Goal: Task Accomplishment & Management: Manage account settings

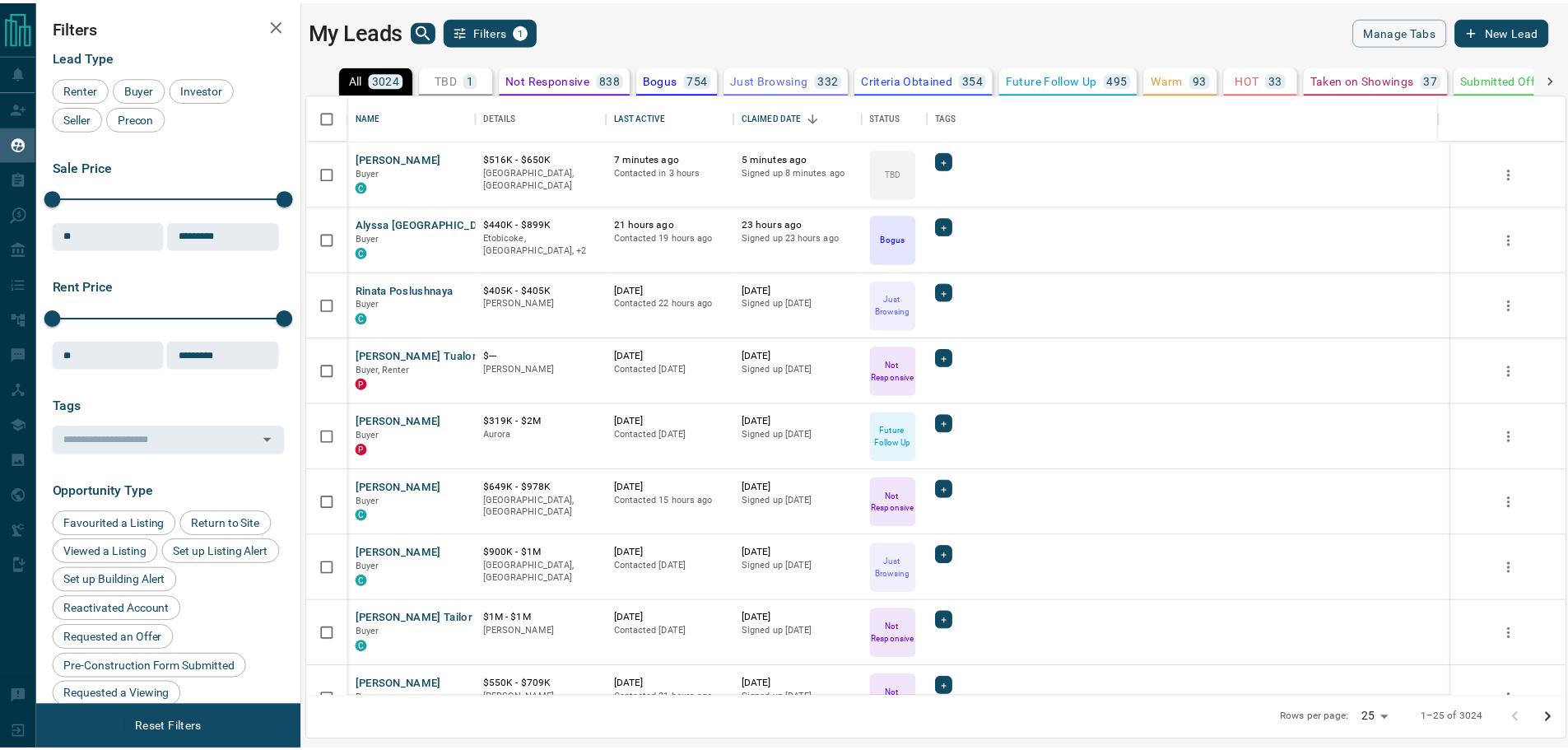
scroll to position [590, 1257]
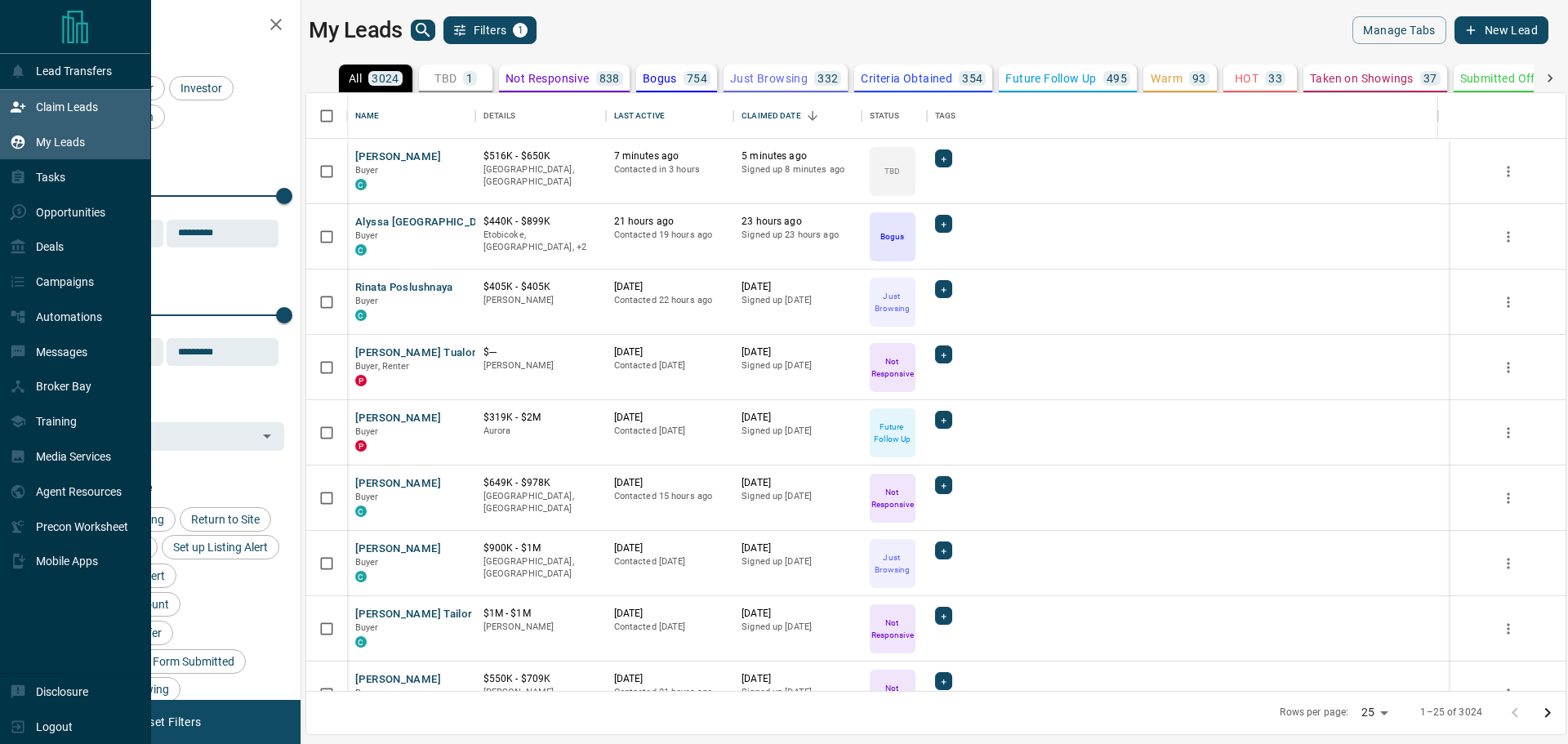
click at [18, 113] on icon at bounding box center [18, 107] width 15 height 11
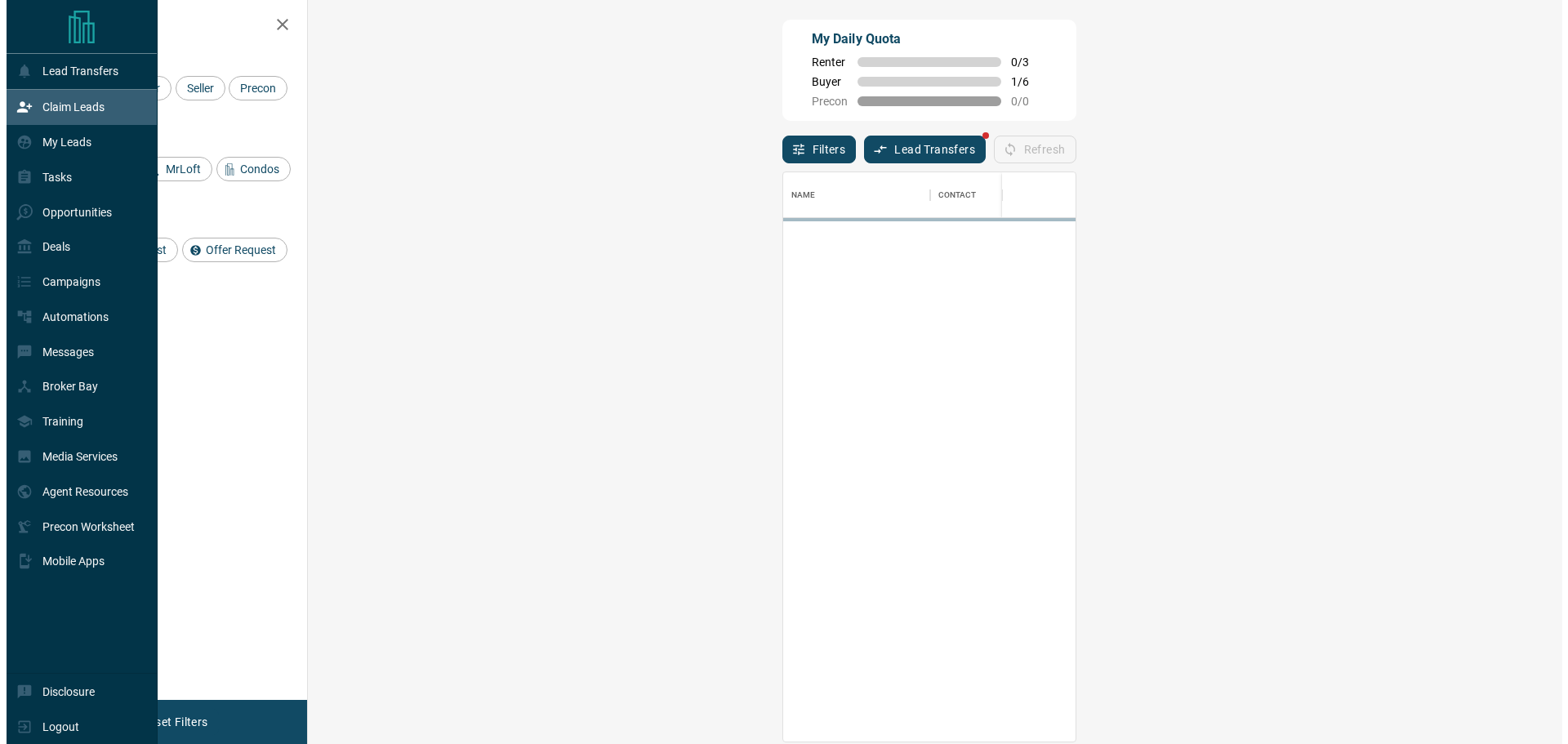
scroll to position [557, 1207]
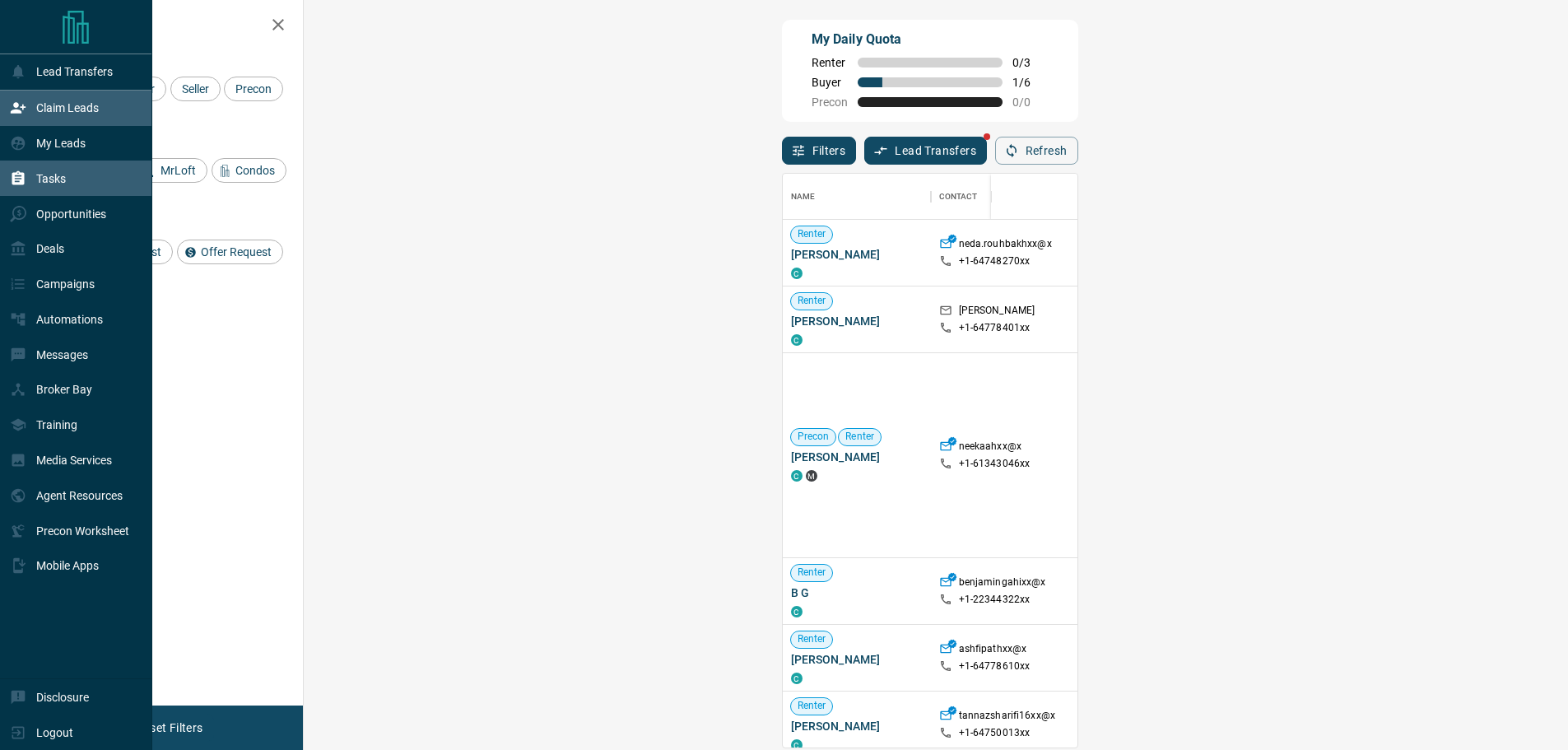
click at [29, 178] on div "Tasks" at bounding box center [37, 178] width 56 height 27
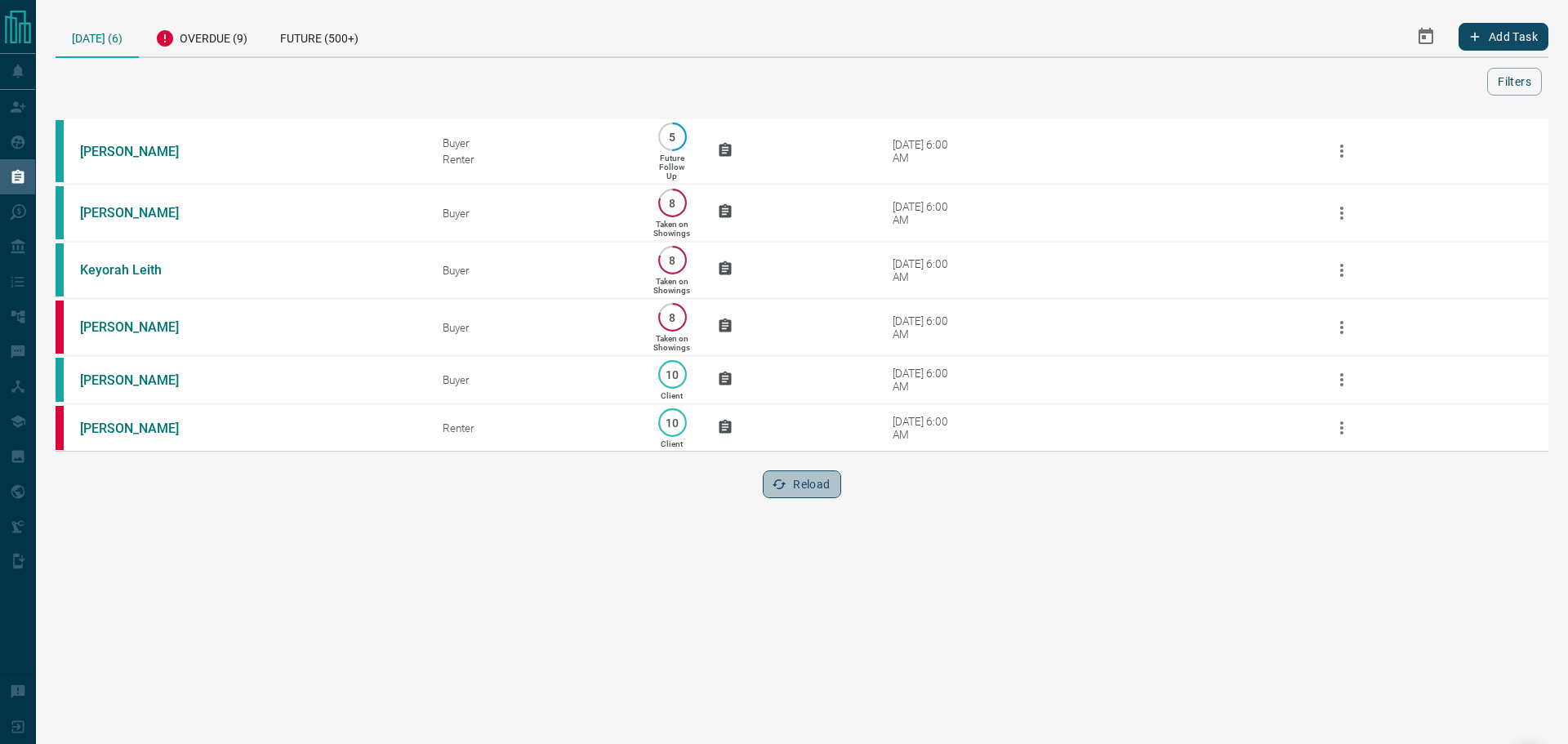
click at [796, 498] on button "Reload" at bounding box center [801, 485] width 77 height 28
click at [200, 37] on div "Overdue (9)" at bounding box center [201, 36] width 125 height 40
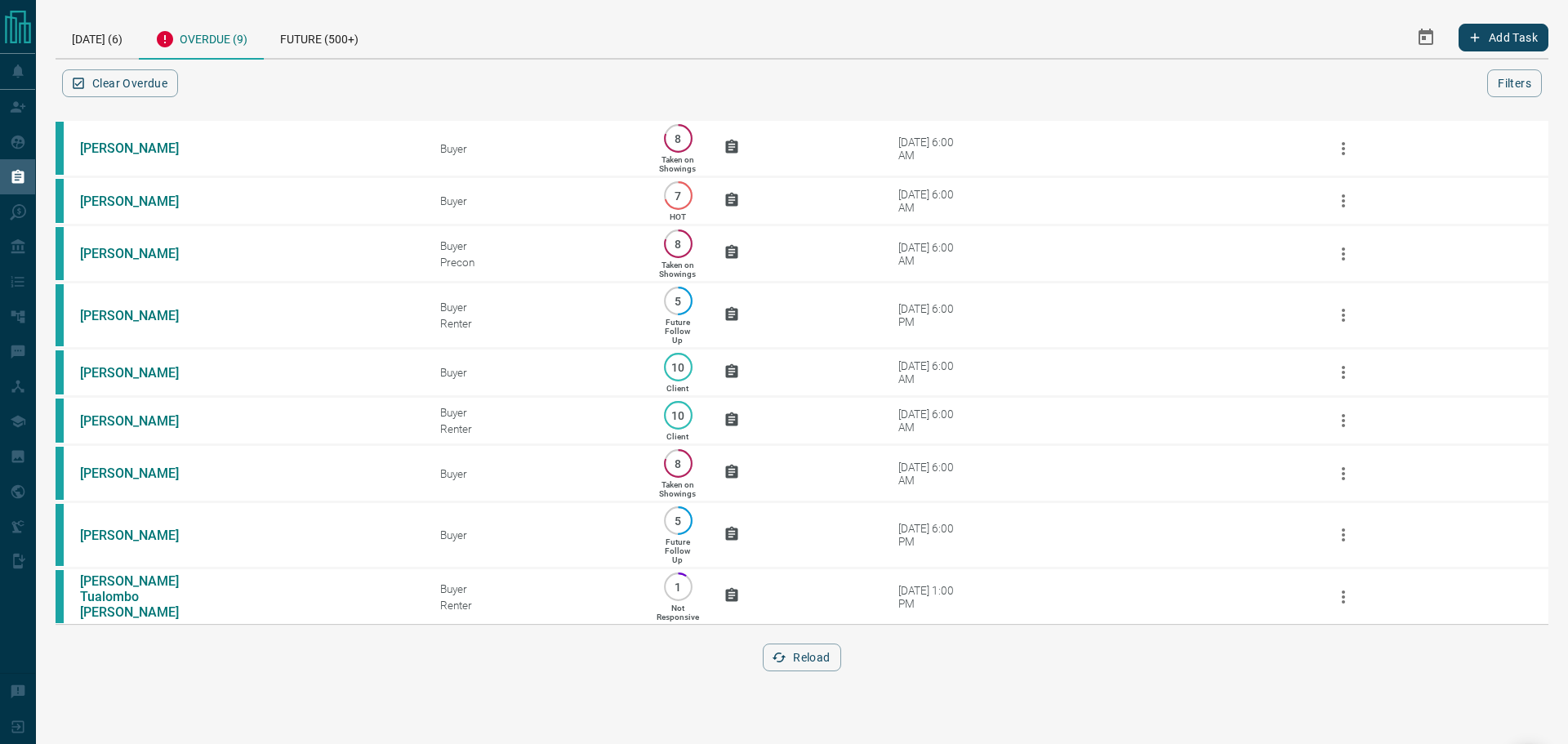
click at [758, 671] on div "Reload" at bounding box center [801, 658] width 1492 height 28
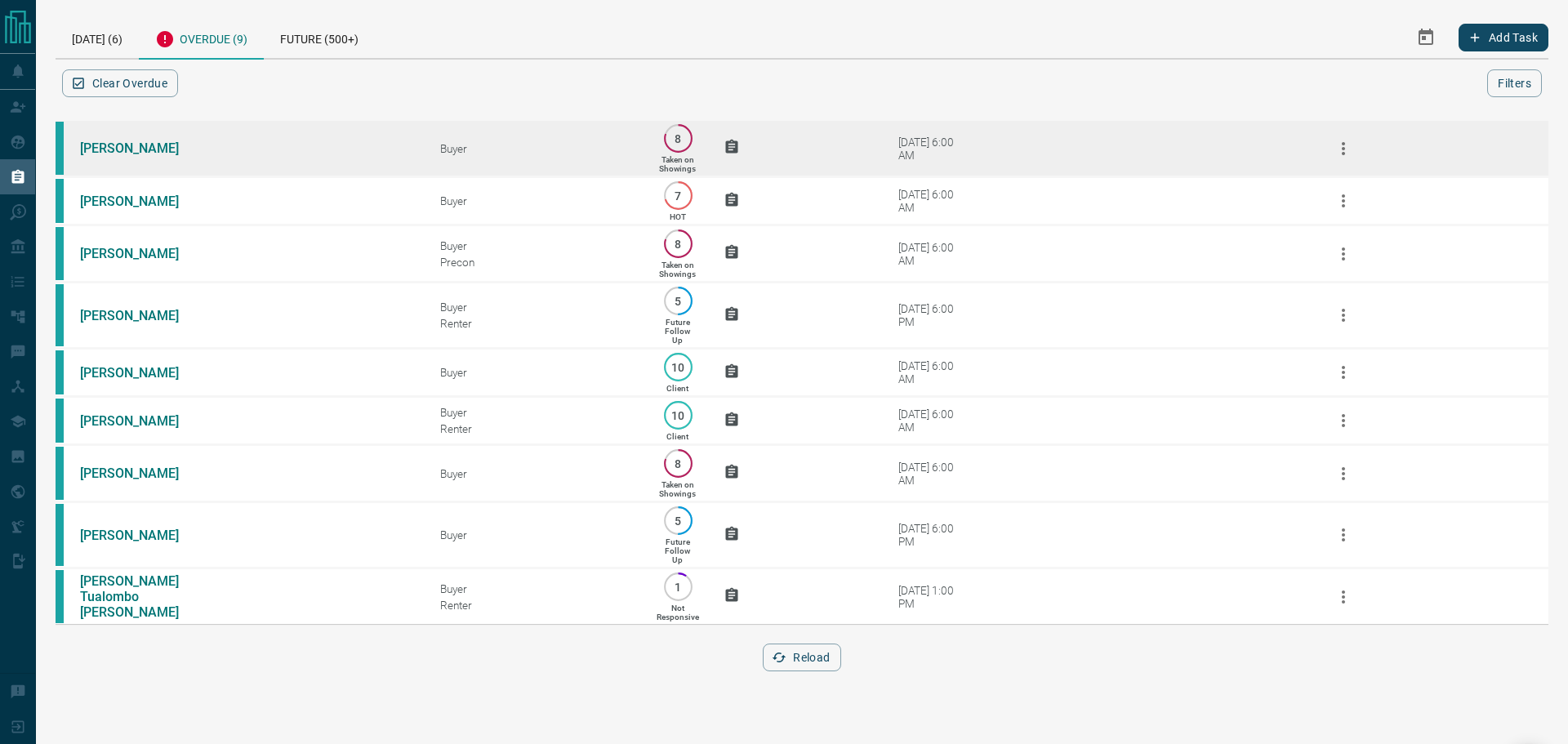
click at [912, 137] on div "[DATE] 6:00 AM" at bounding box center [932, 149] width 69 height 26
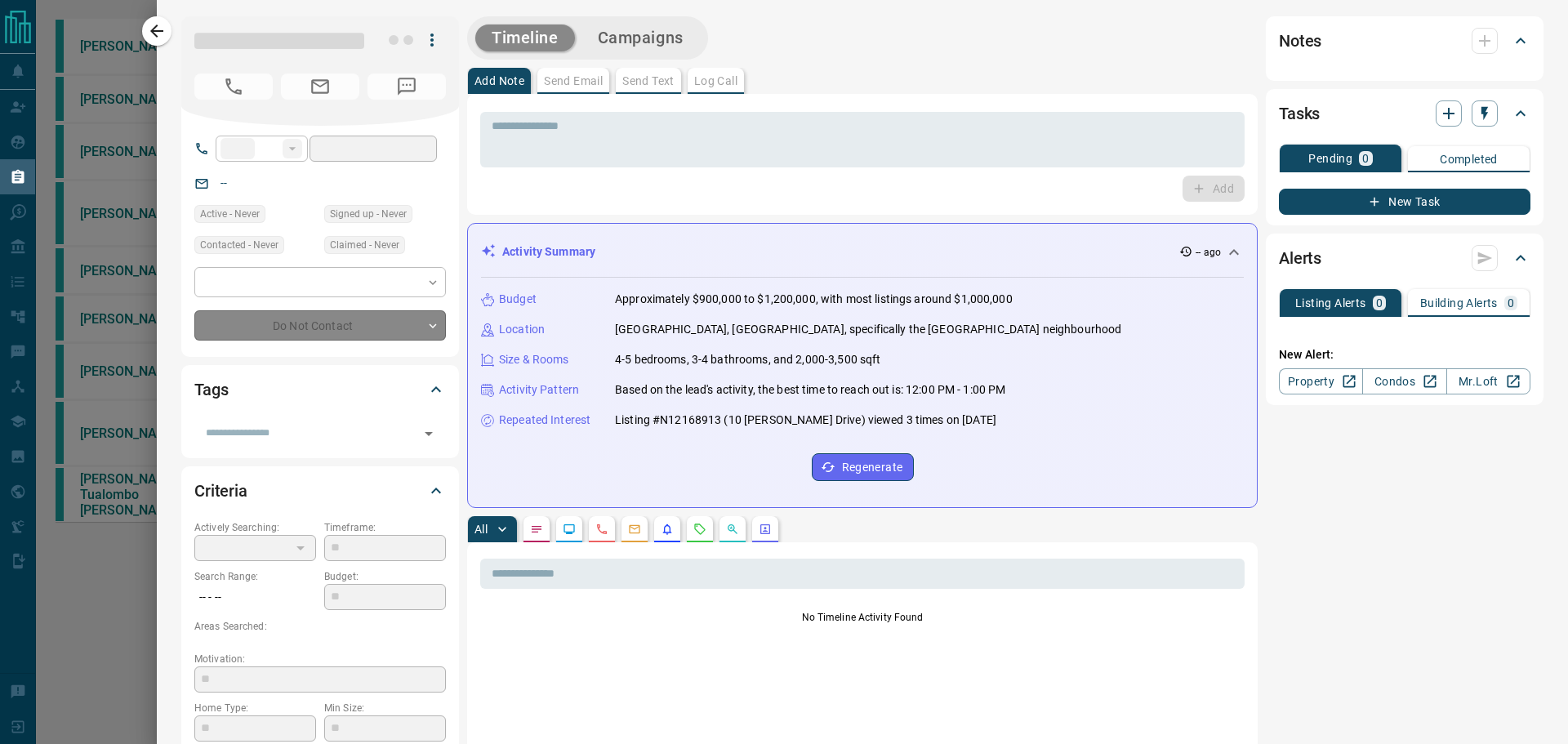
type input "**"
type input "**********"
type input "*"
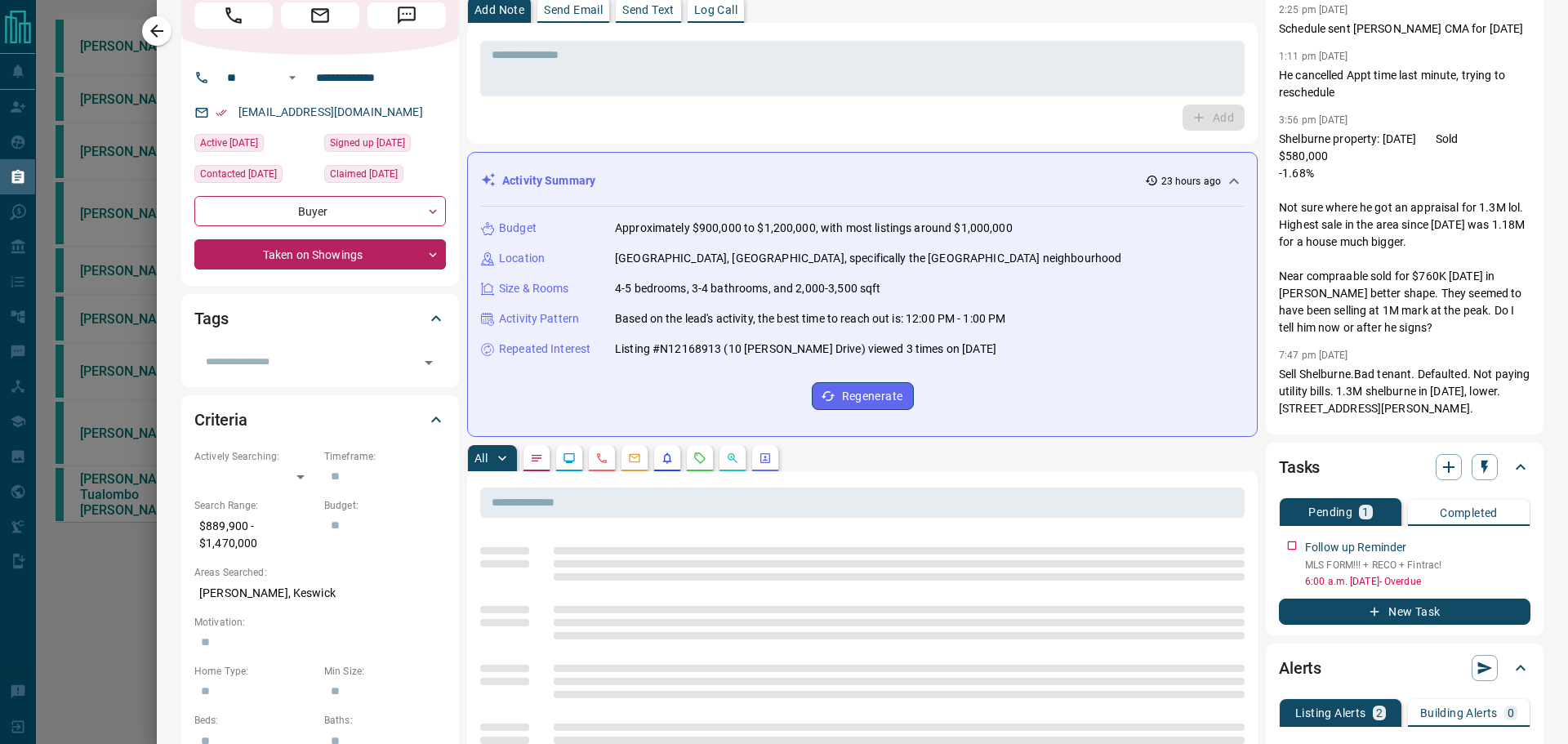
scroll to position [164, 0]
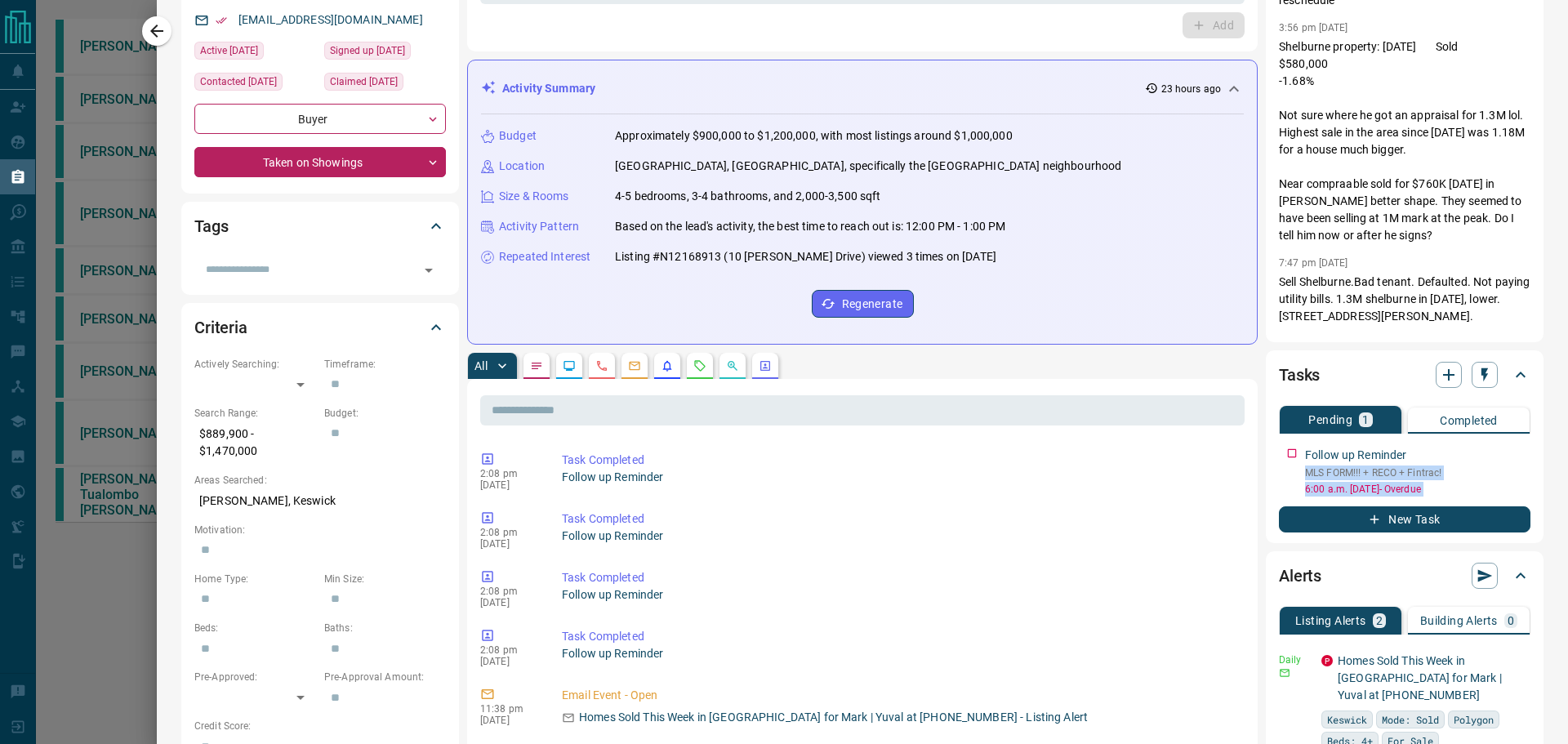
click at [1515, 454] on div "Tasks Pending 1 Completed Follow up Reminder MLS FORM!!! + RECO + Fintrac! 6:00…" at bounding box center [1404, 446] width 278 height 193
click at [1513, 452] on icon "button" at bounding box center [1519, 450] width 13 height 13
click at [1497, 480] on li "Edit" at bounding box center [1482, 482] width 72 height 25
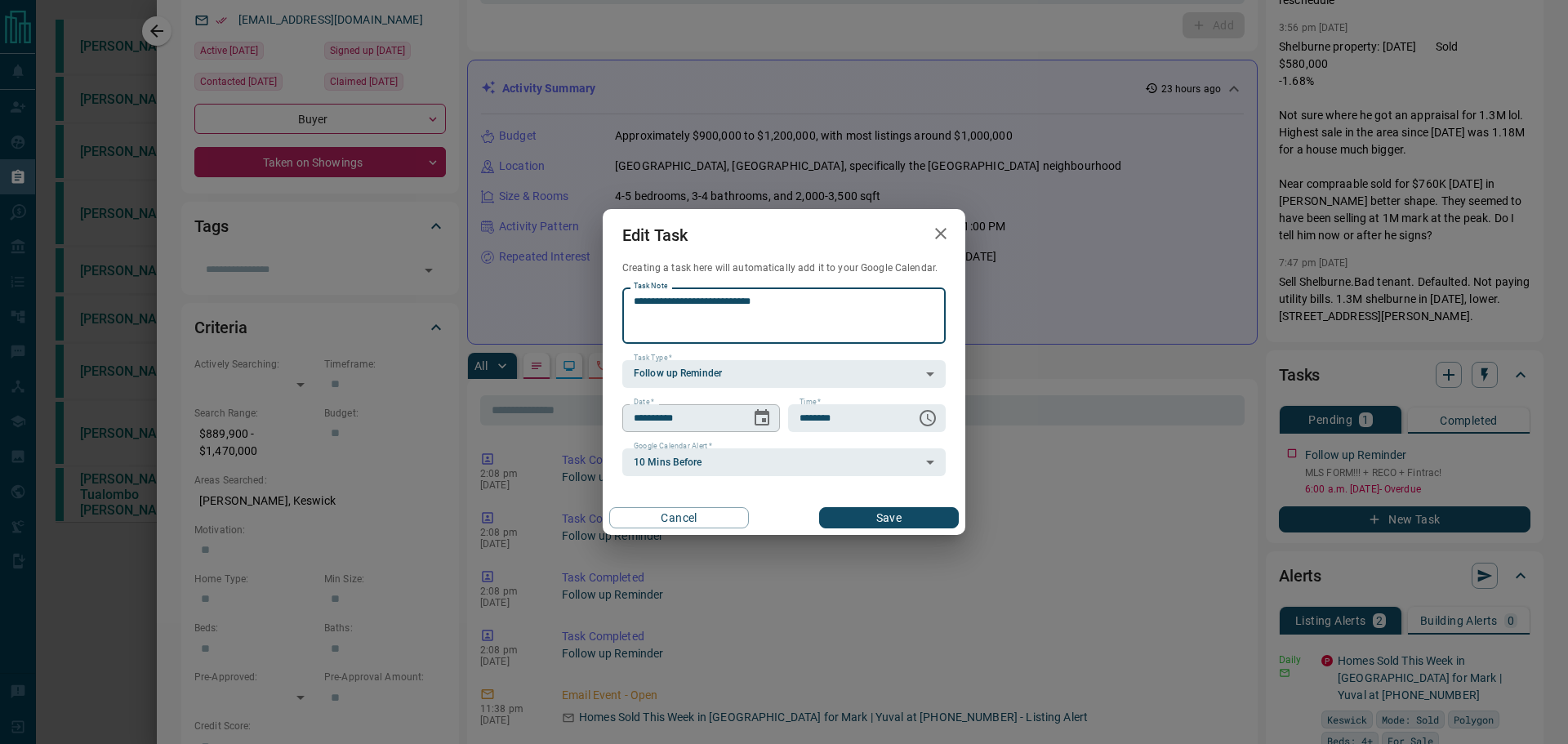
click at [759, 418] on icon "Choose date, selected date is Oct 14, 2025" at bounding box center [762, 418] width 19 height 19
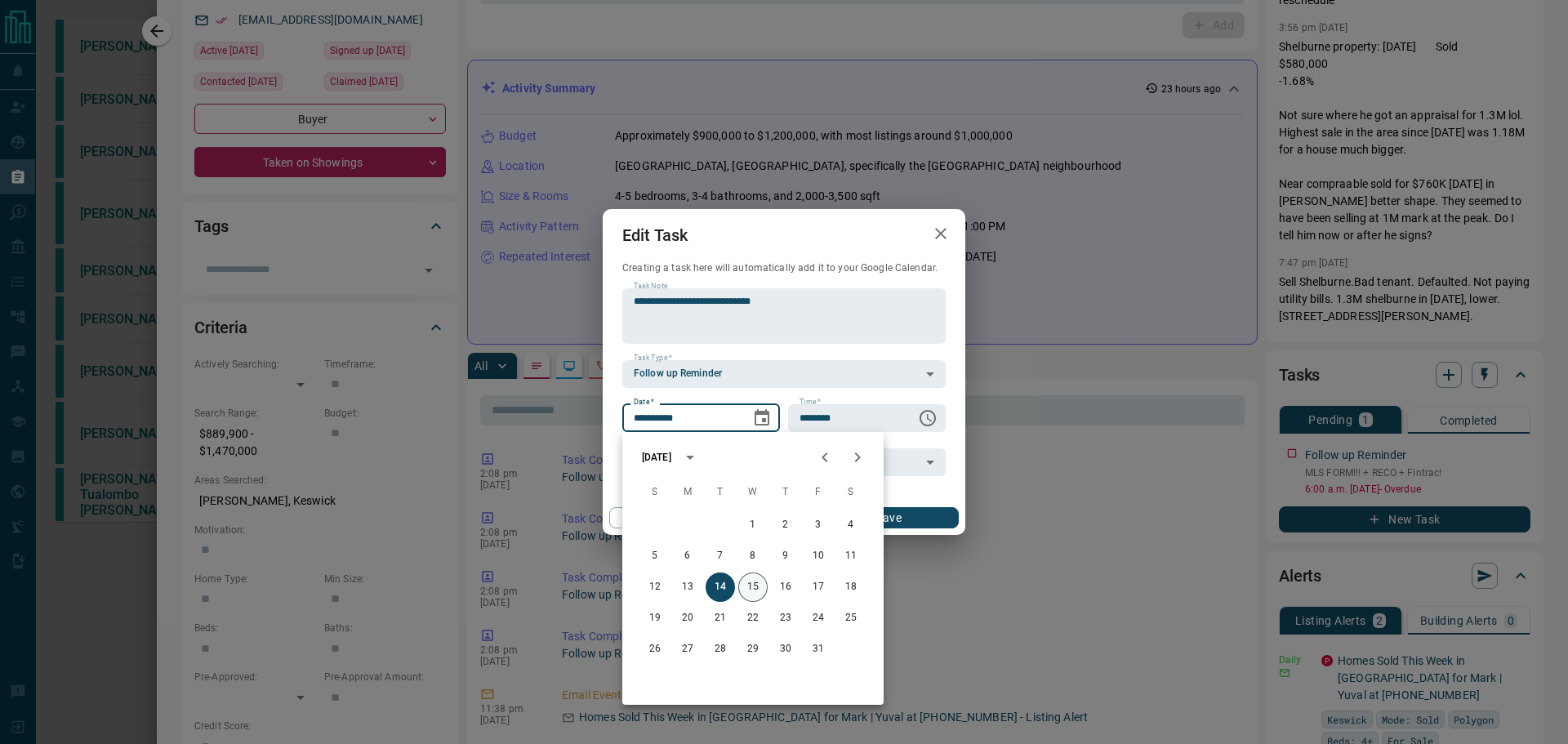
click at [755, 587] on button "15" at bounding box center [752, 587] width 29 height 29
type input "**********"
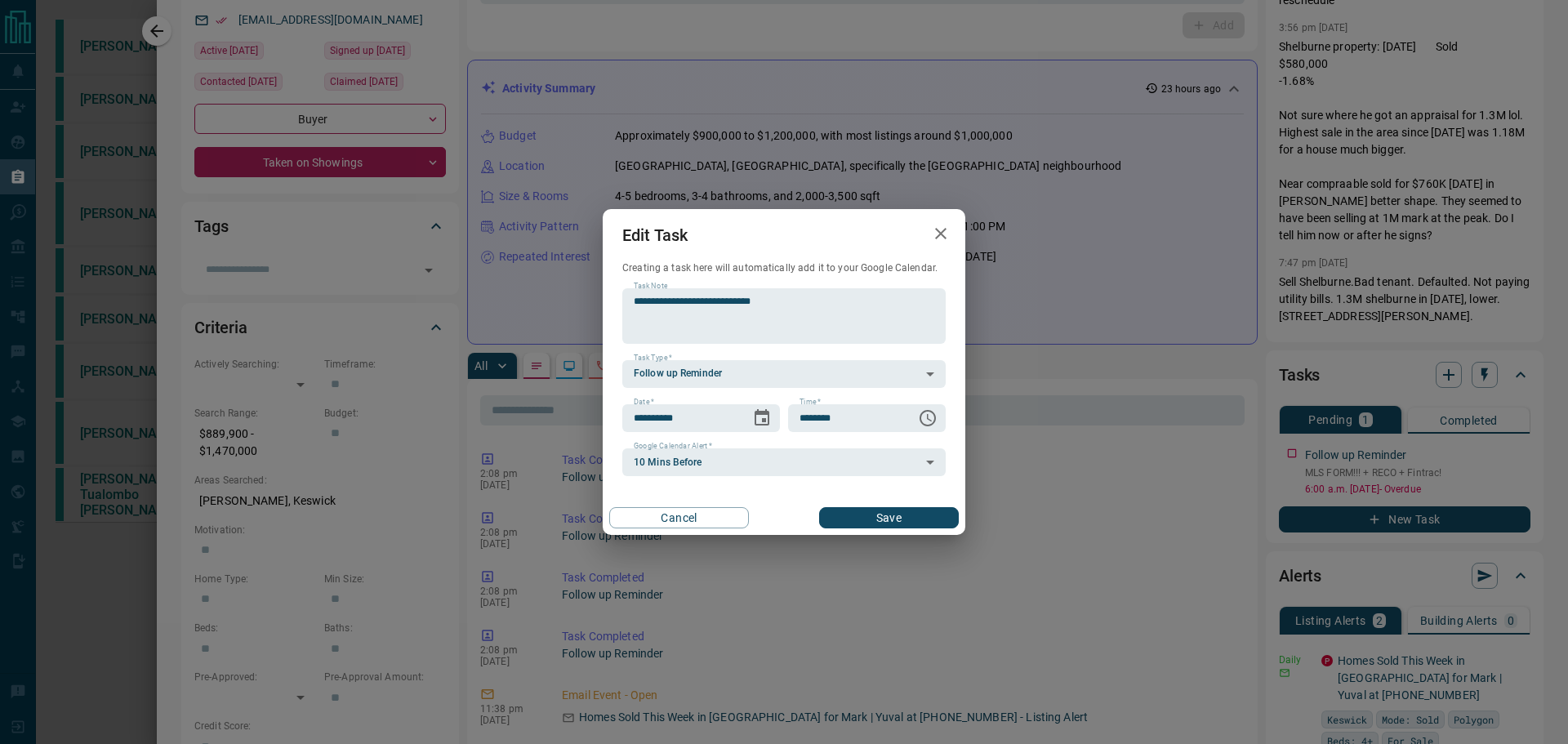
click at [940, 522] on button "Save" at bounding box center [888, 518] width 140 height 21
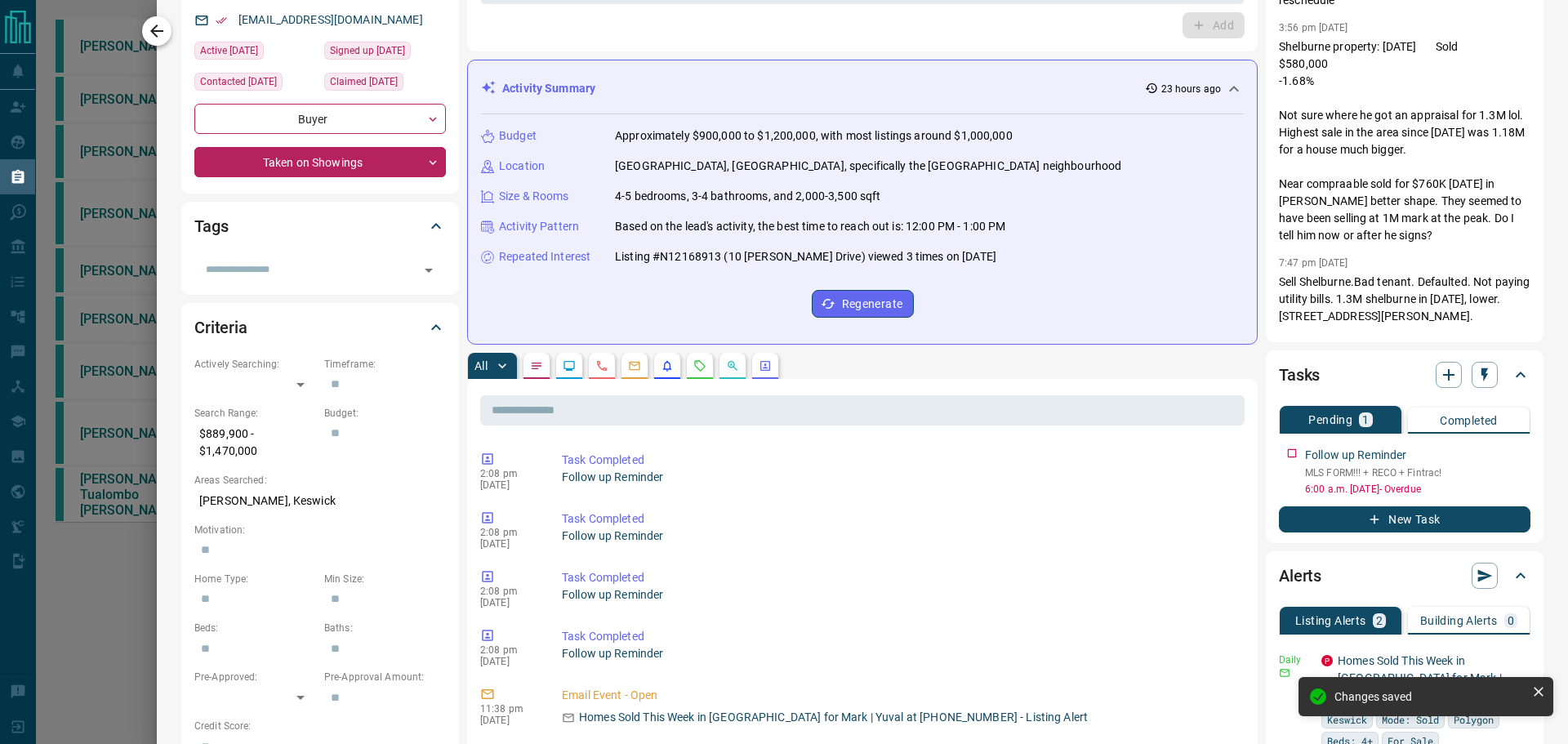
click at [165, 31] on icon "button" at bounding box center [157, 31] width 19 height 19
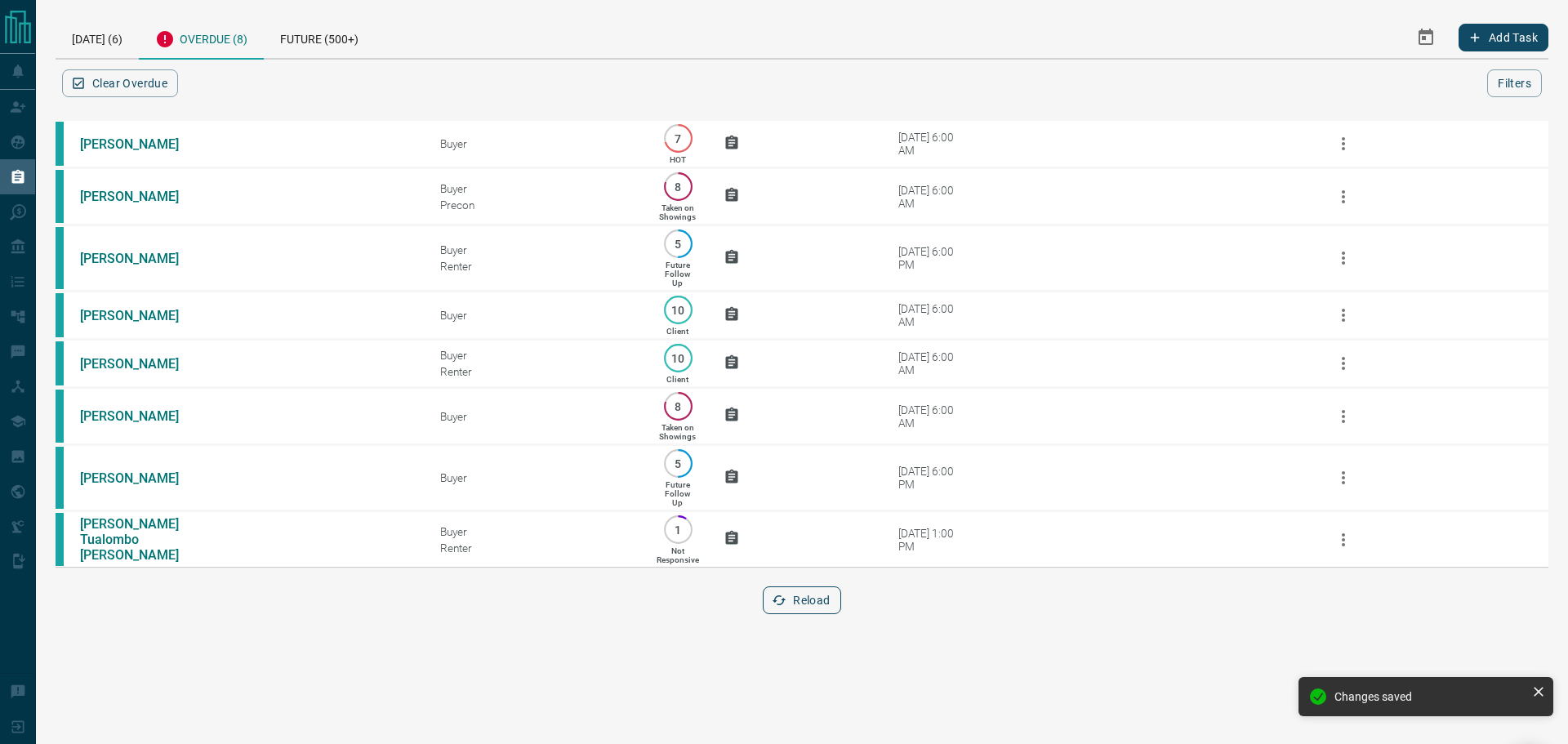
click at [796, 614] on button "Reload" at bounding box center [801, 601] width 77 height 28
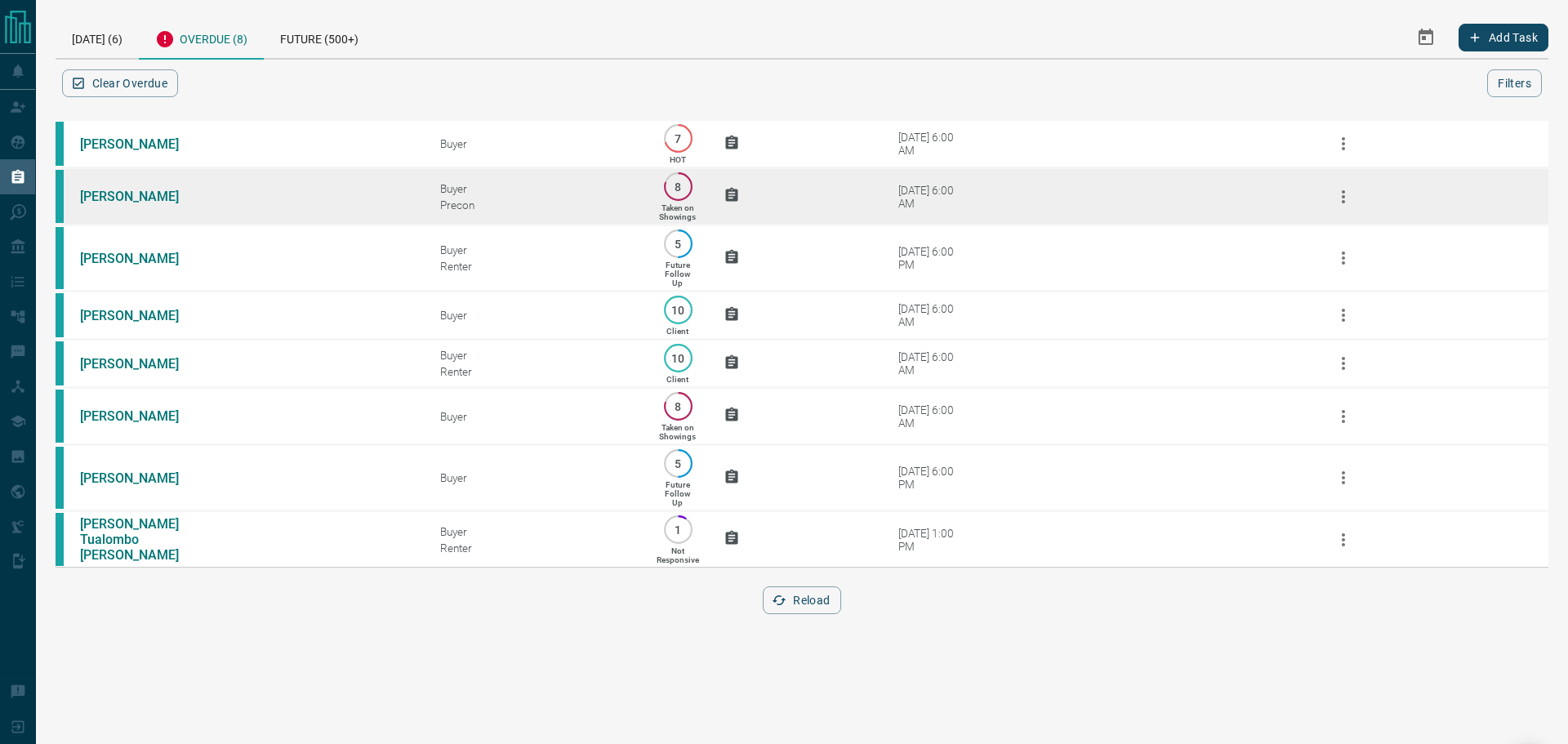
click at [314, 197] on td "[PERSON_NAME]" at bounding box center [235, 196] width 360 height 57
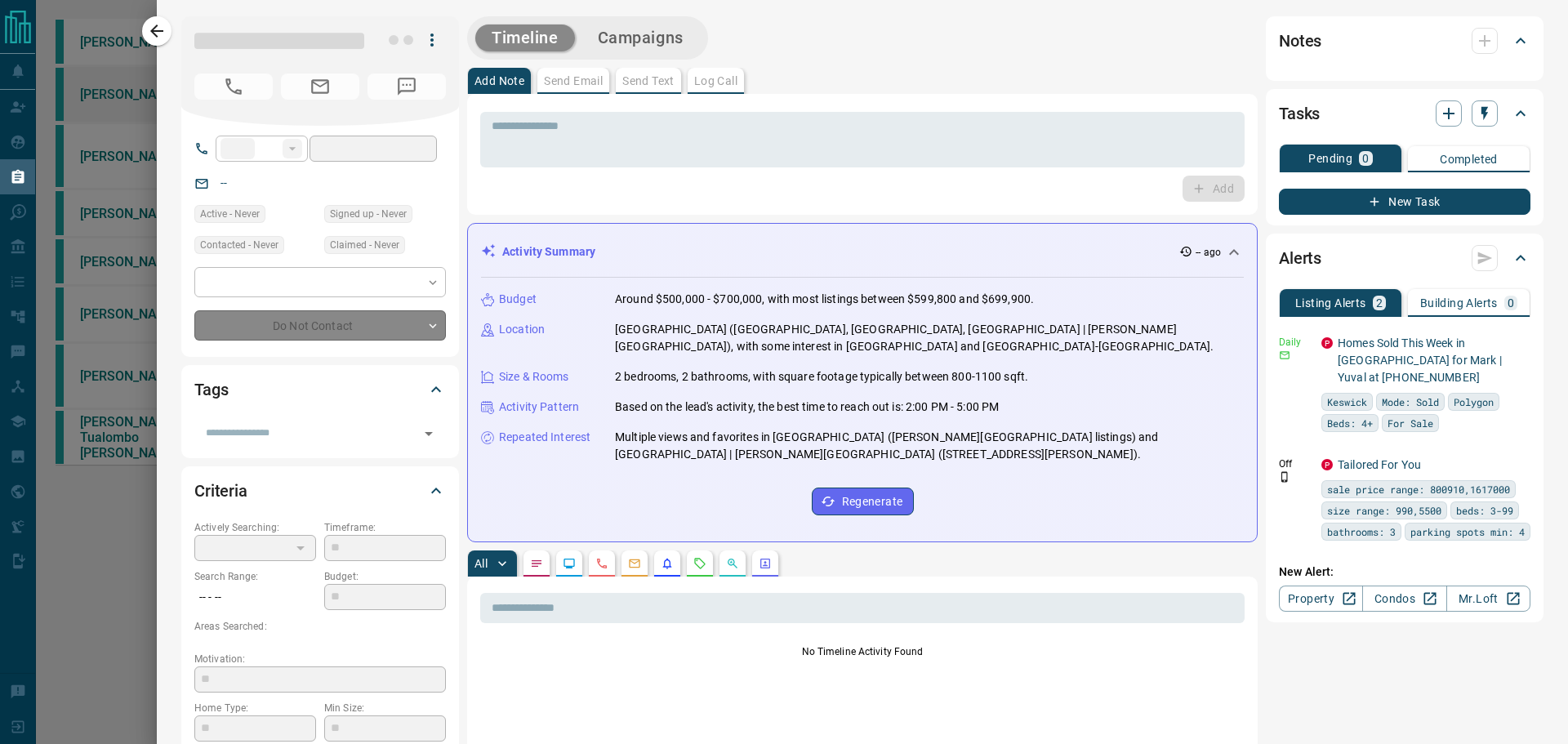
type input "**"
type input "**********"
type input "*"
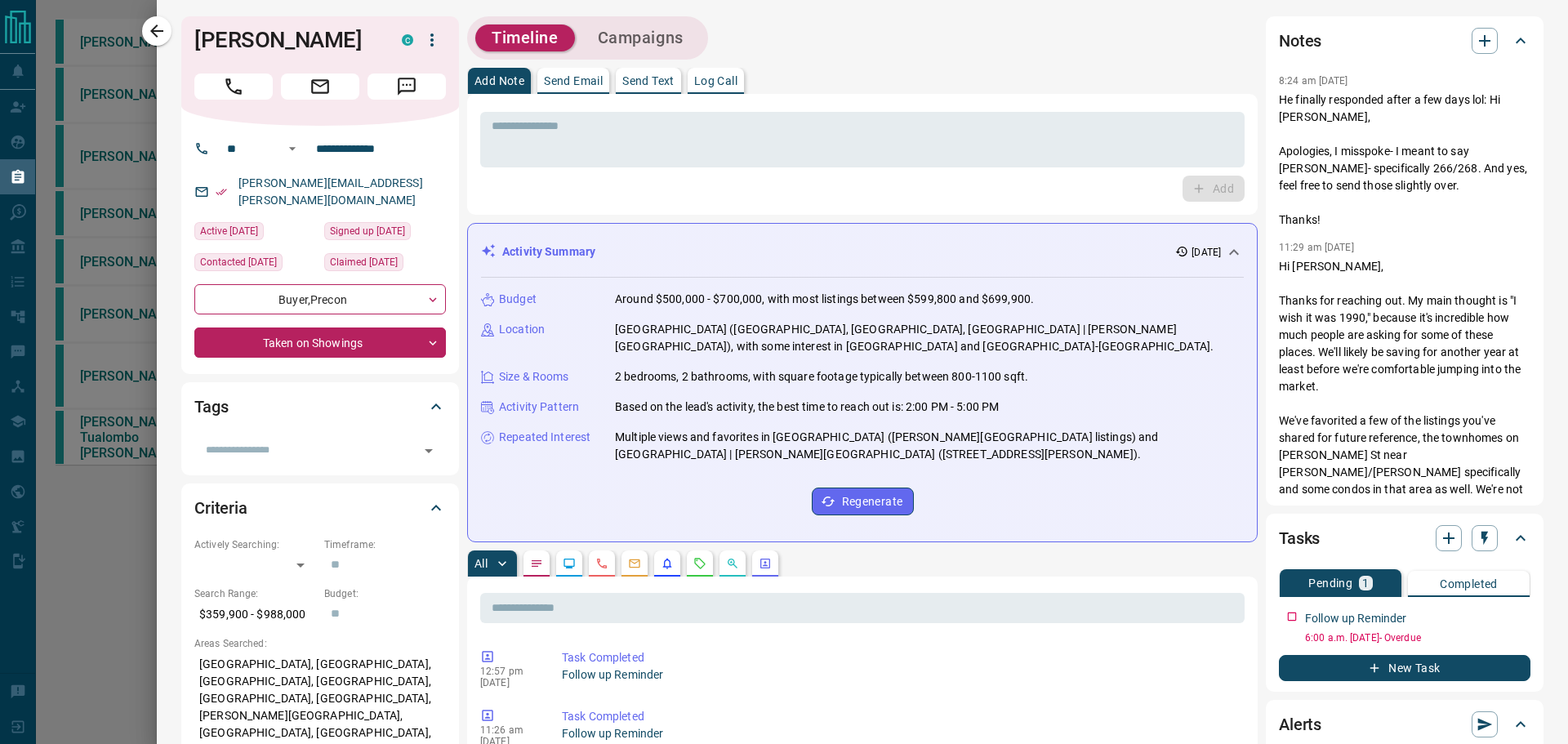
click at [161, 19] on button "button" at bounding box center [157, 31] width 29 height 29
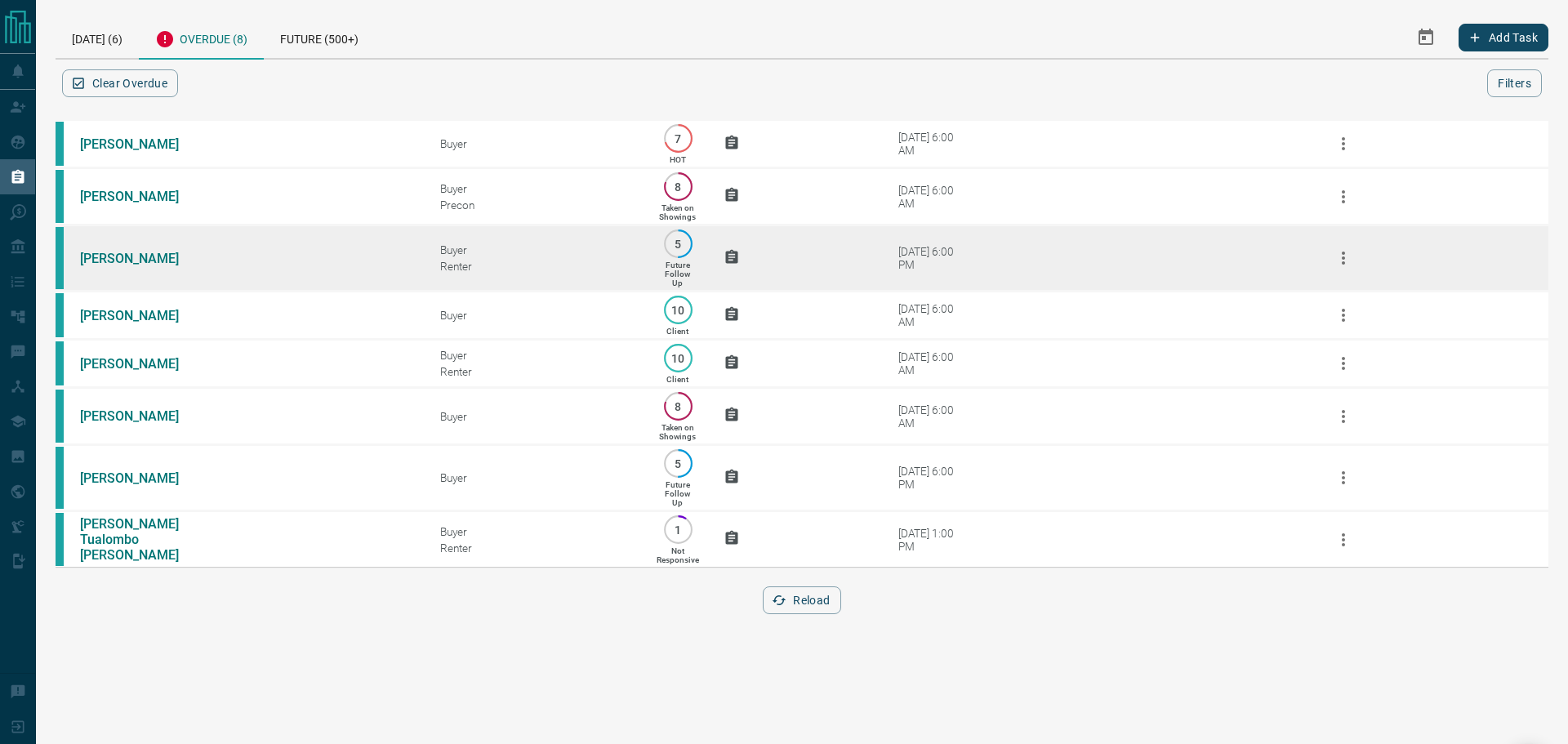
click at [315, 235] on td "[PERSON_NAME]" at bounding box center [235, 258] width 360 height 66
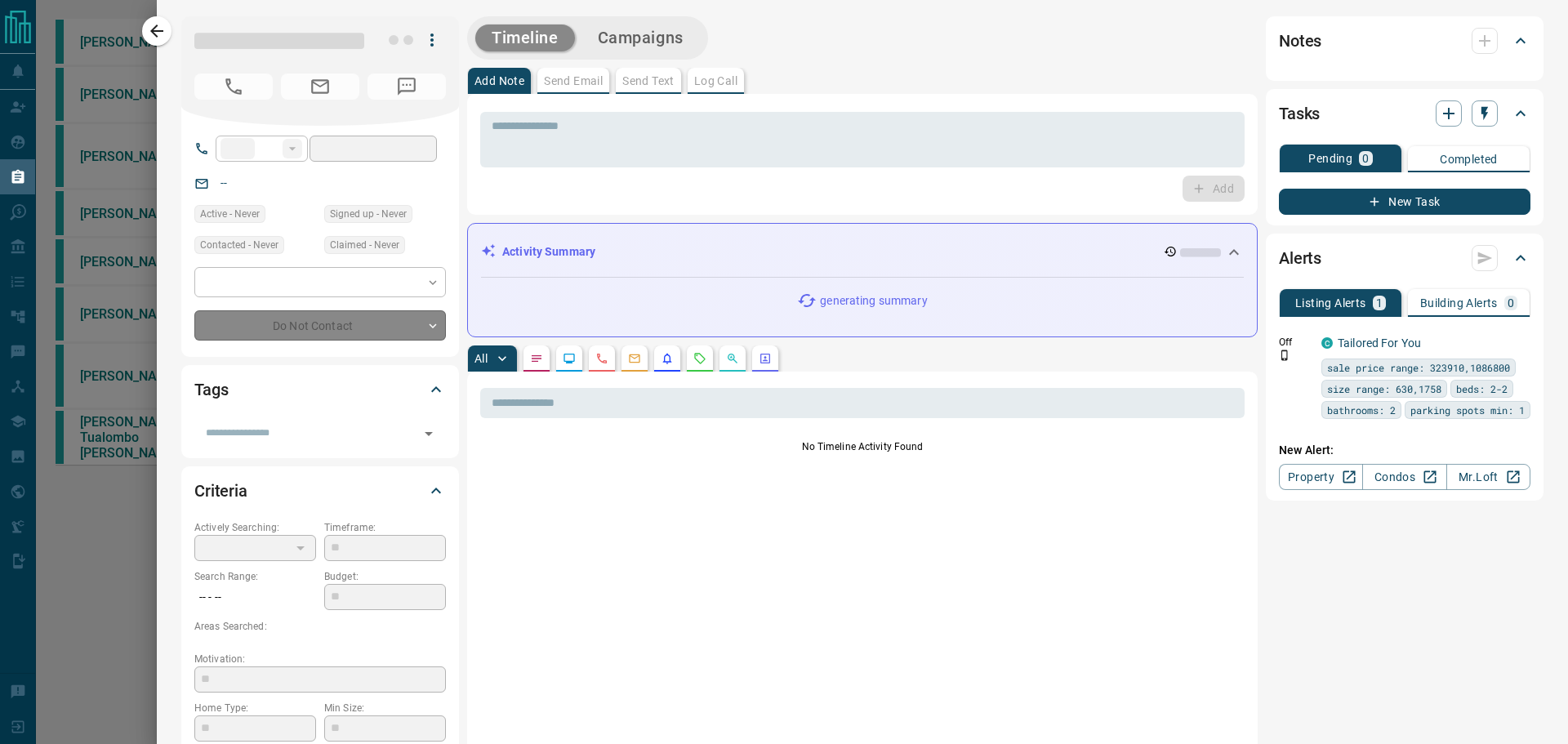
type input "**"
type input "**********"
type input "*"
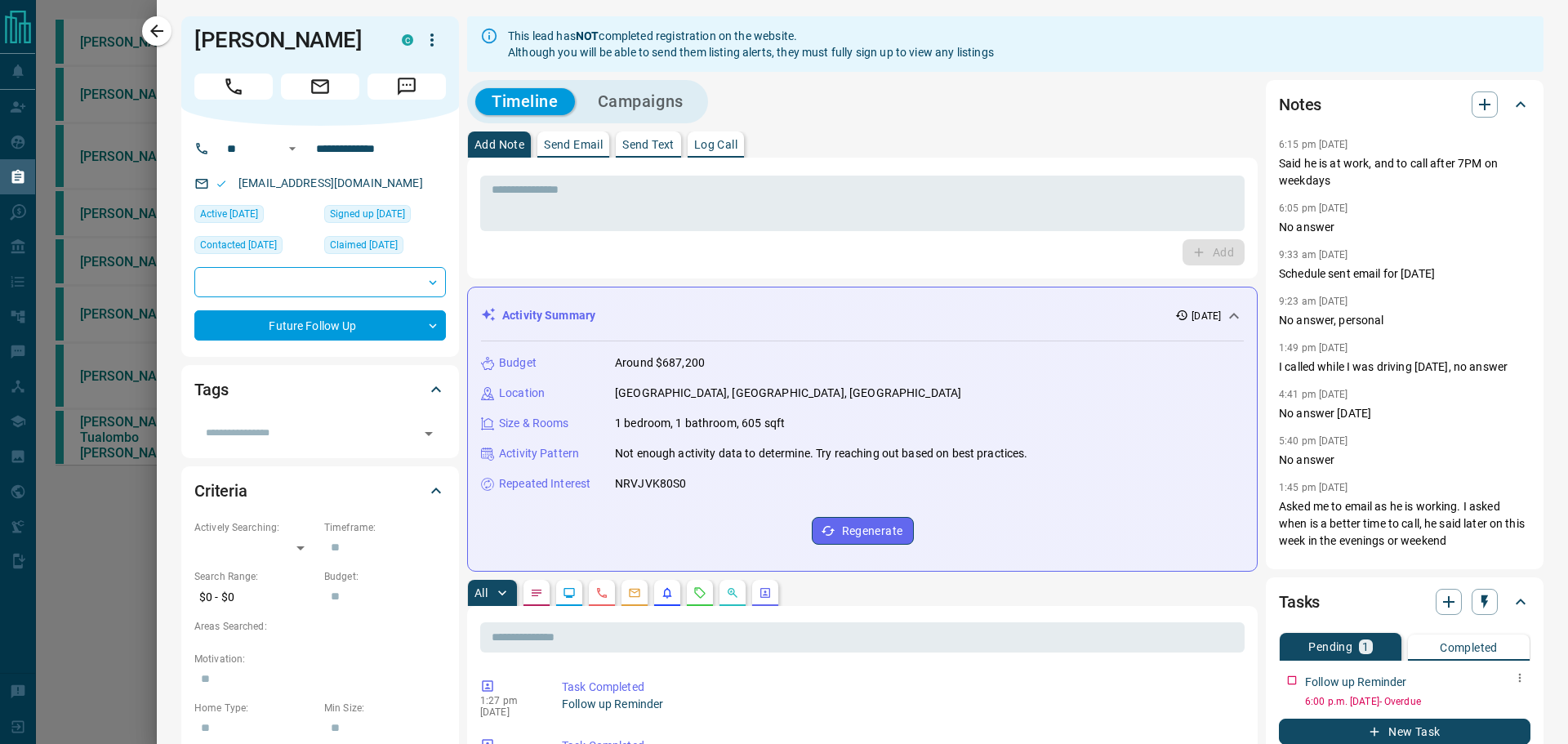
click at [1496, 679] on div "Follow up Reminder" at bounding box center [1418, 682] width 225 height 17
click at [1513, 683] on icon "button" at bounding box center [1519, 677] width 13 height 13
click at [1494, 698] on li "Edit" at bounding box center [1482, 688] width 72 height 25
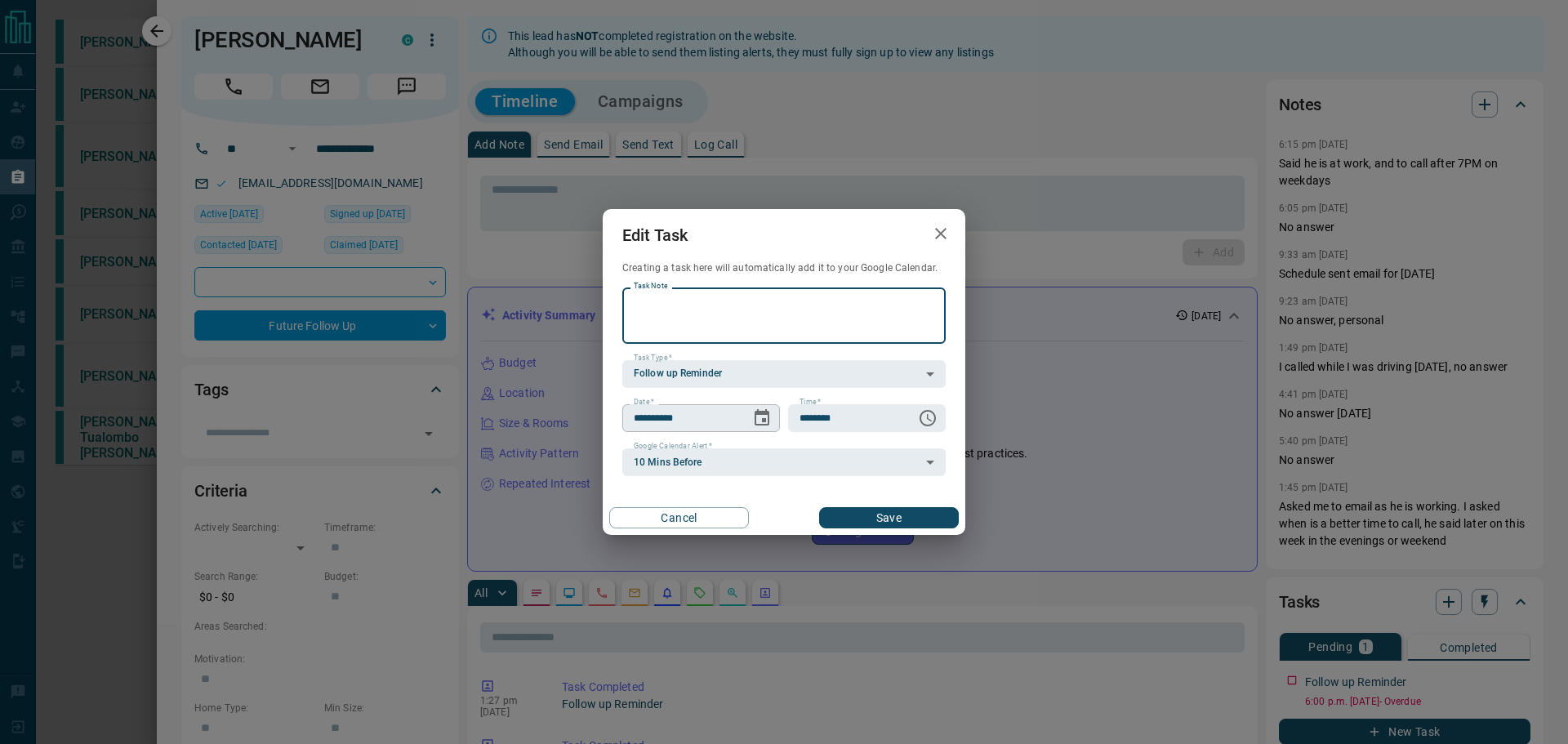
click at [748, 425] on button "Choose date, selected date is Oct 13, 2025" at bounding box center [762, 418] width 33 height 33
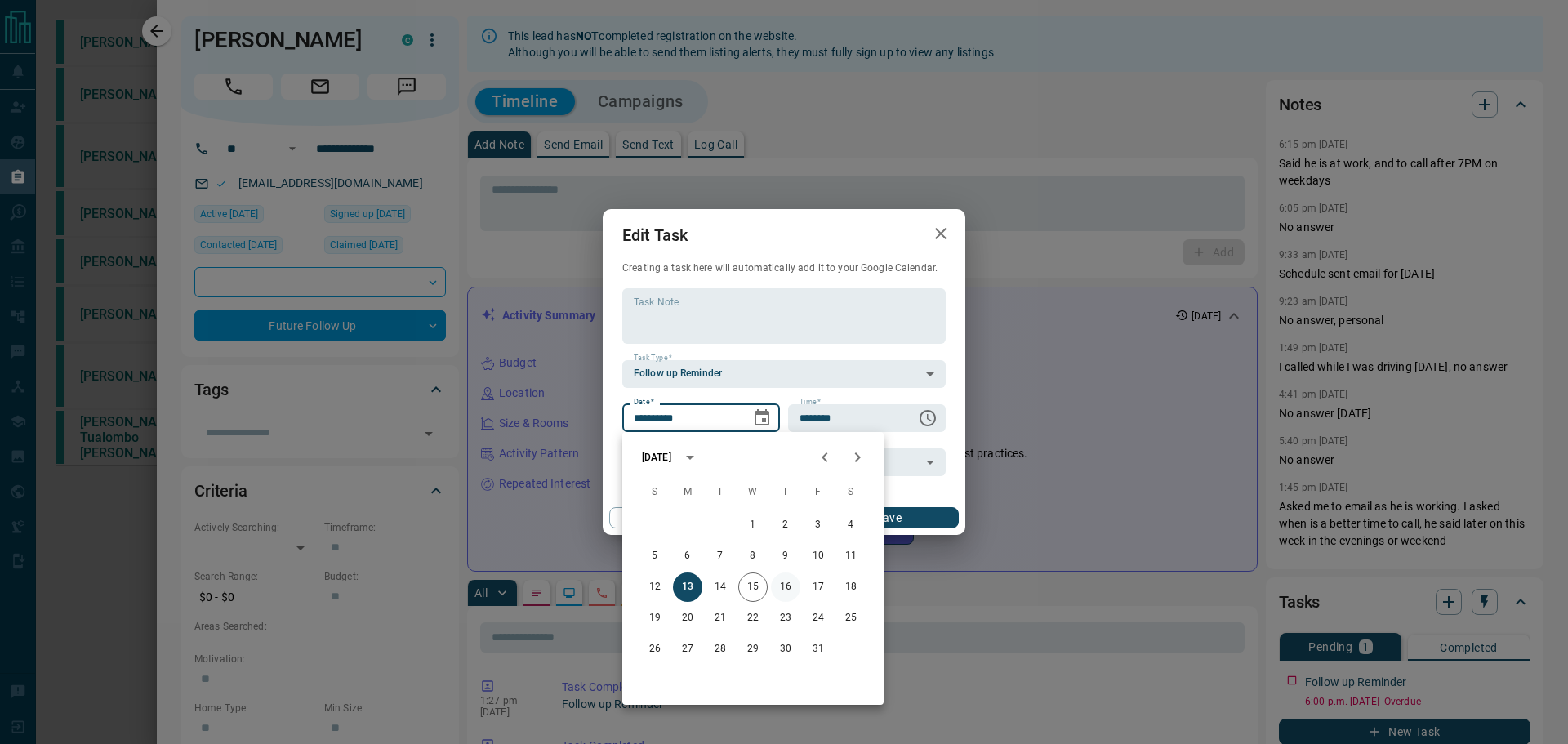
click at [790, 582] on button "16" at bounding box center [784, 587] width 29 height 29
type input "**********"
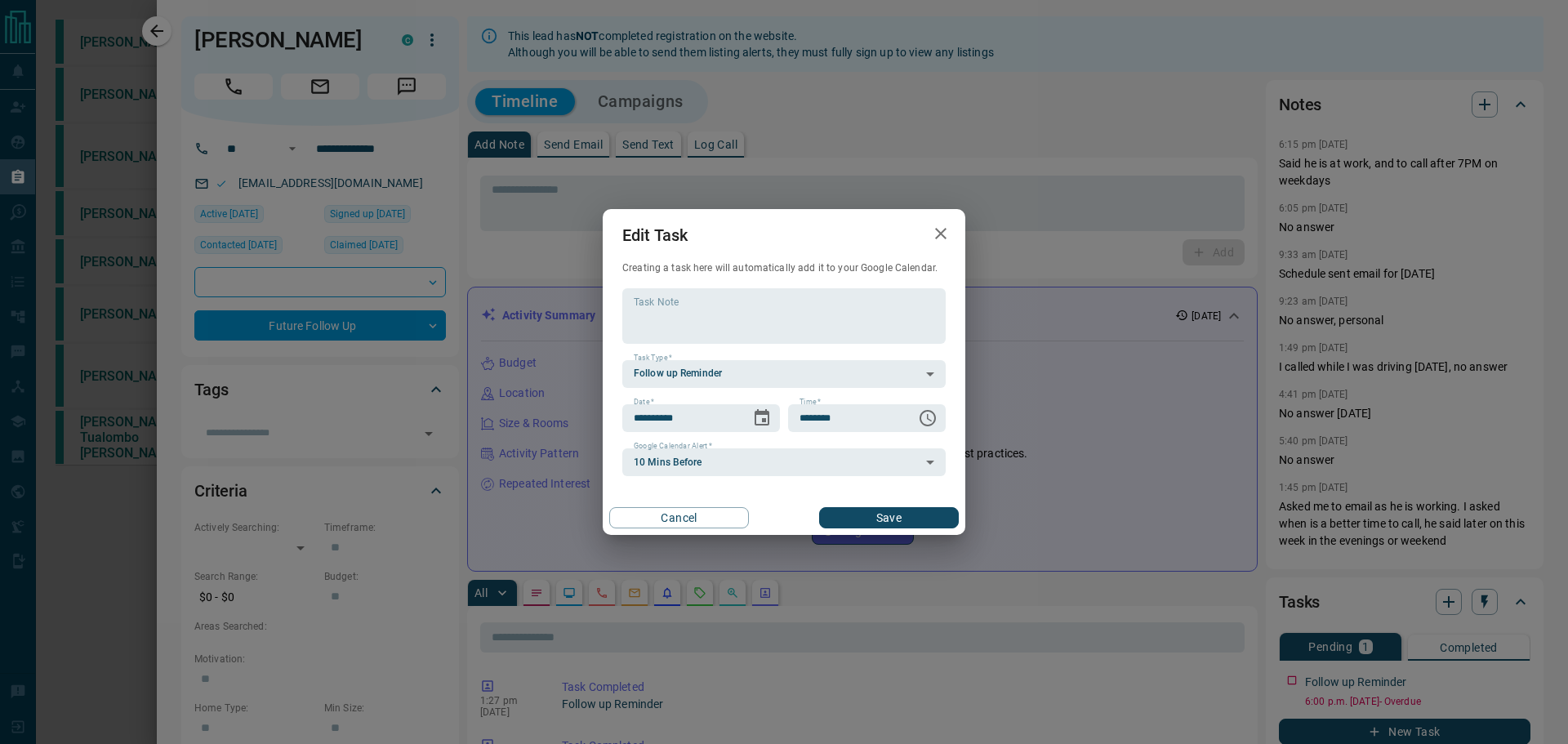
click at [923, 525] on button "Save" at bounding box center [888, 518] width 140 height 21
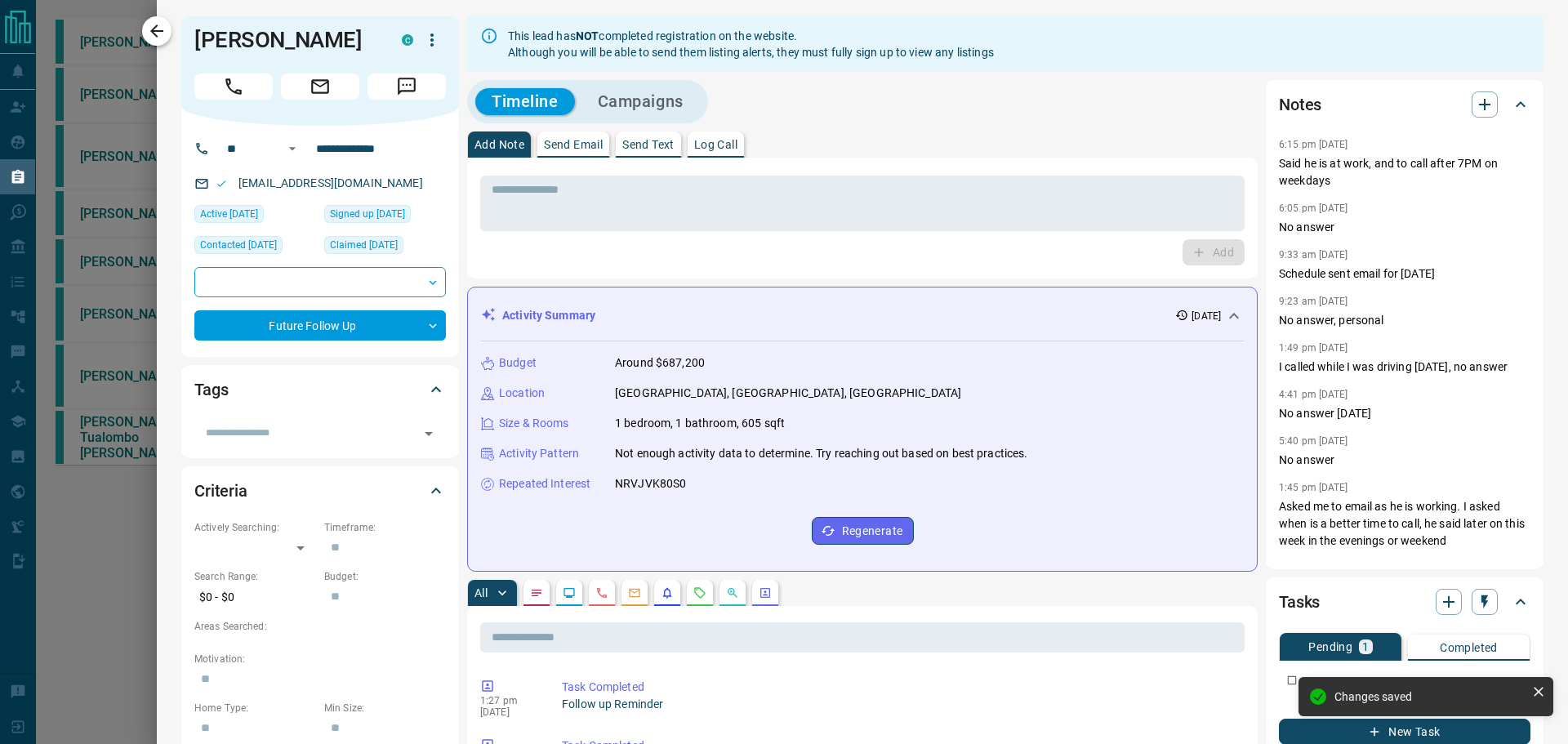
click at [145, 27] on button "button" at bounding box center [157, 31] width 29 height 29
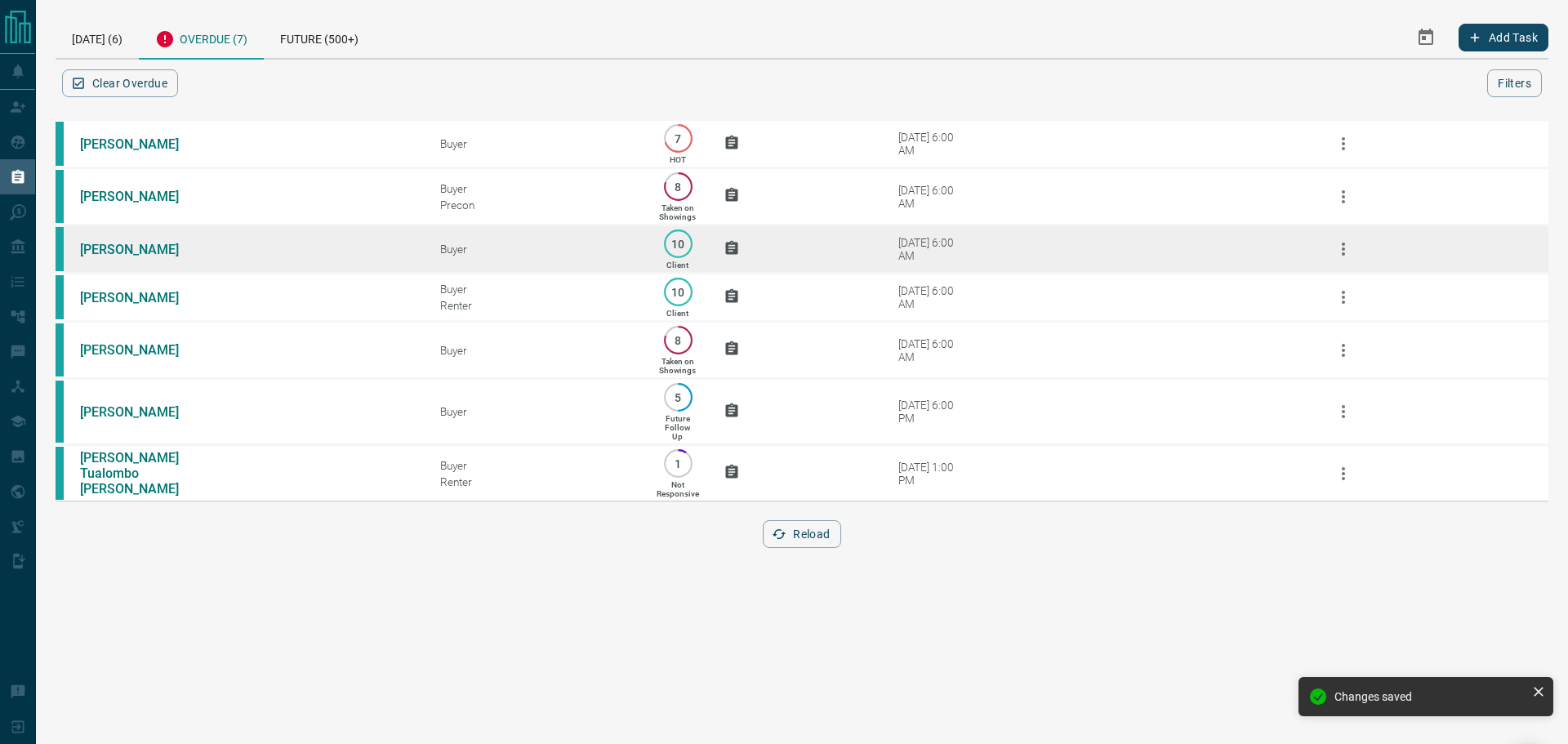
click at [609, 245] on td "Buyer" at bounding box center [524, 249] width 216 height 48
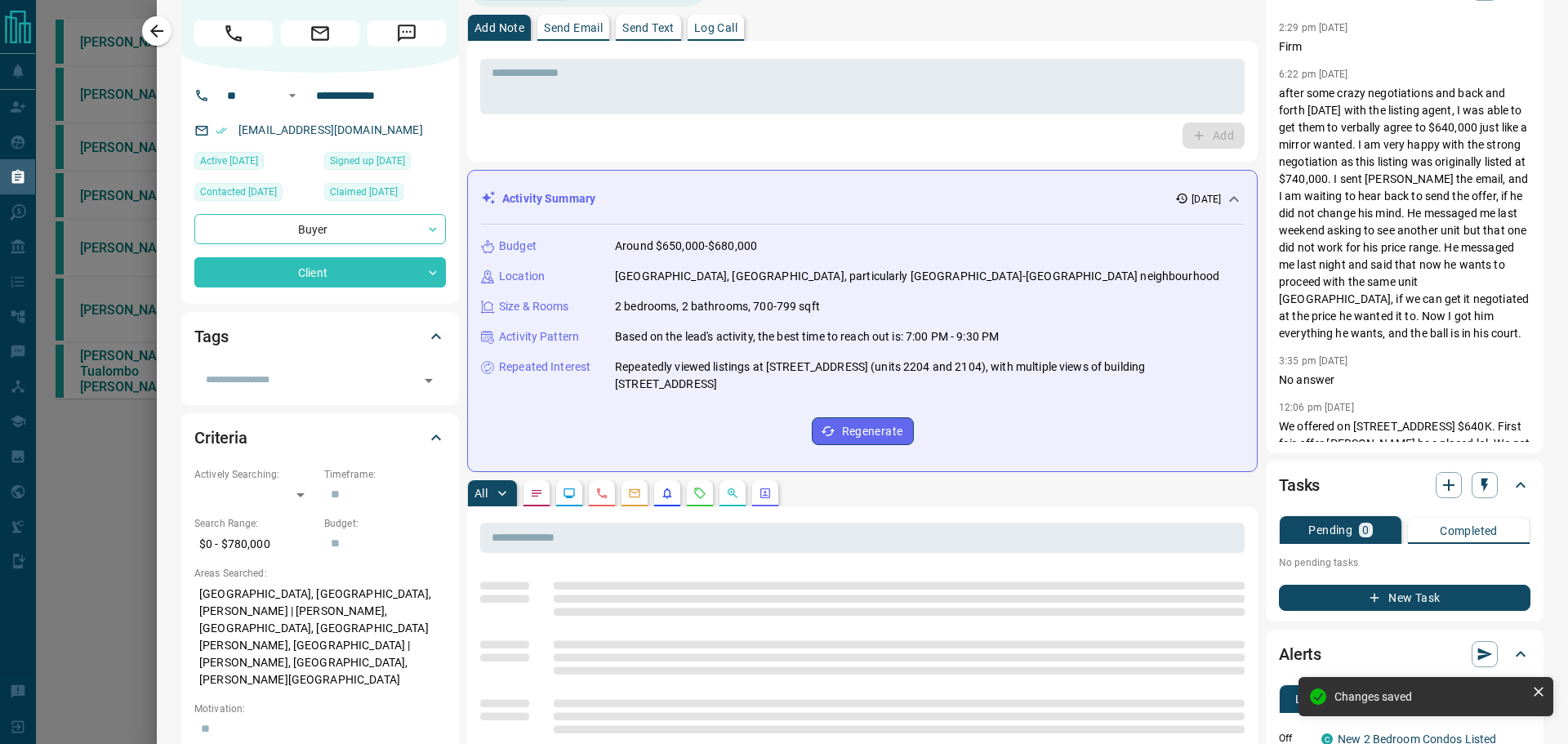
scroll to position [82, 0]
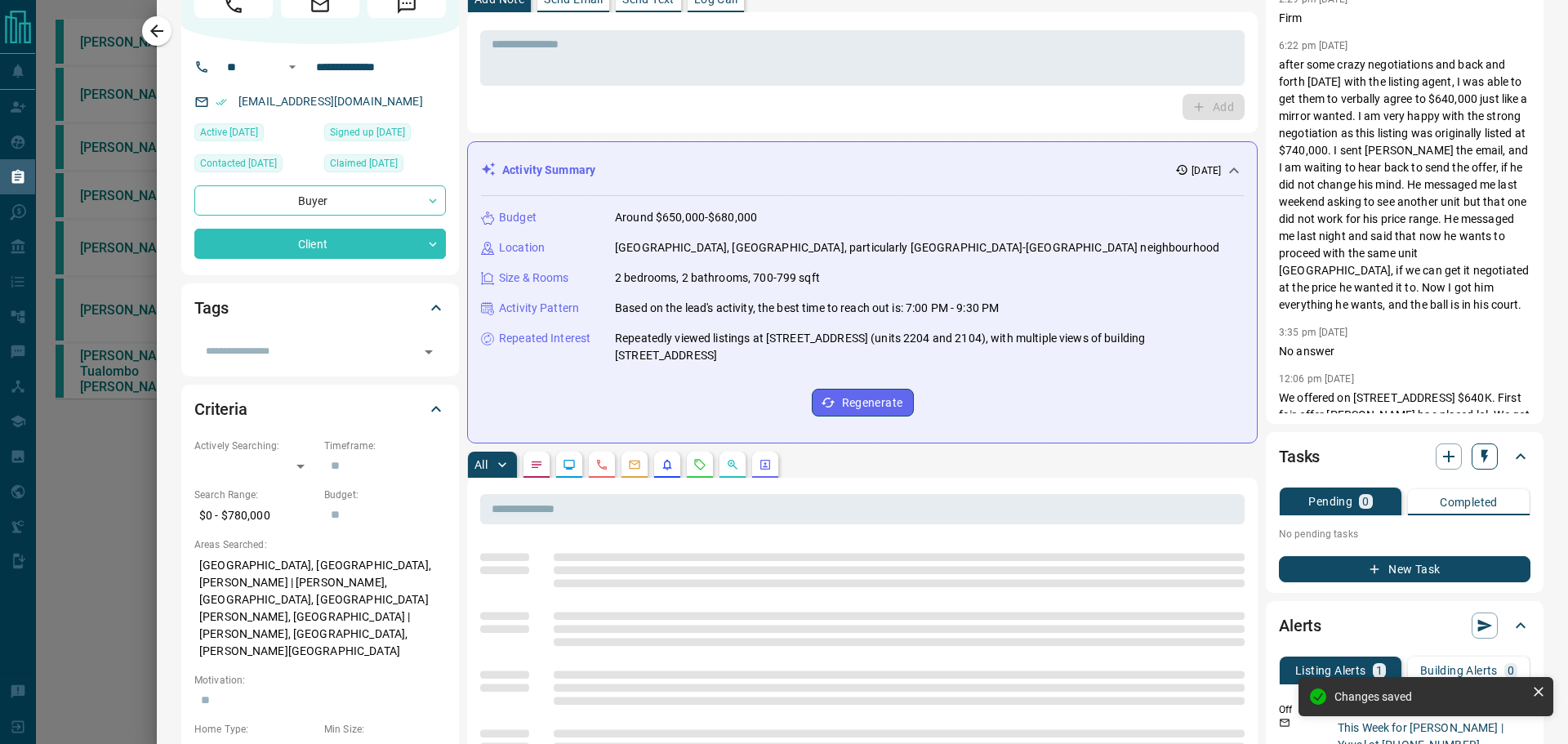
click at [1477, 459] on icon "button" at bounding box center [1484, 456] width 17 height 17
click at [1531, 489] on div at bounding box center [784, 372] width 1568 height 744
click at [1417, 553] on div "New Task" at bounding box center [1404, 564] width 252 height 36
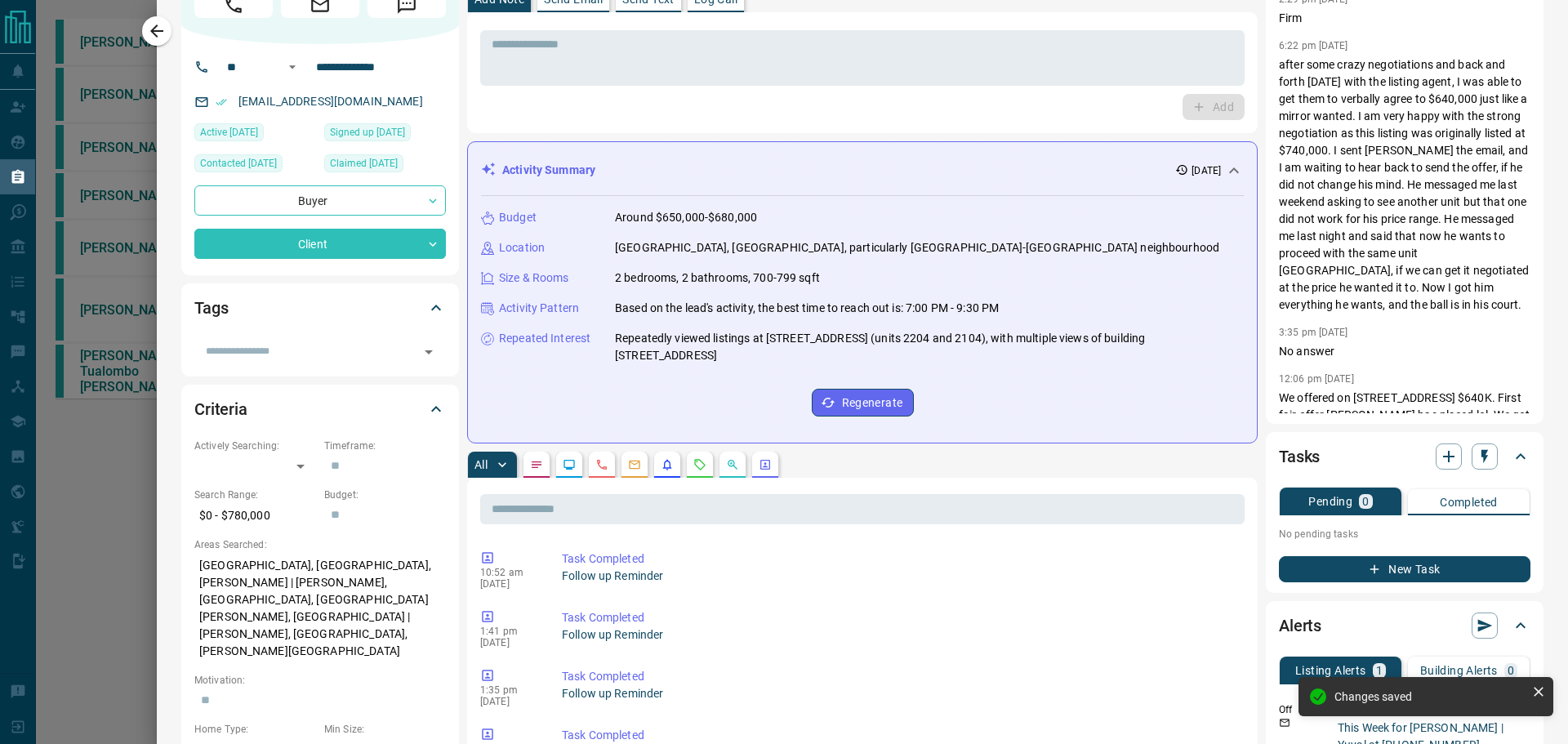
click at [1412, 565] on button "New Task" at bounding box center [1404, 569] width 252 height 26
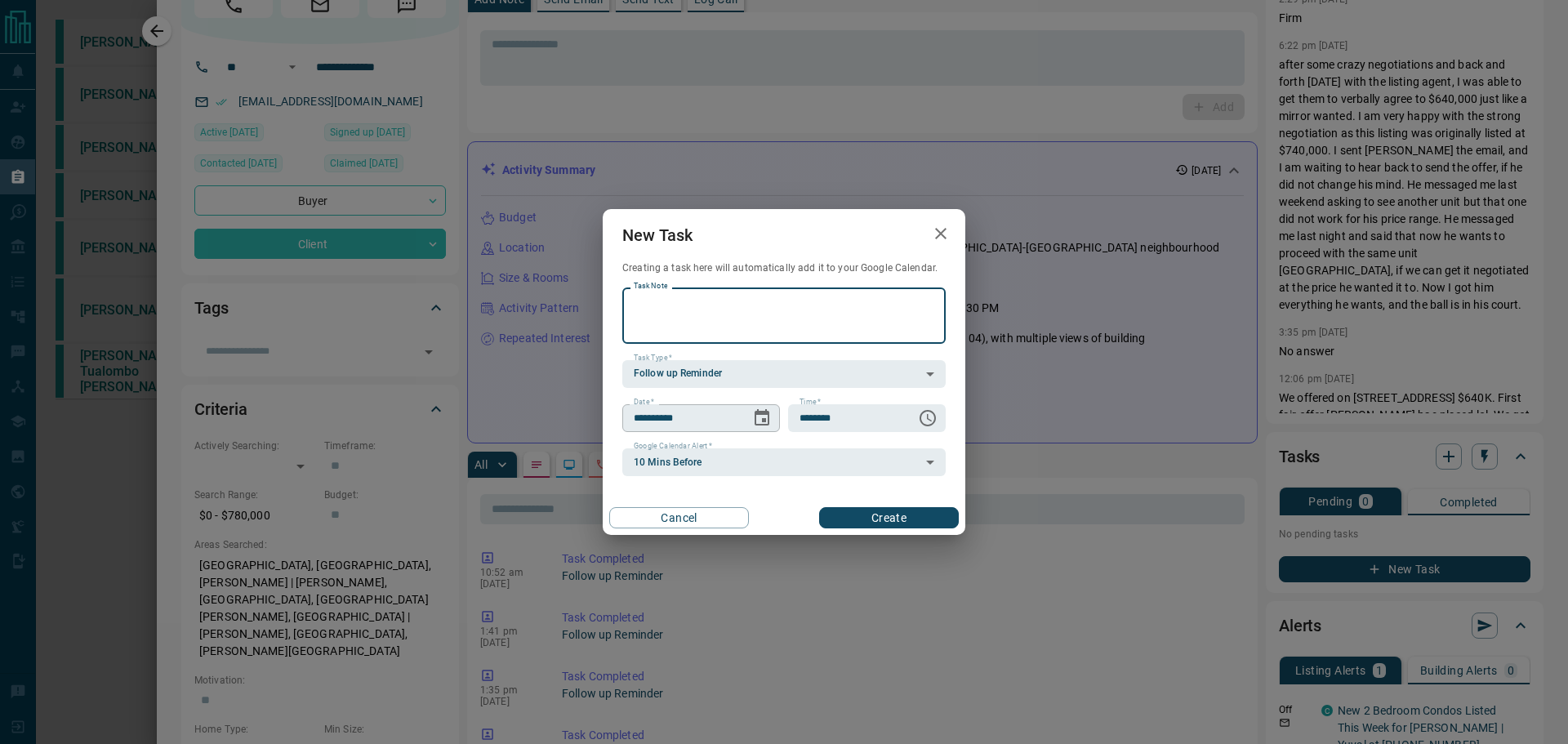
click at [763, 415] on icon "Choose date, selected date is Oct 16, 2025" at bounding box center [762, 417] width 15 height 17
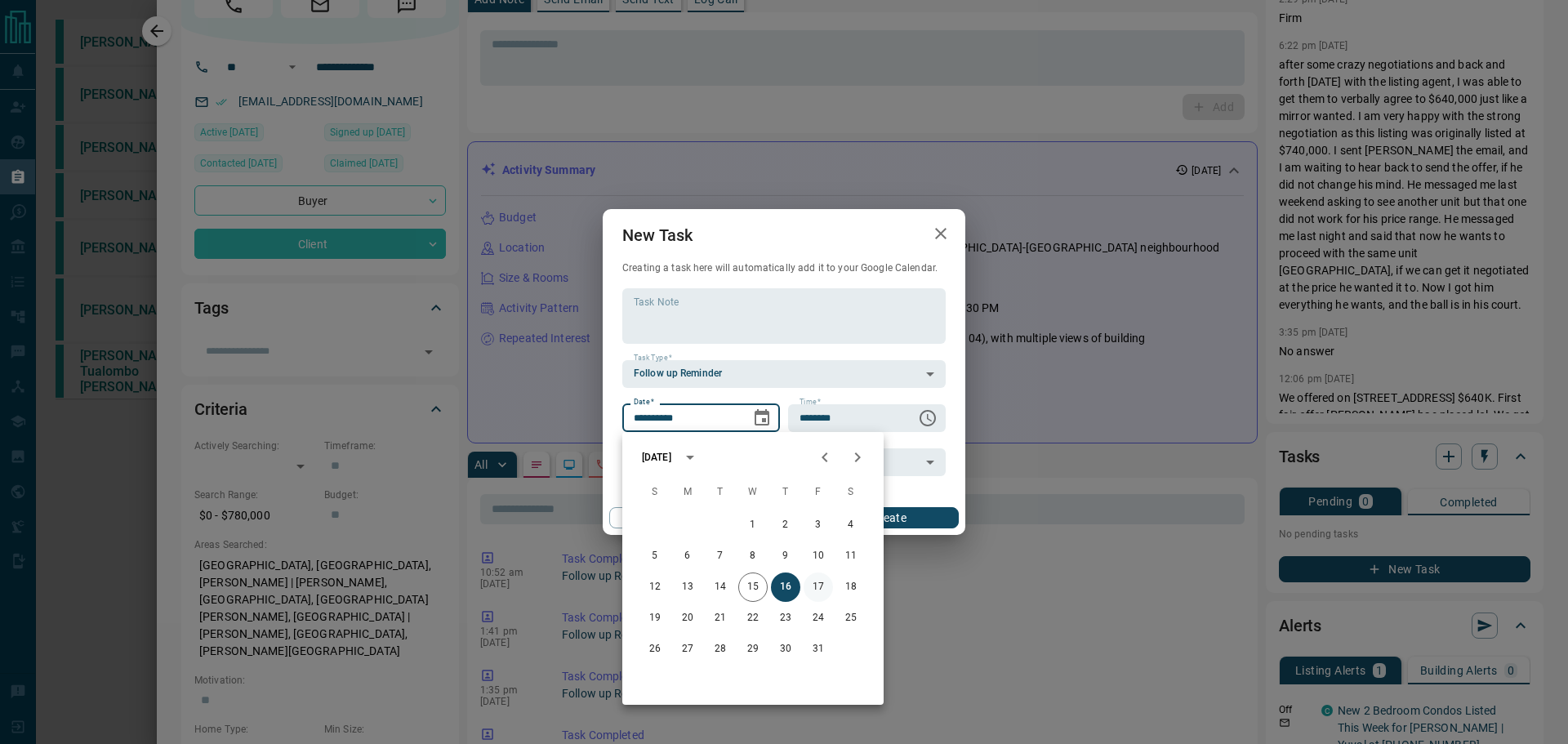
click at [829, 592] on button "17" at bounding box center [818, 587] width 29 height 29
type input "**********"
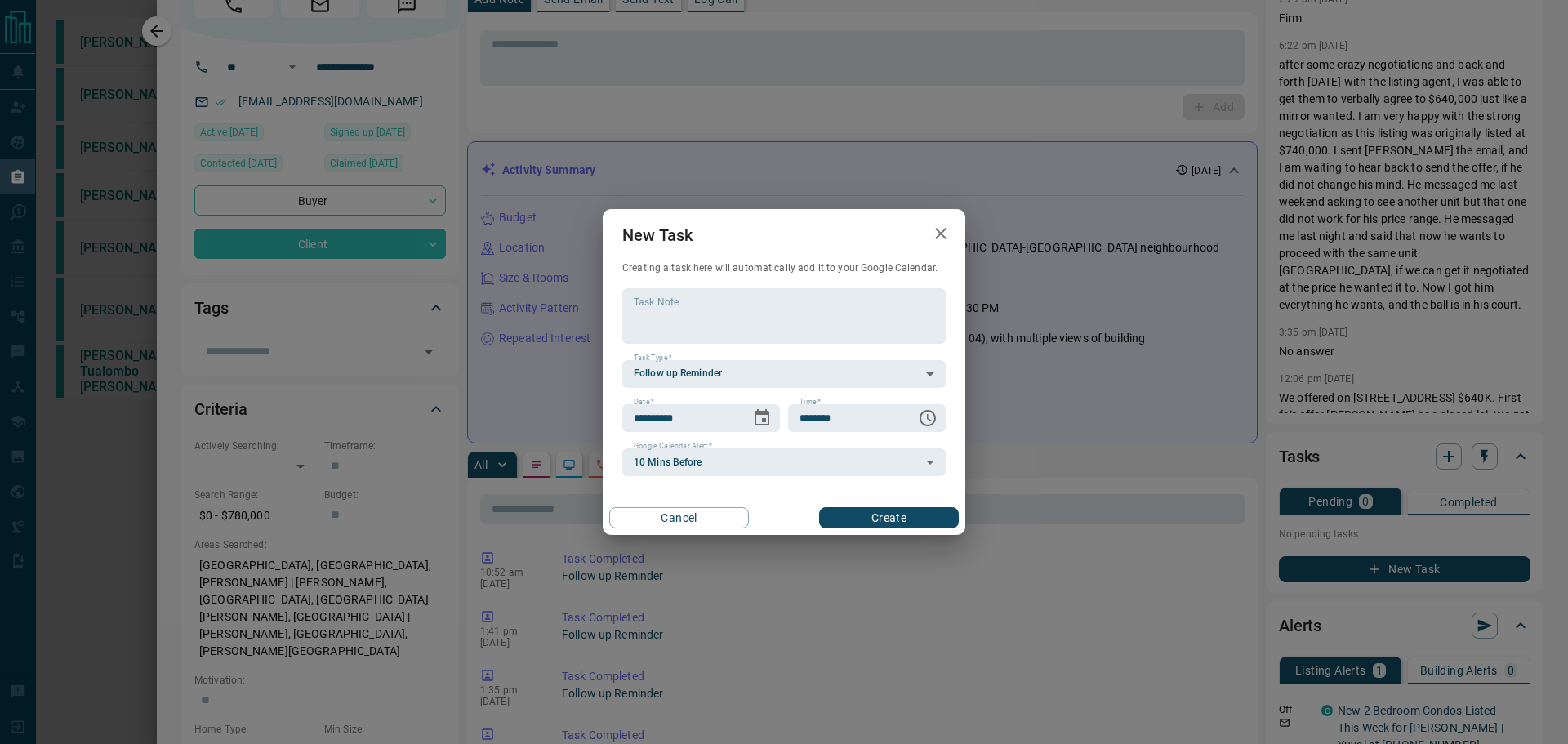
click at [886, 522] on button "Create" at bounding box center [888, 518] width 140 height 21
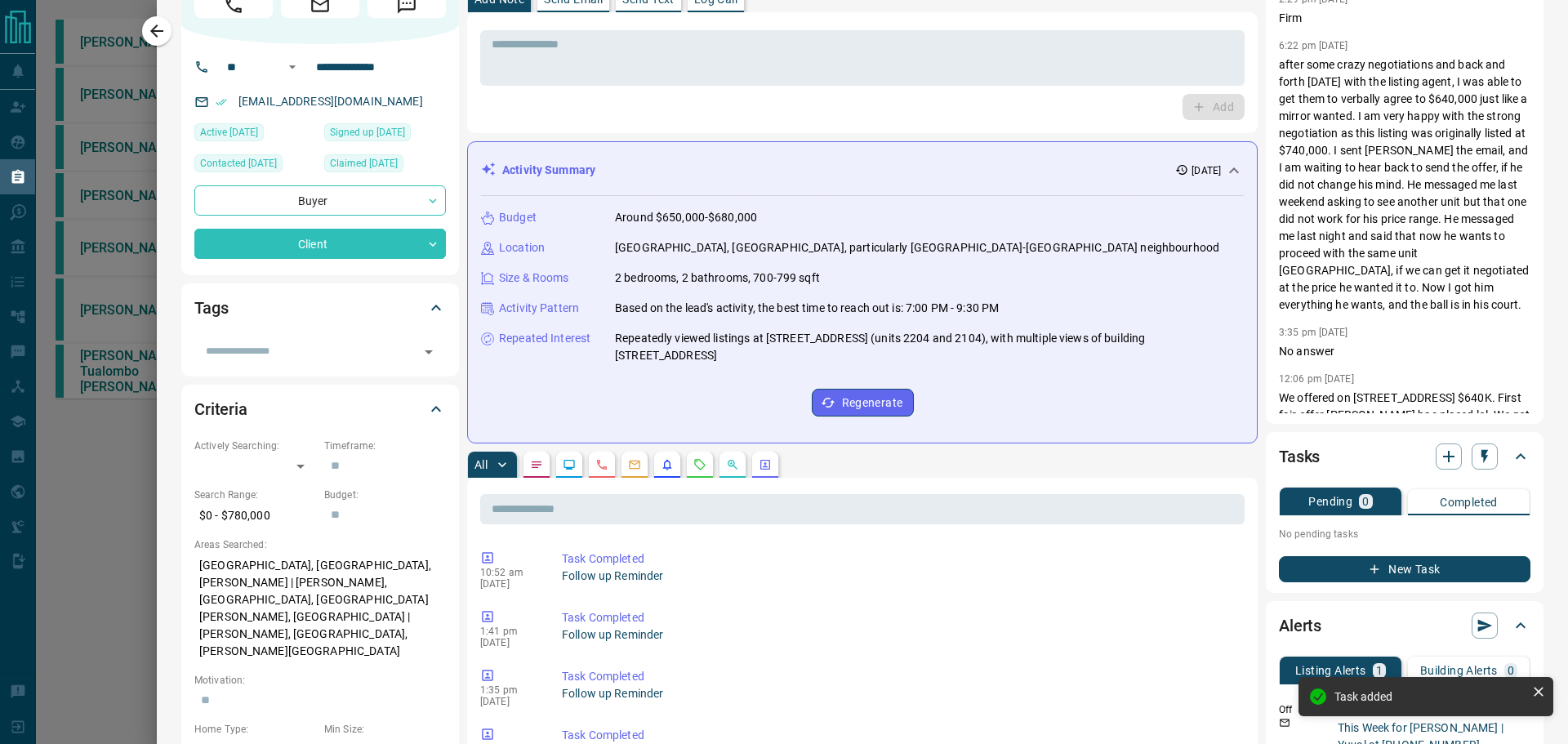
click at [1368, 575] on icon "button" at bounding box center [1374, 569] width 15 height 15
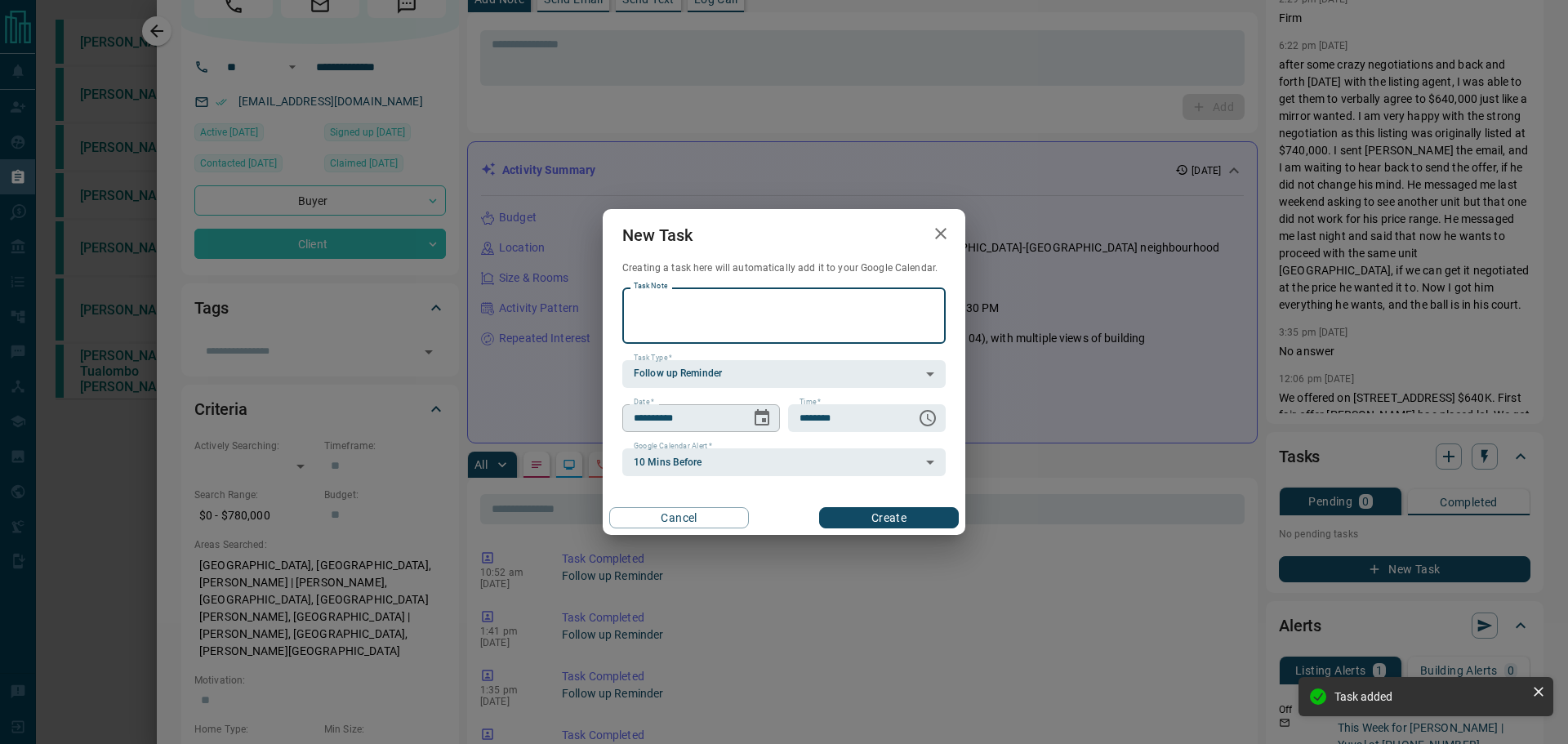
click at [773, 417] on button "Choose date, selected date is Oct 16, 2025" at bounding box center [762, 418] width 33 height 33
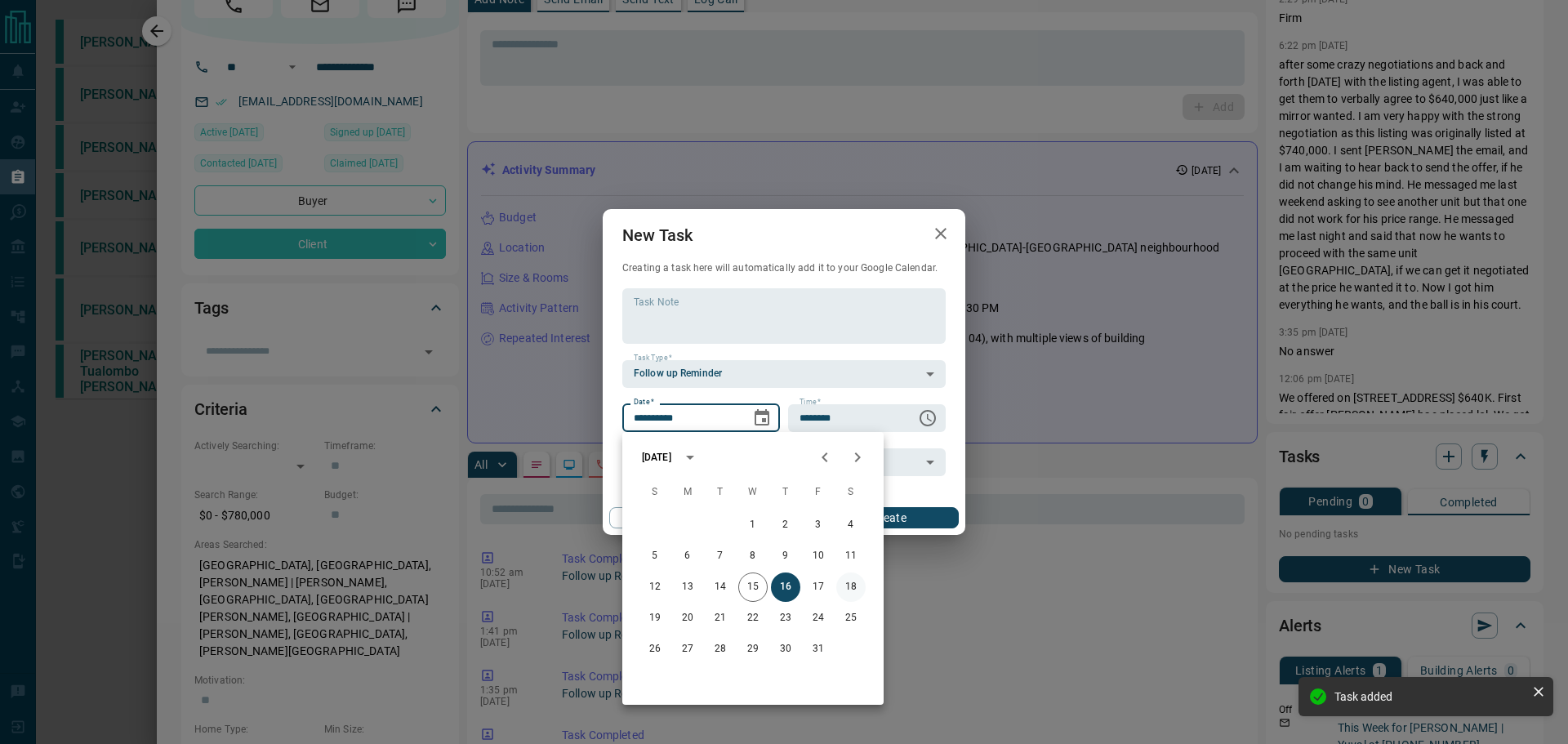
click at [849, 583] on button "18" at bounding box center [850, 587] width 29 height 29
type input "**********"
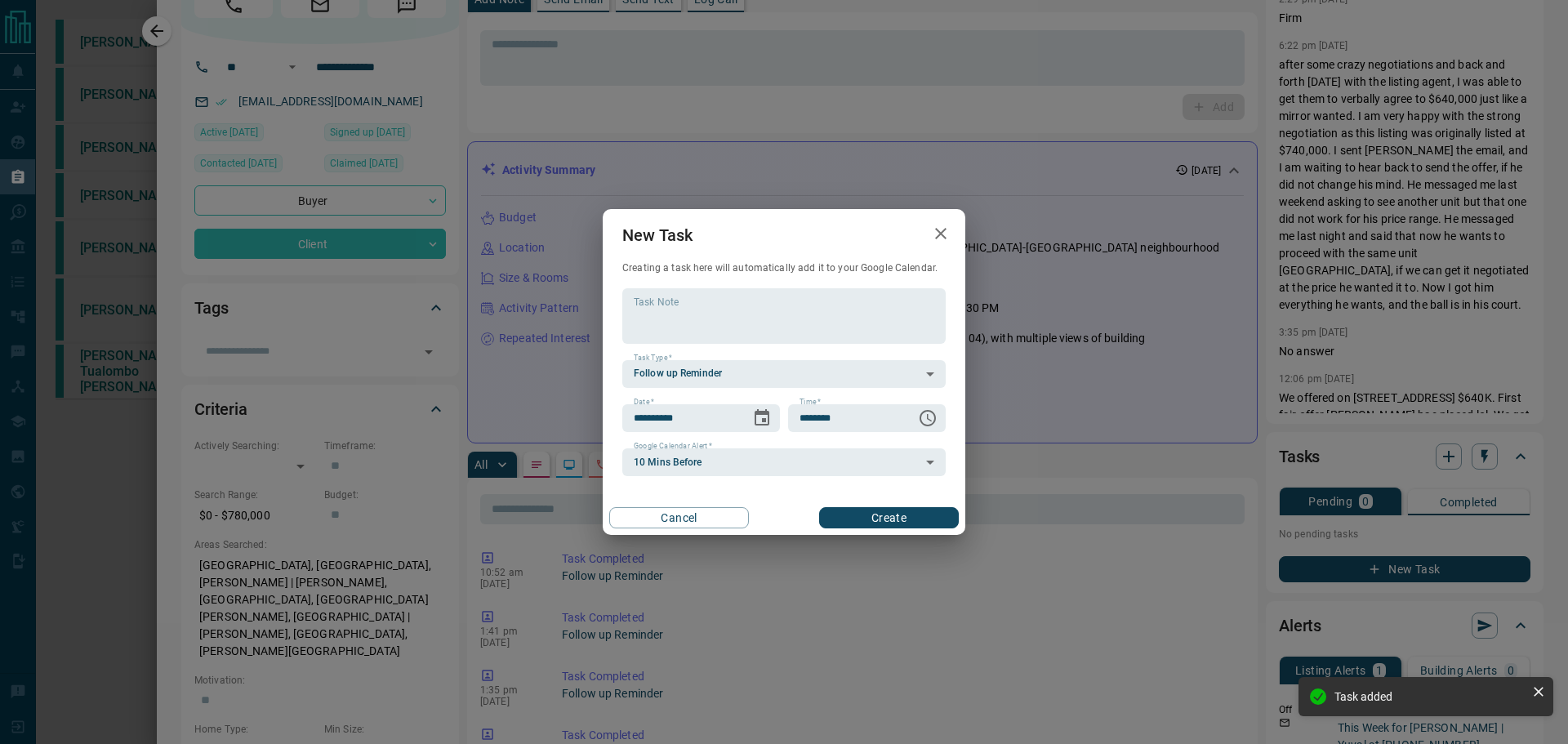
click at [914, 528] on button "Create" at bounding box center [888, 518] width 140 height 21
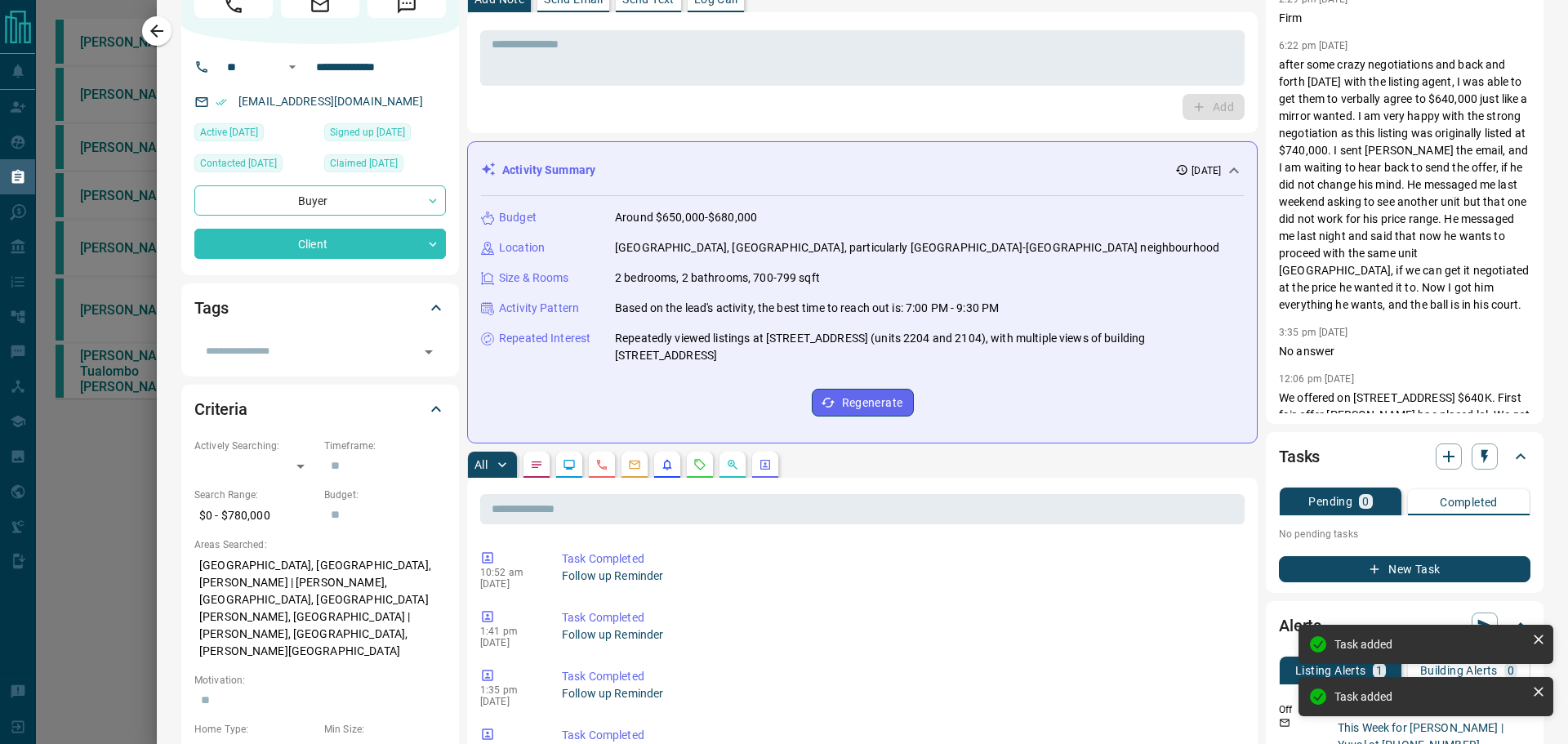
click at [164, 35] on icon "button" at bounding box center [157, 31] width 19 height 19
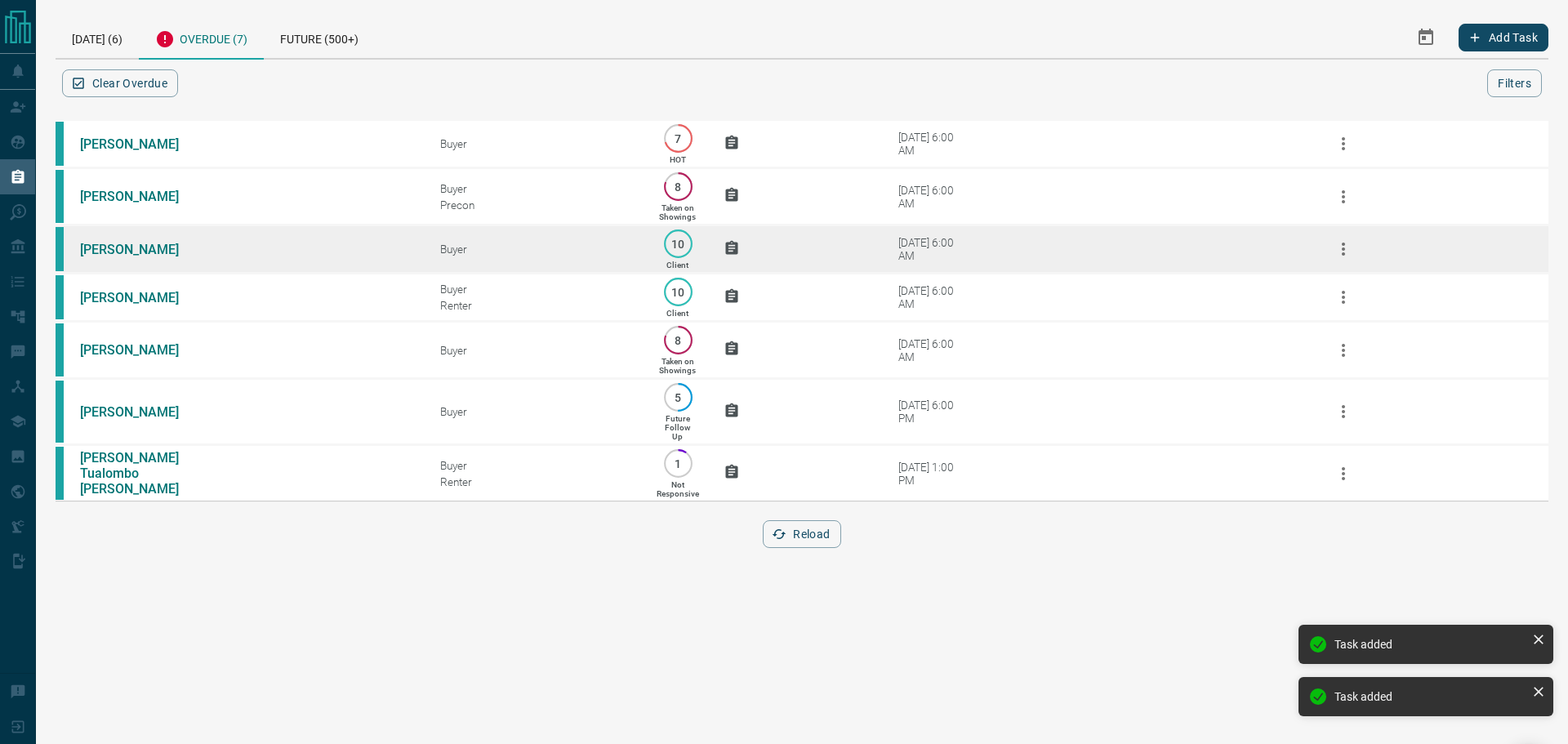
click at [1346, 250] on icon "button" at bounding box center [1343, 249] width 19 height 19
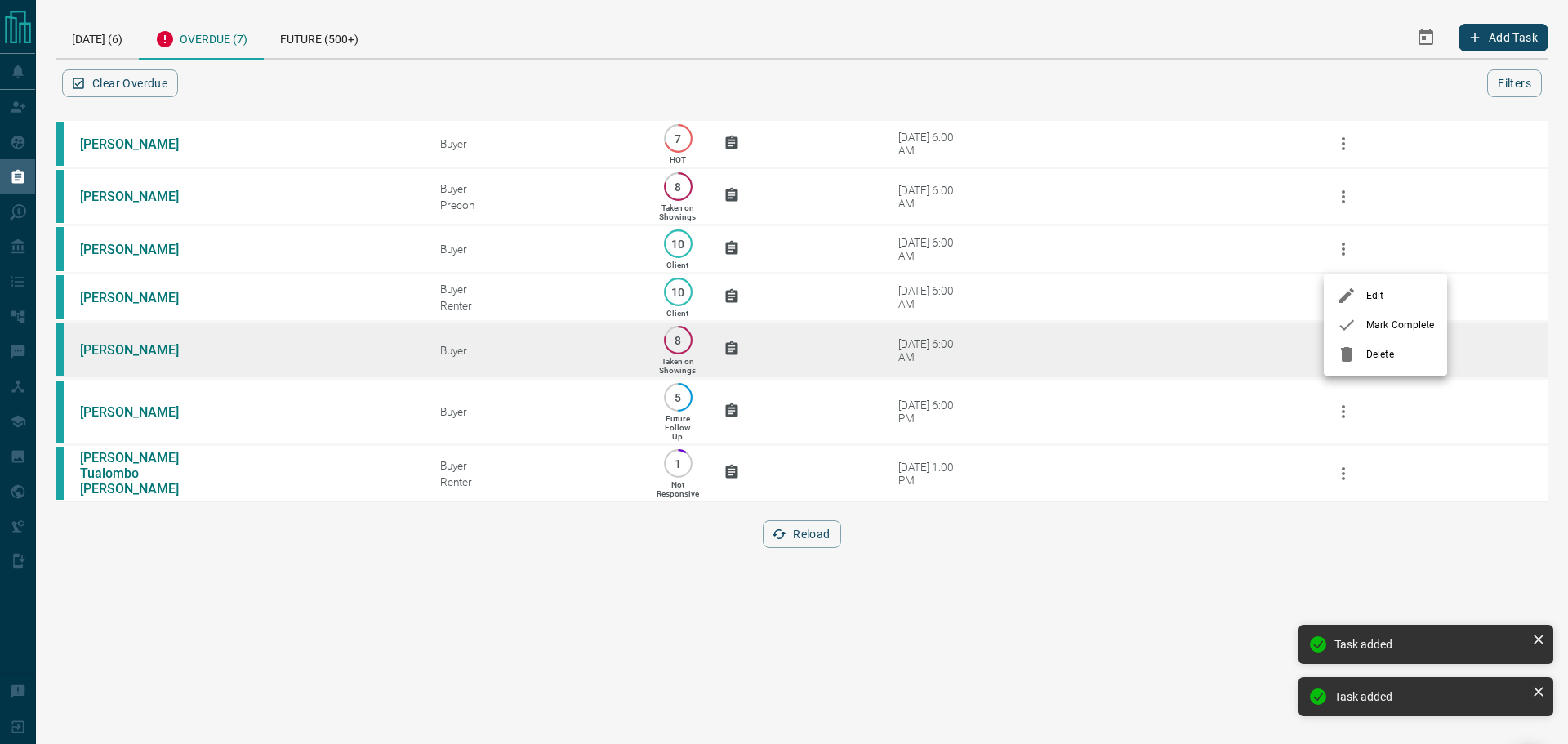
drag, startPoint x: 1361, startPoint y: 317, endPoint x: 1173, endPoint y: 378, distance: 197.6
click at [1361, 318] on div at bounding box center [1351, 325] width 29 height 19
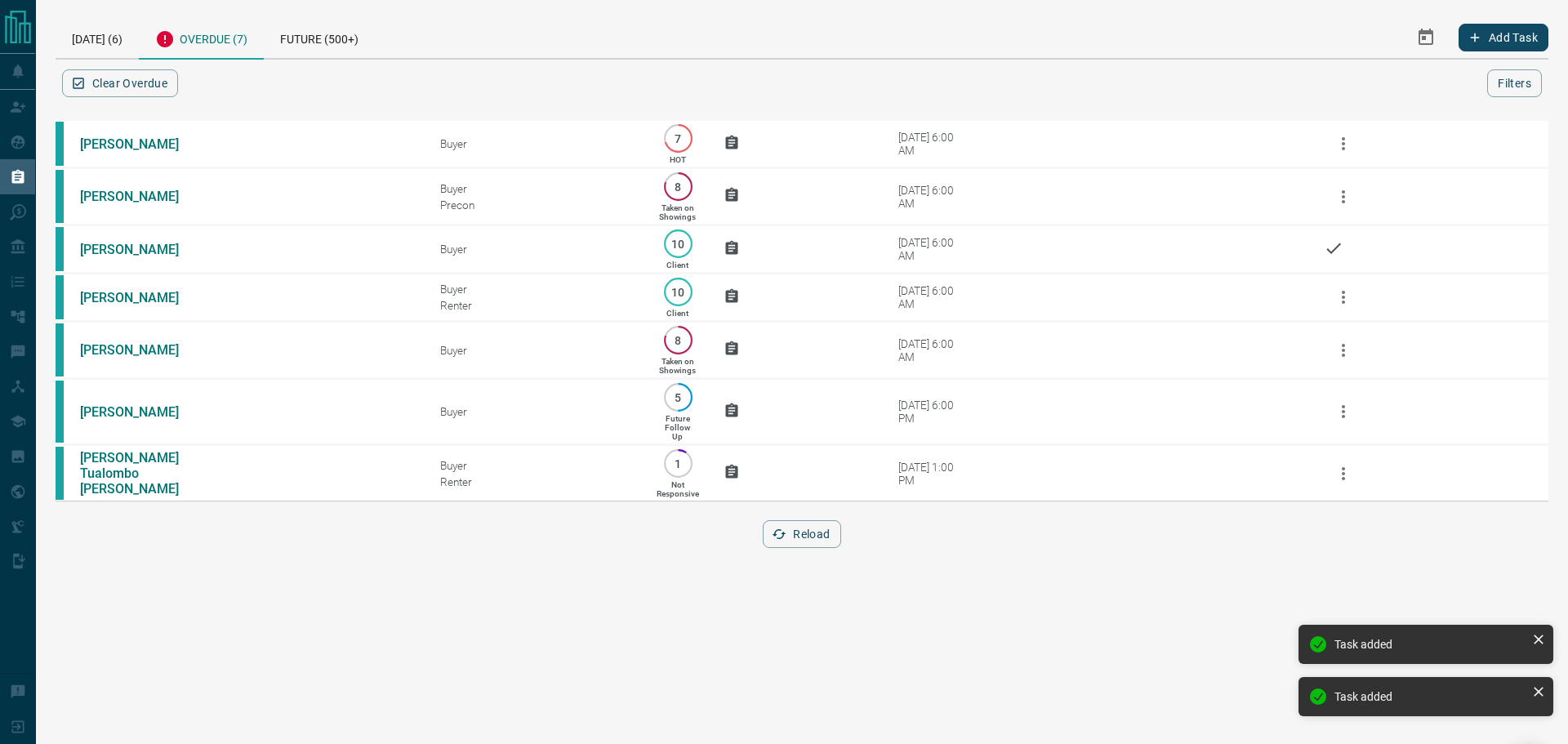
click at [817, 548] on button "Reload" at bounding box center [801, 534] width 77 height 28
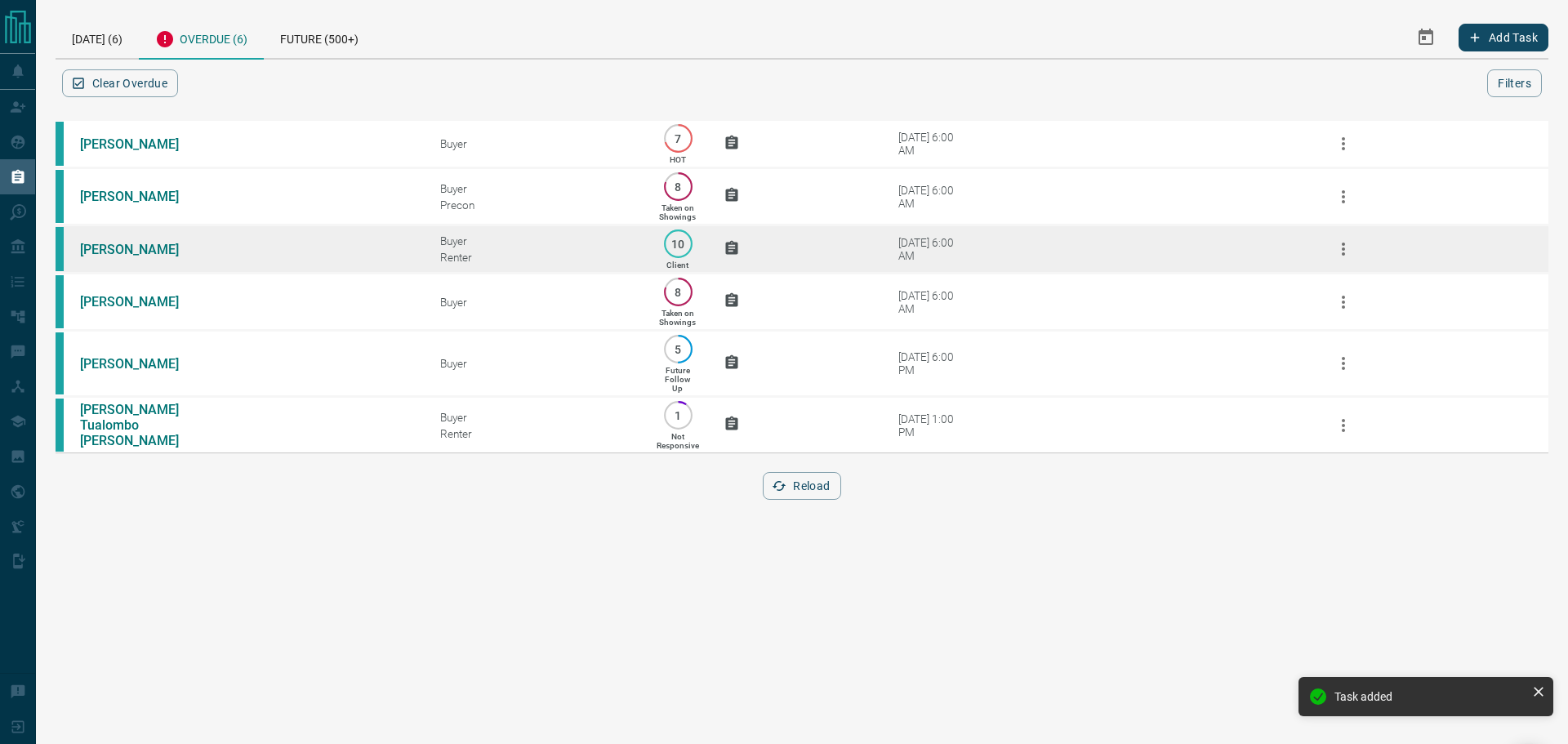
click at [912, 258] on div "[DATE] 6:00 AM" at bounding box center [932, 249] width 69 height 26
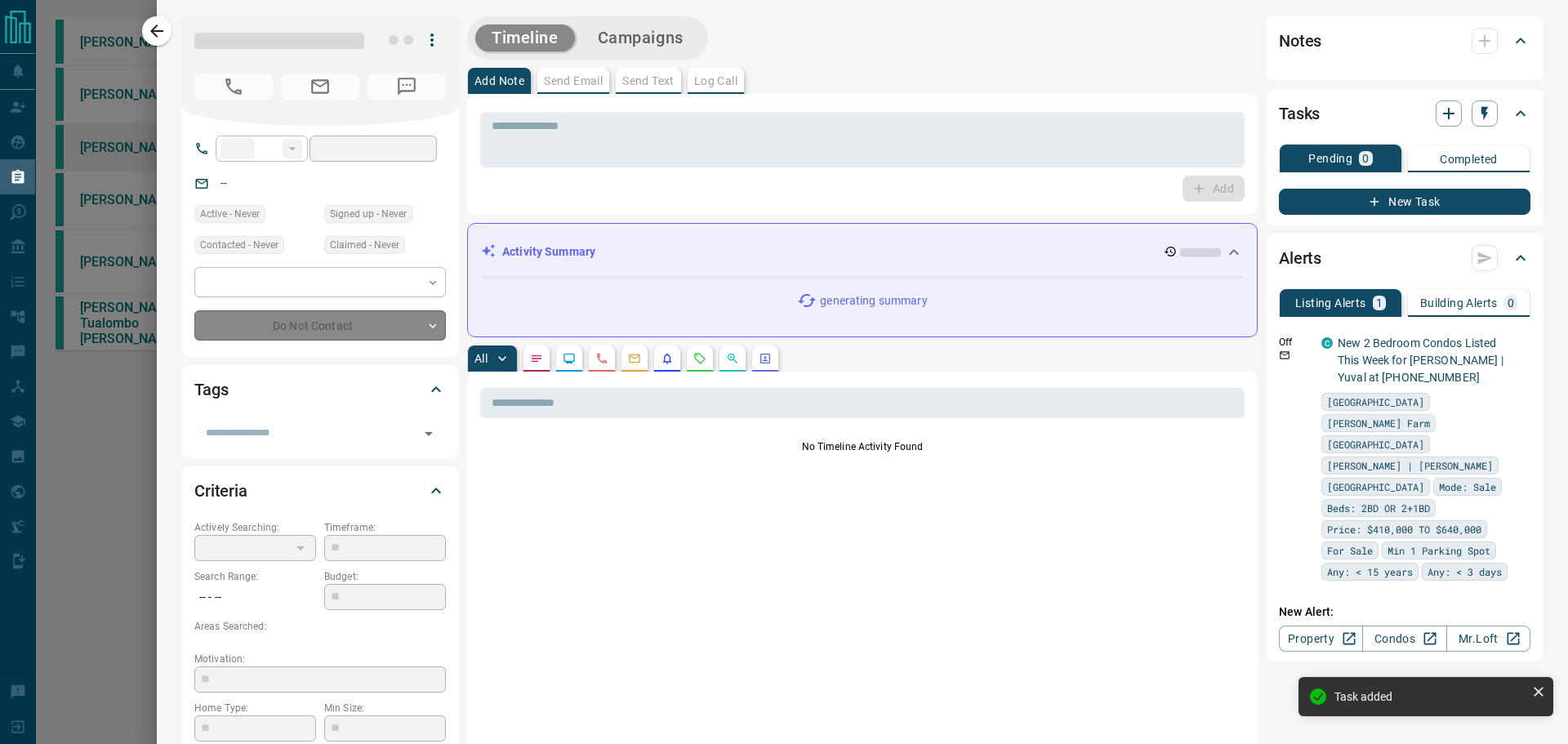
type input "**"
type input "**********"
type input "**"
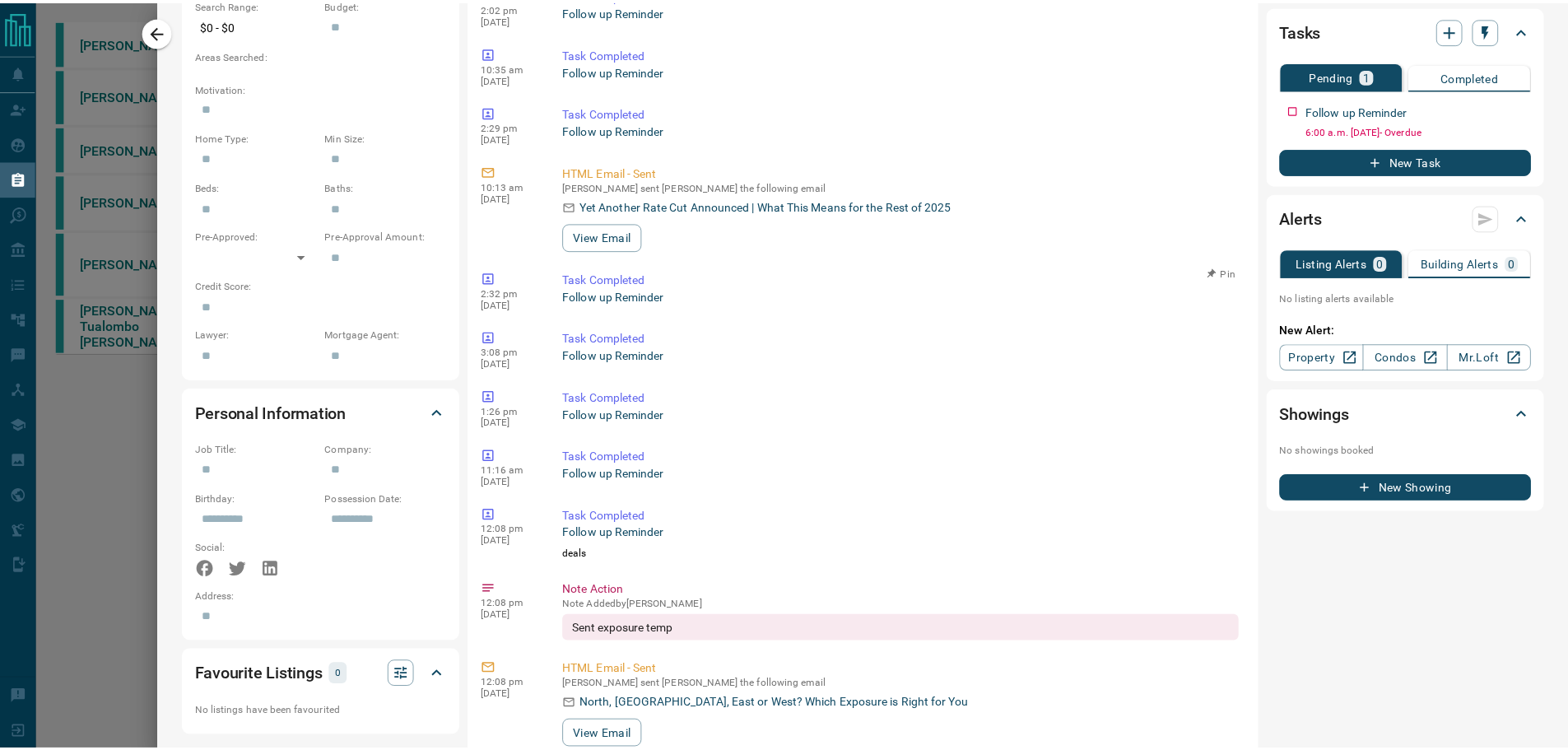
scroll to position [0, 0]
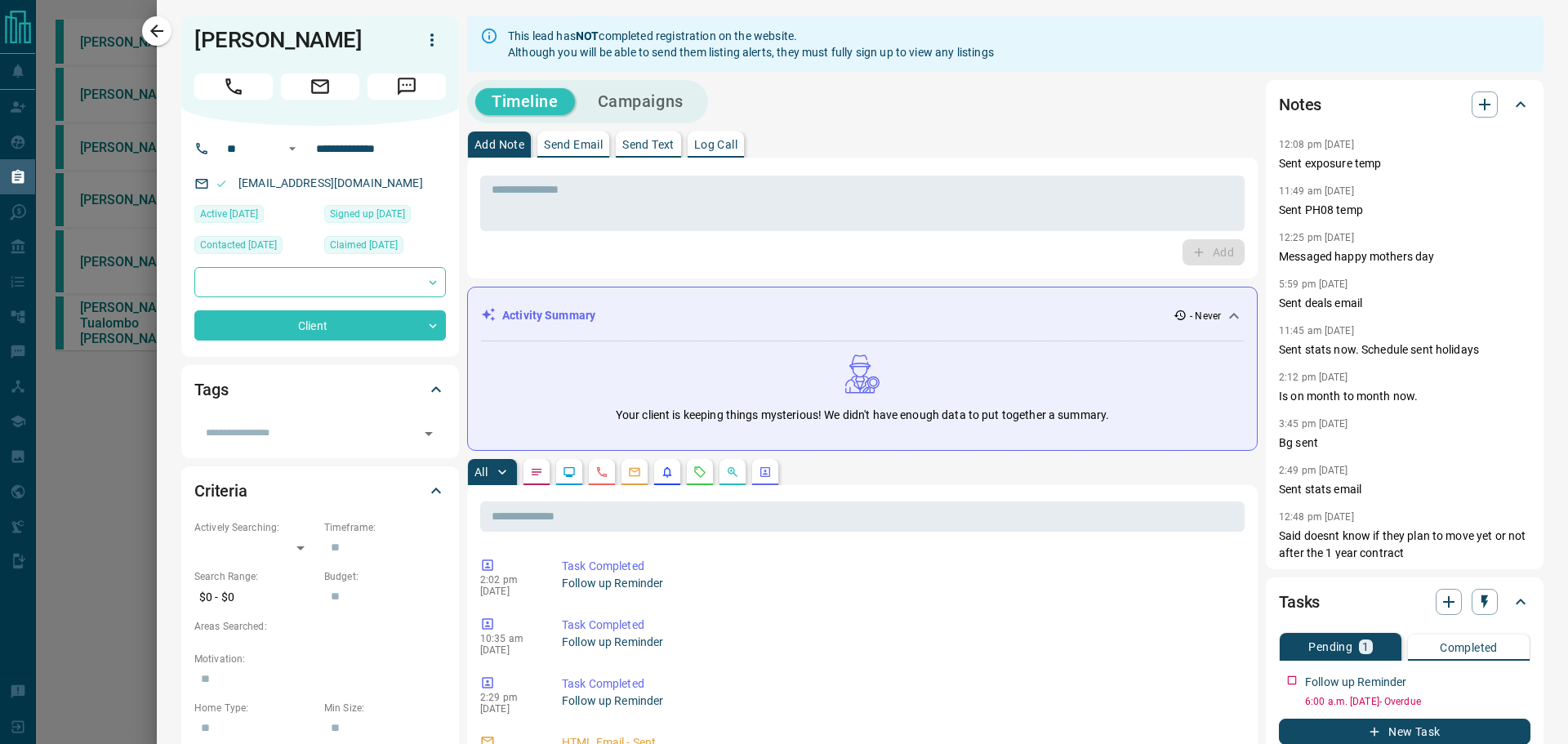
click at [948, 238] on div "* ​ Add" at bounding box center [862, 218] width 764 height 95
click at [956, 211] on textarea at bounding box center [862, 203] width 741 height 41
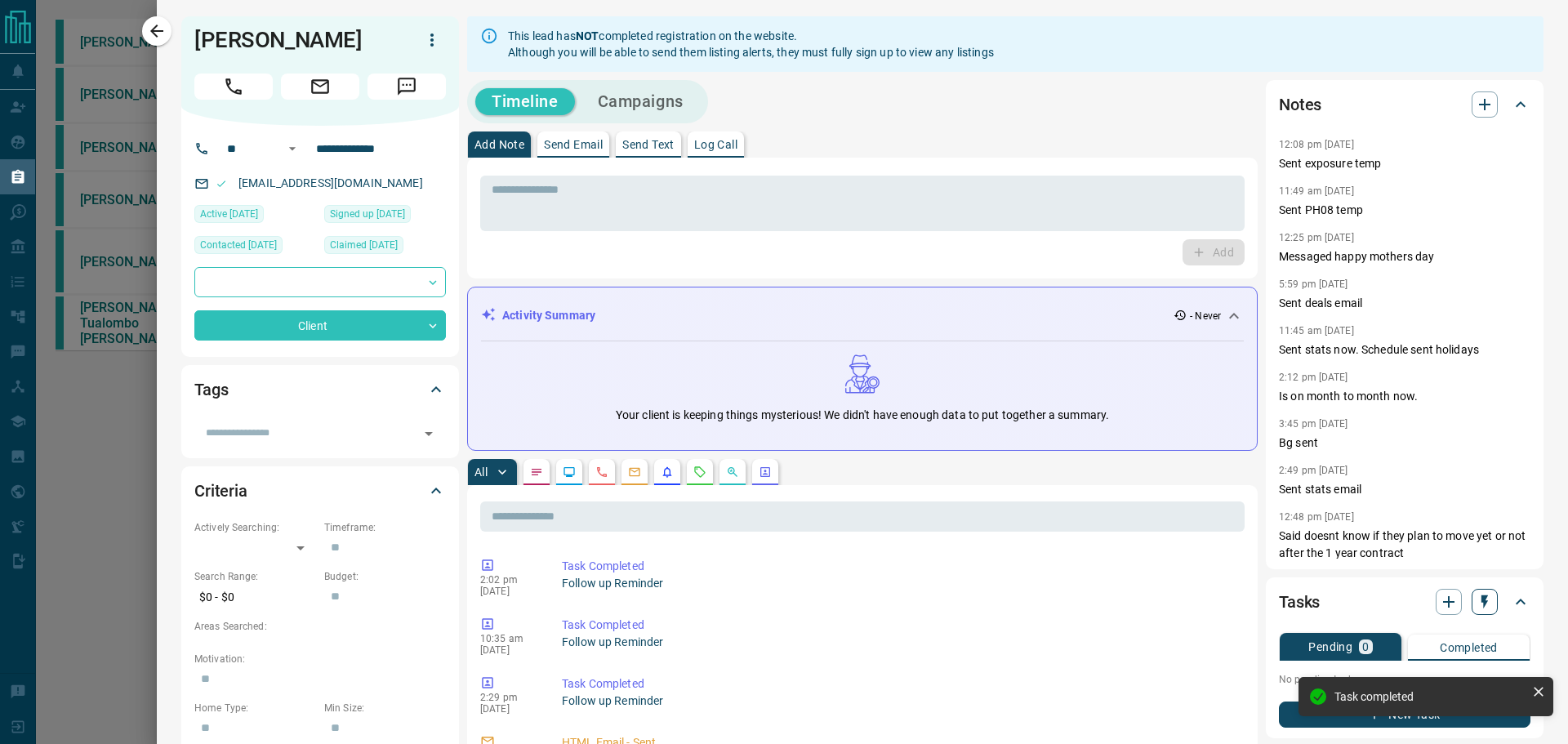
click at [1479, 611] on button "button" at bounding box center [1484, 602] width 26 height 26
click at [1447, 642] on li "3 Day Follow-Up" at bounding box center [1431, 638] width 111 height 25
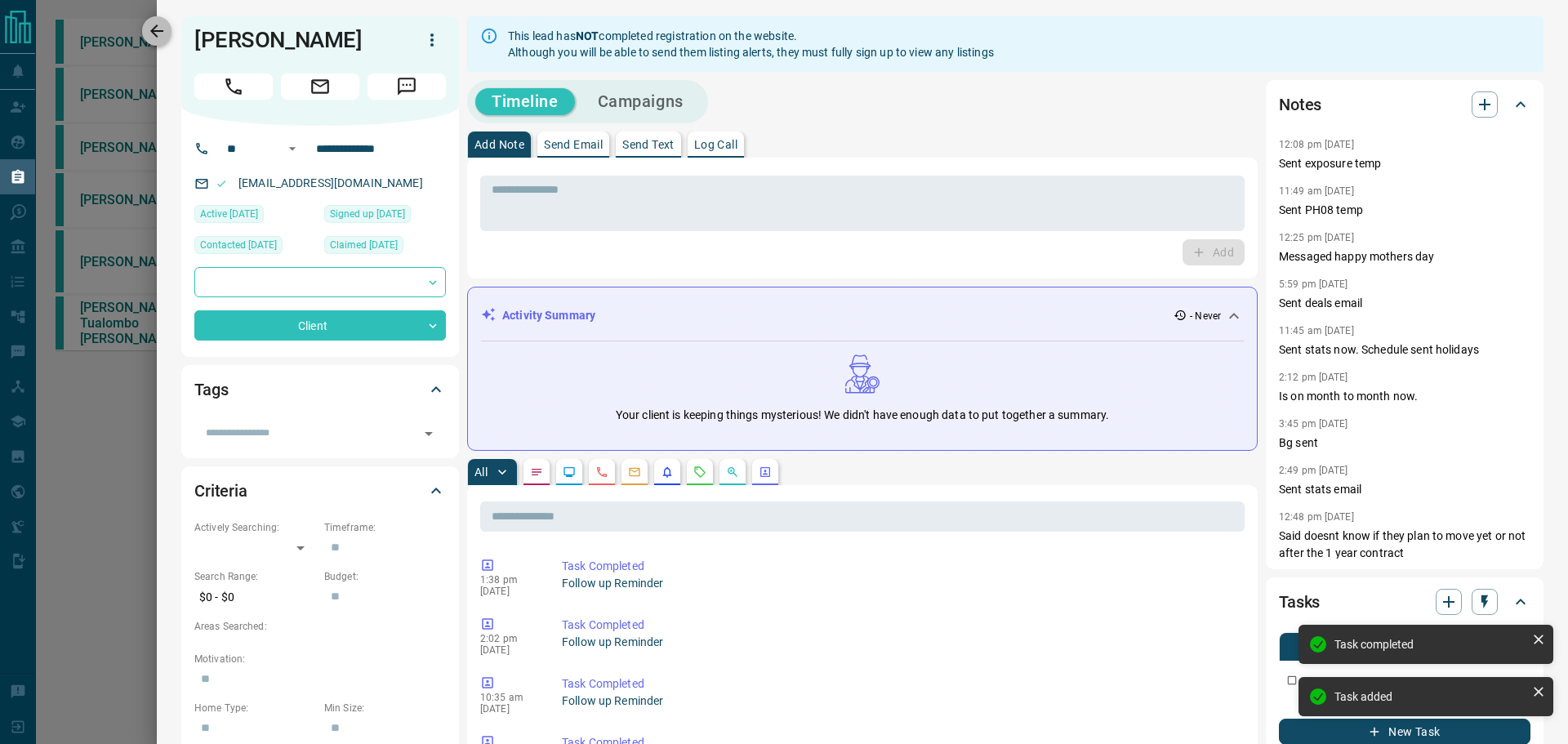
click at [159, 30] on icon "button" at bounding box center [157, 31] width 13 height 13
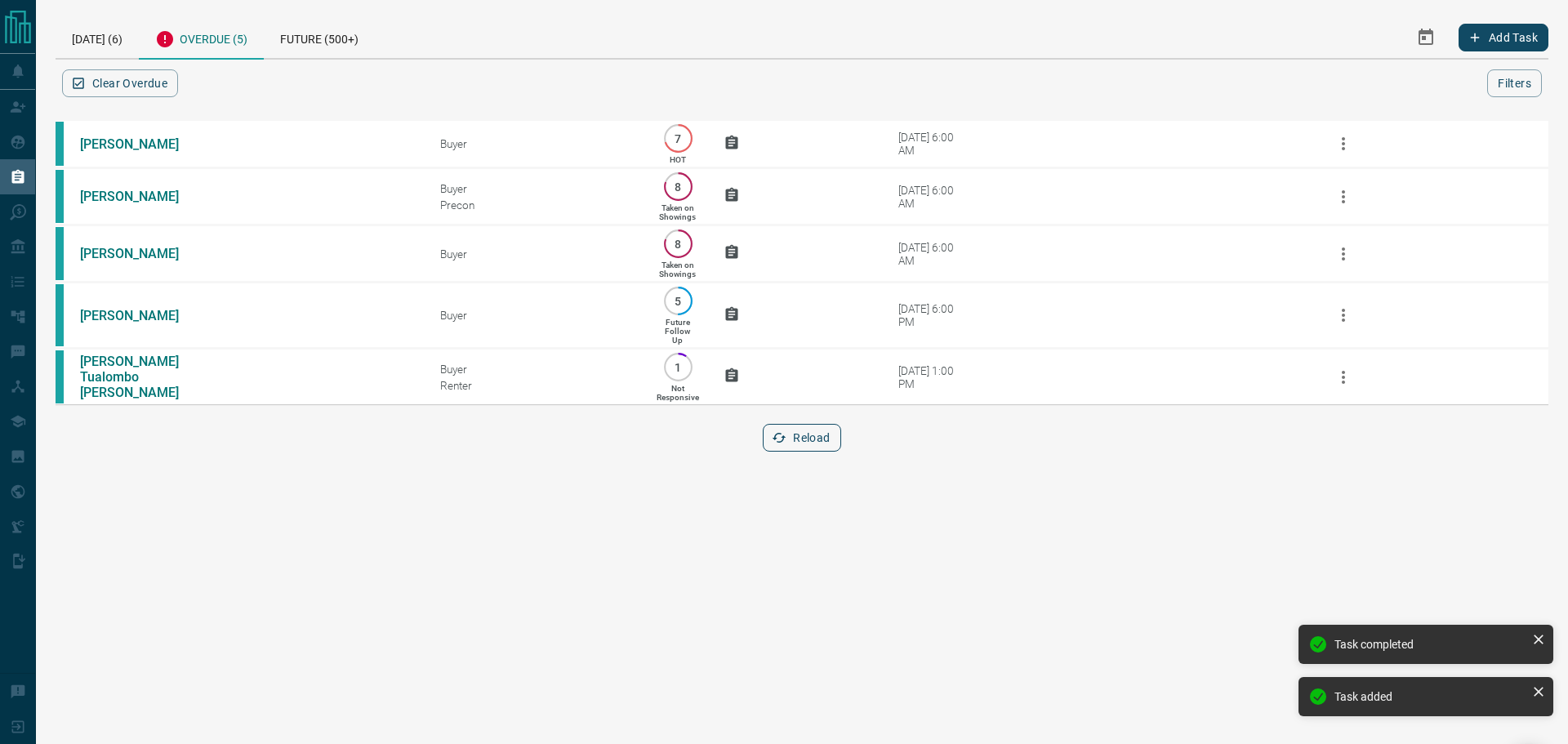
click at [807, 451] on button "Reload" at bounding box center [801, 438] width 77 height 28
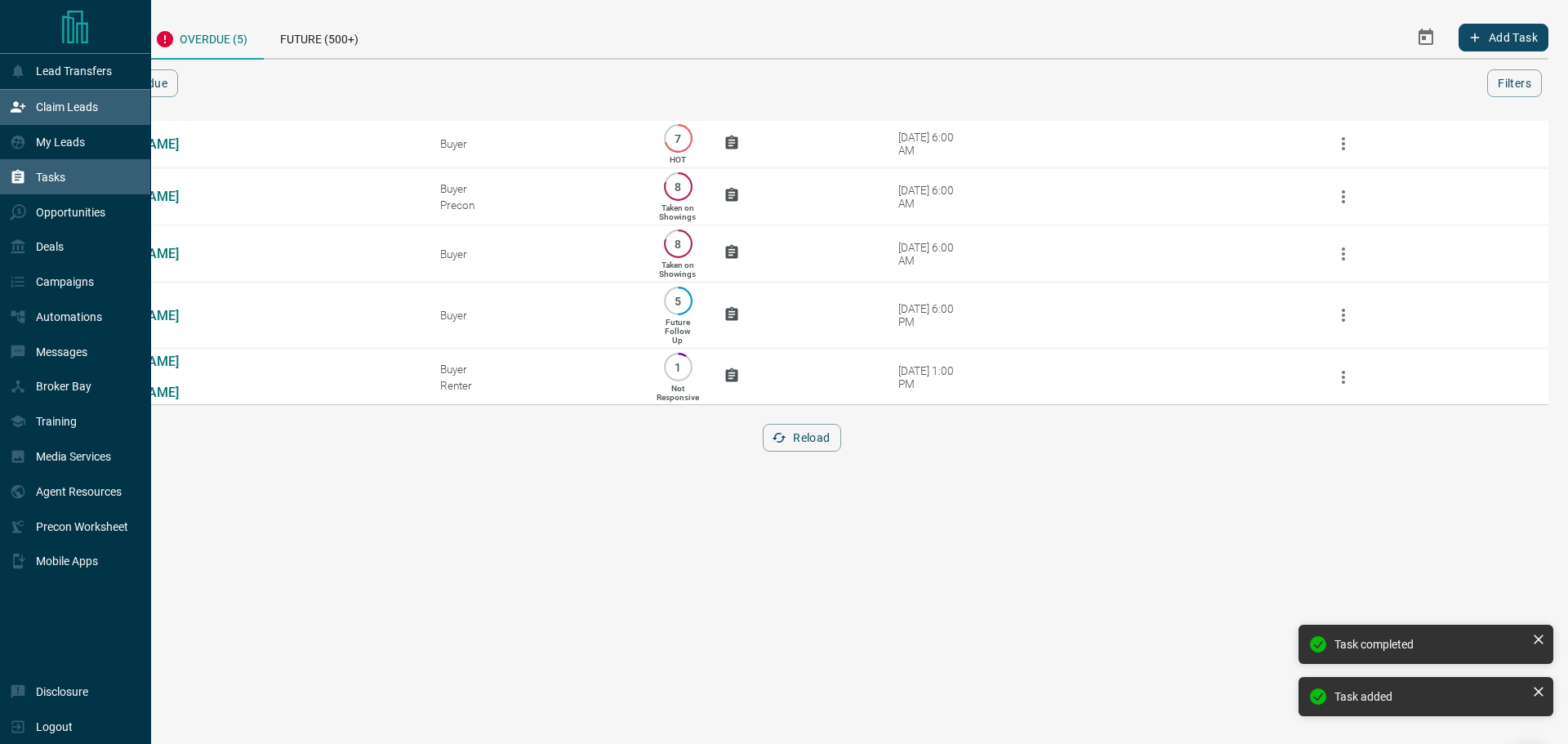
click at [24, 120] on div "Claim Leads" at bounding box center [54, 107] width 88 height 27
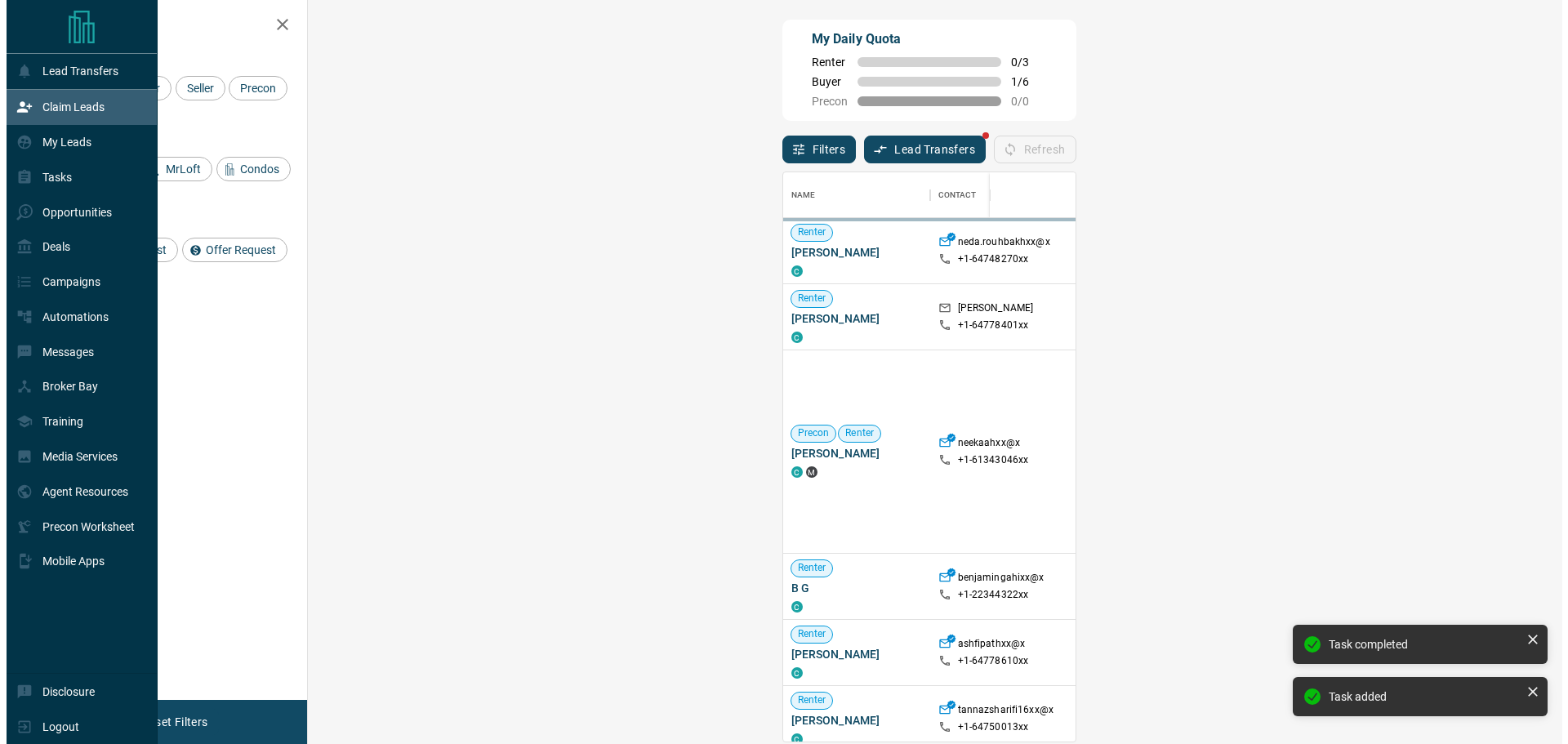
scroll to position [557, 1207]
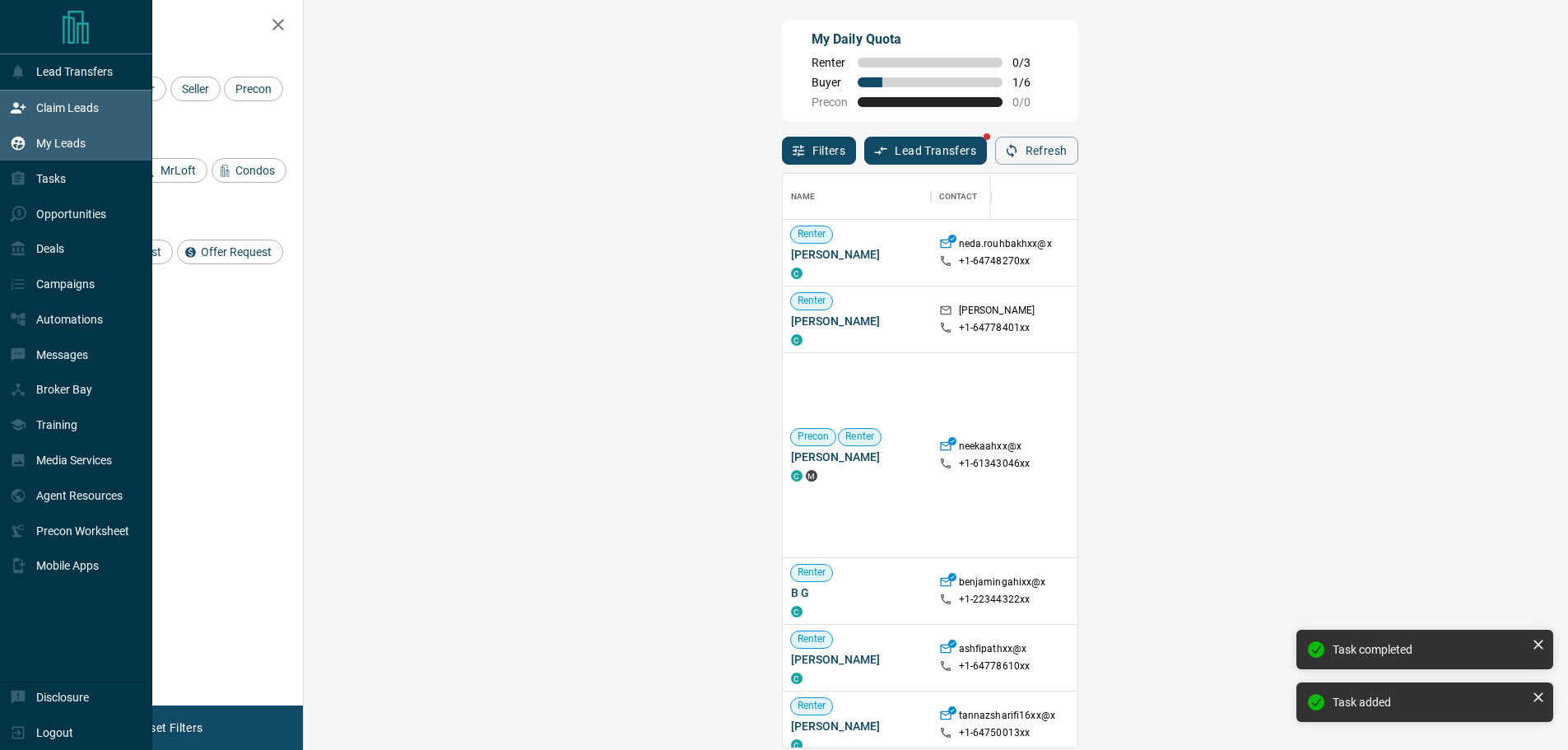
click at [33, 142] on div "My Leads" at bounding box center [47, 144] width 75 height 27
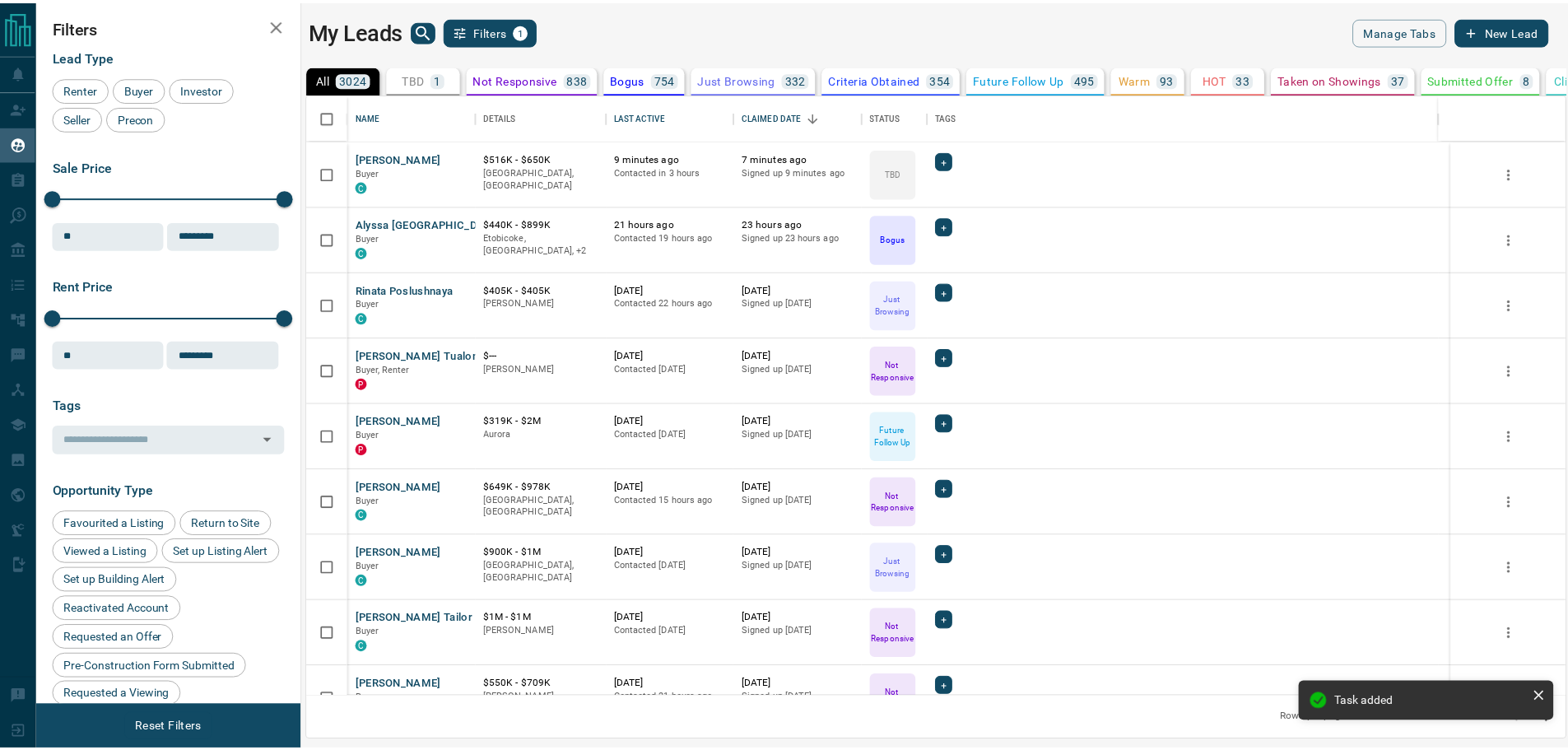
scroll to position [590, 1257]
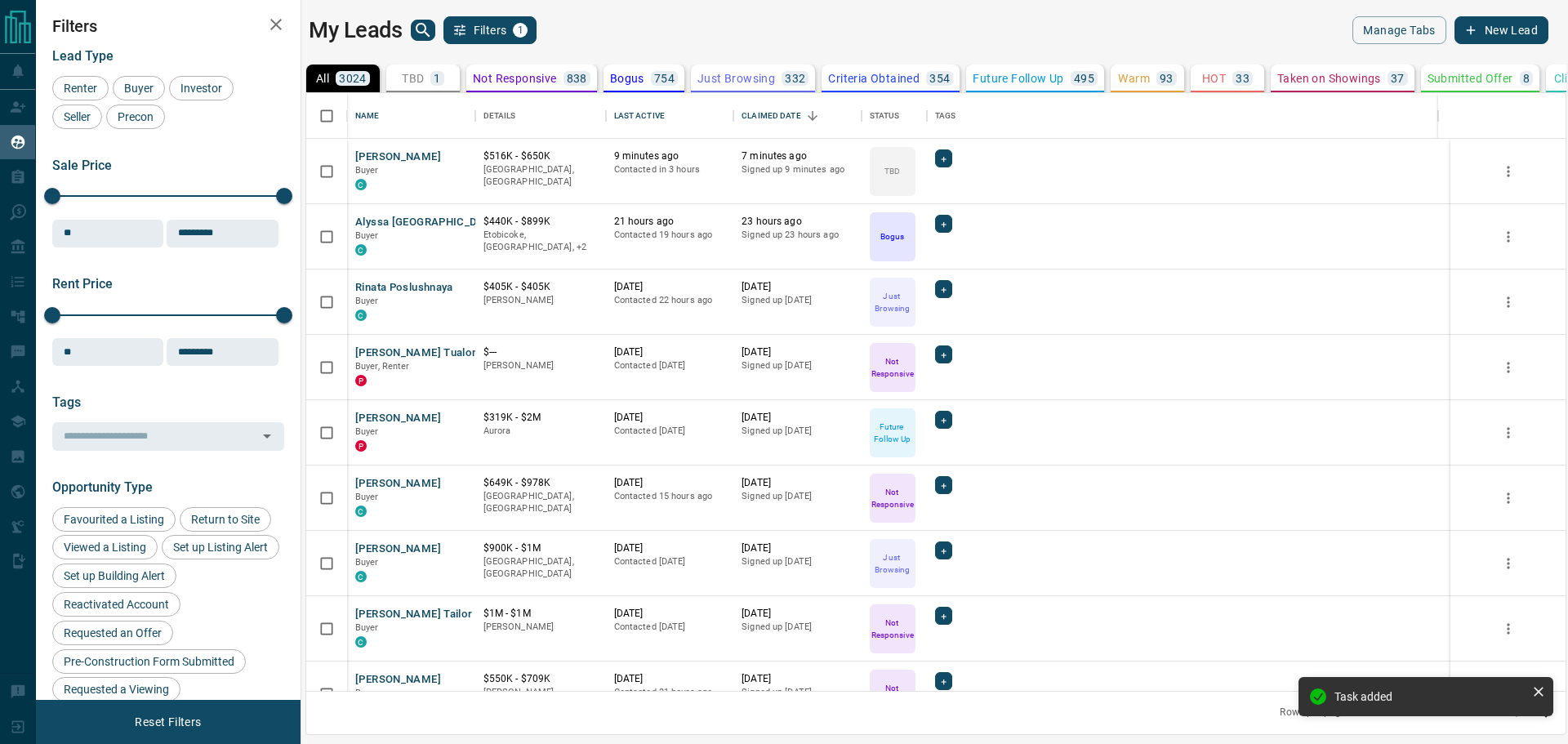
click at [428, 32] on icon "search button" at bounding box center [423, 30] width 19 height 19
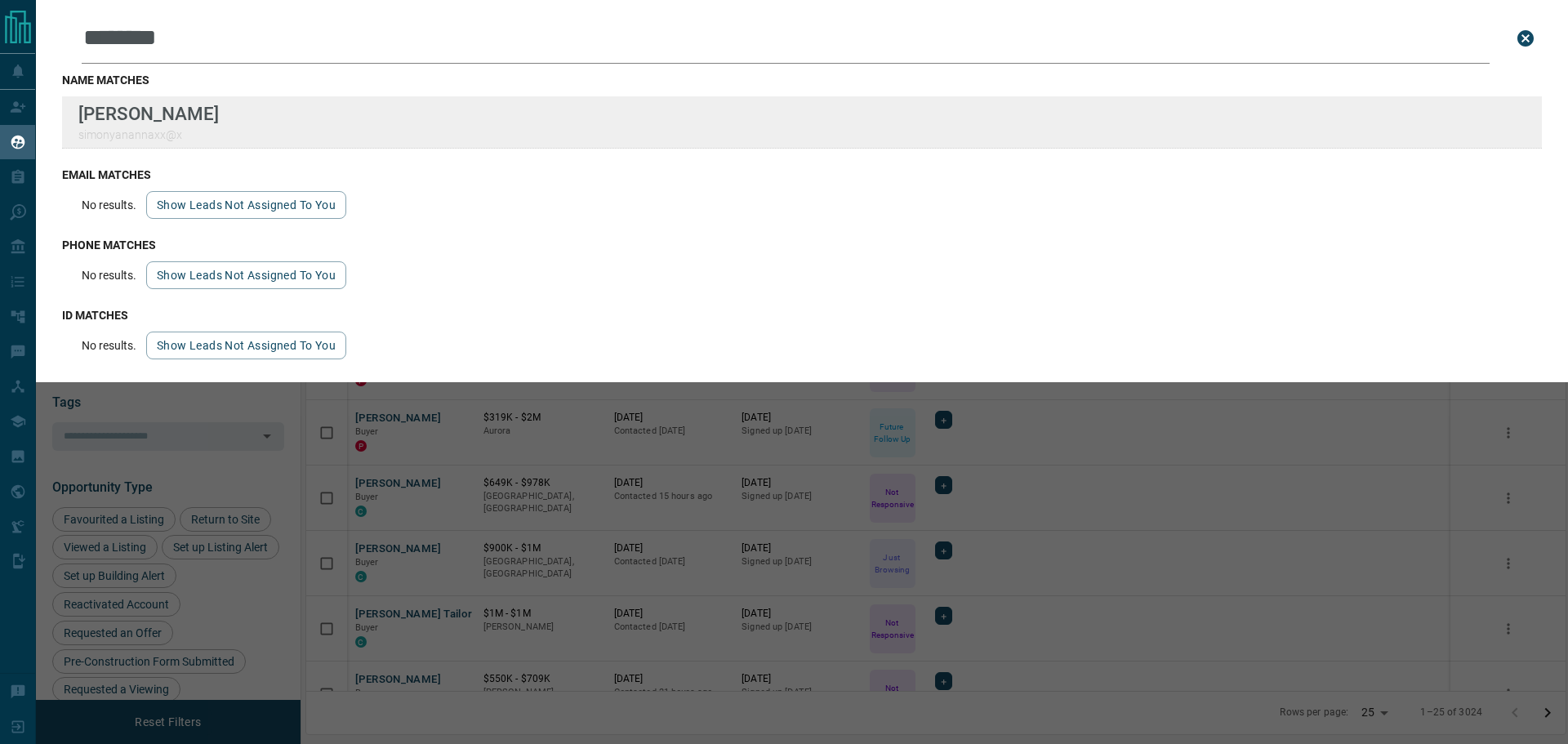
type input "********"
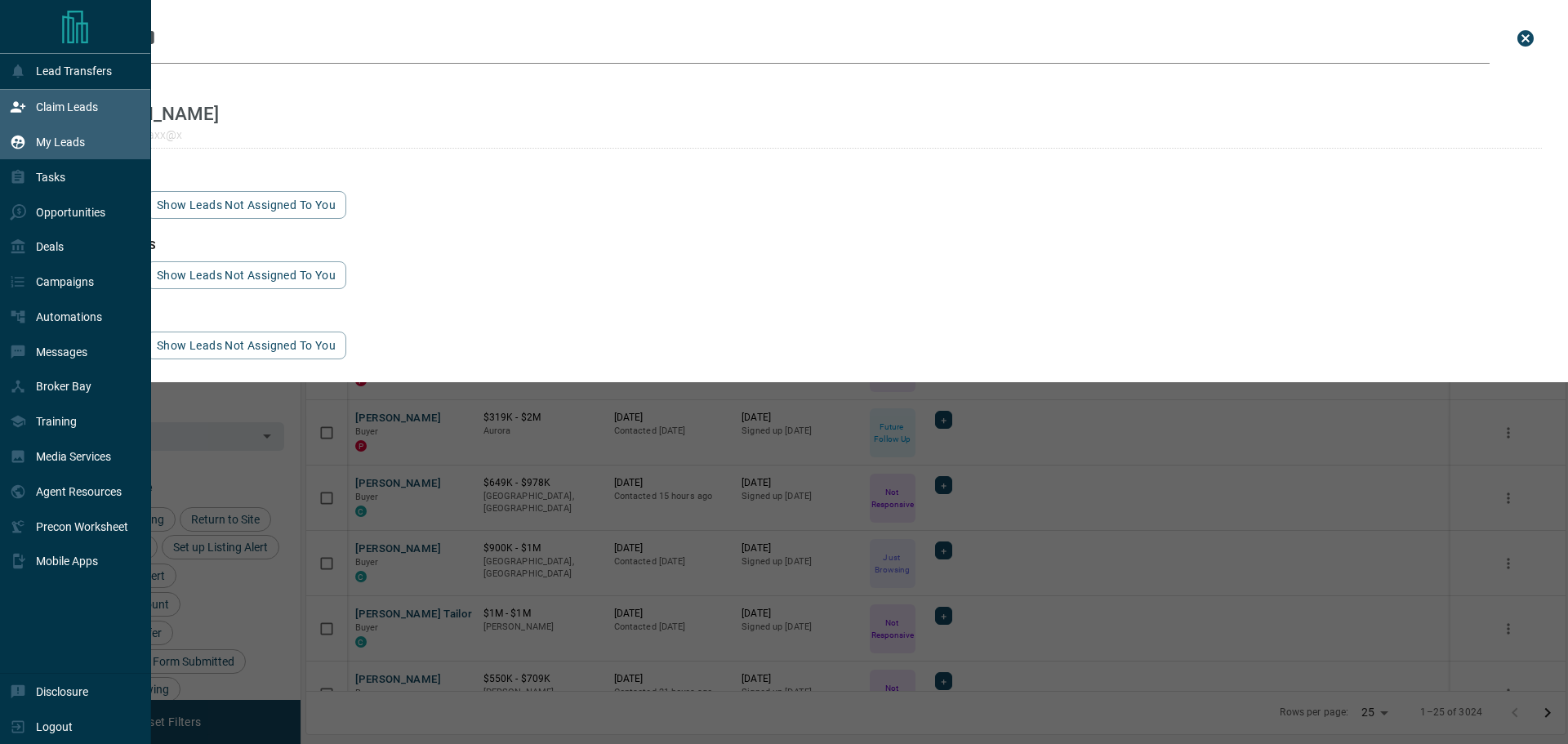
click at [16, 99] on icon at bounding box center [18, 106] width 17 height 17
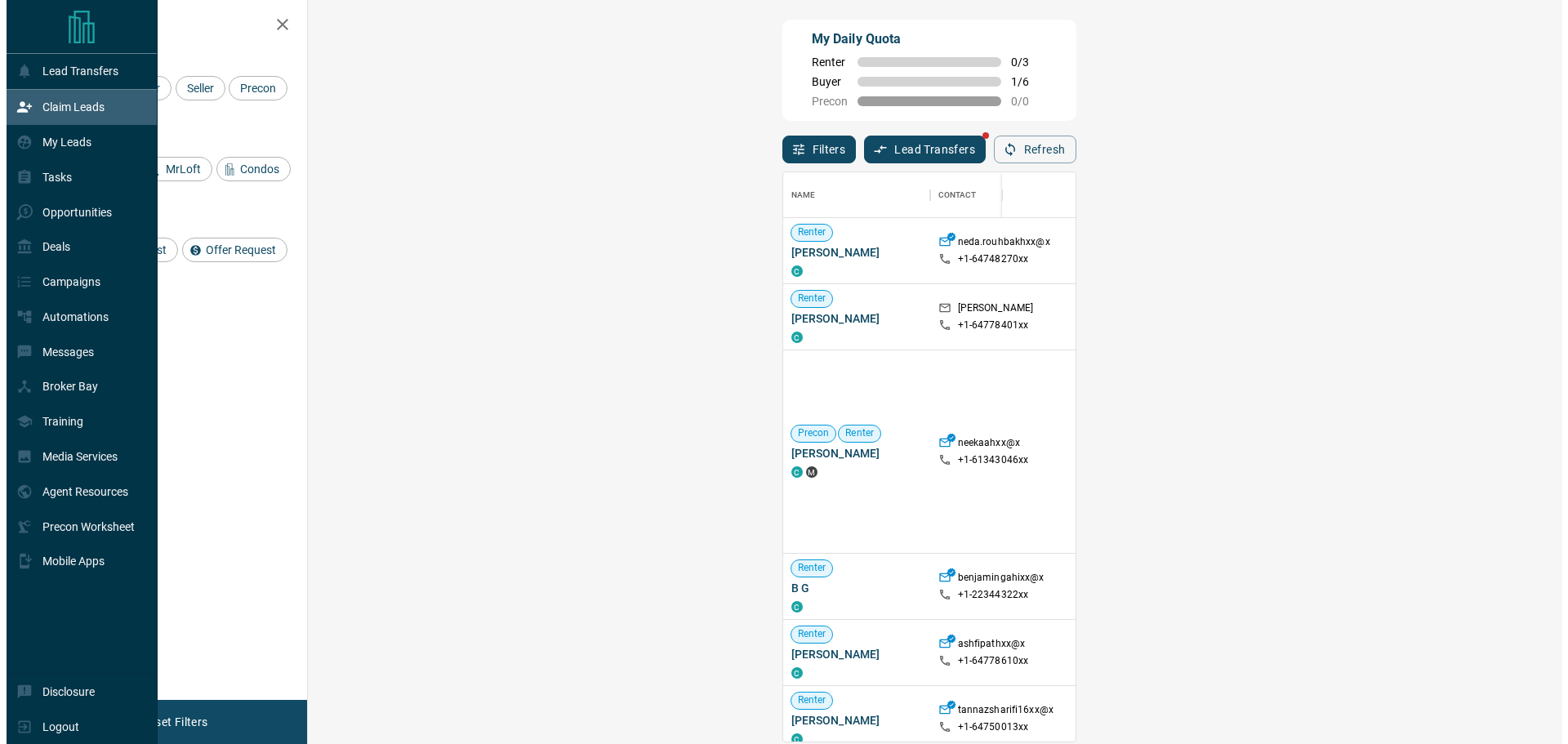
scroll to position [557, 1207]
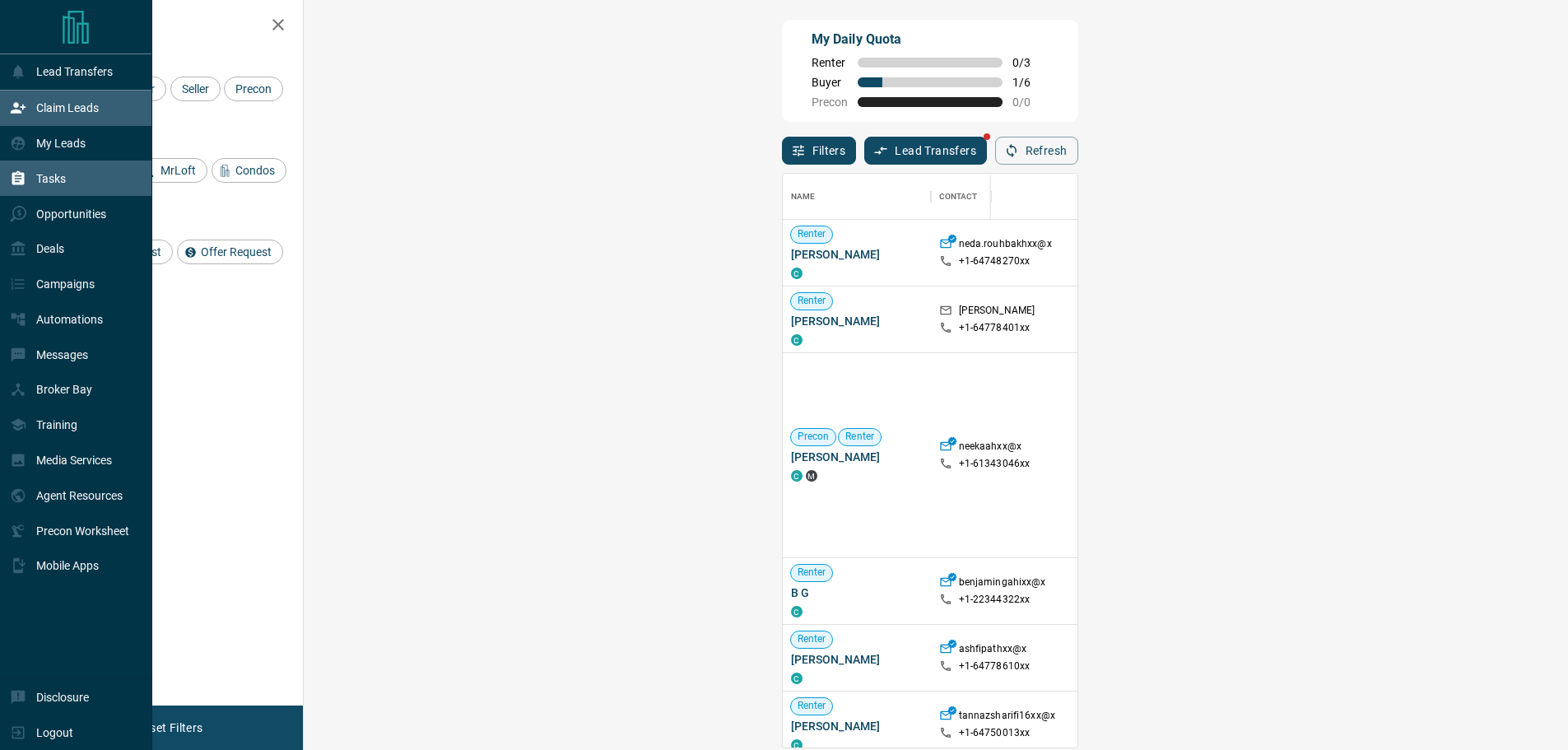
click at [82, 192] on div "Tasks" at bounding box center [76, 178] width 152 height 35
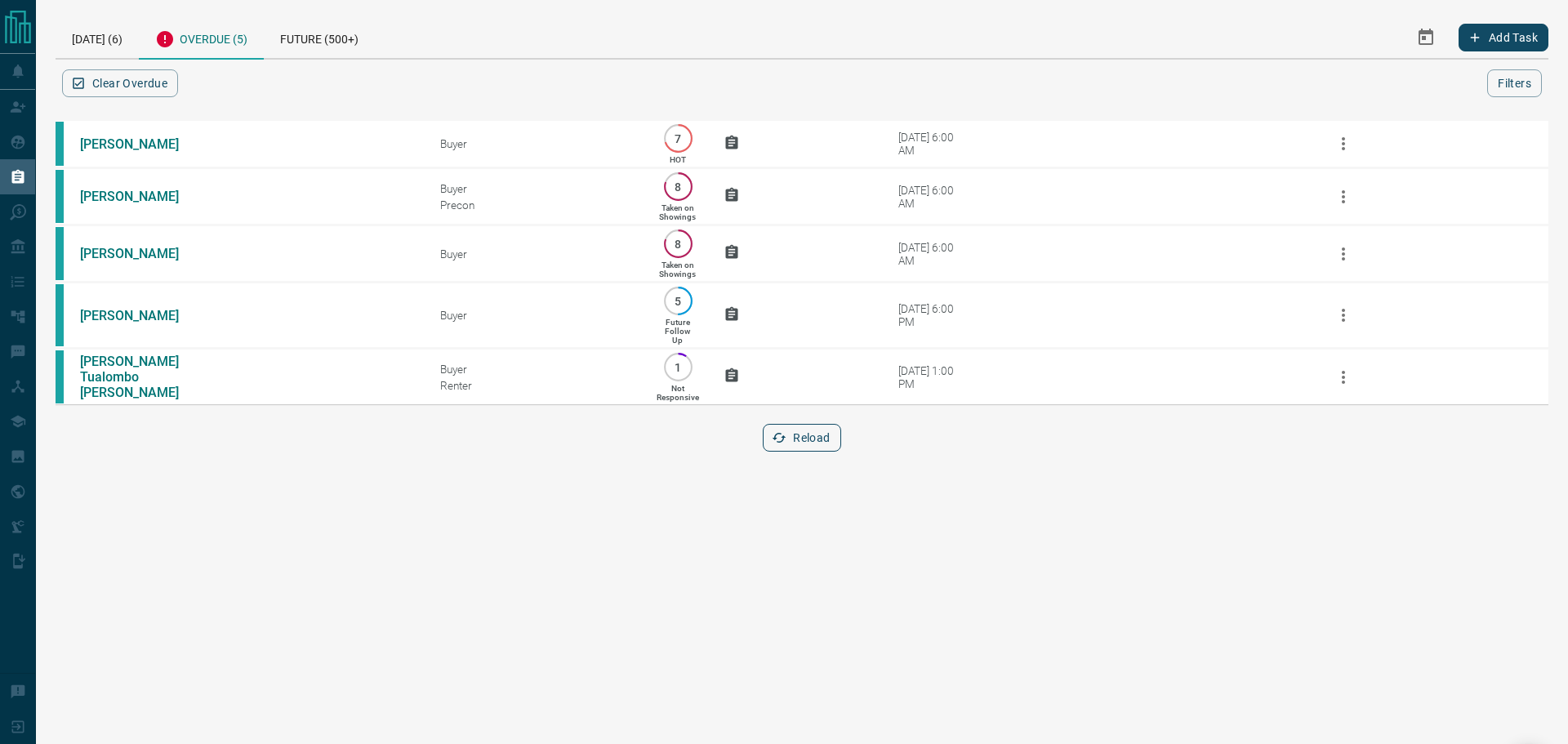
click at [796, 451] on button "Reload" at bounding box center [801, 438] width 77 height 28
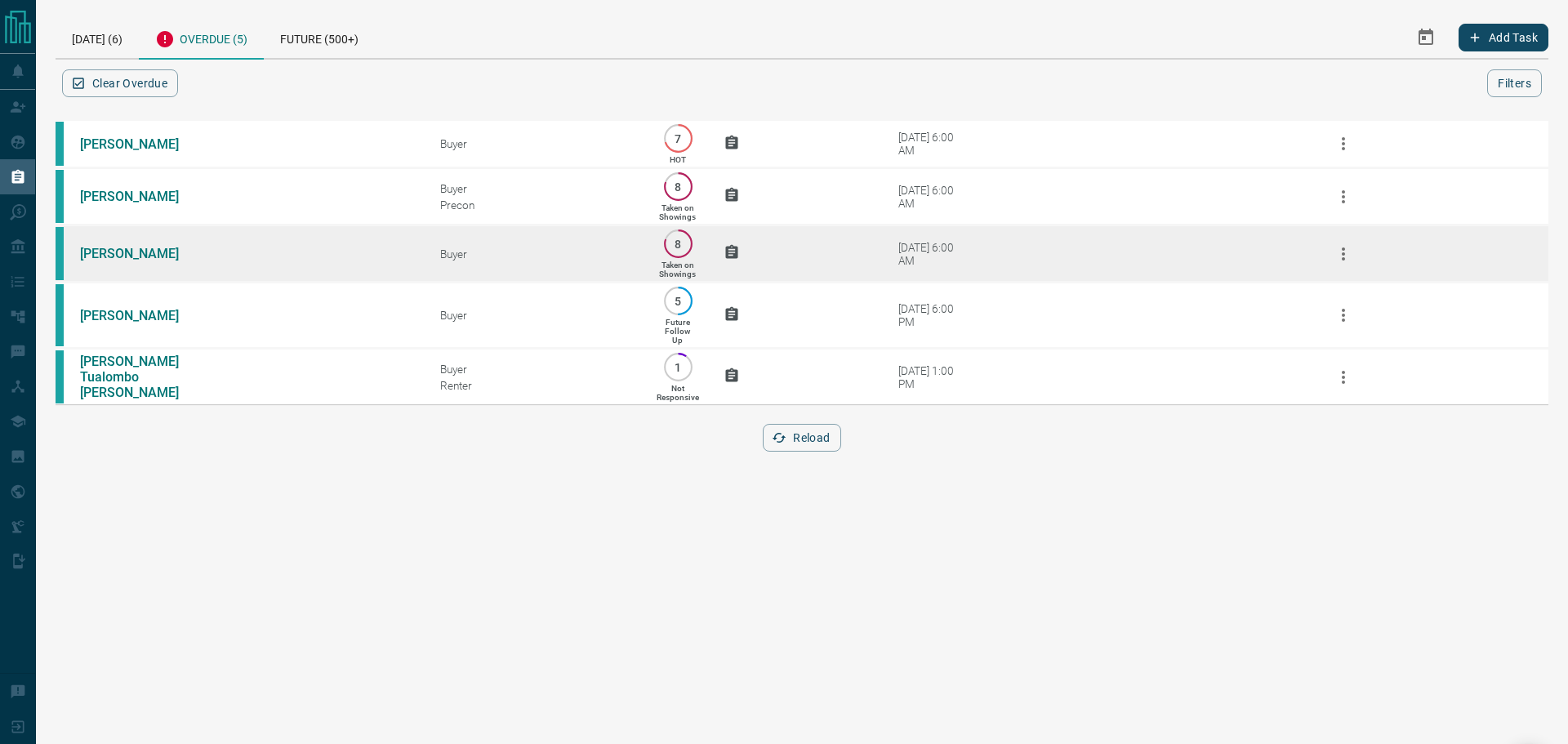
click at [283, 245] on td "[PERSON_NAME]" at bounding box center [235, 253] width 360 height 57
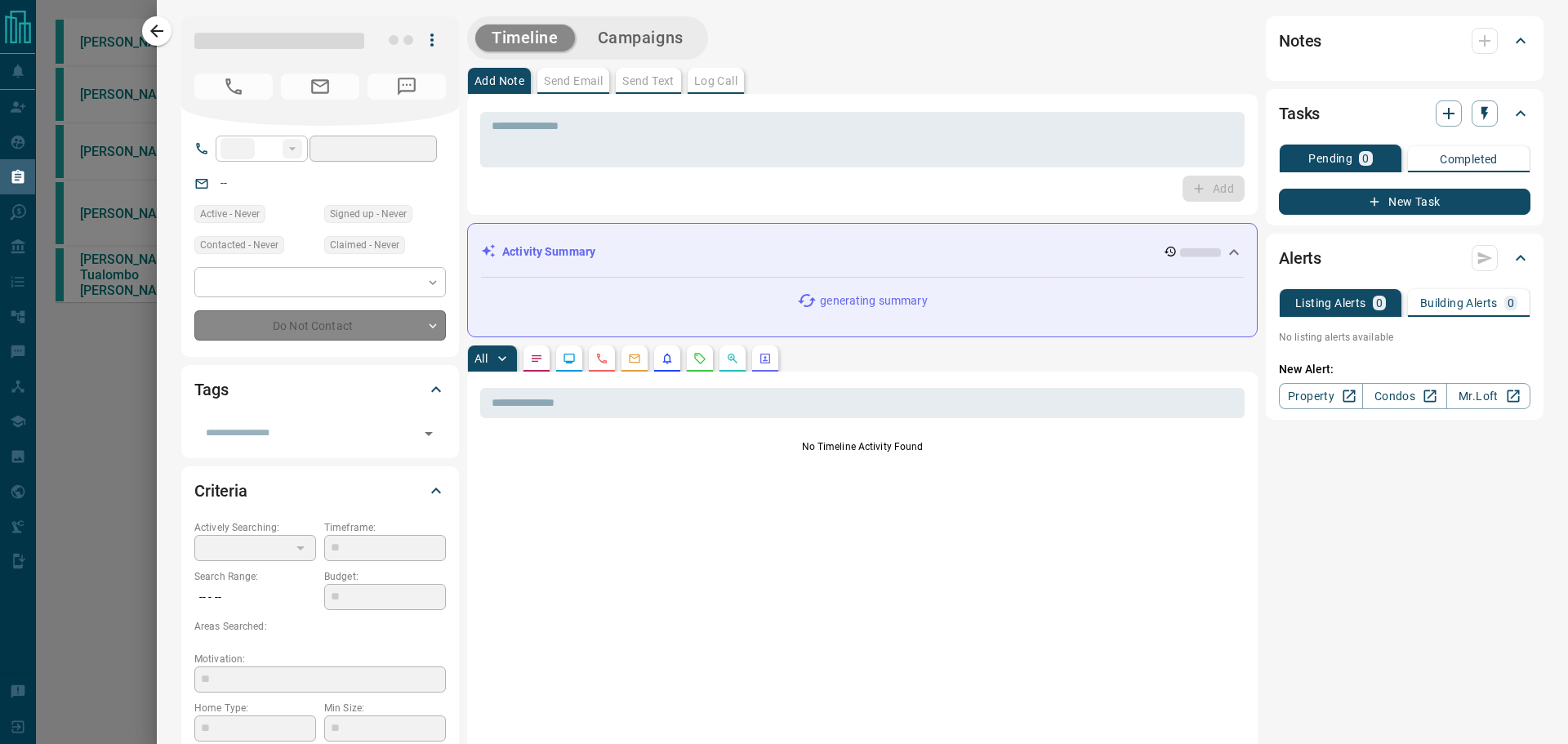
type input "**"
type input "**********"
type input "*"
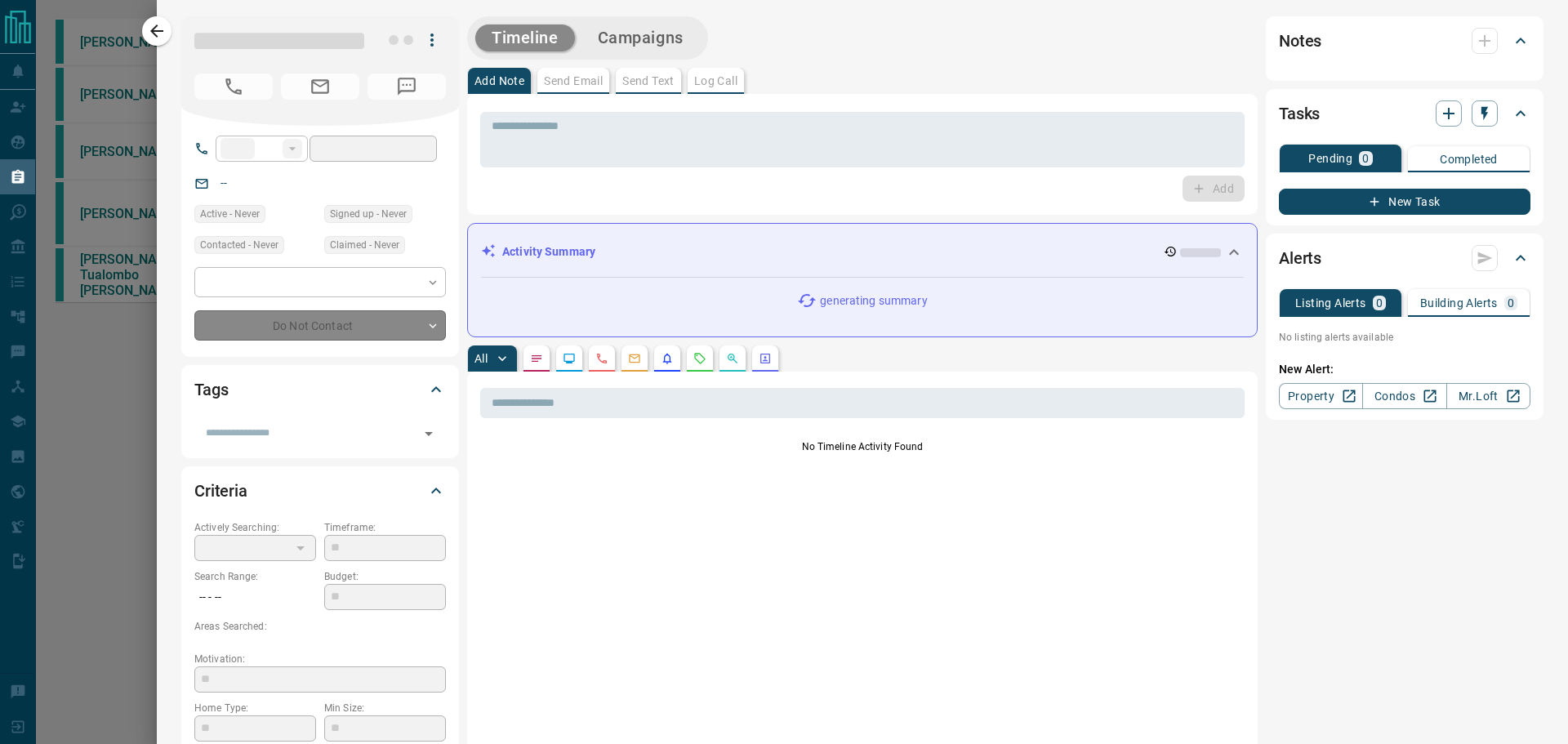
type input "**********"
type input "*********"
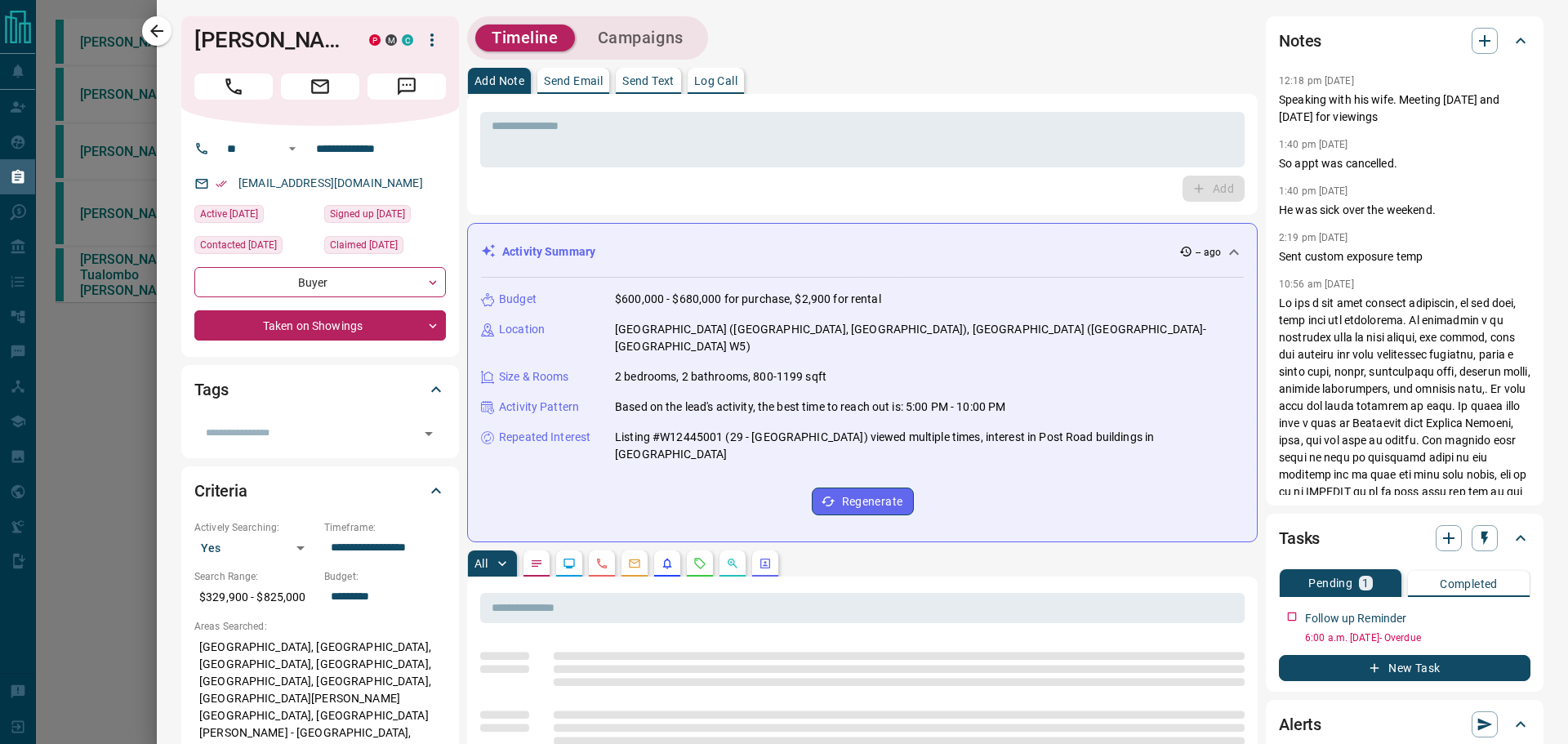
scroll to position [82, 0]
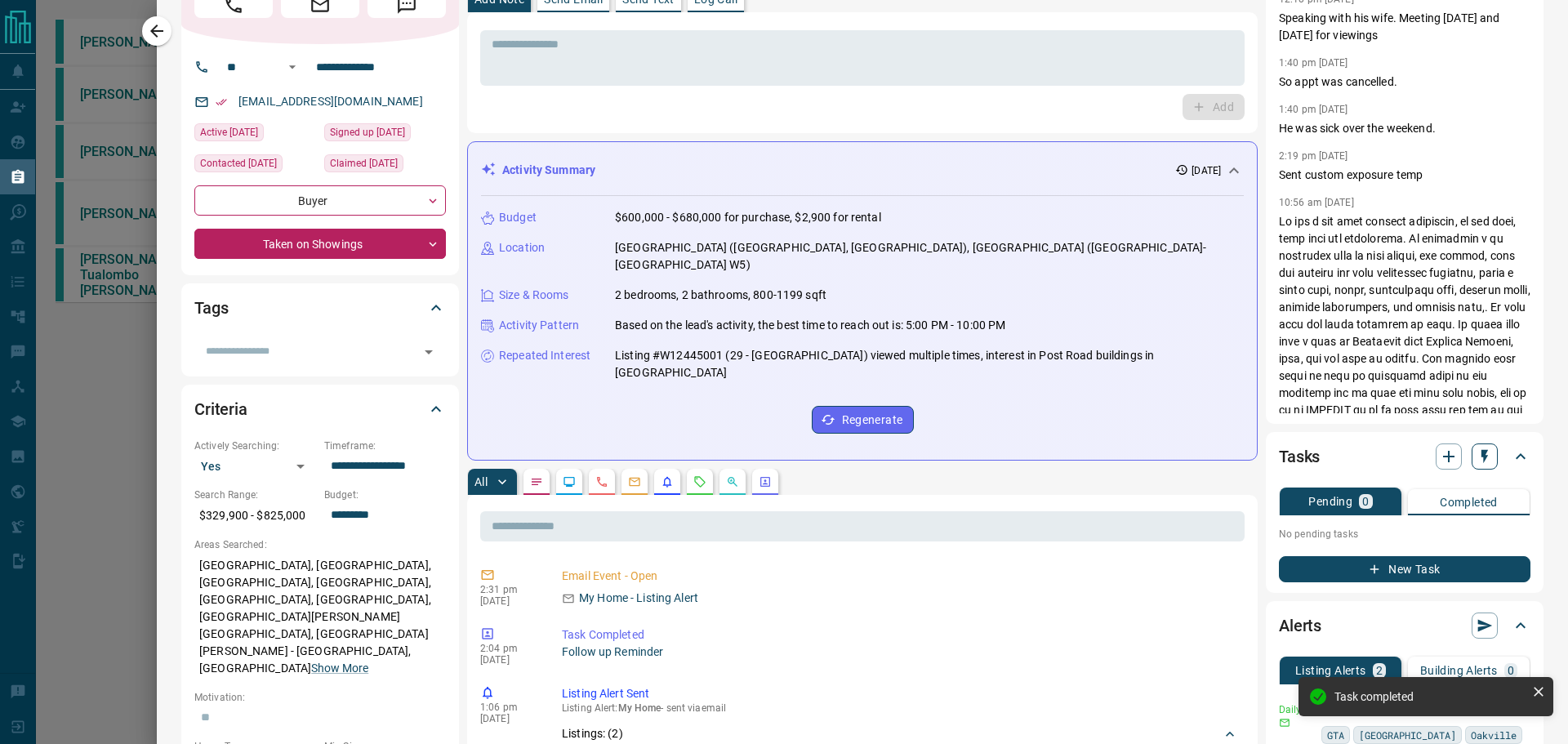
click at [1477, 456] on icon "button" at bounding box center [1484, 456] width 17 height 17
click at [1455, 485] on li "1 Day Follow-Up" at bounding box center [1431, 488] width 111 height 25
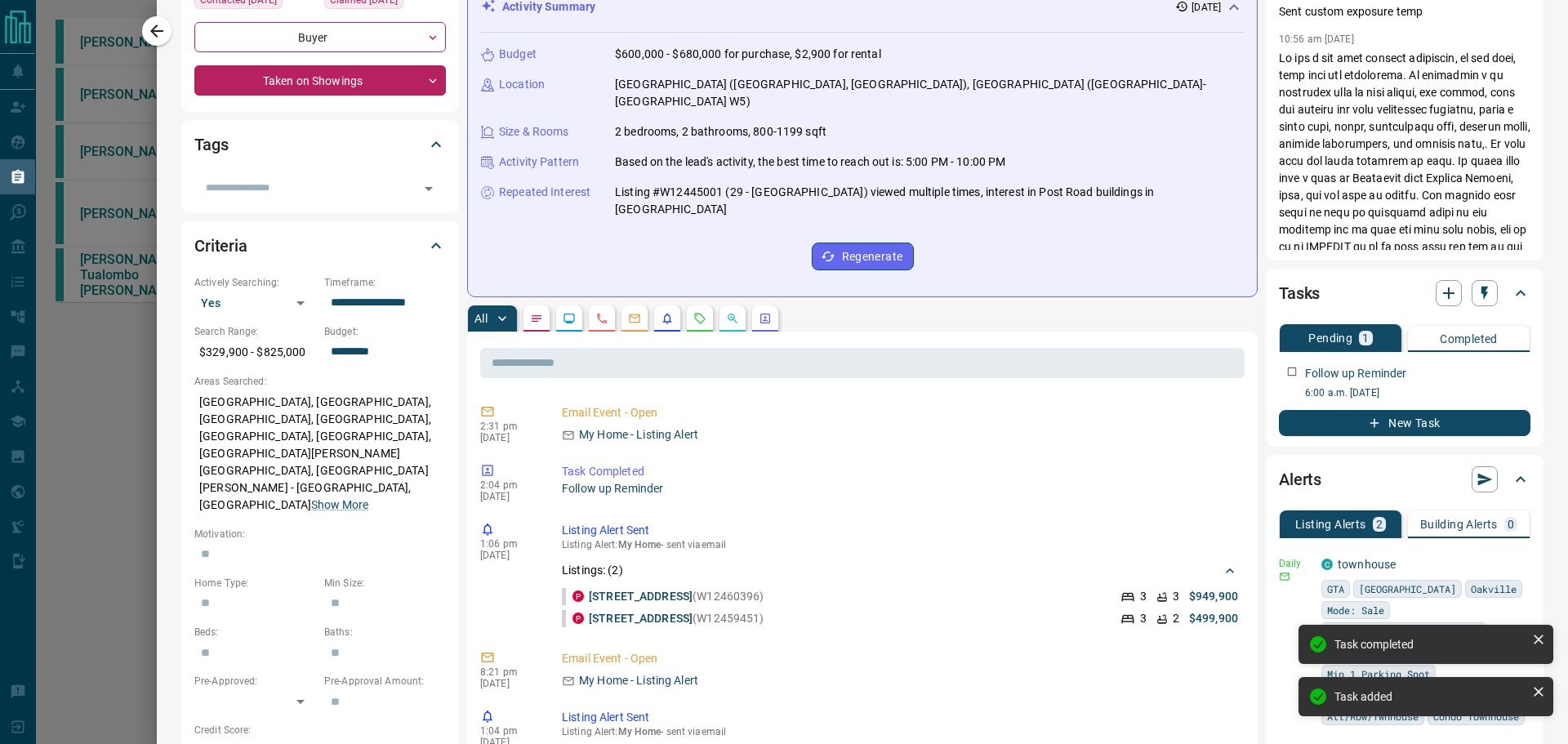
scroll to position [408, 0]
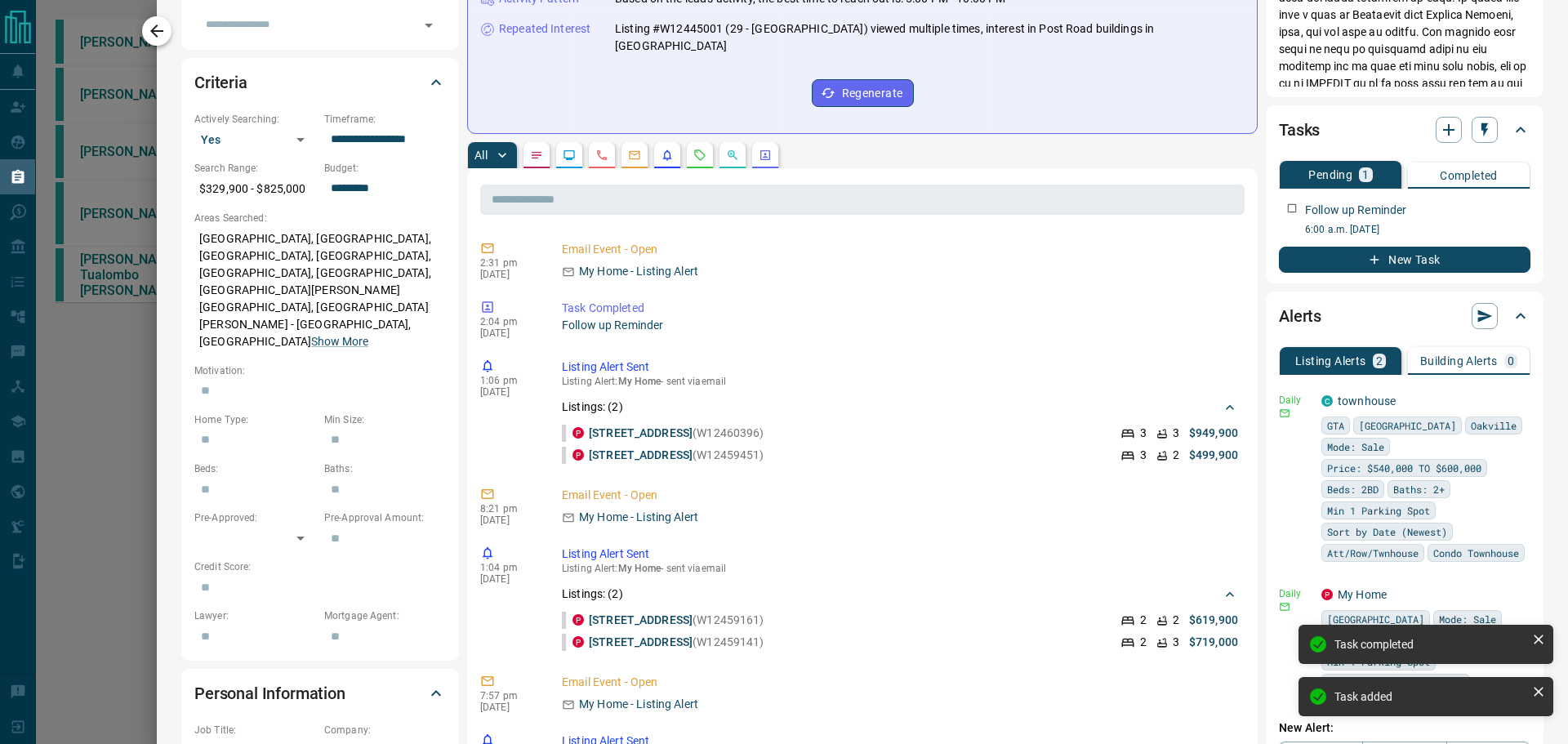
click at [157, 31] on icon "button" at bounding box center [157, 31] width 13 height 13
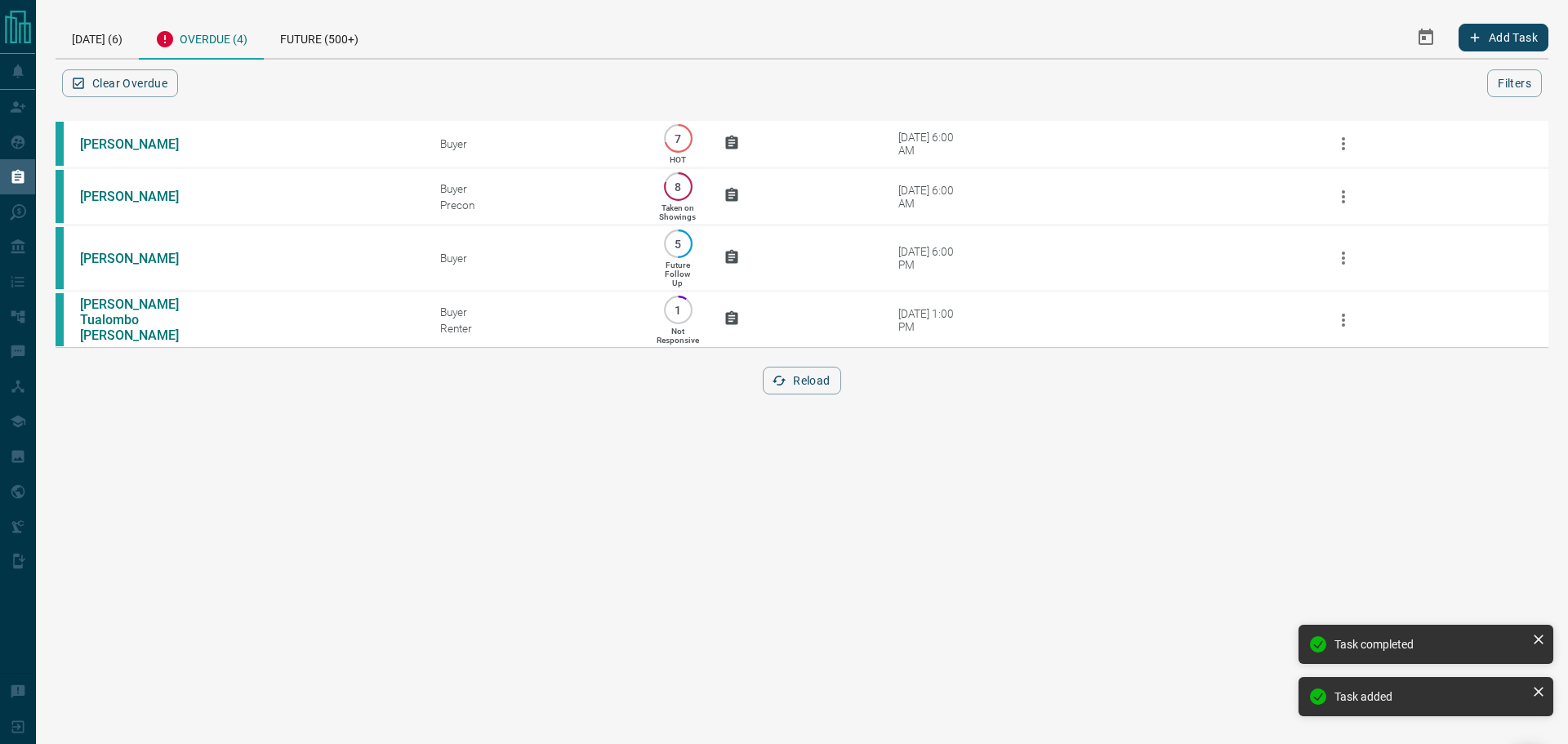
click at [824, 407] on div "[PERSON_NAME] Buyer 7 HOT [DATE] 6:00 AM [PERSON_NAME] Buyer Precon 8 Taken on …" at bounding box center [801, 266] width 1492 height 295
click at [821, 394] on button "Reload" at bounding box center [801, 381] width 77 height 28
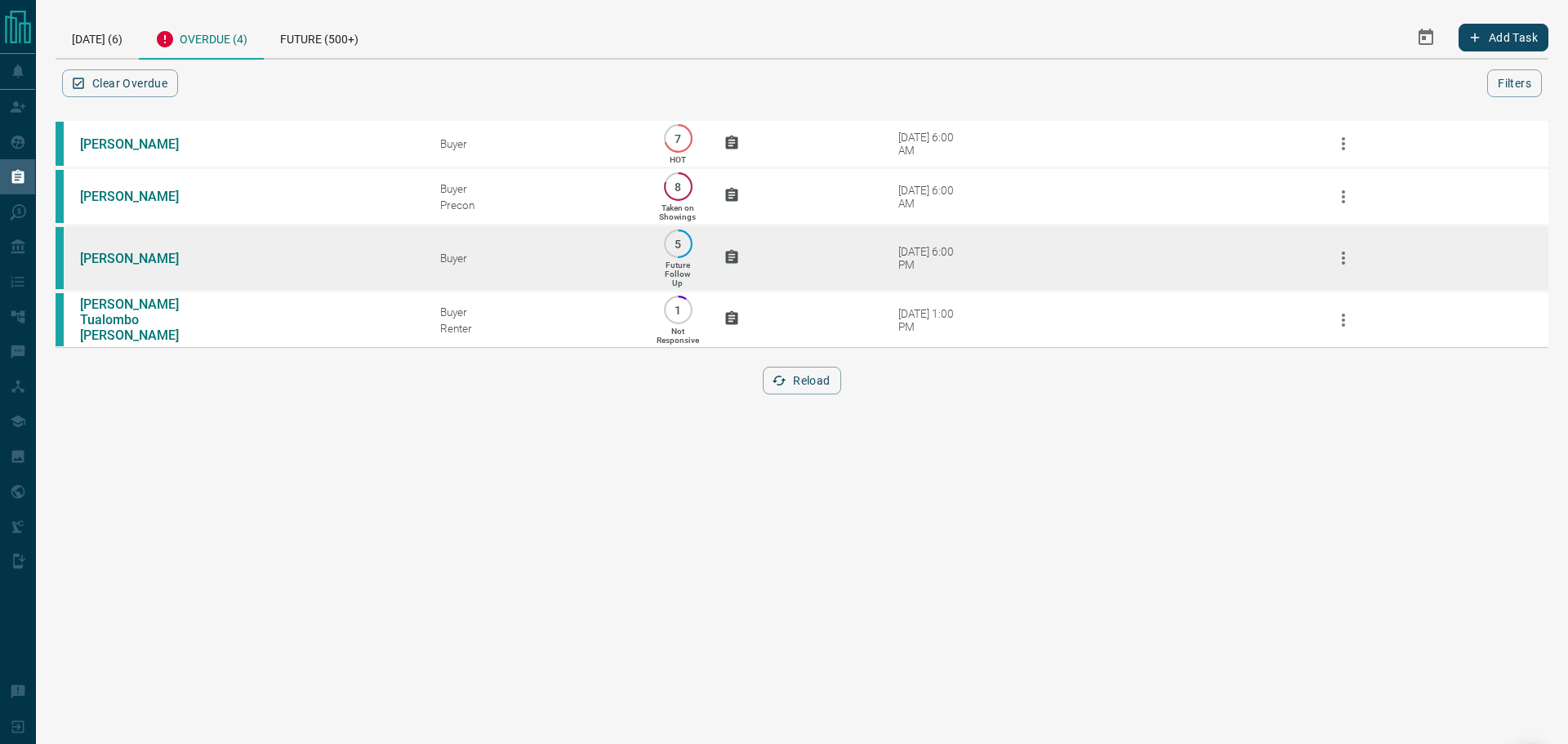
click at [1010, 289] on td "[DATE] 6:00 PM" at bounding box center [1075, 258] width 450 height 66
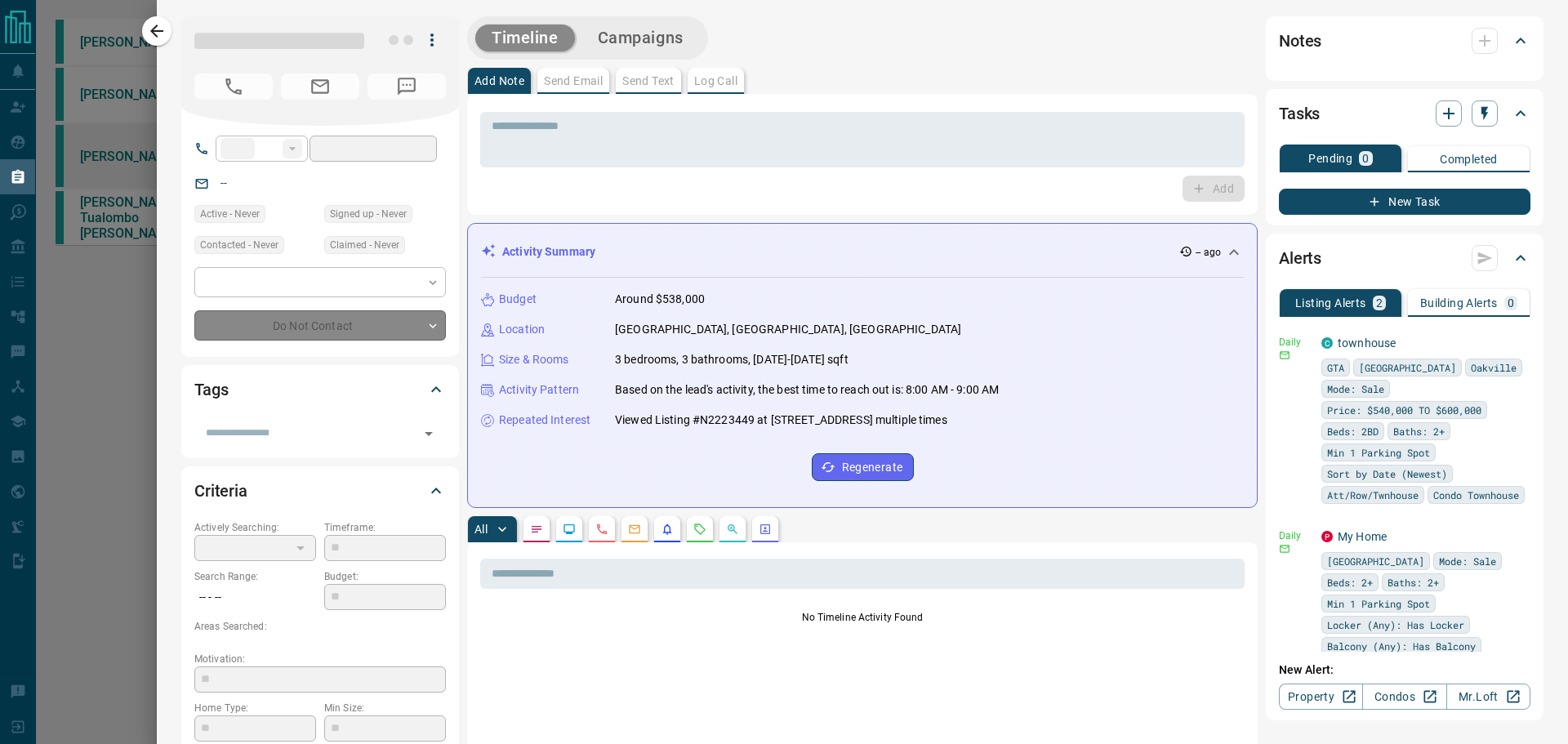
type input "**"
type input "**********"
type input "*"
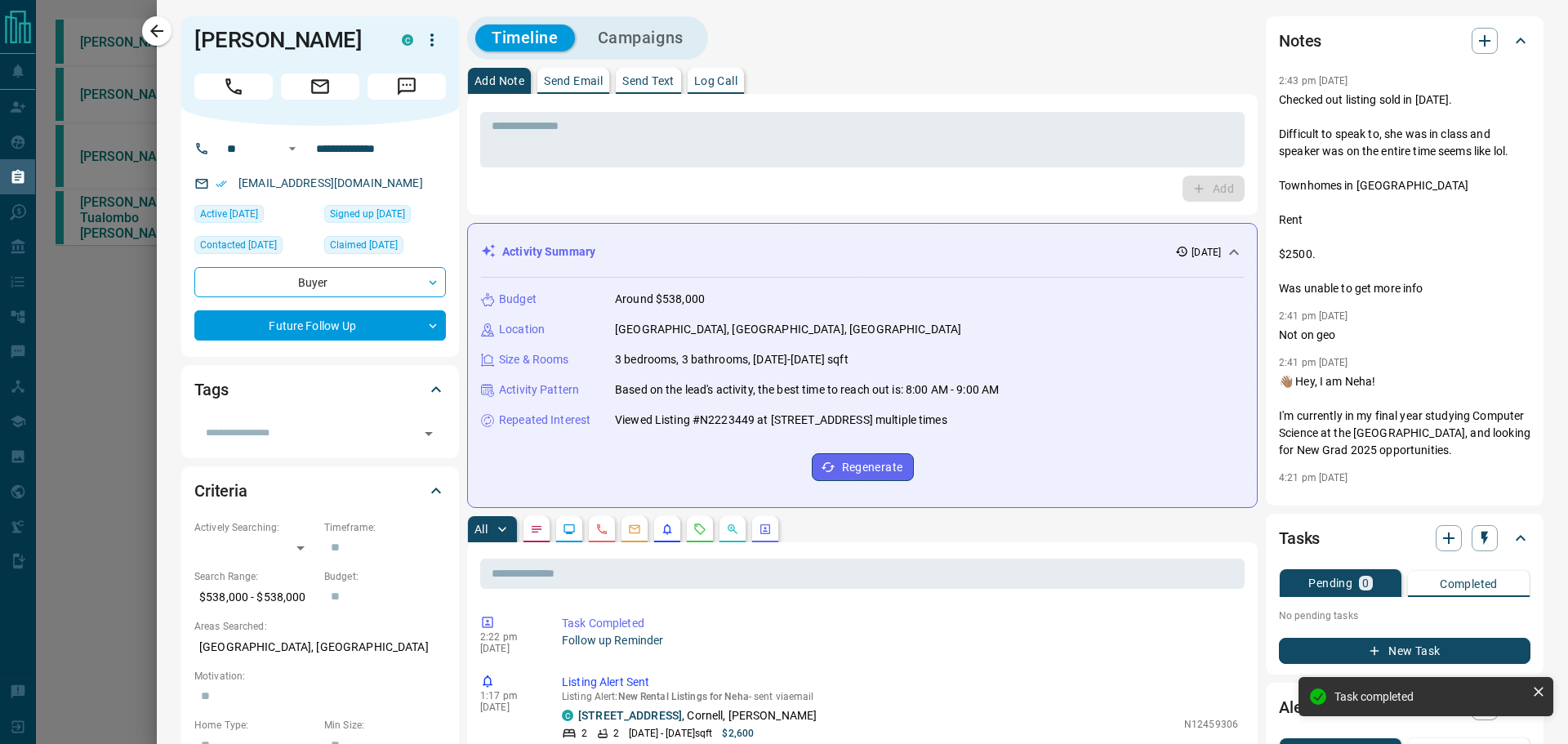
click at [1300, 651] on button "New Task" at bounding box center [1404, 651] width 252 height 26
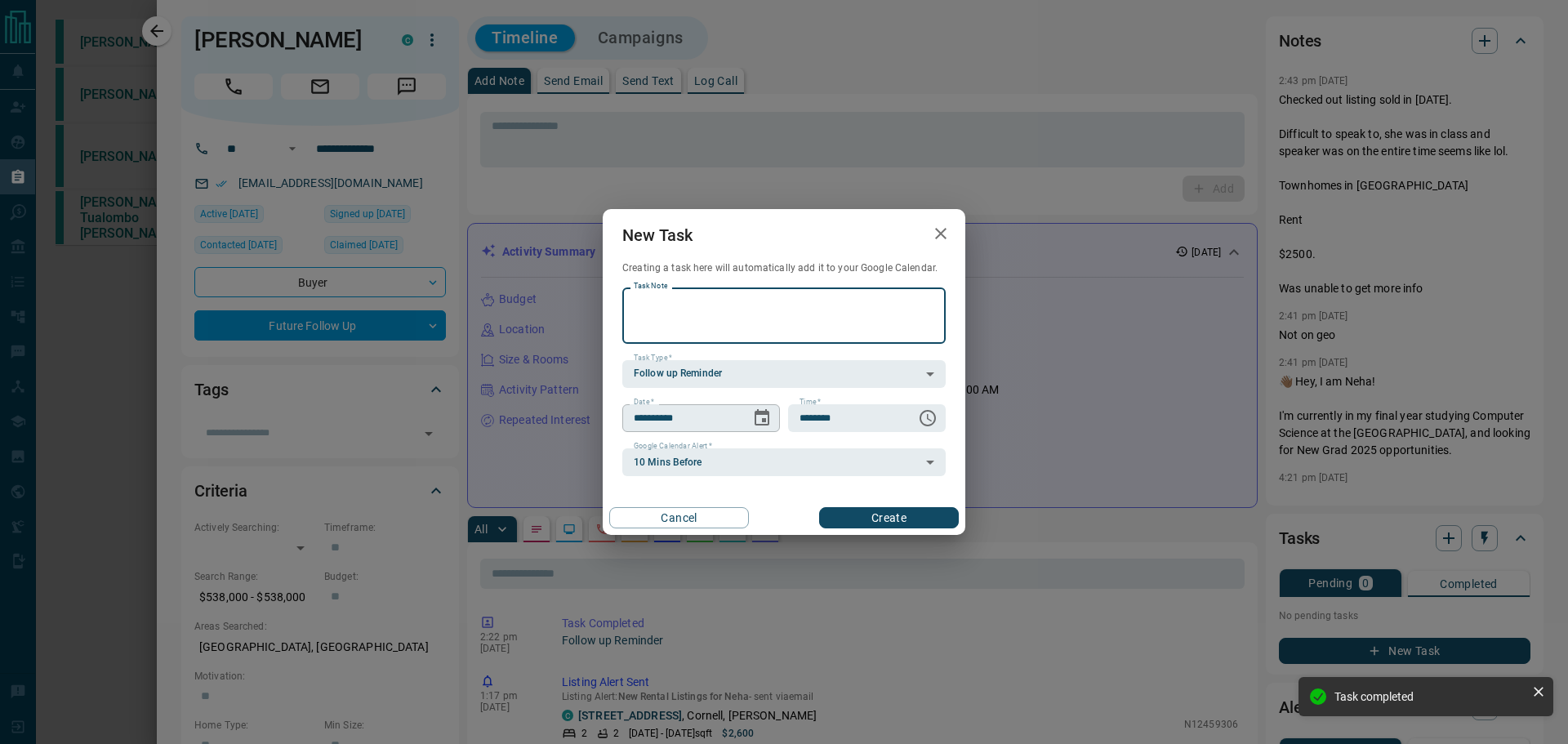
click at [762, 426] on icon "Choose date, selected date is Oct 16, 2025" at bounding box center [762, 418] width 19 height 19
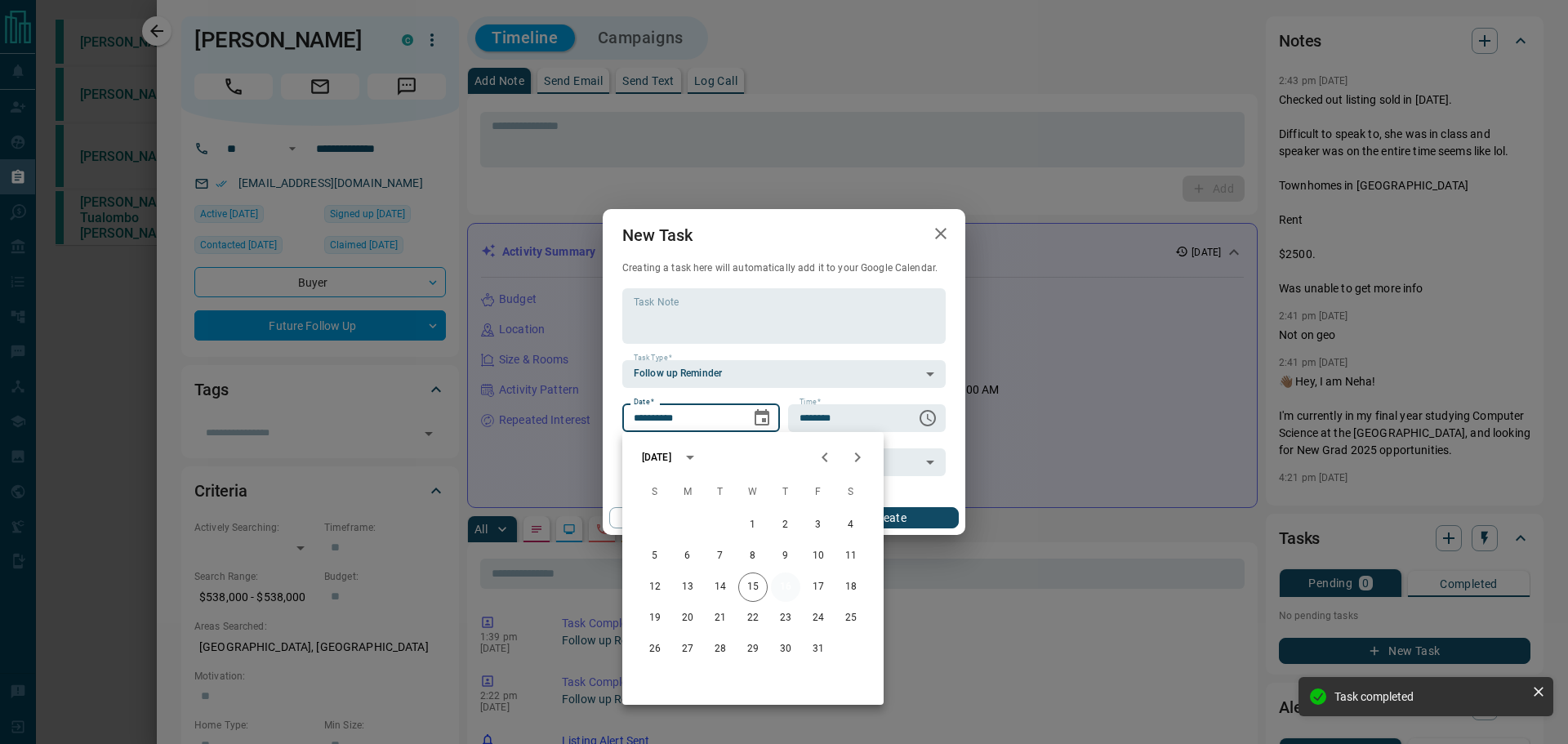
click at [788, 587] on button "16" at bounding box center [784, 587] width 29 height 29
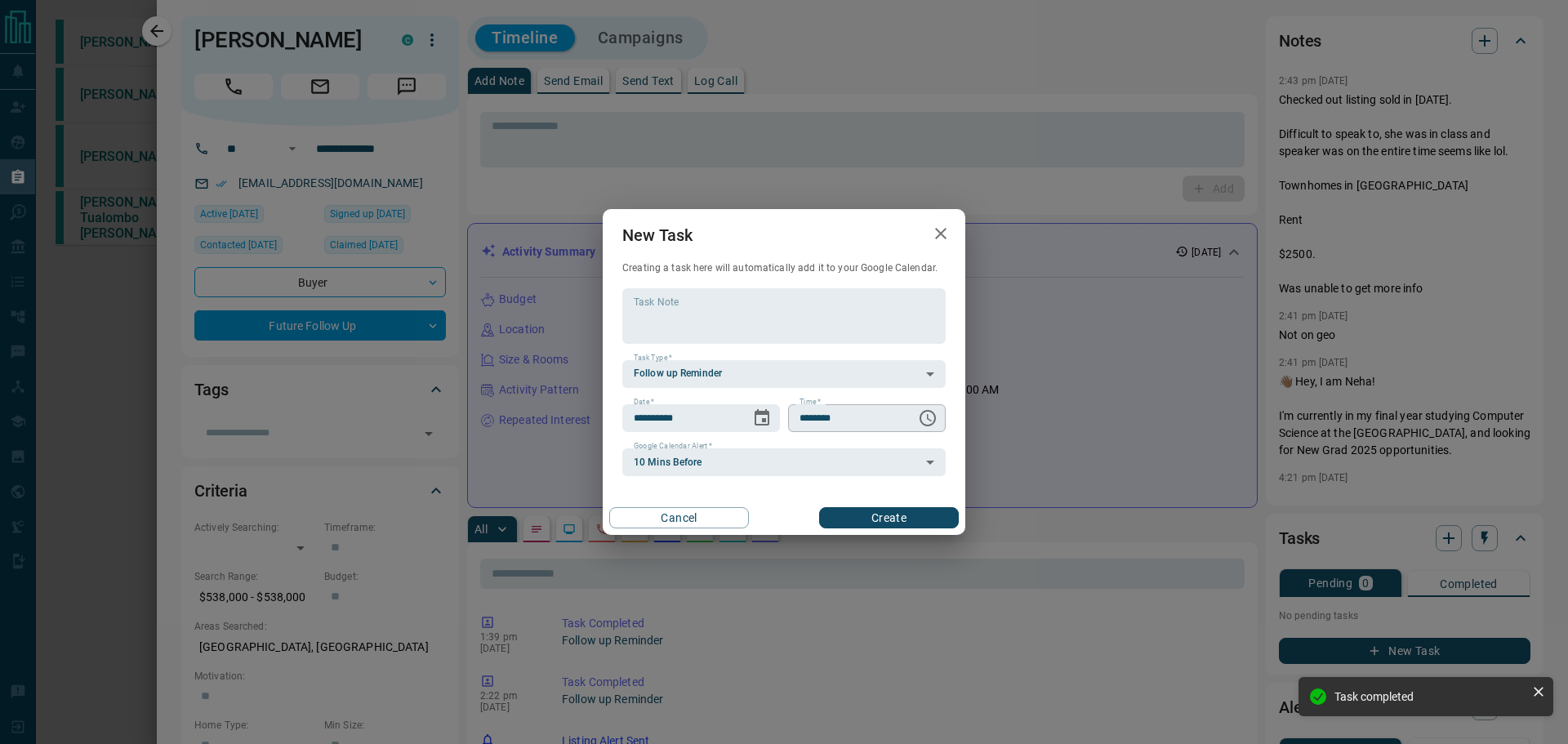
click at [944, 402] on div "**********" at bounding box center [784, 383] width 324 height 188
click at [939, 417] on button "Choose time, selected time is 6:00 AM" at bounding box center [927, 418] width 33 height 33
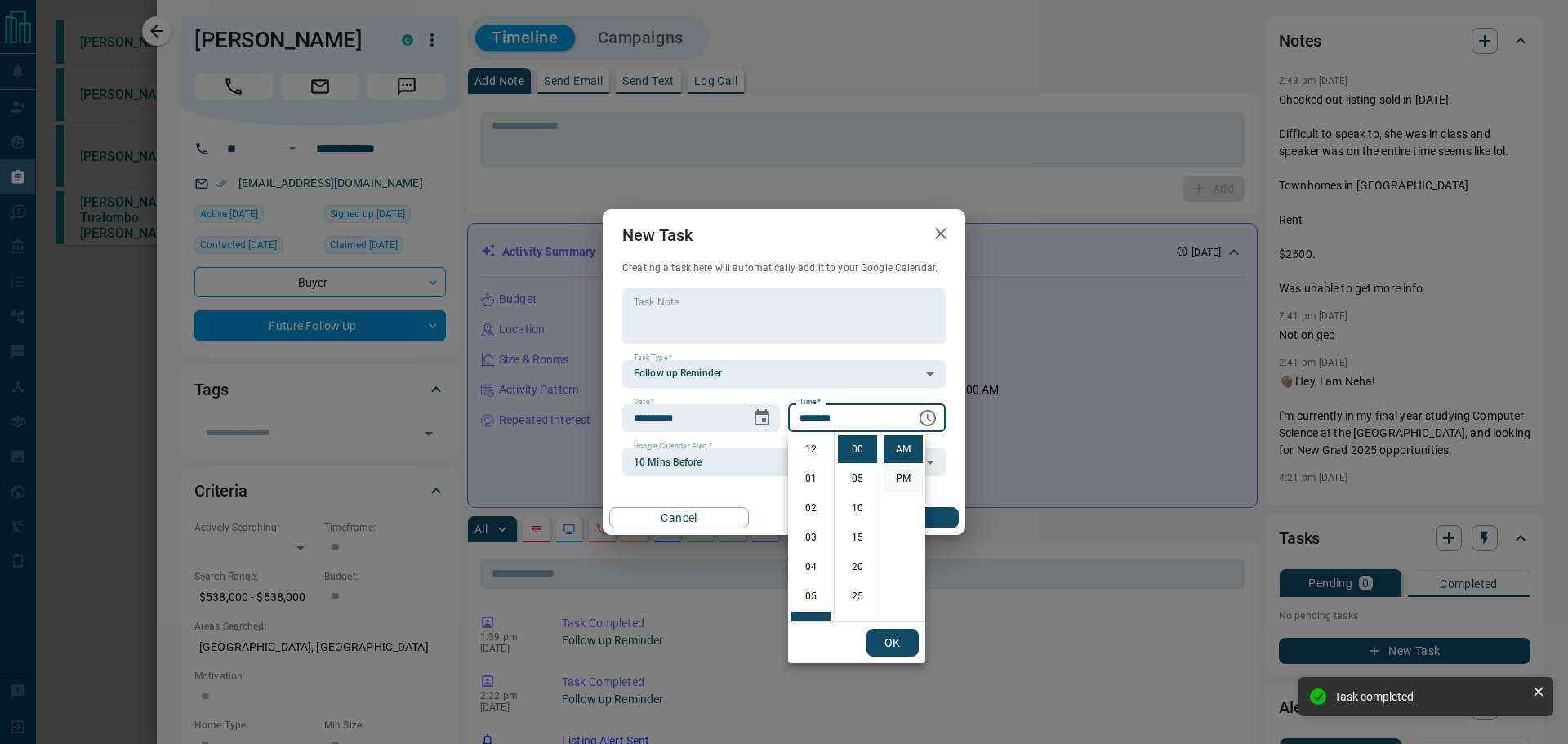
scroll to position [177, 0]
click at [901, 485] on li "PM" at bounding box center [903, 478] width 40 height 28
type input "********"
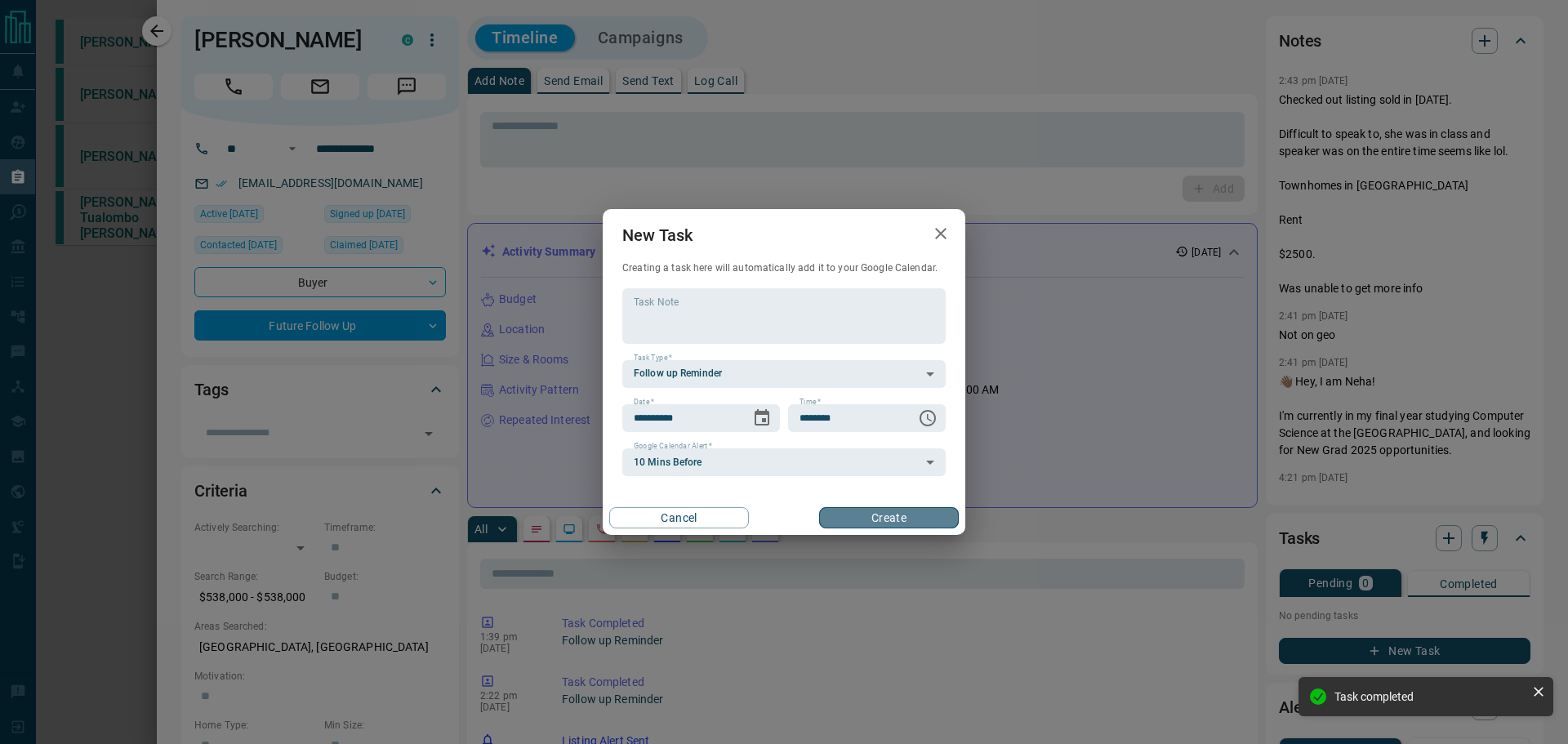
click at [918, 509] on button "Create" at bounding box center [888, 518] width 140 height 21
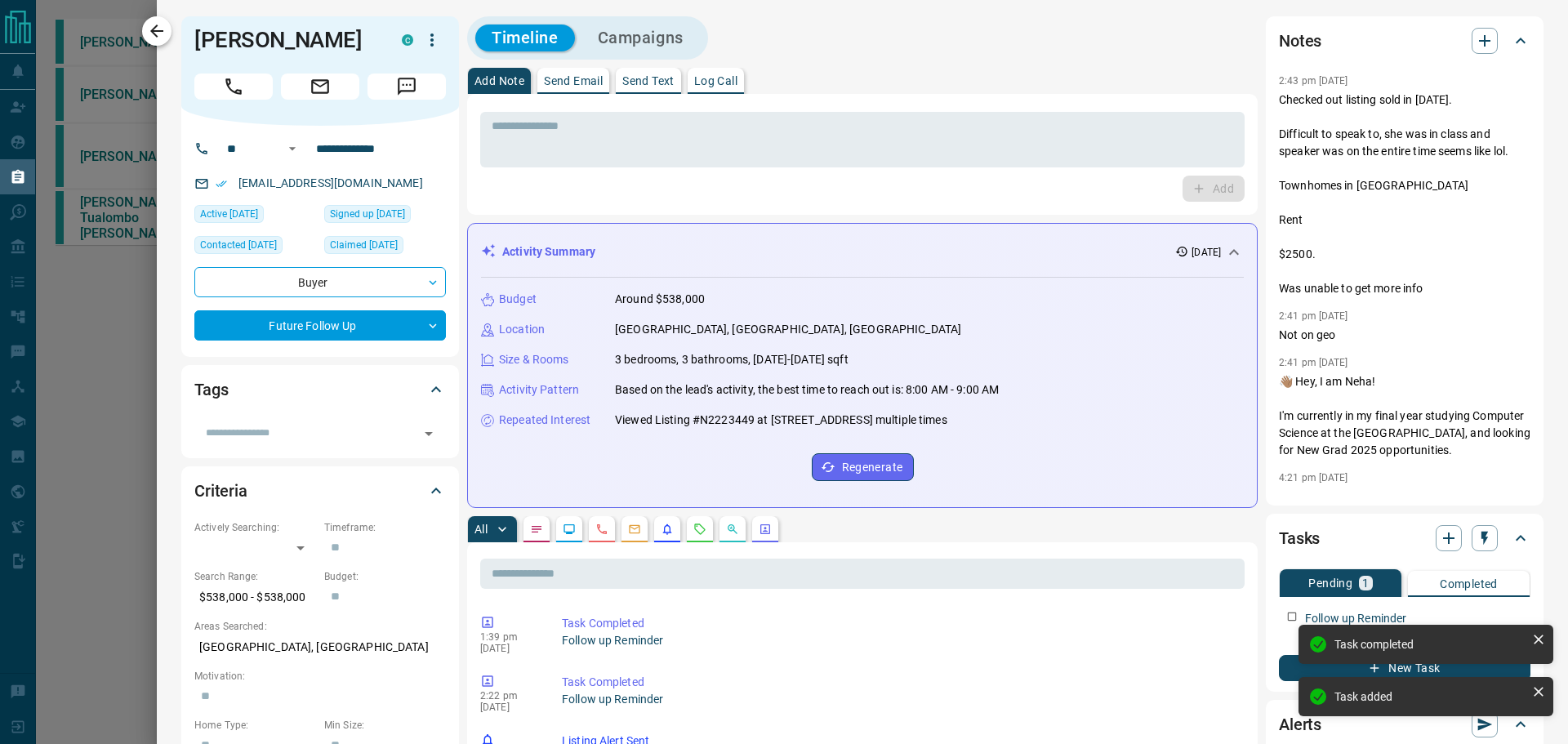
click at [165, 20] on button "button" at bounding box center [157, 31] width 29 height 29
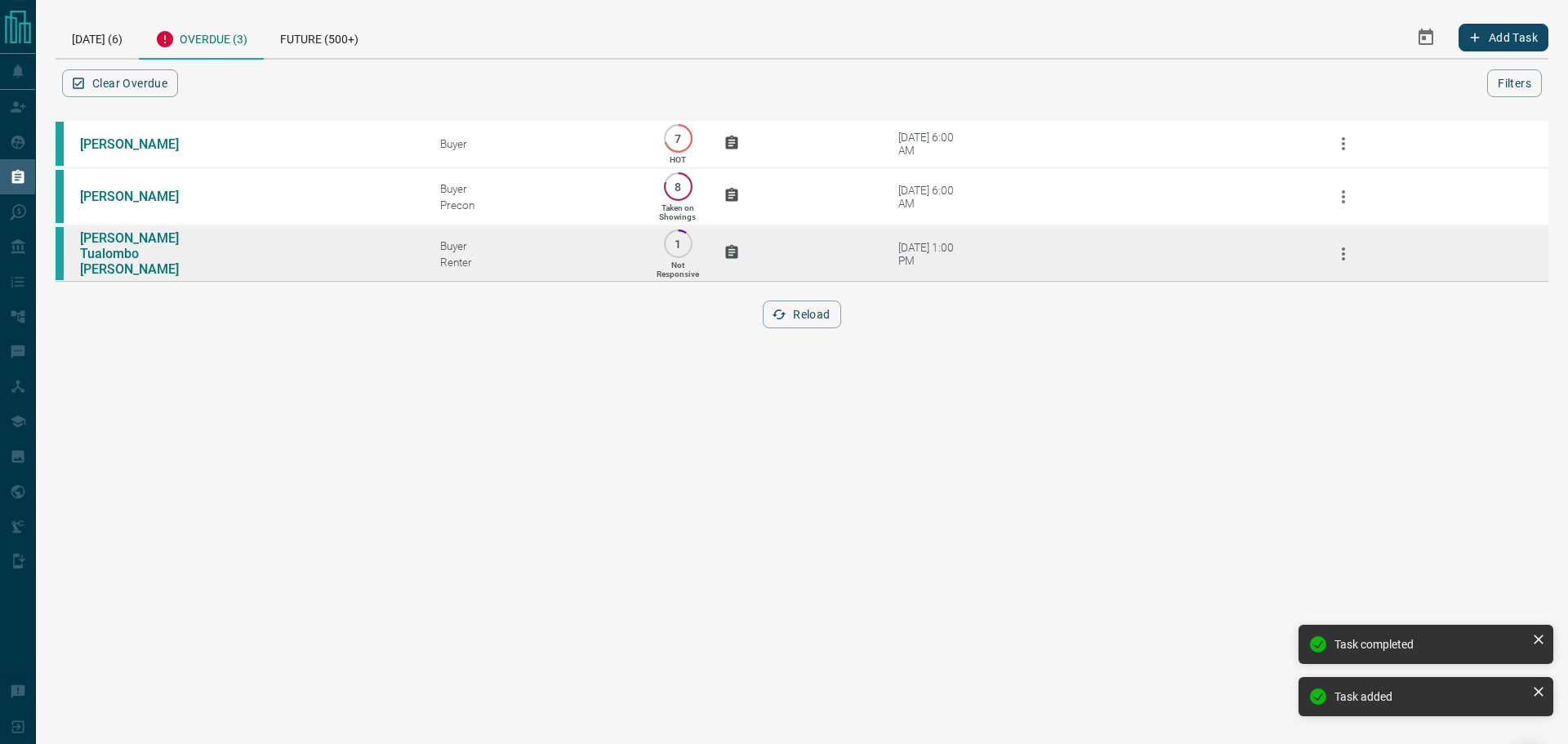
click at [500, 249] on div "Buyer" at bounding box center [536, 245] width 192 height 13
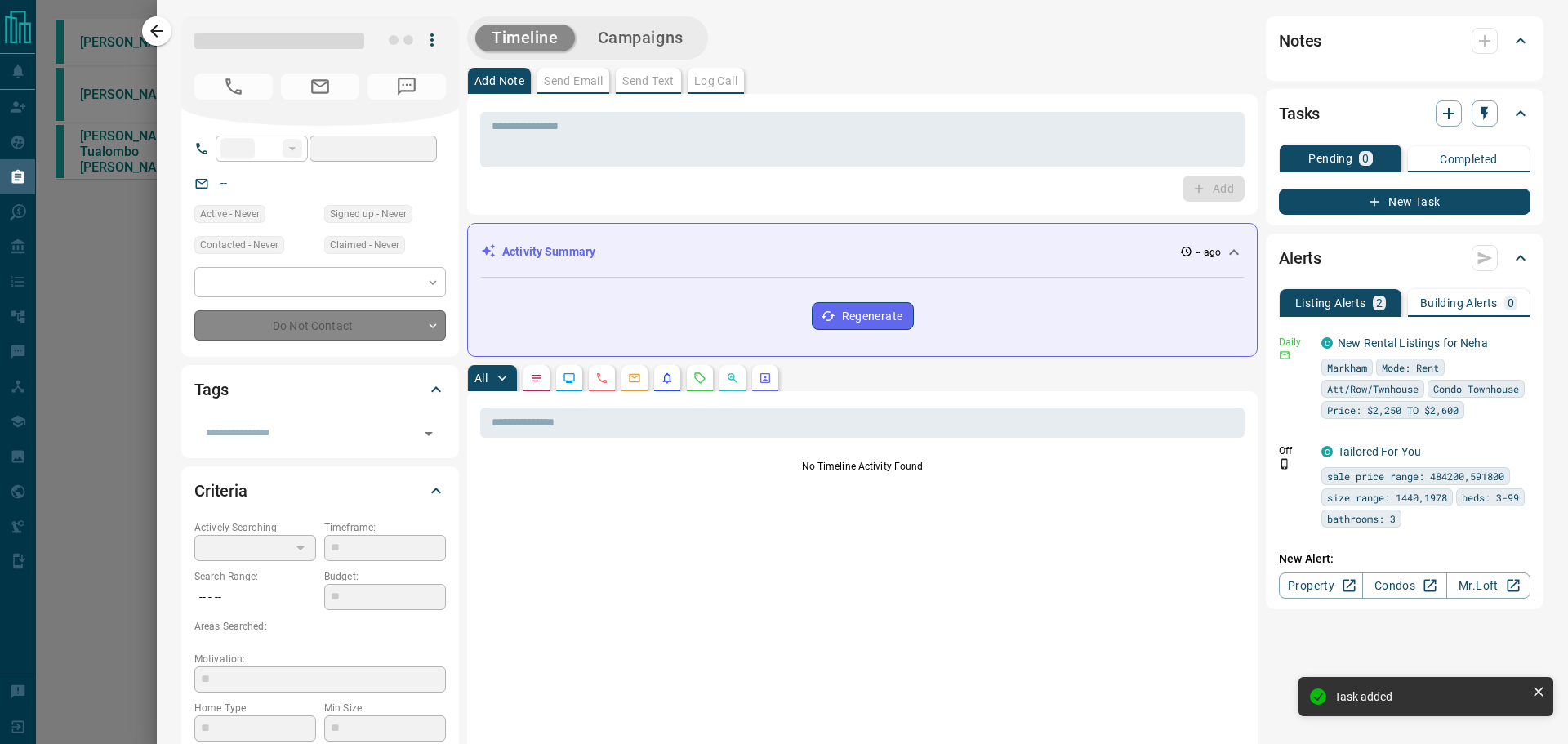
type input "**"
type input "**********"
type input "*"
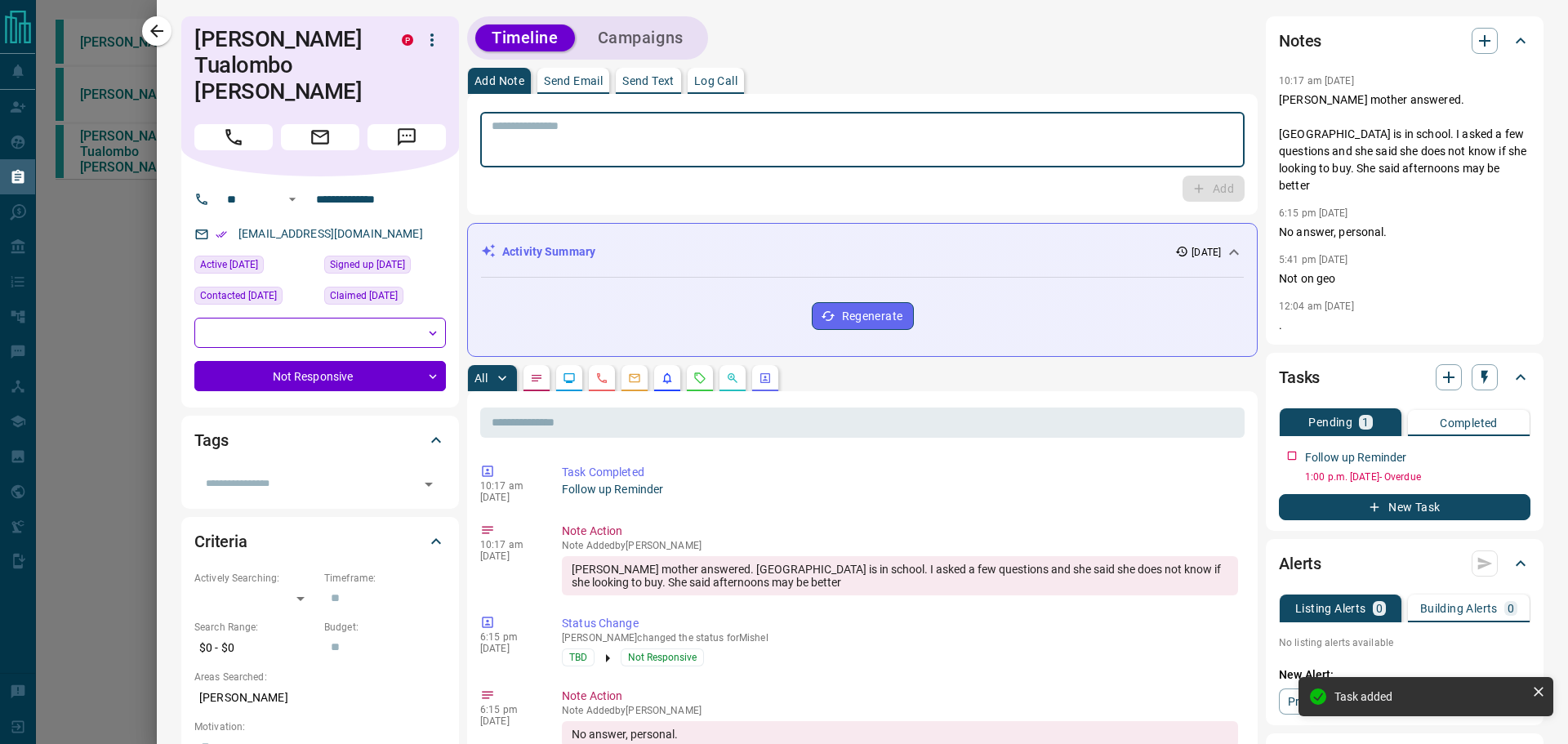
click at [648, 160] on textarea at bounding box center [862, 140] width 741 height 41
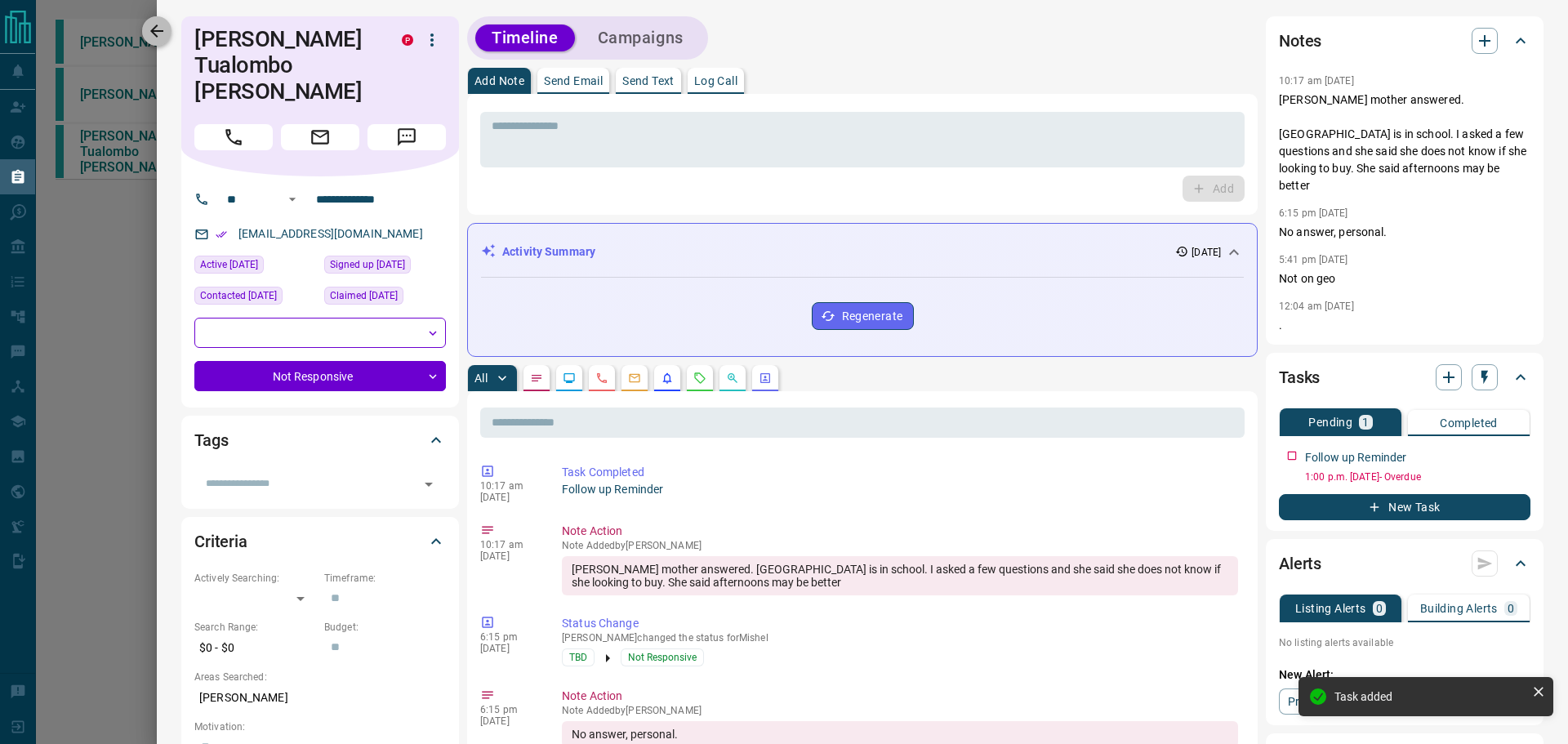
click at [164, 40] on icon "button" at bounding box center [157, 31] width 19 height 19
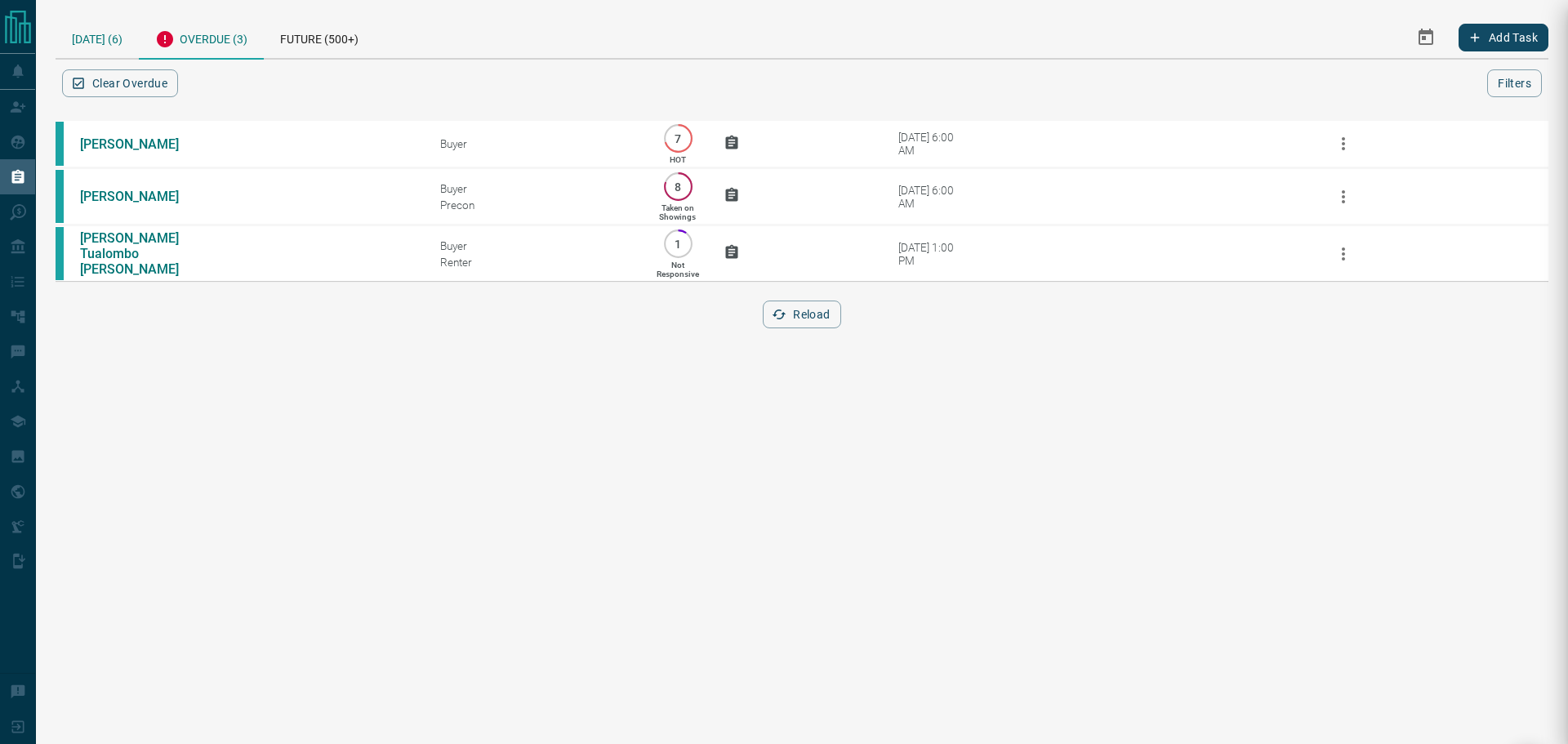
click at [101, 47] on div "[DATE] (6)" at bounding box center [97, 37] width 84 height 41
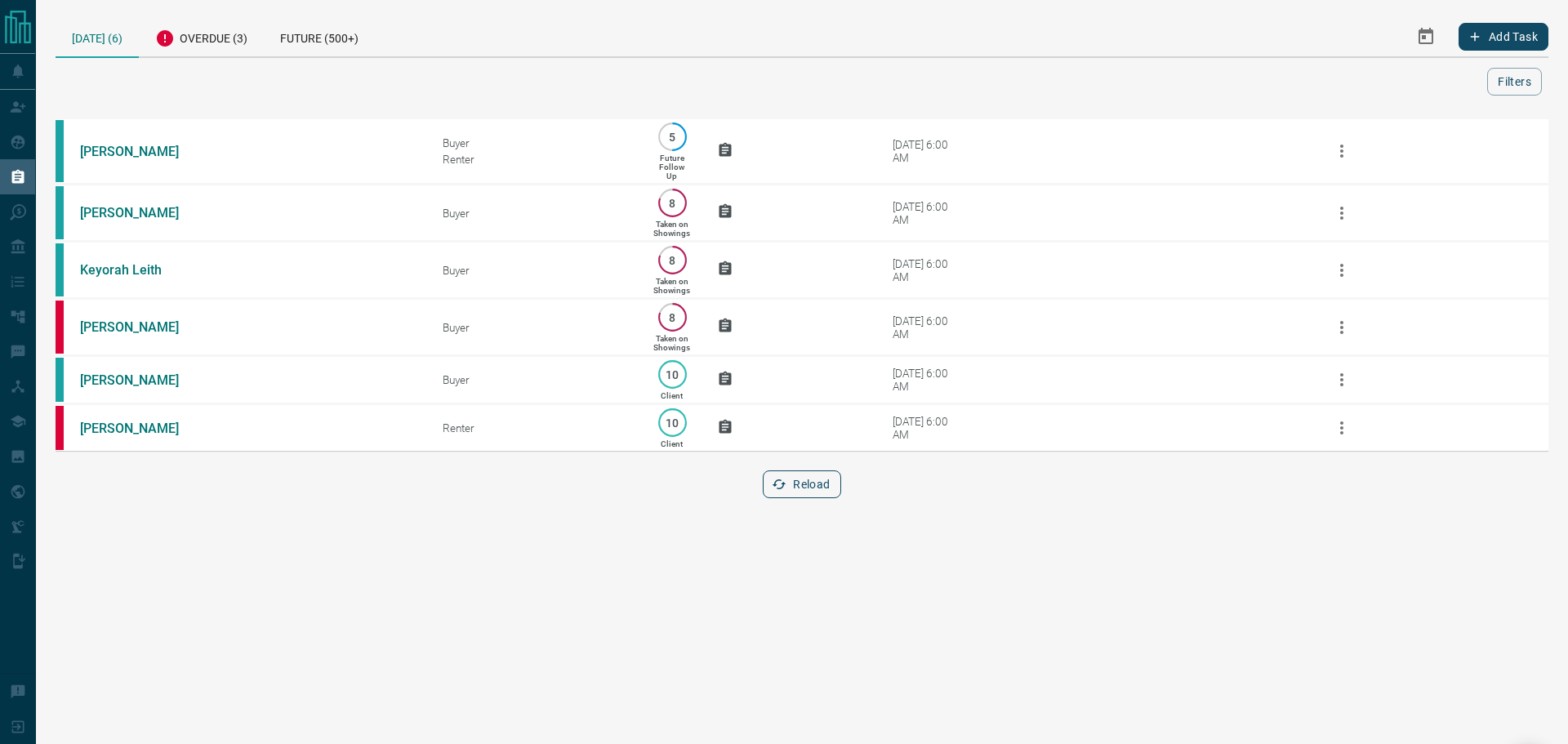
click at [819, 498] on button "Reload" at bounding box center [801, 485] width 77 height 28
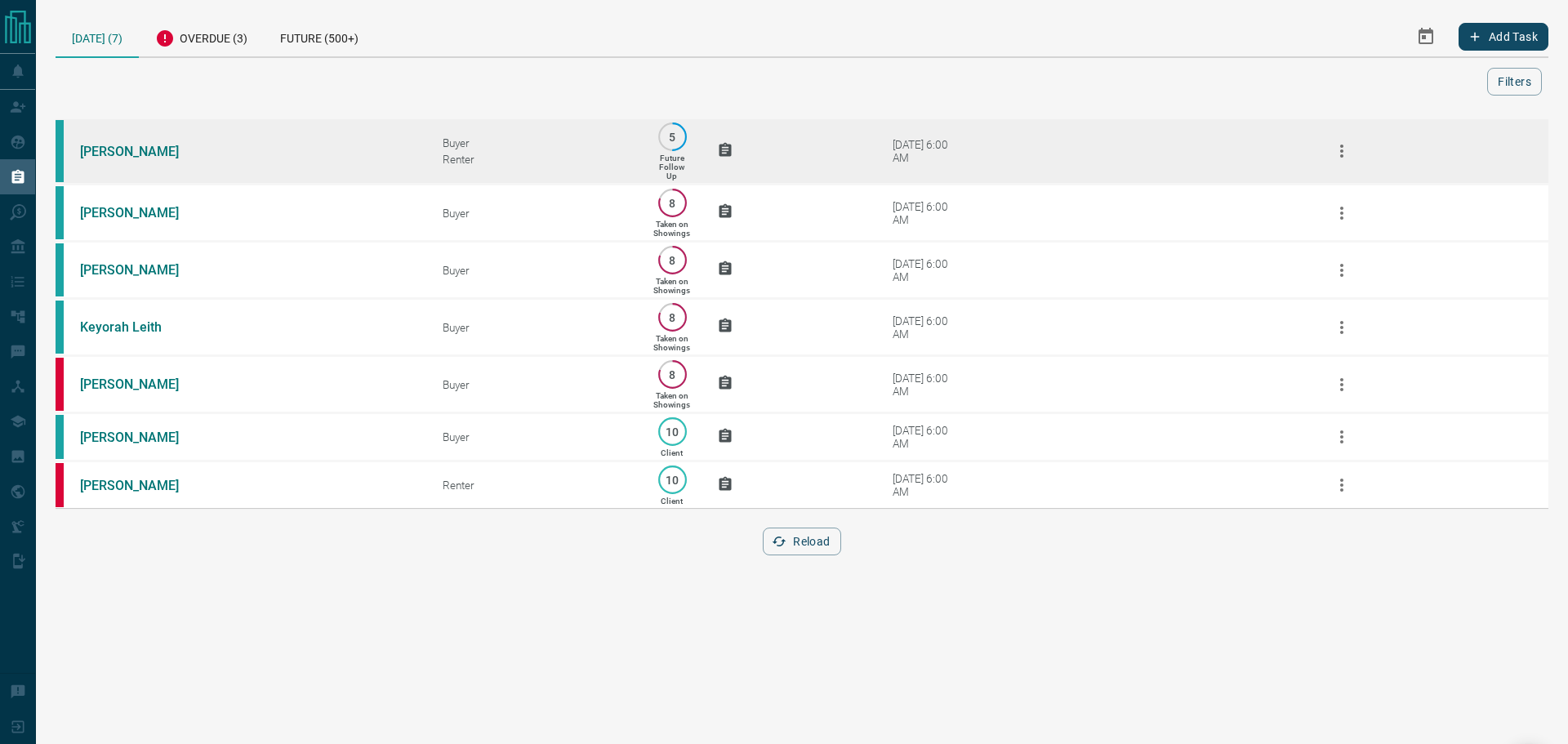
click at [984, 157] on td "[DATE] 6:00 AM" at bounding box center [1070, 151] width 454 height 66
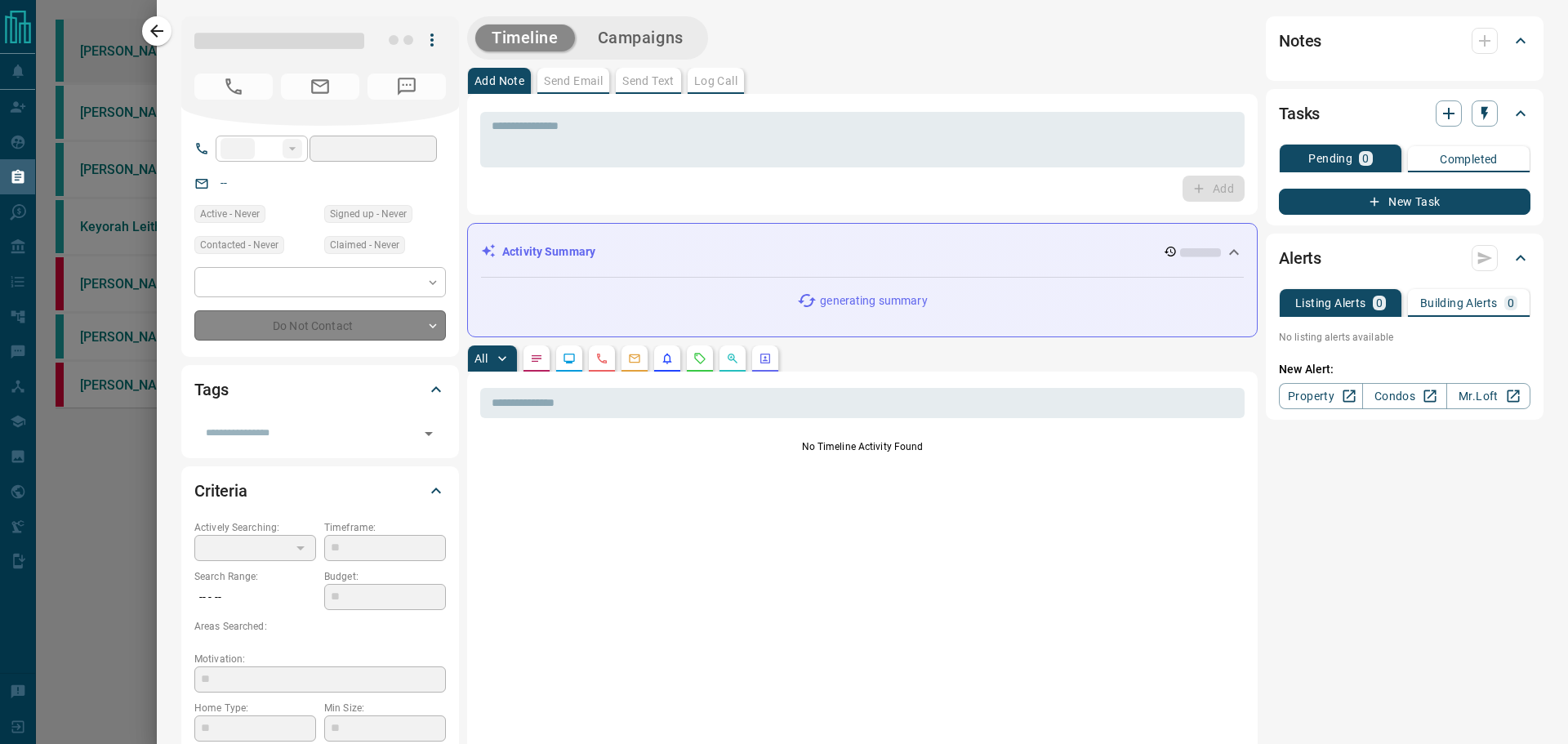
type input "**"
type input "**********"
type input "*"
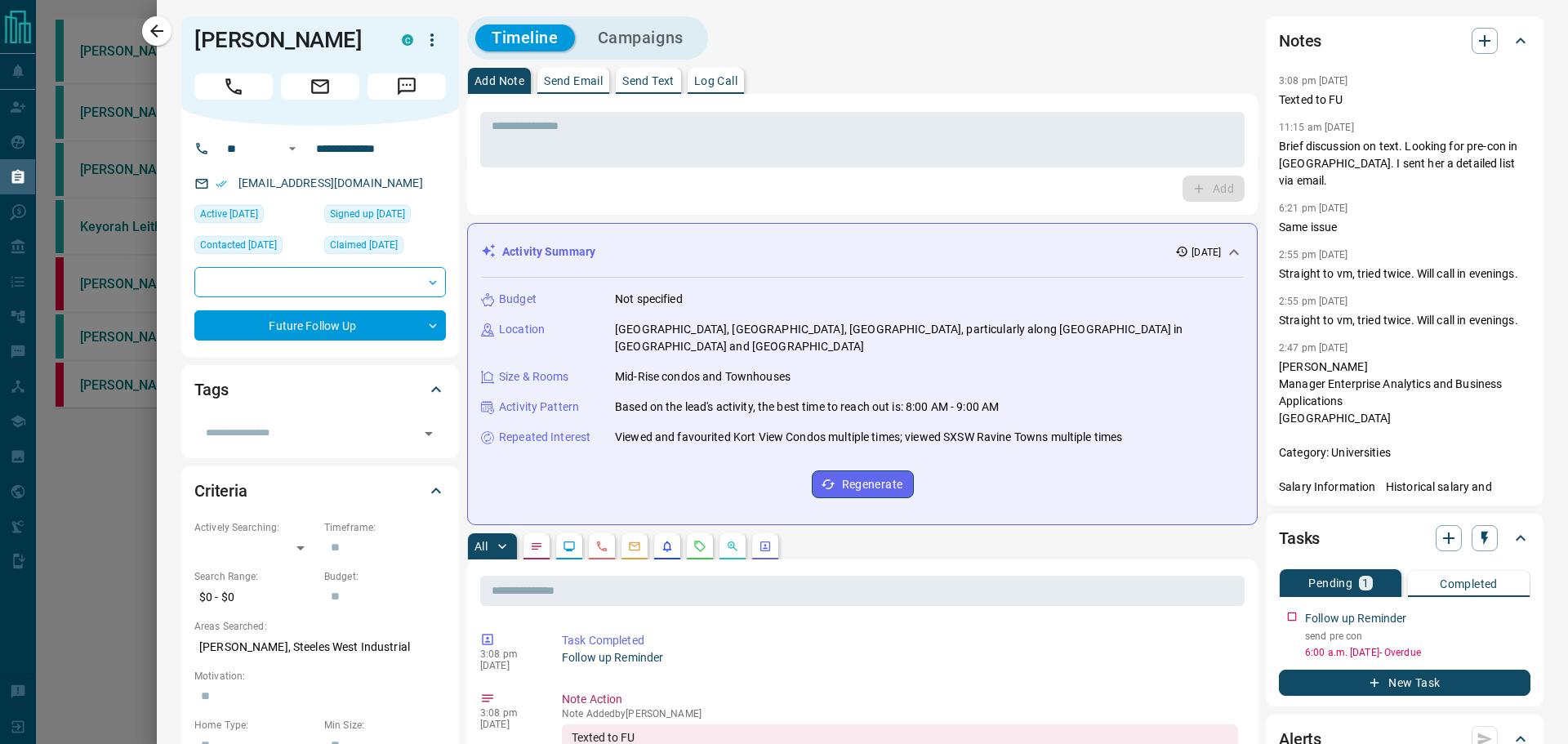
click at [665, 83] on p "Send Text" at bounding box center [647, 80] width 52 height 11
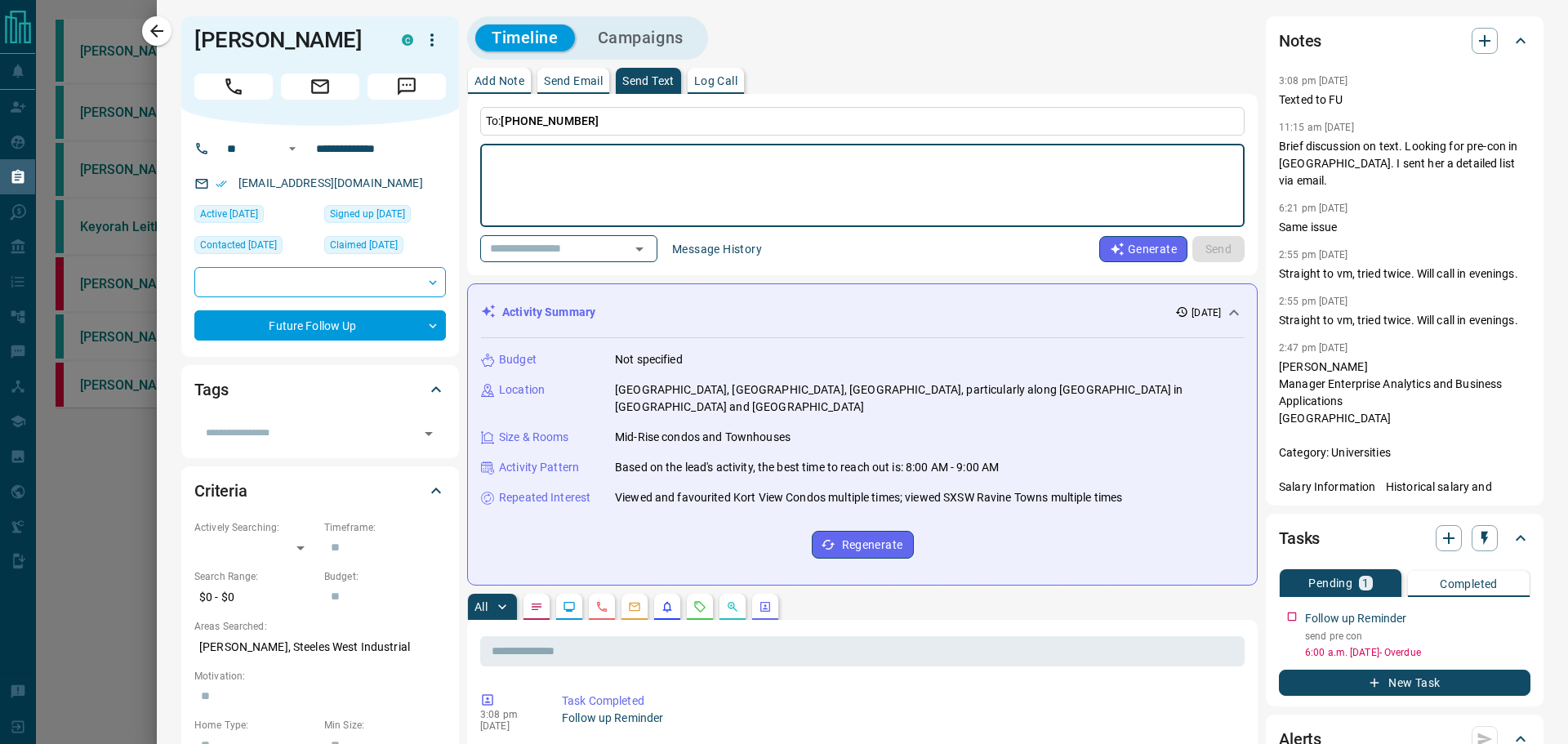
click at [734, 250] on button "Message History" at bounding box center [717, 249] width 109 height 26
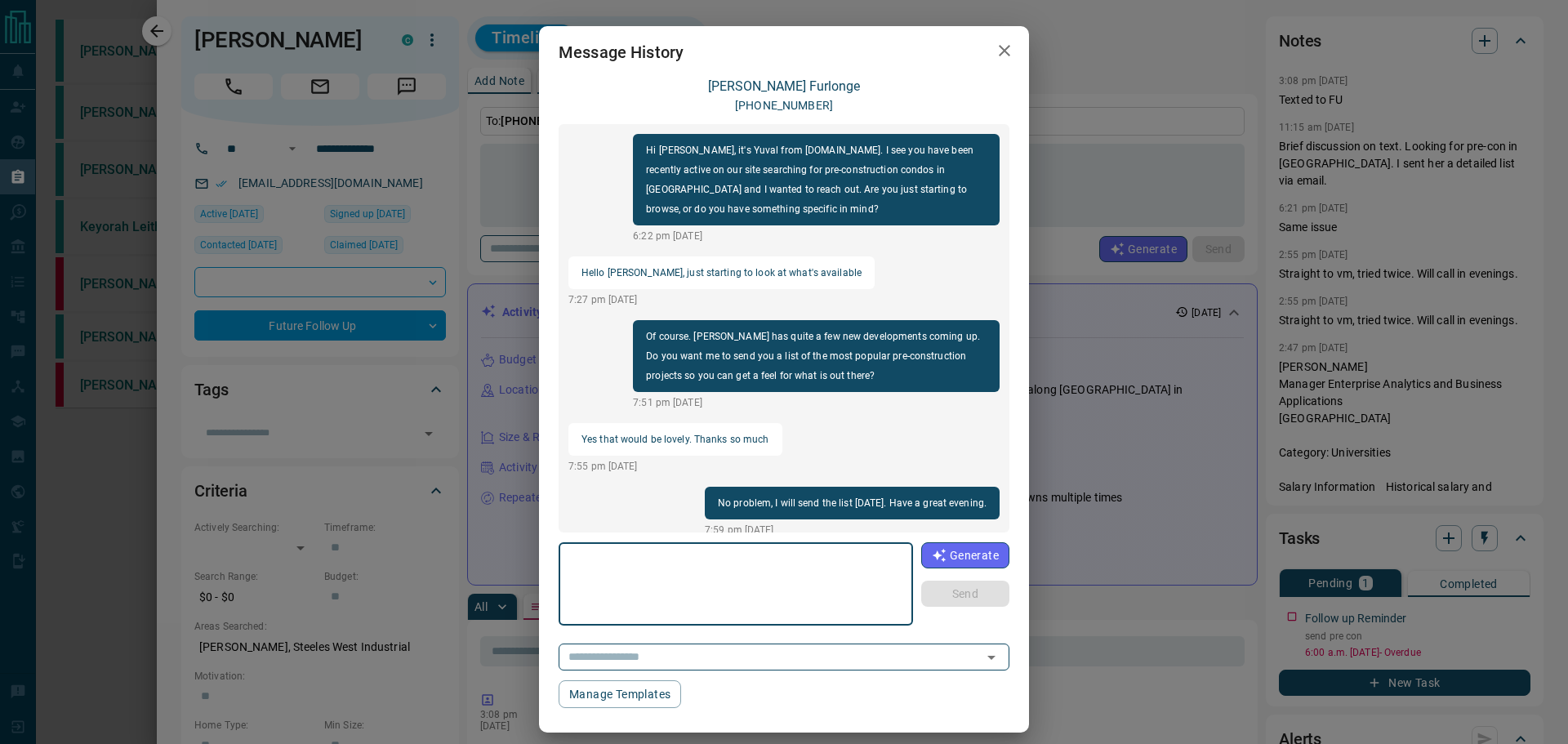
scroll to position [519, 0]
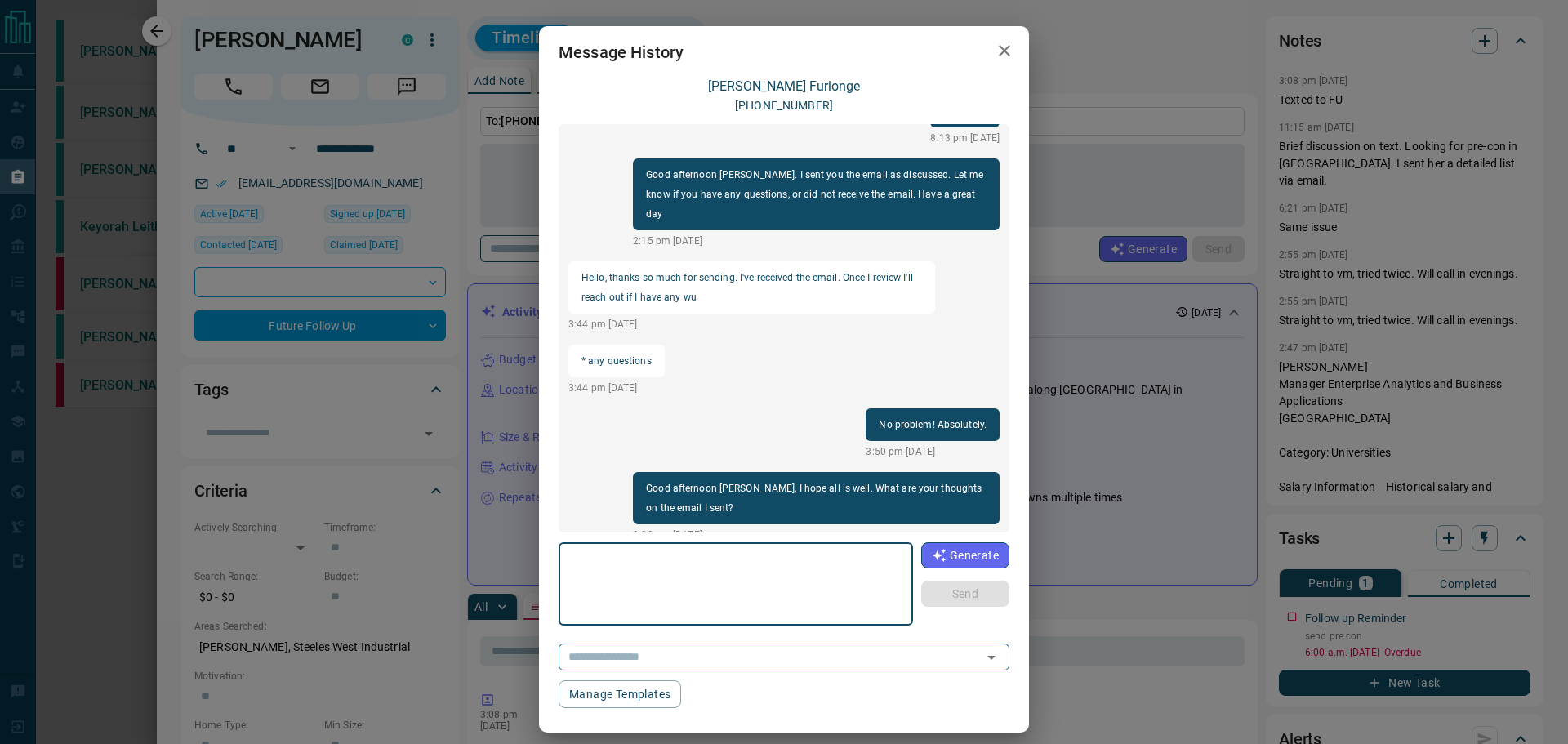
click at [1005, 58] on icon "button" at bounding box center [1004, 50] width 19 height 19
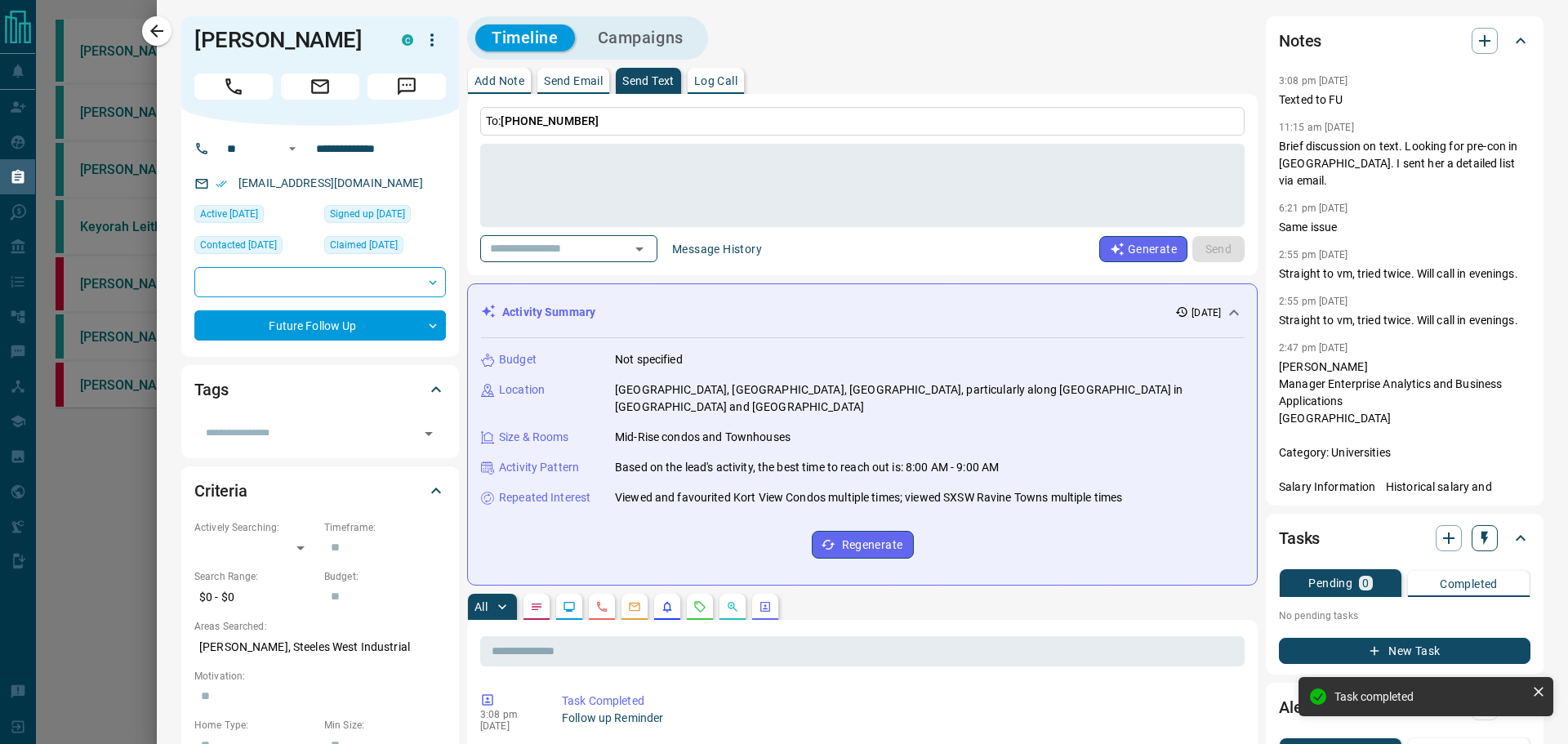
click at [1471, 530] on button "button" at bounding box center [1484, 538] width 26 height 26
click at [1422, 616] on li "1 Week Follow-Up" at bounding box center [1431, 619] width 111 height 25
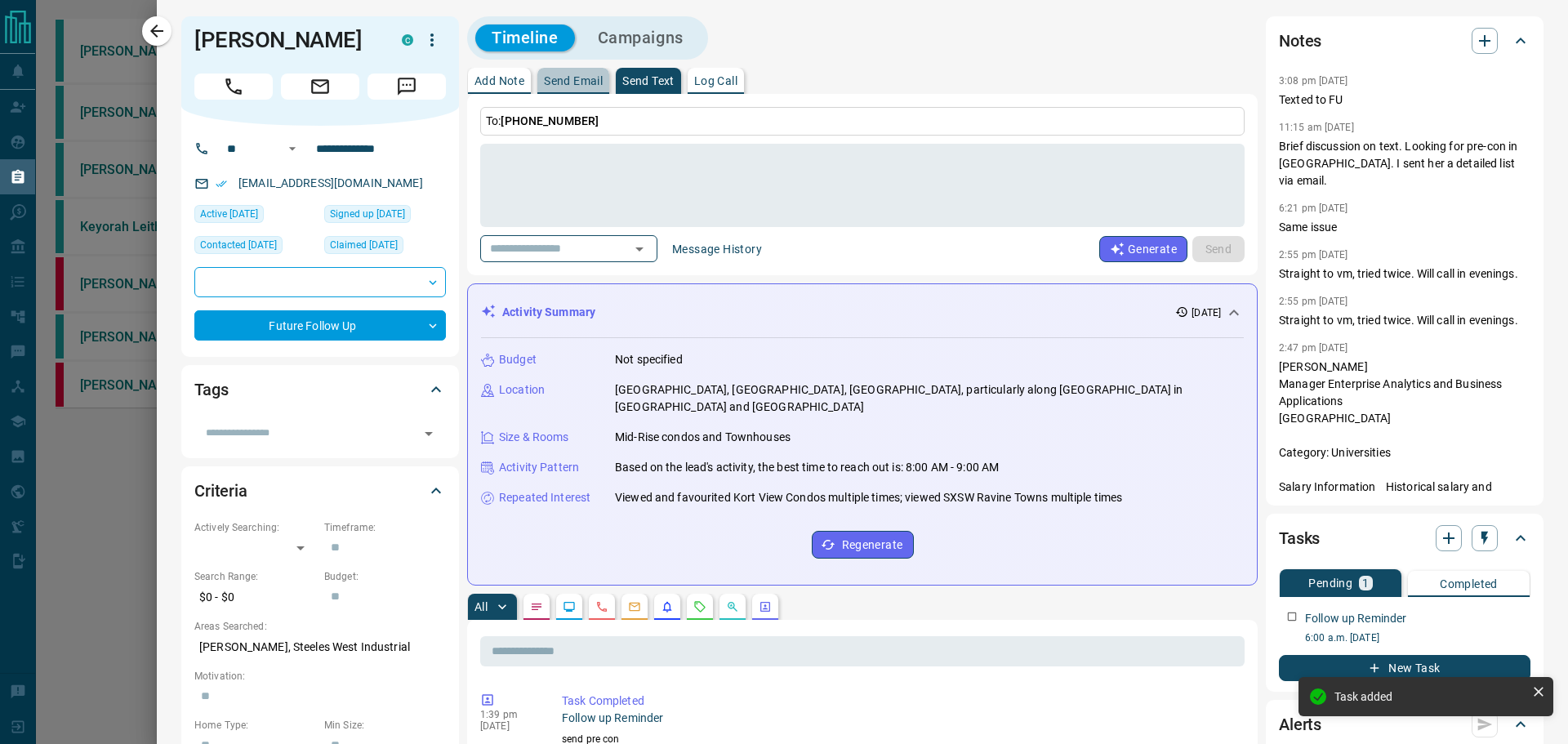
click at [570, 86] on p "Send Email" at bounding box center [573, 80] width 59 height 11
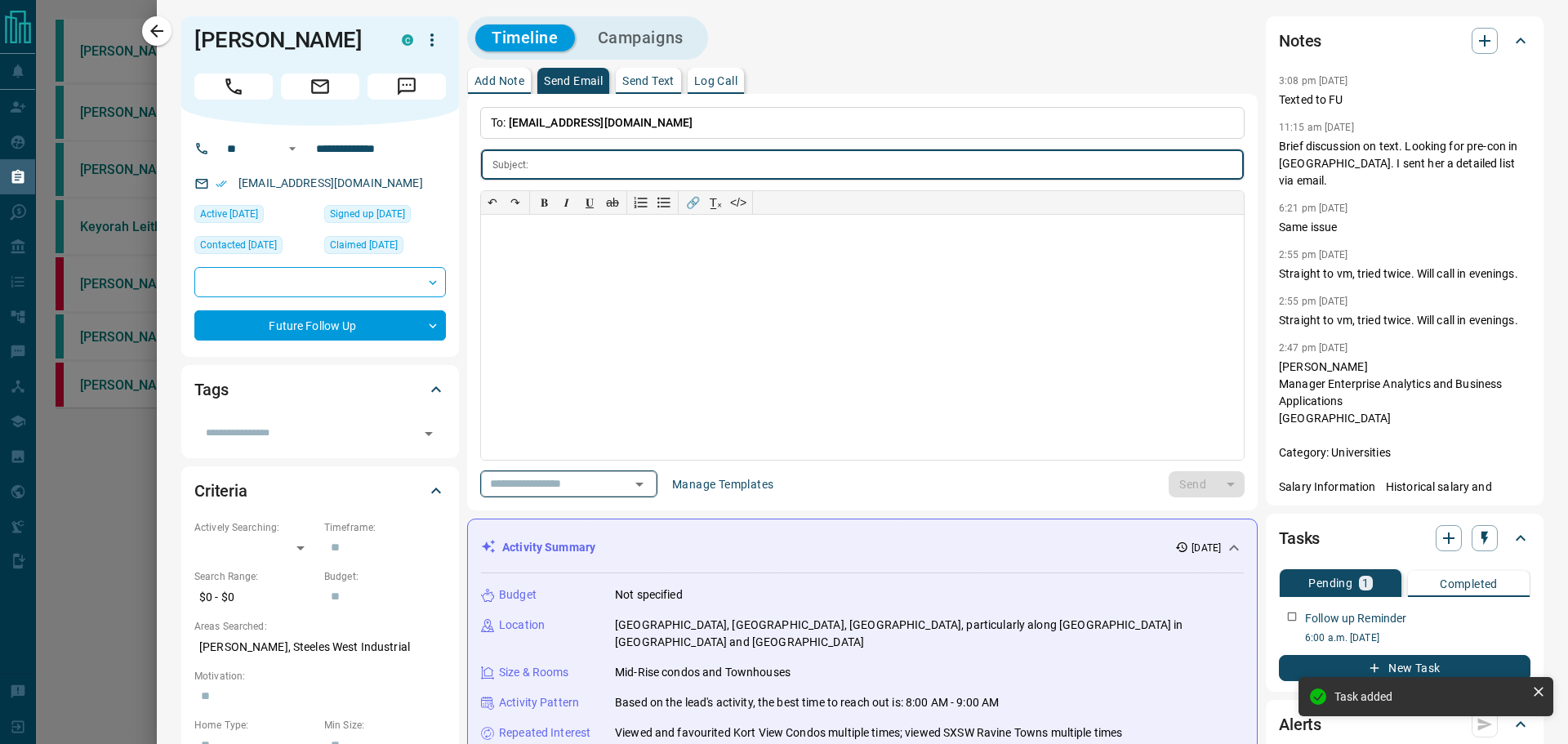
click at [550, 492] on input "text" at bounding box center [545, 483] width 124 height 20
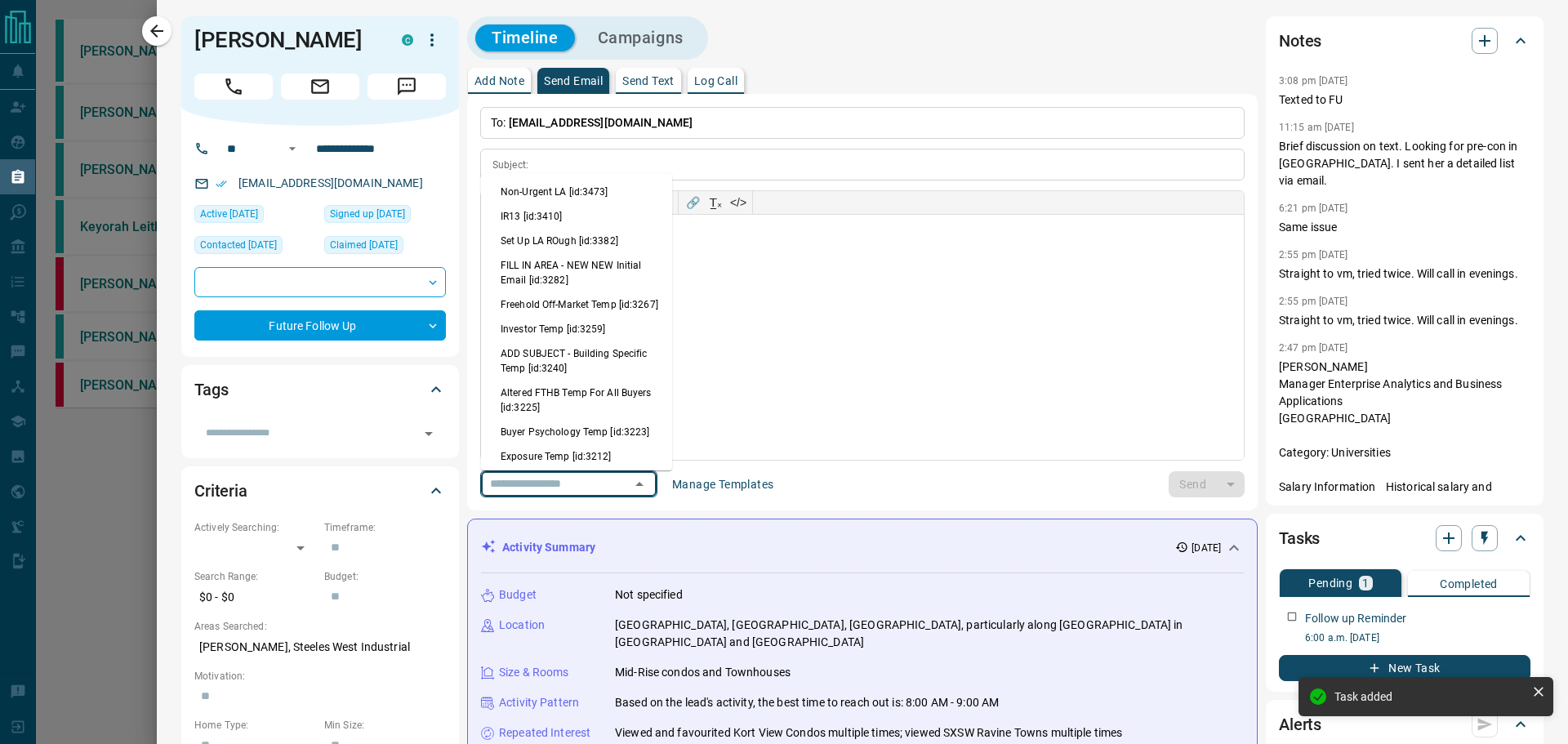
click at [571, 408] on li "Altered FTHB Temp For All Buyers [id:3225]" at bounding box center [576, 400] width 191 height 40
type input "**********"
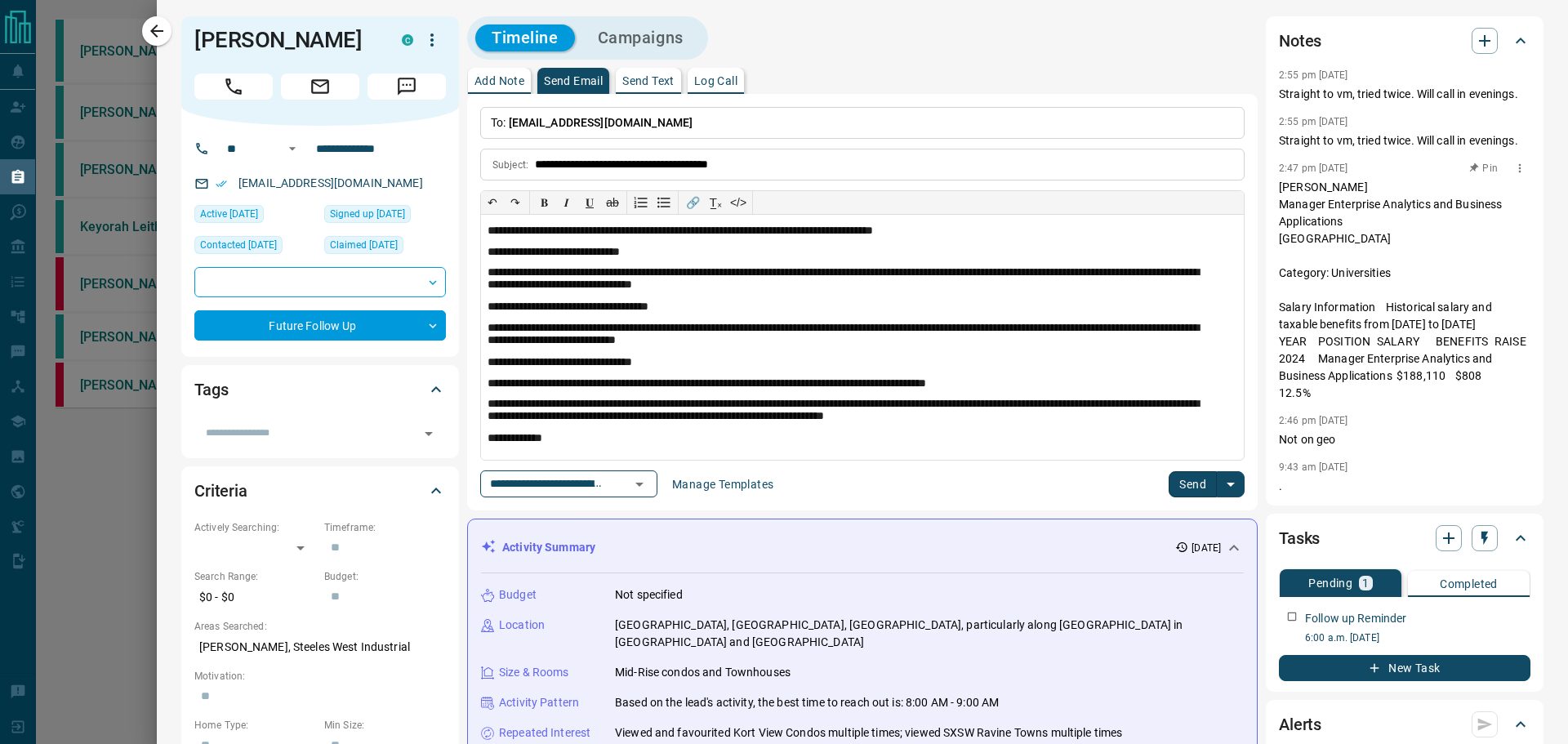
scroll to position [0, 0]
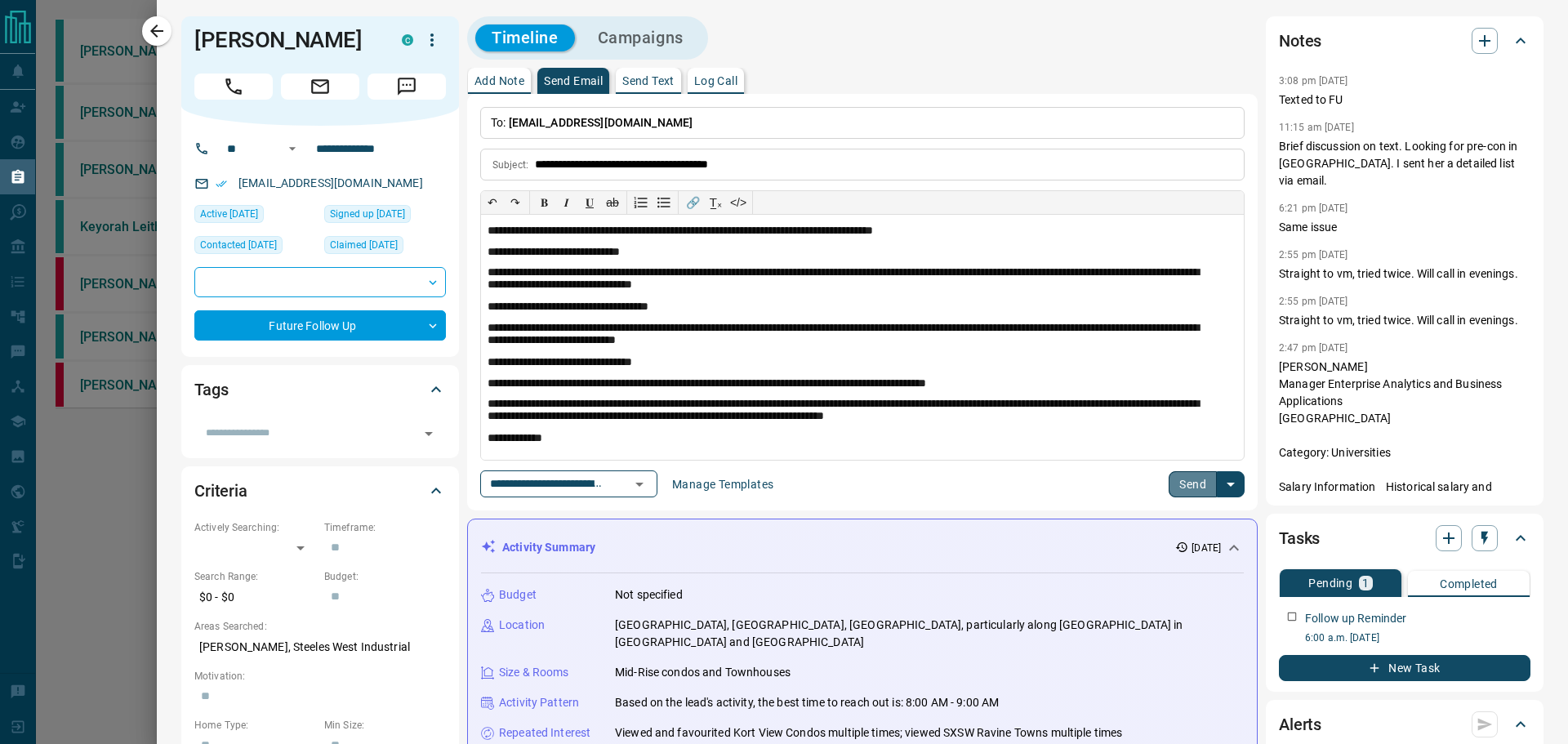
click at [1175, 474] on button "Send" at bounding box center [1192, 485] width 48 height 26
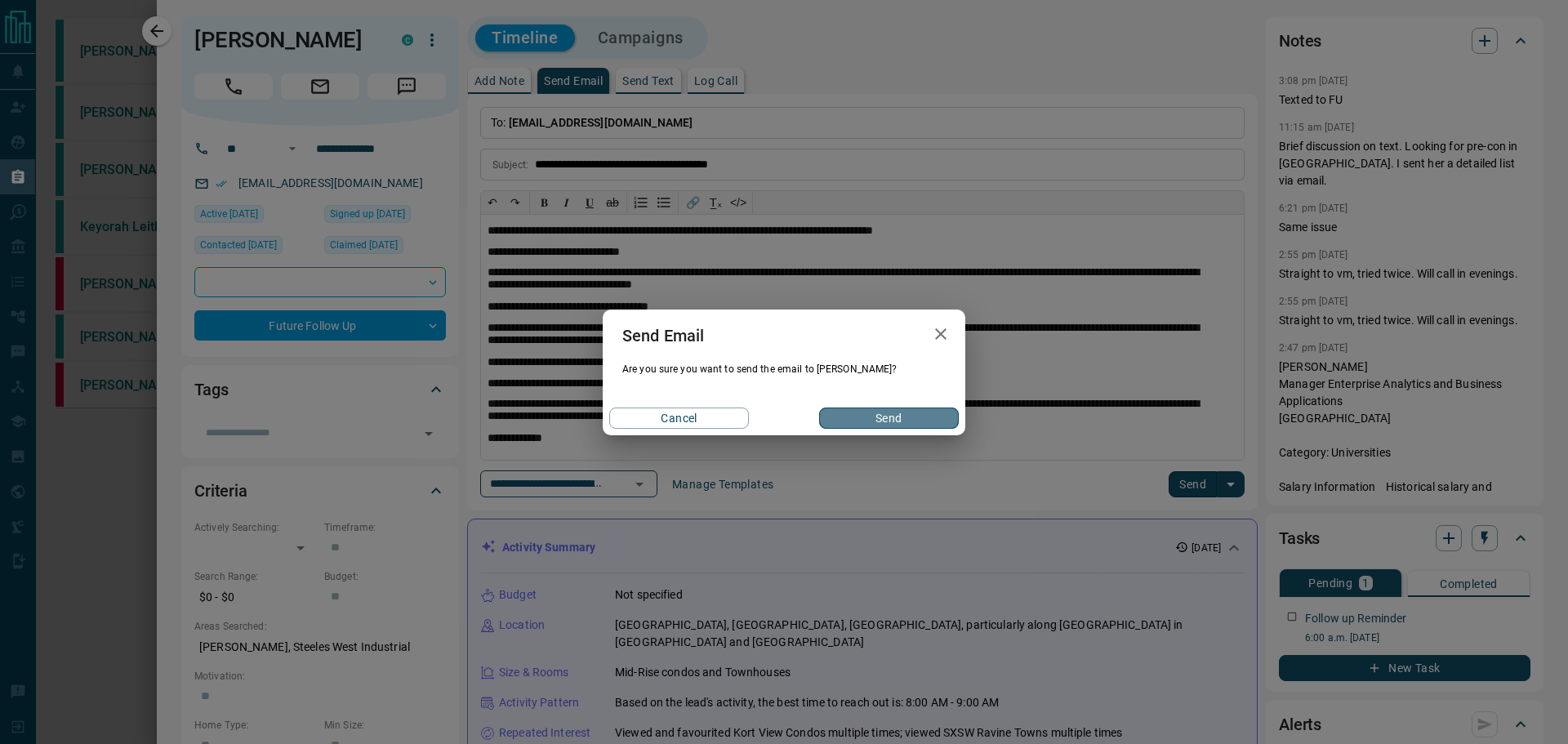
click at [871, 412] on button "Send" at bounding box center [888, 418] width 140 height 21
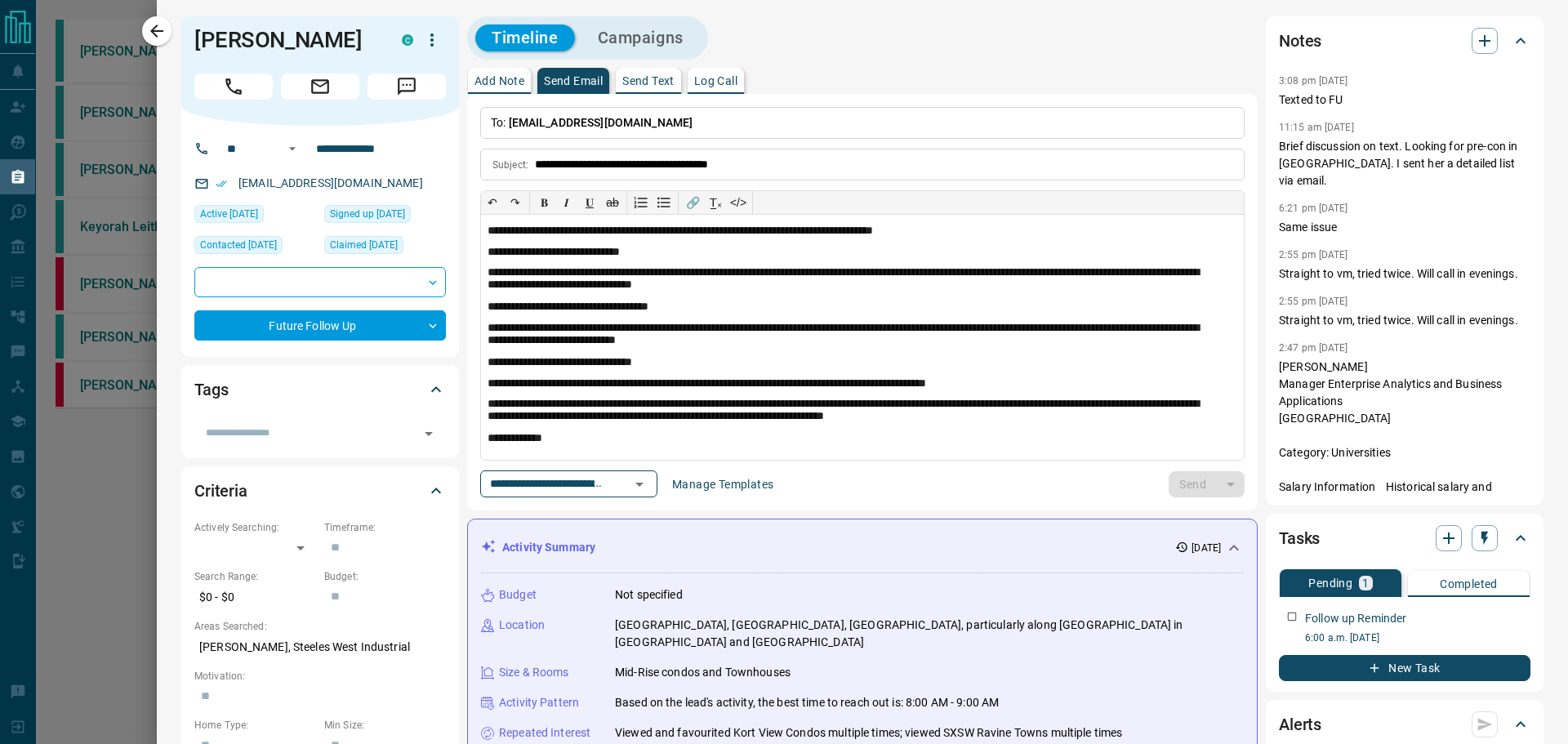
click at [504, 82] on p "Add Note" at bounding box center [499, 80] width 50 height 11
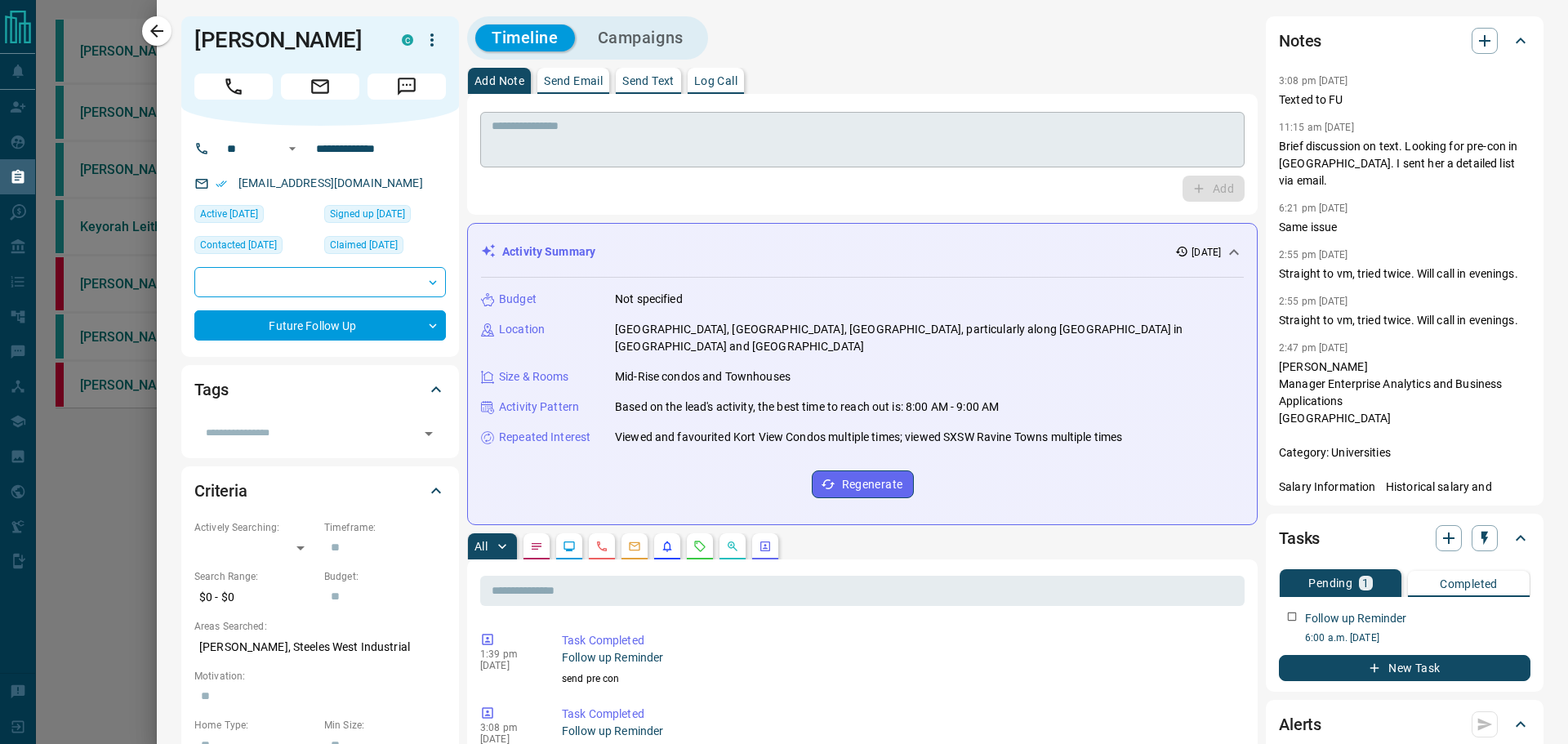
click at [534, 123] on textarea at bounding box center [862, 140] width 741 height 41
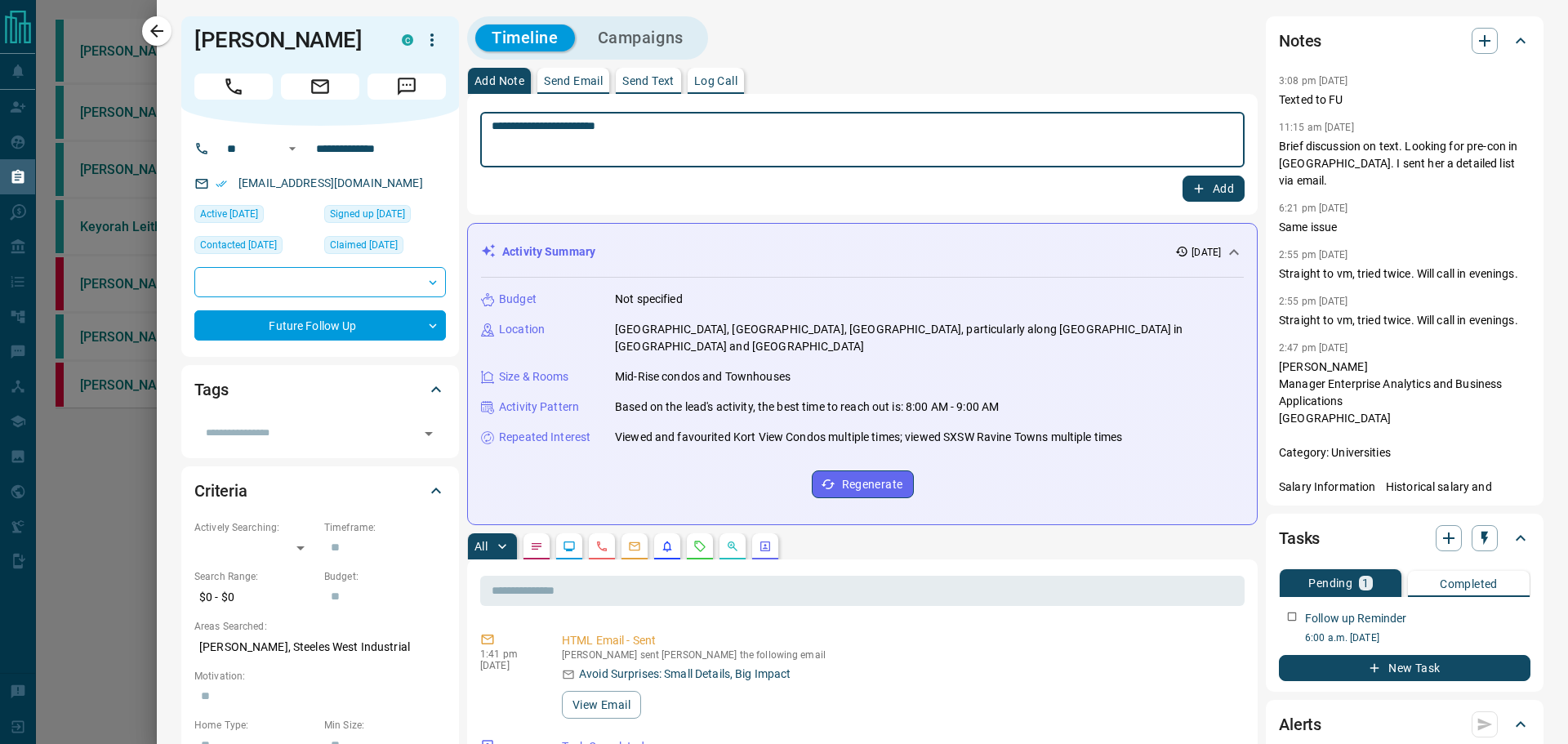
type textarea "**********"
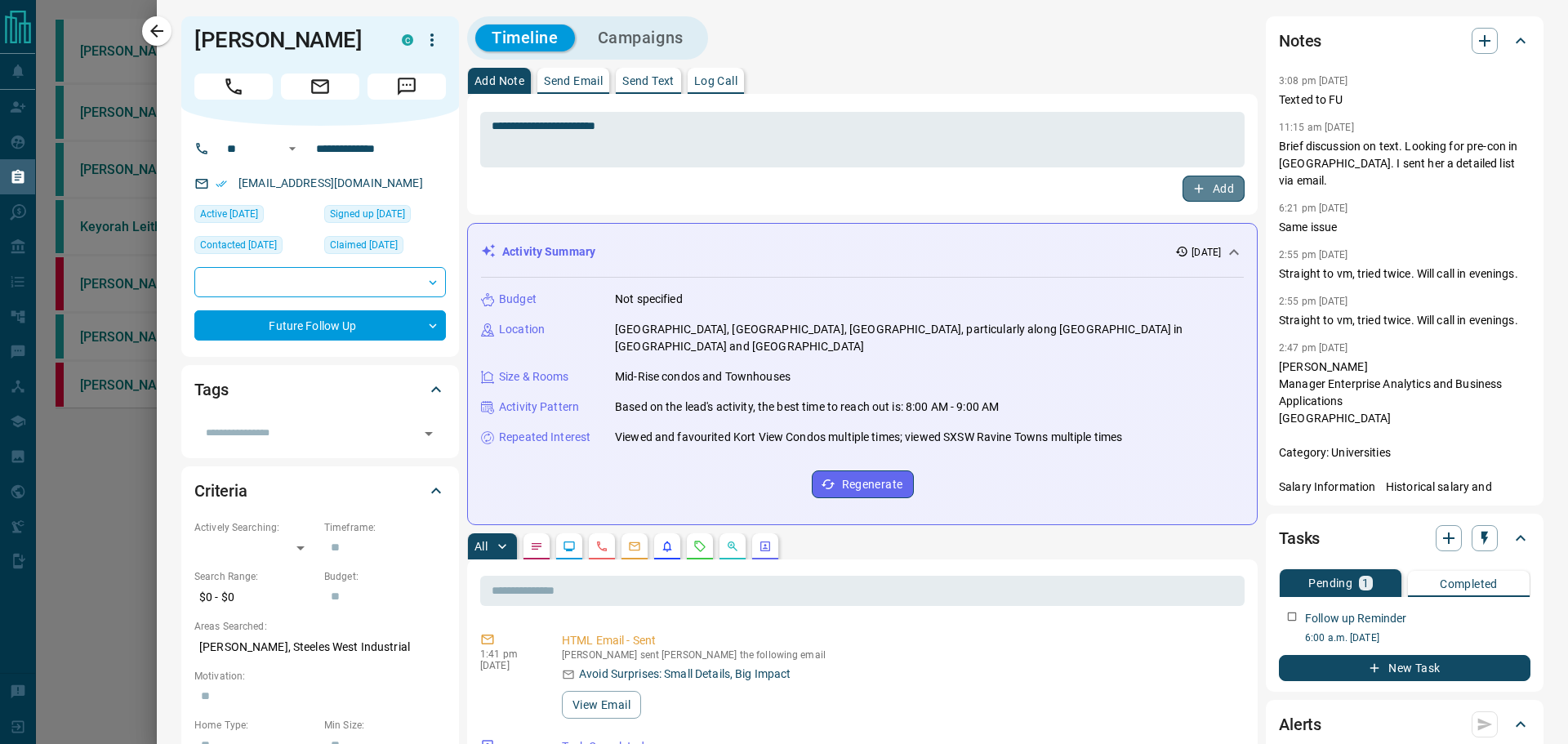
click at [1182, 179] on button "Add" at bounding box center [1213, 189] width 62 height 26
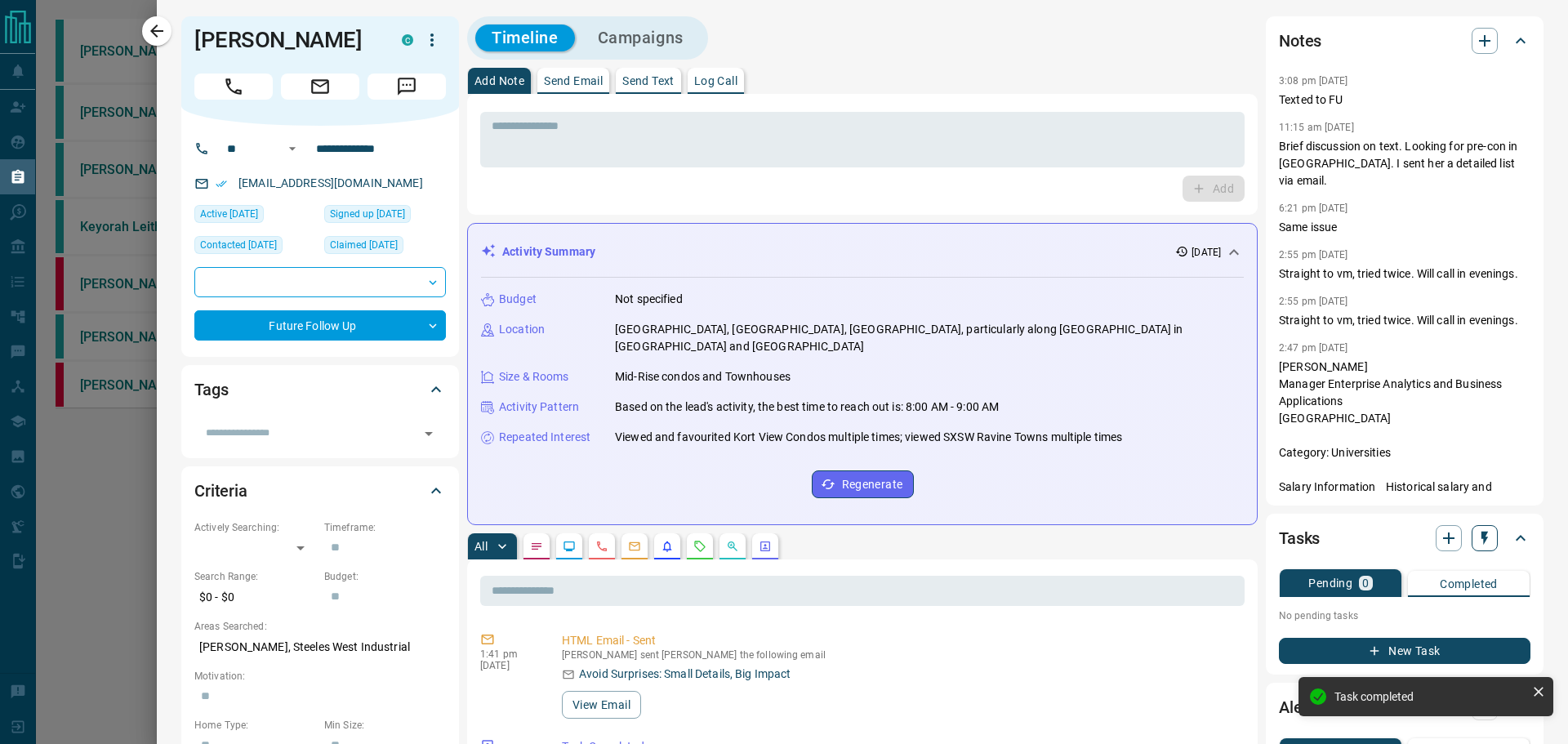
click at [1477, 537] on icon "button" at bounding box center [1484, 538] width 17 height 17
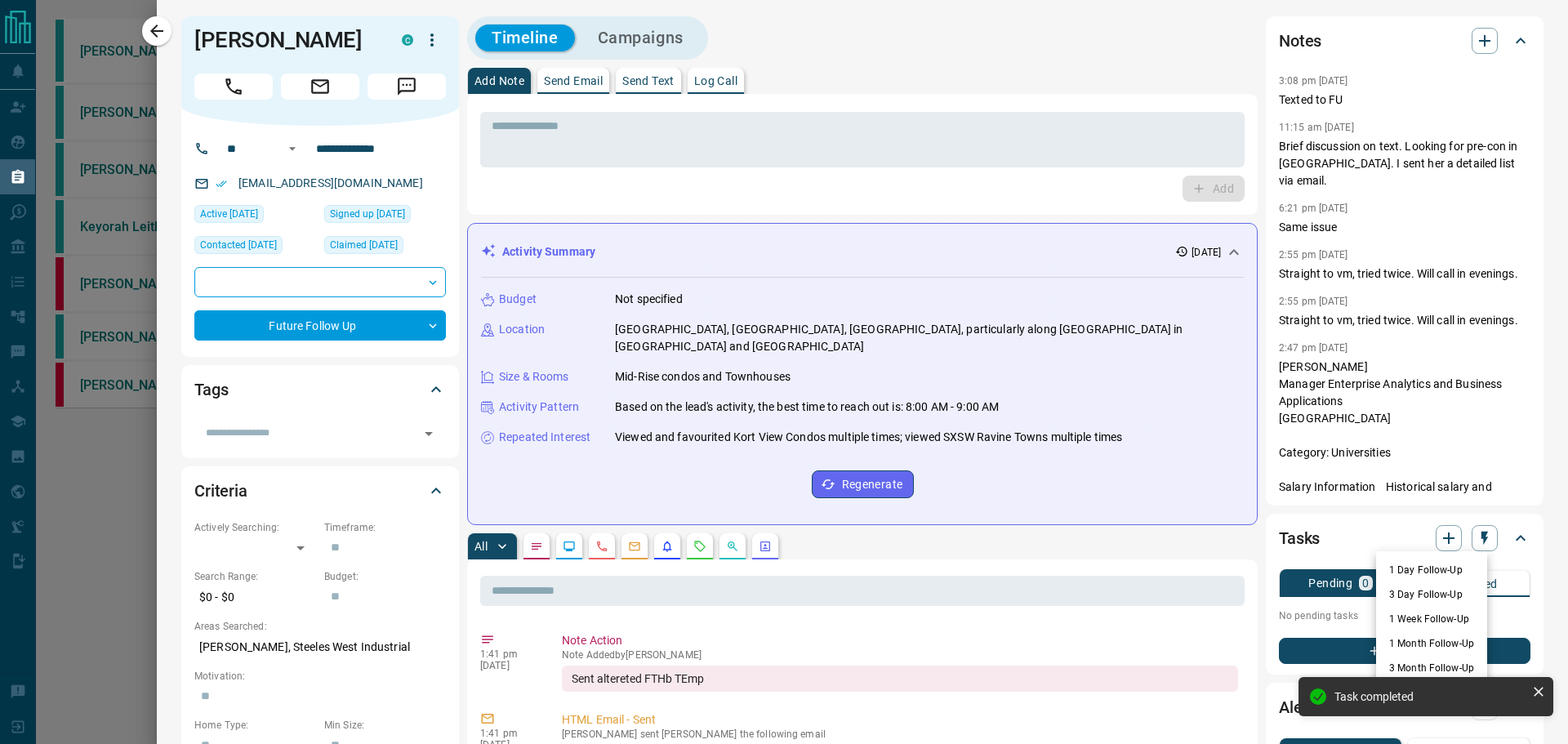
click at [1452, 618] on li "1 Week Follow-Up" at bounding box center [1431, 619] width 111 height 25
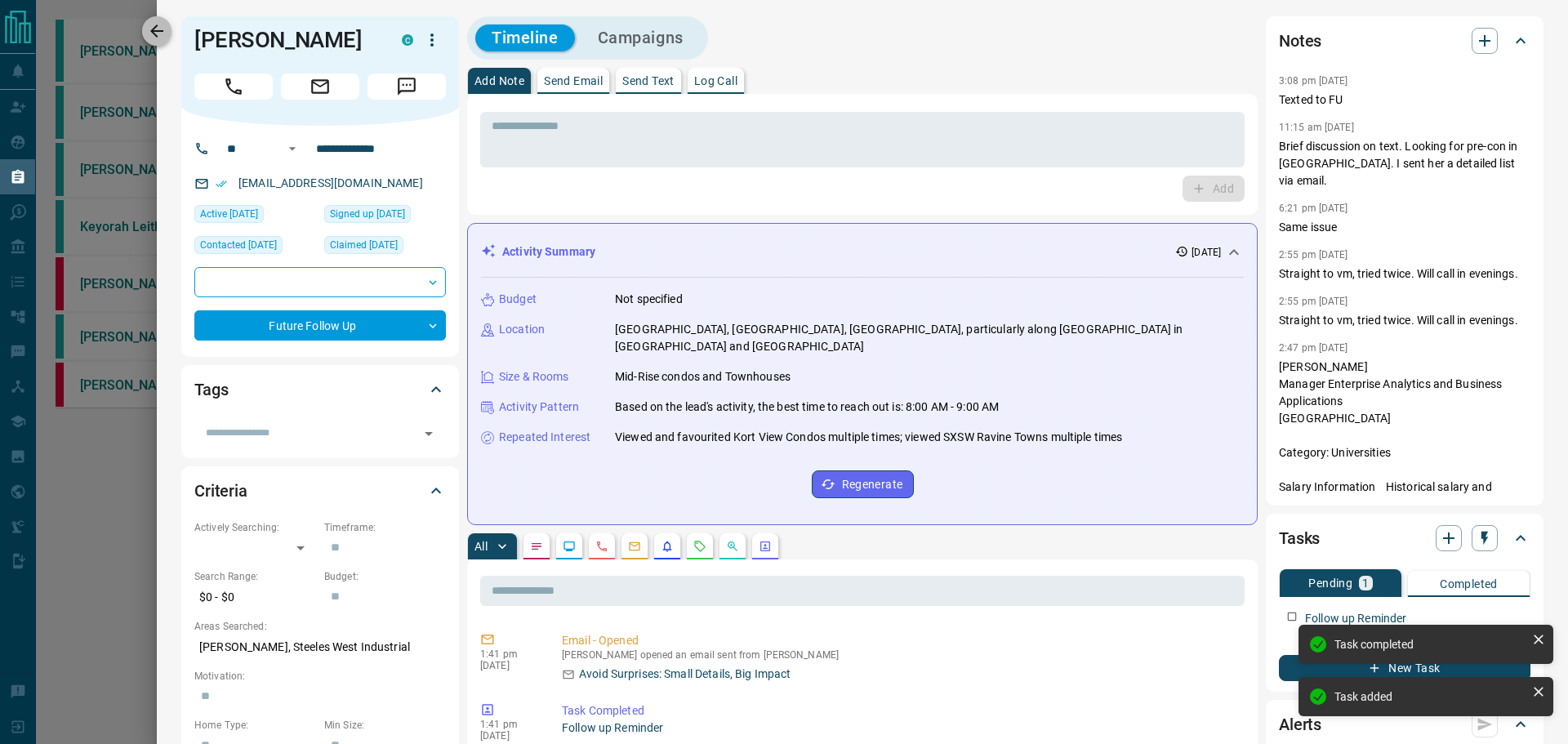
click at [165, 36] on icon "button" at bounding box center [157, 31] width 19 height 19
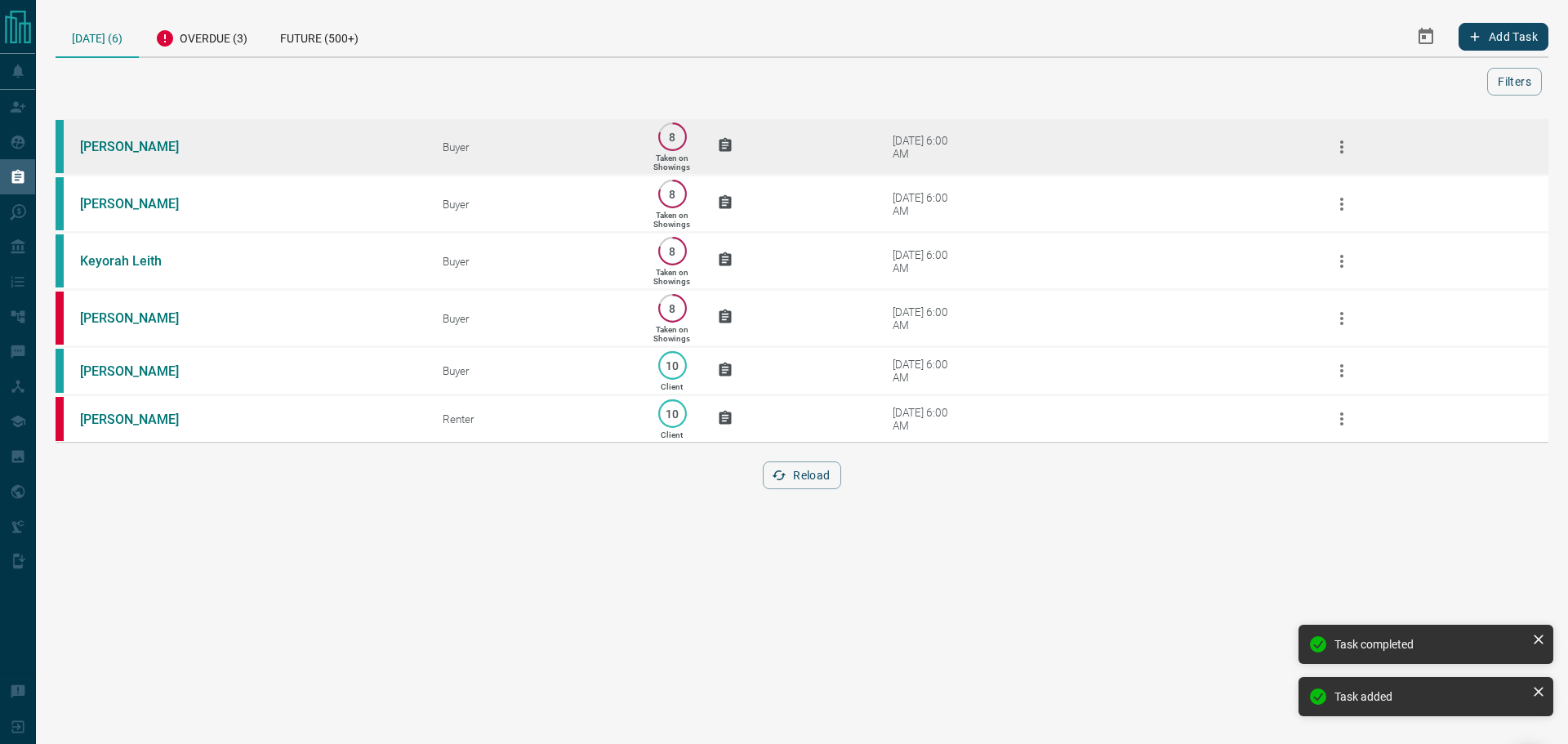
click at [984, 168] on td "[DATE] 6:00 AM" at bounding box center [1070, 147] width 454 height 57
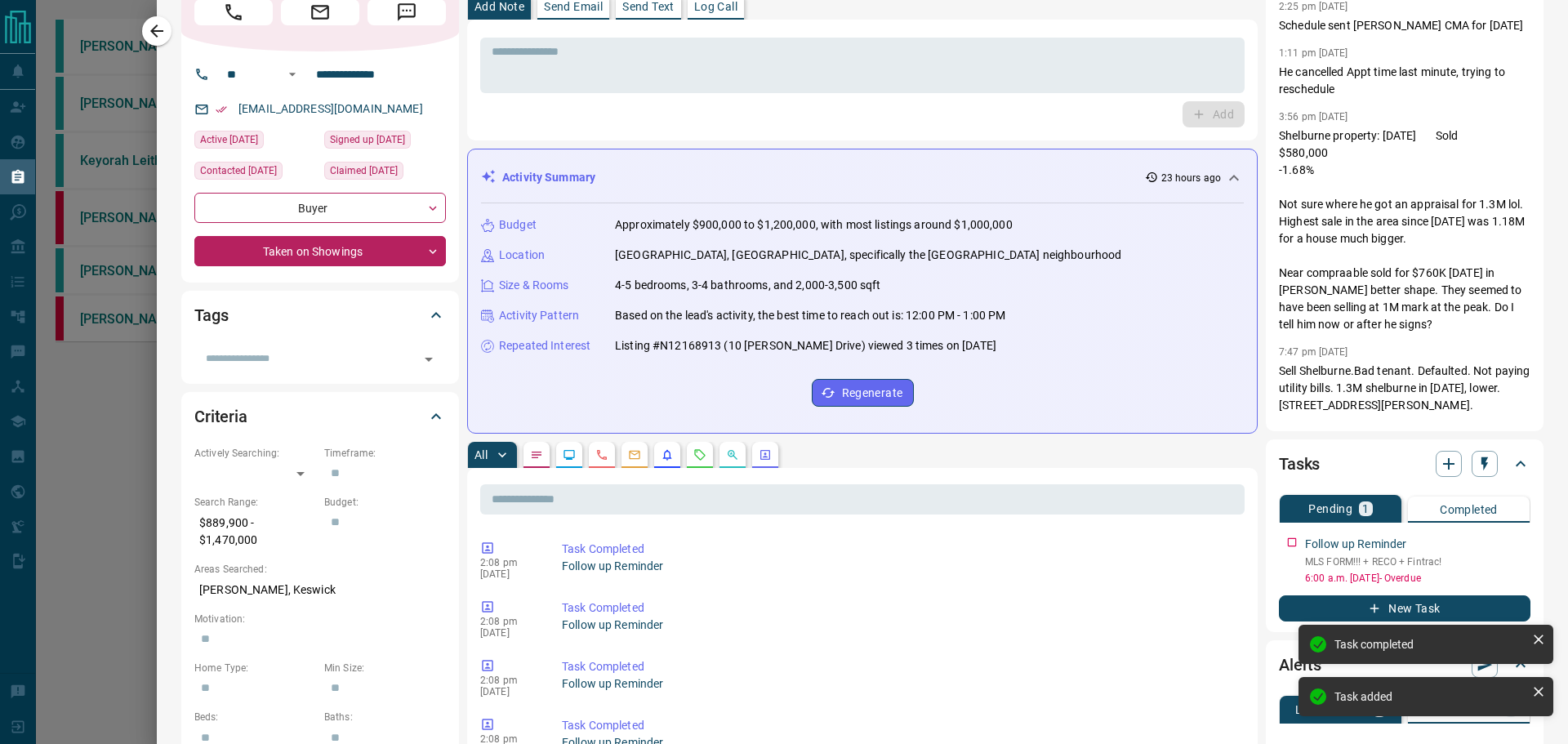
scroll to position [164, 0]
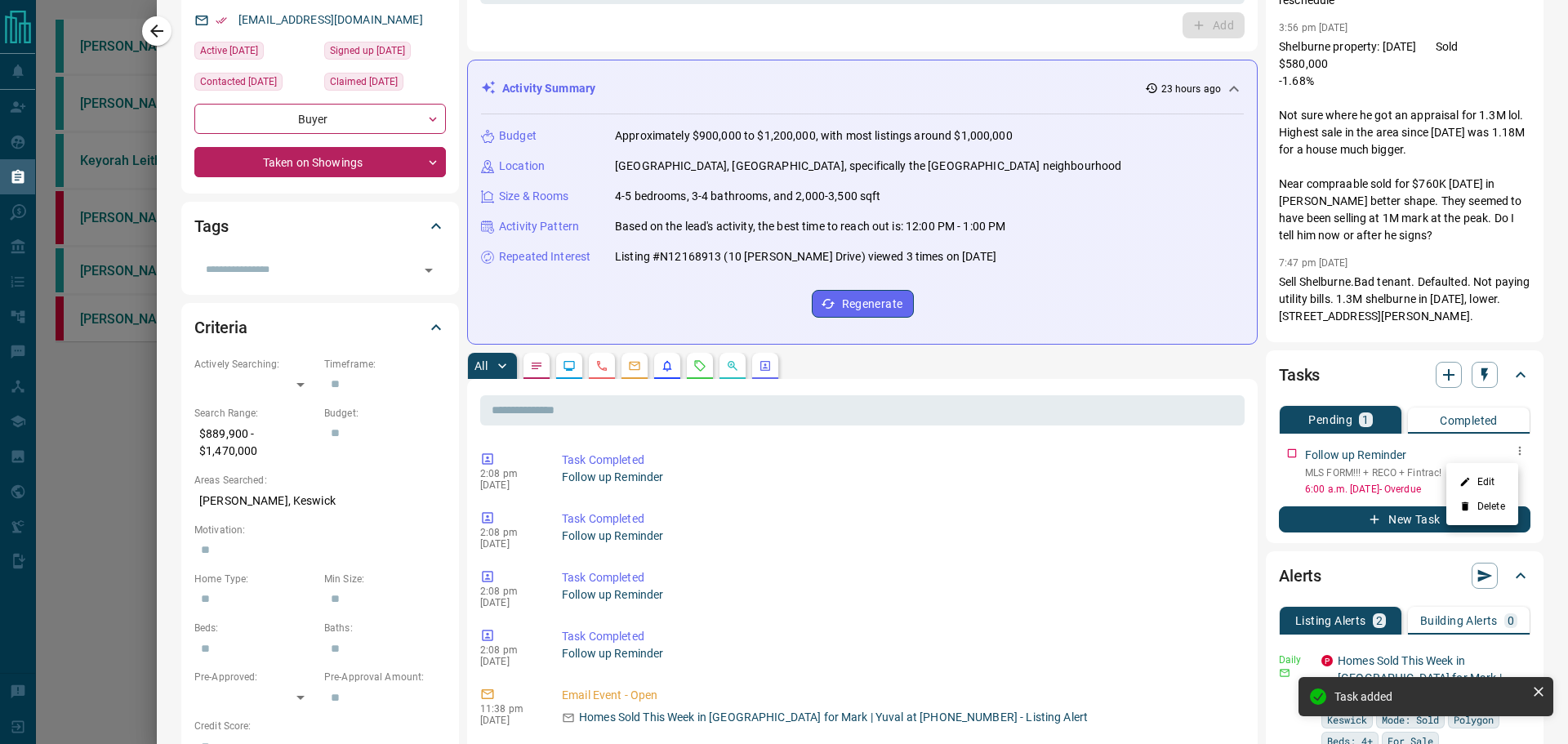
click at [1491, 473] on li "Edit" at bounding box center [1482, 482] width 72 height 25
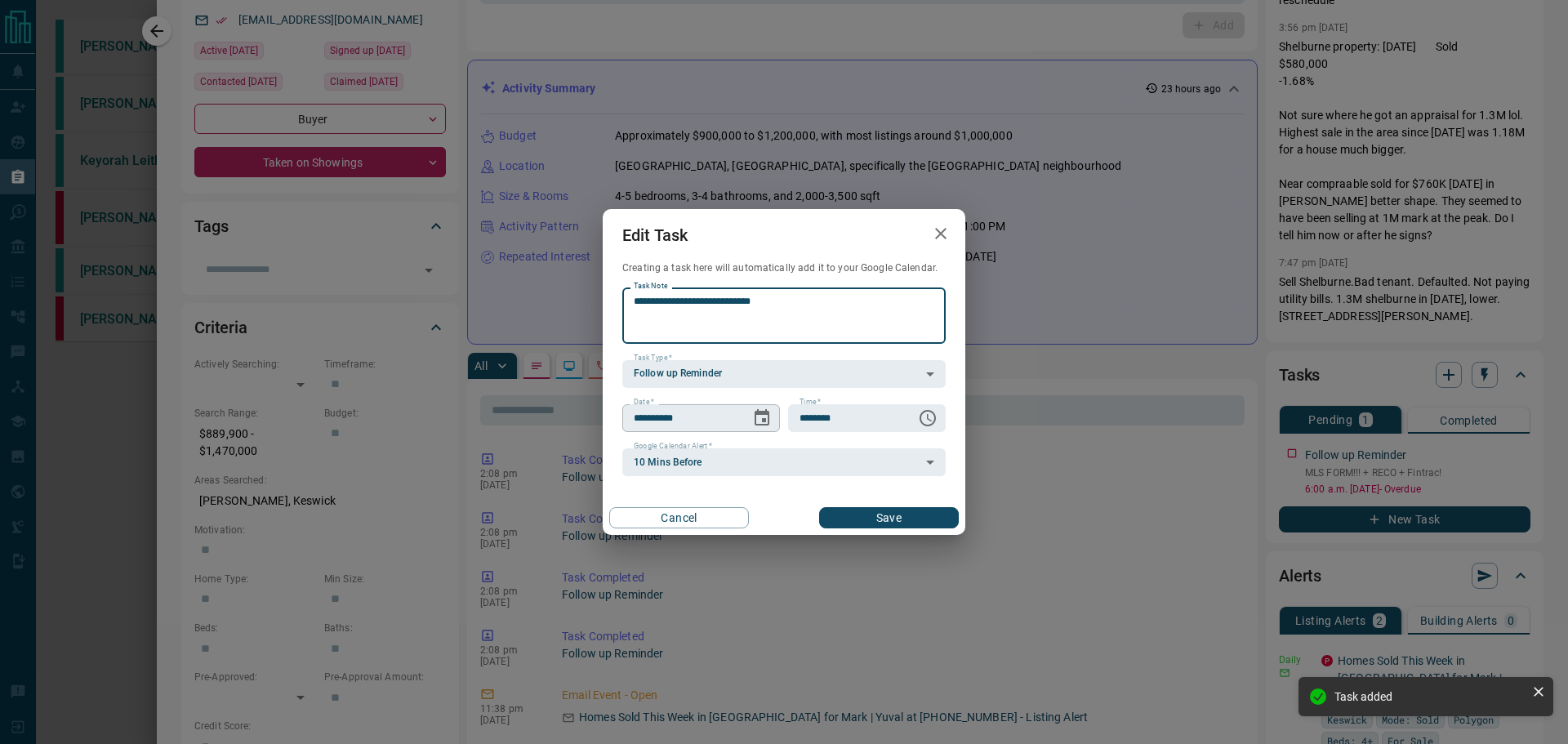
click at [759, 419] on icon "Choose date, selected date is Oct 15, 2025" at bounding box center [762, 418] width 19 height 19
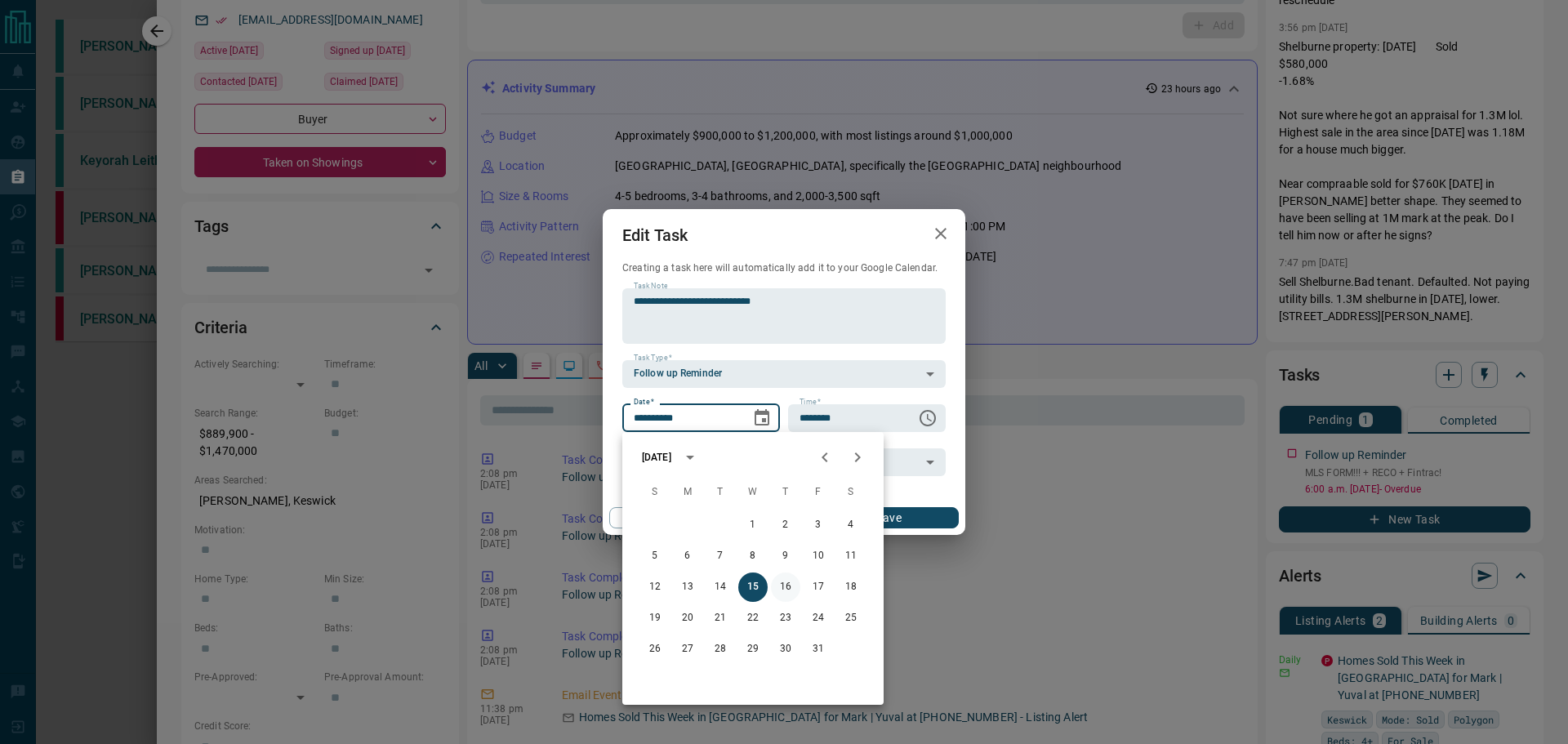
click at [789, 584] on button "16" at bounding box center [784, 587] width 29 height 29
type input "**********"
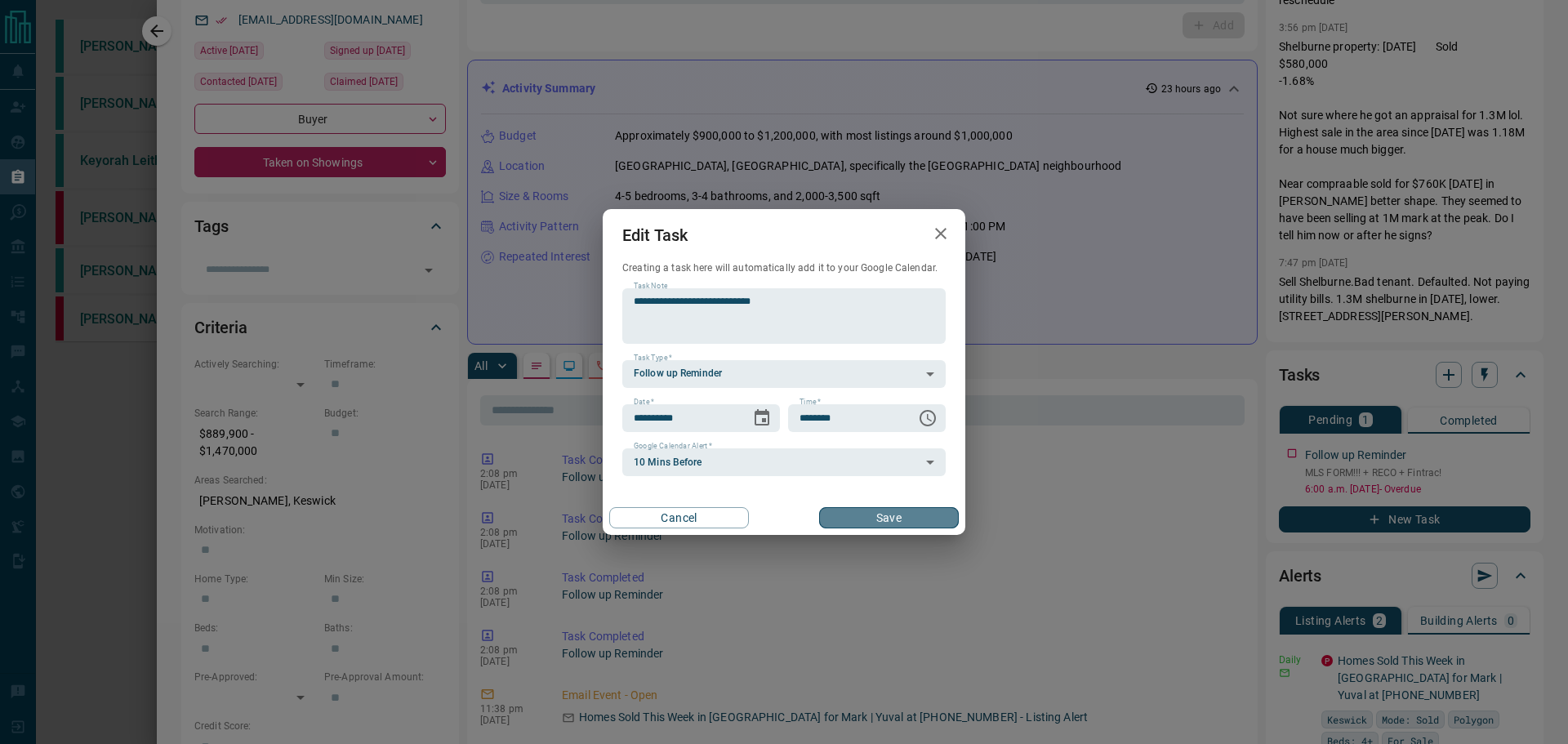
click at [895, 526] on button "Save" at bounding box center [888, 518] width 140 height 21
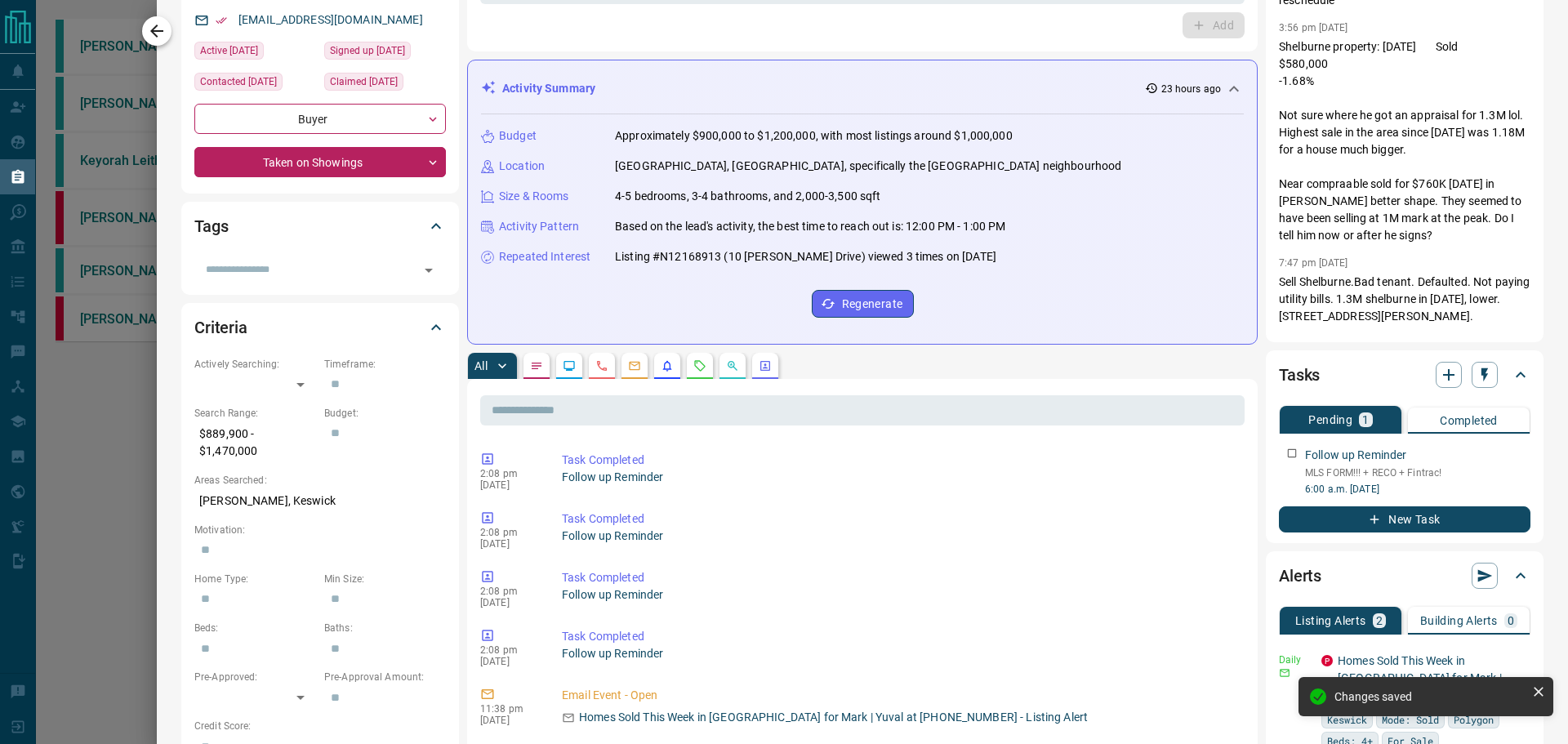
click at [155, 26] on icon "button" at bounding box center [157, 31] width 13 height 13
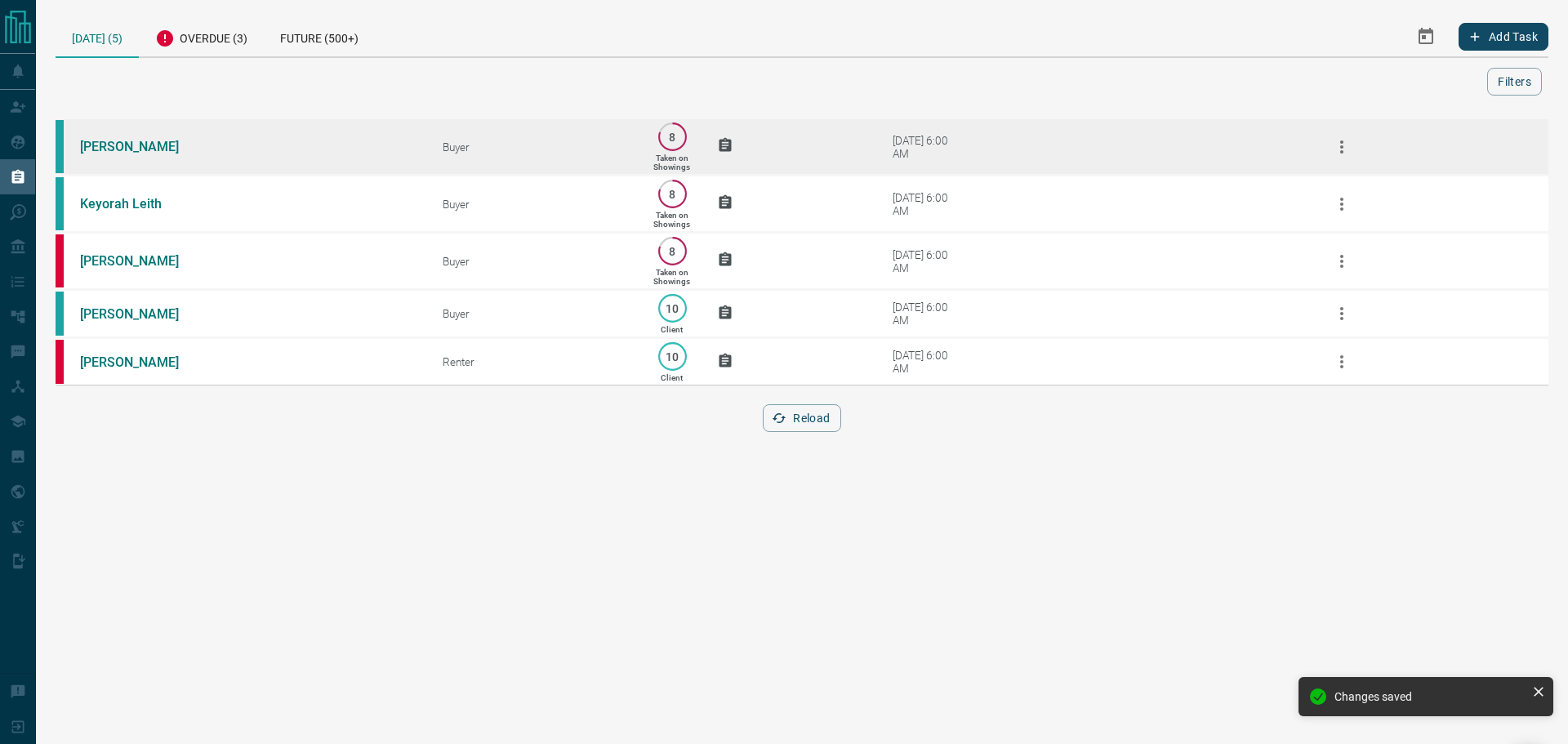
click at [439, 165] on td "Buyer" at bounding box center [522, 147] width 209 height 57
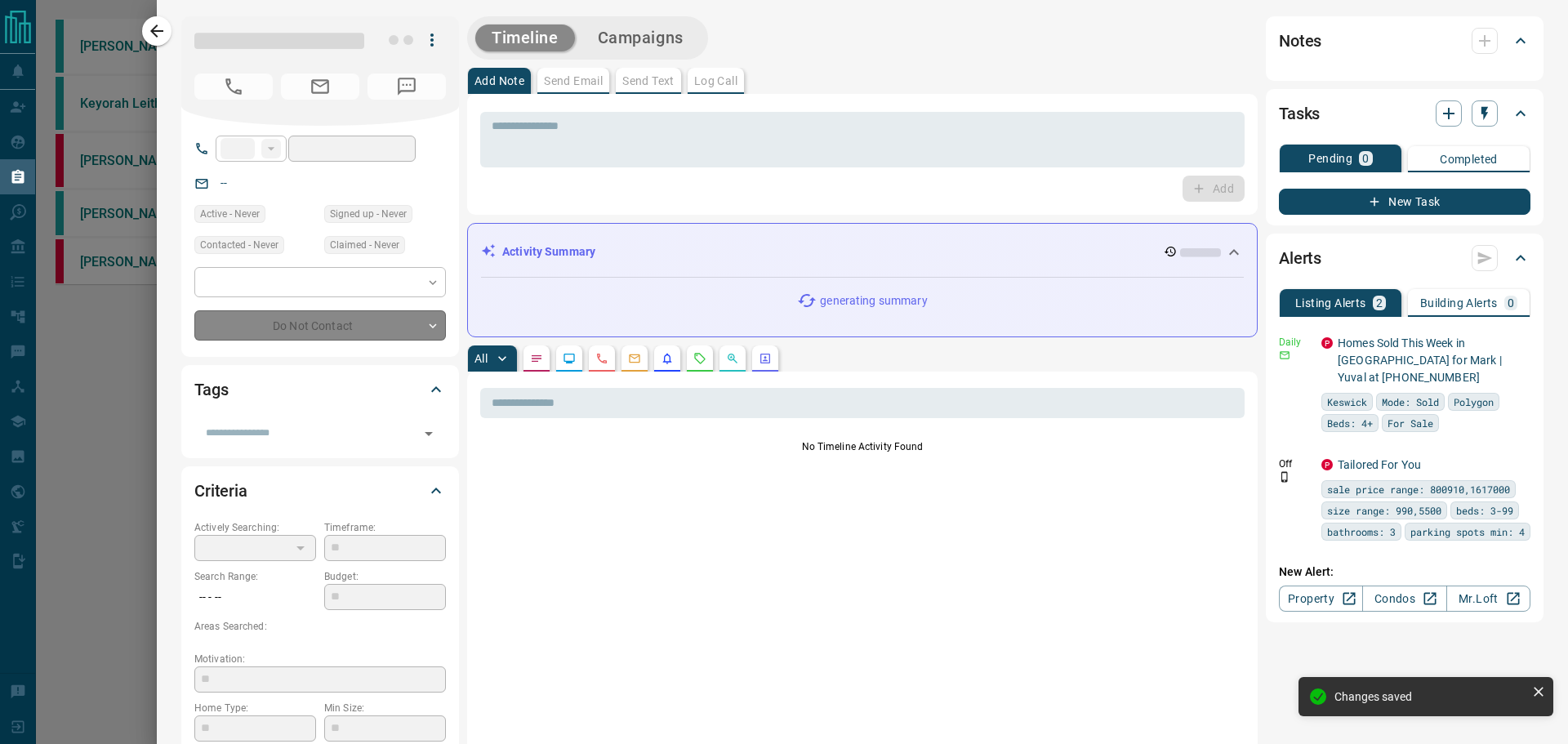
type input "**"
type input "**********"
type input "*"
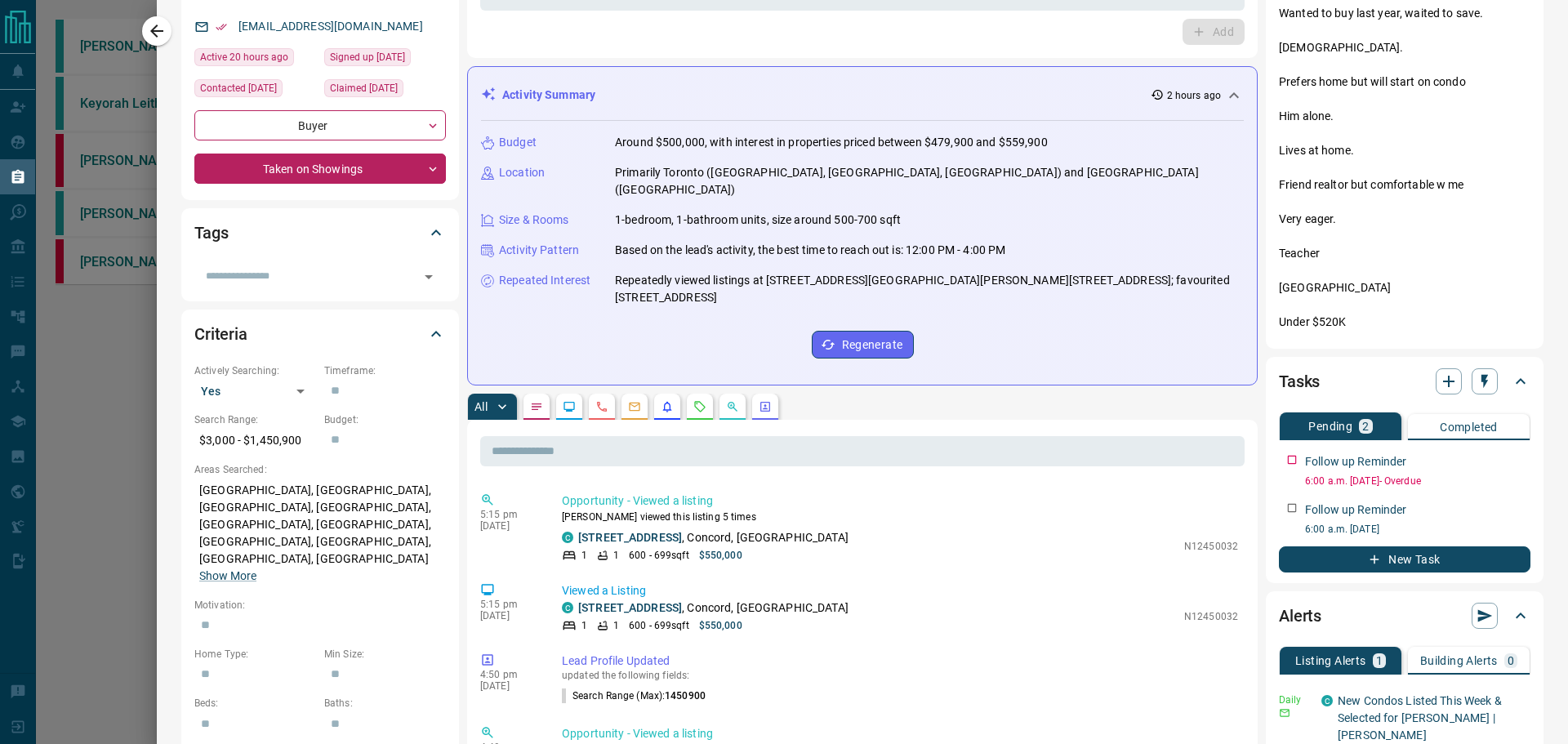
scroll to position [245, 0]
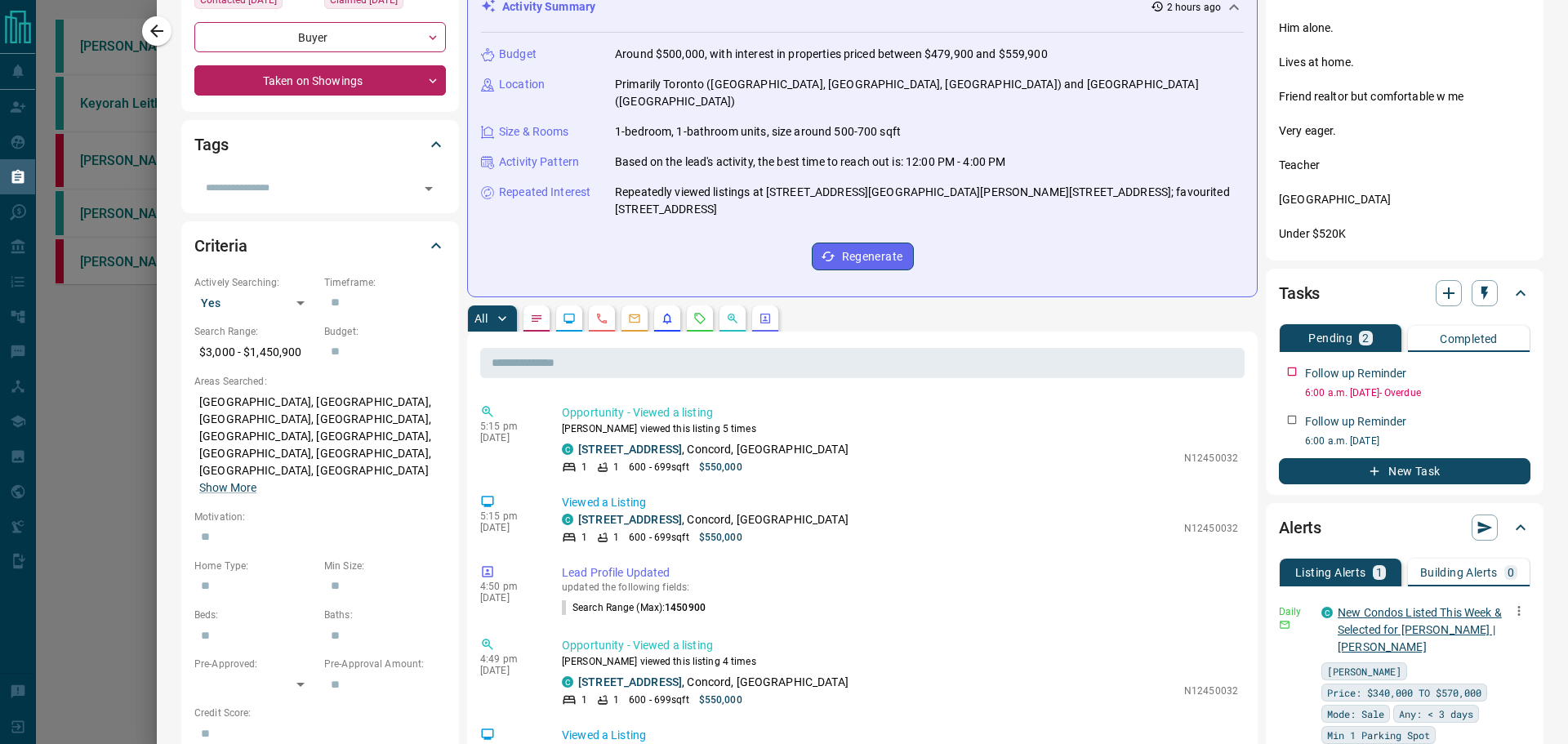
click at [1397, 625] on link "New Condos Listed This Week & Selected for [PERSON_NAME] | [PERSON_NAME]" at bounding box center [1419, 630] width 164 height 47
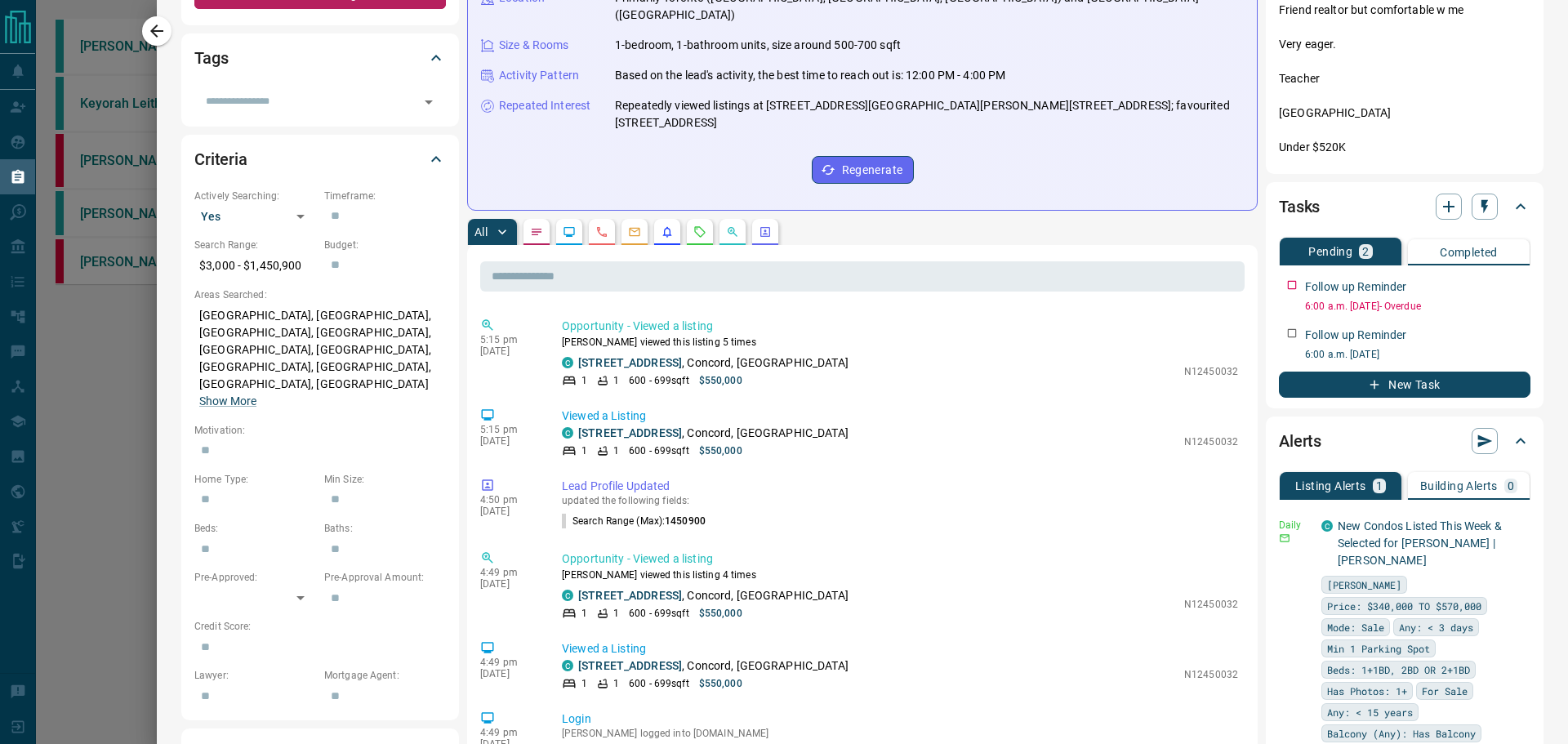
scroll to position [408, 0]
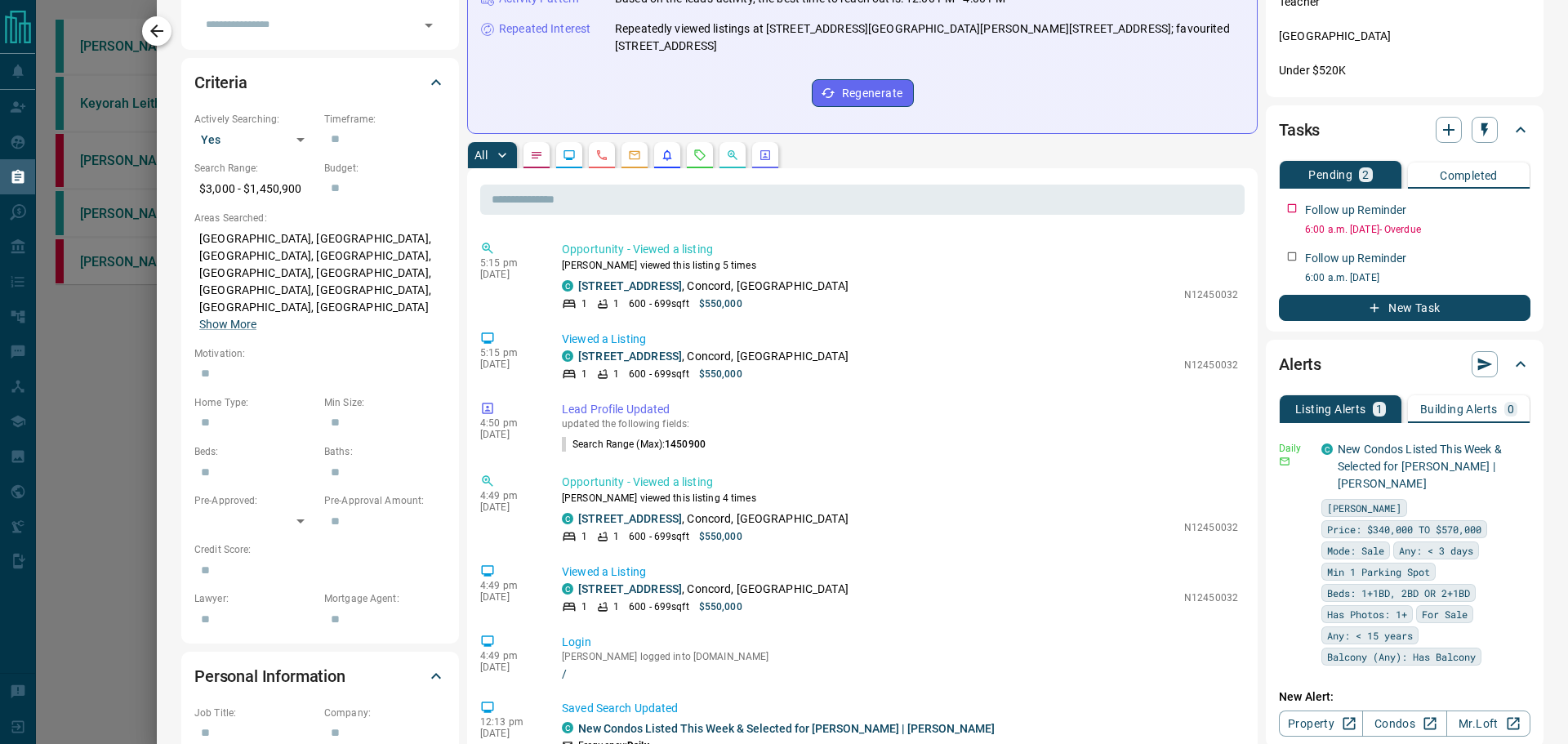
click at [157, 37] on icon "button" at bounding box center [157, 31] width 13 height 13
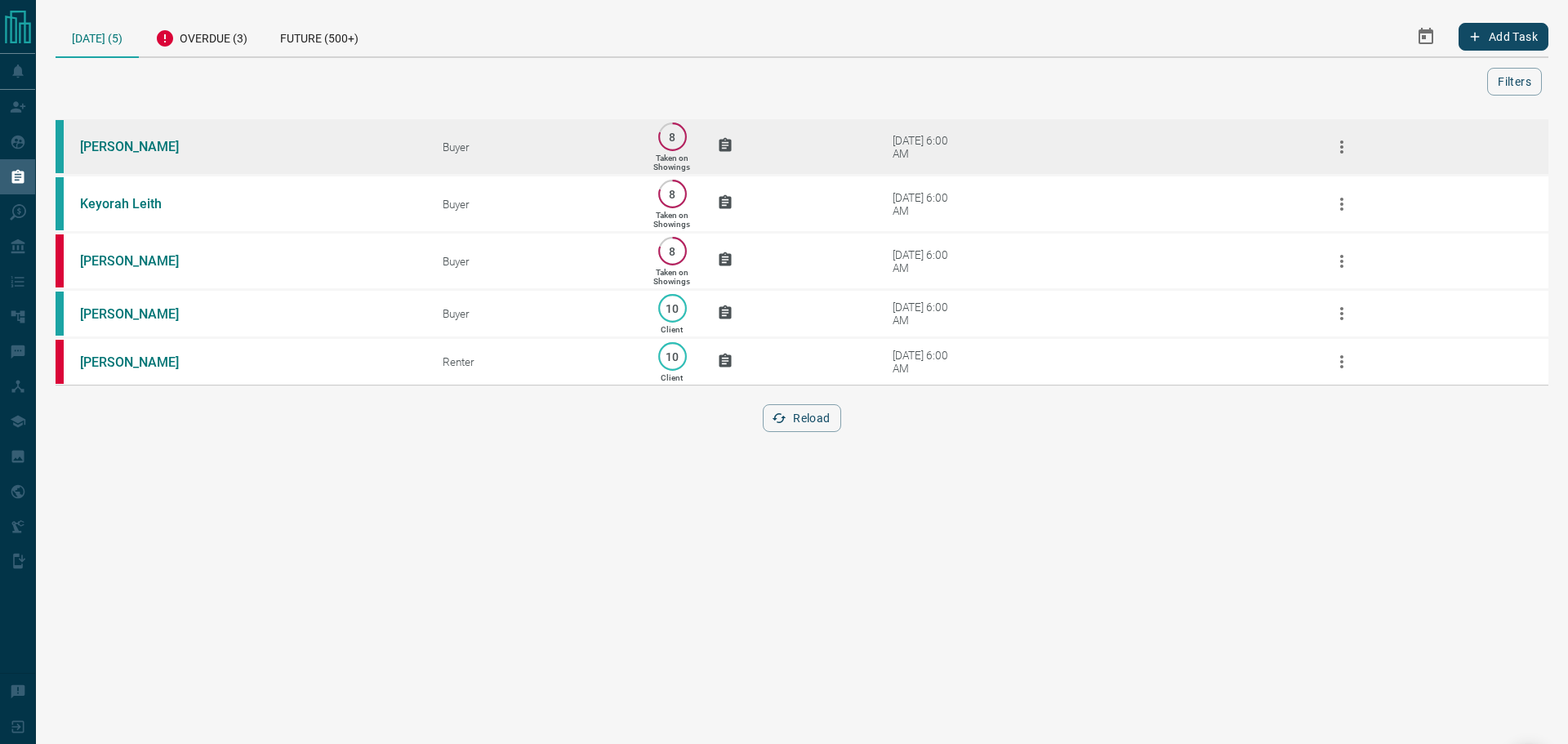
click at [380, 135] on td "[PERSON_NAME]" at bounding box center [237, 147] width 362 height 57
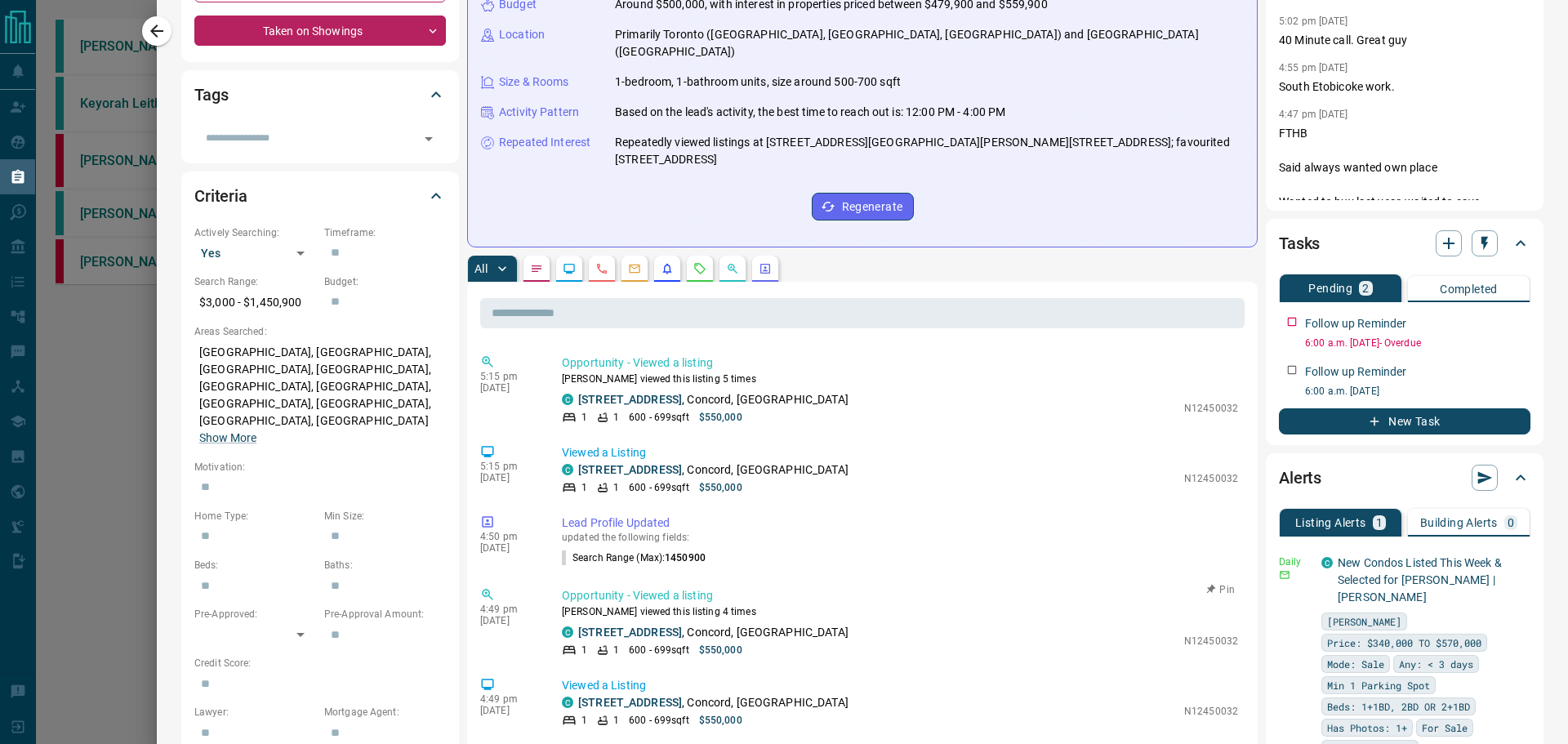
scroll to position [490, 0]
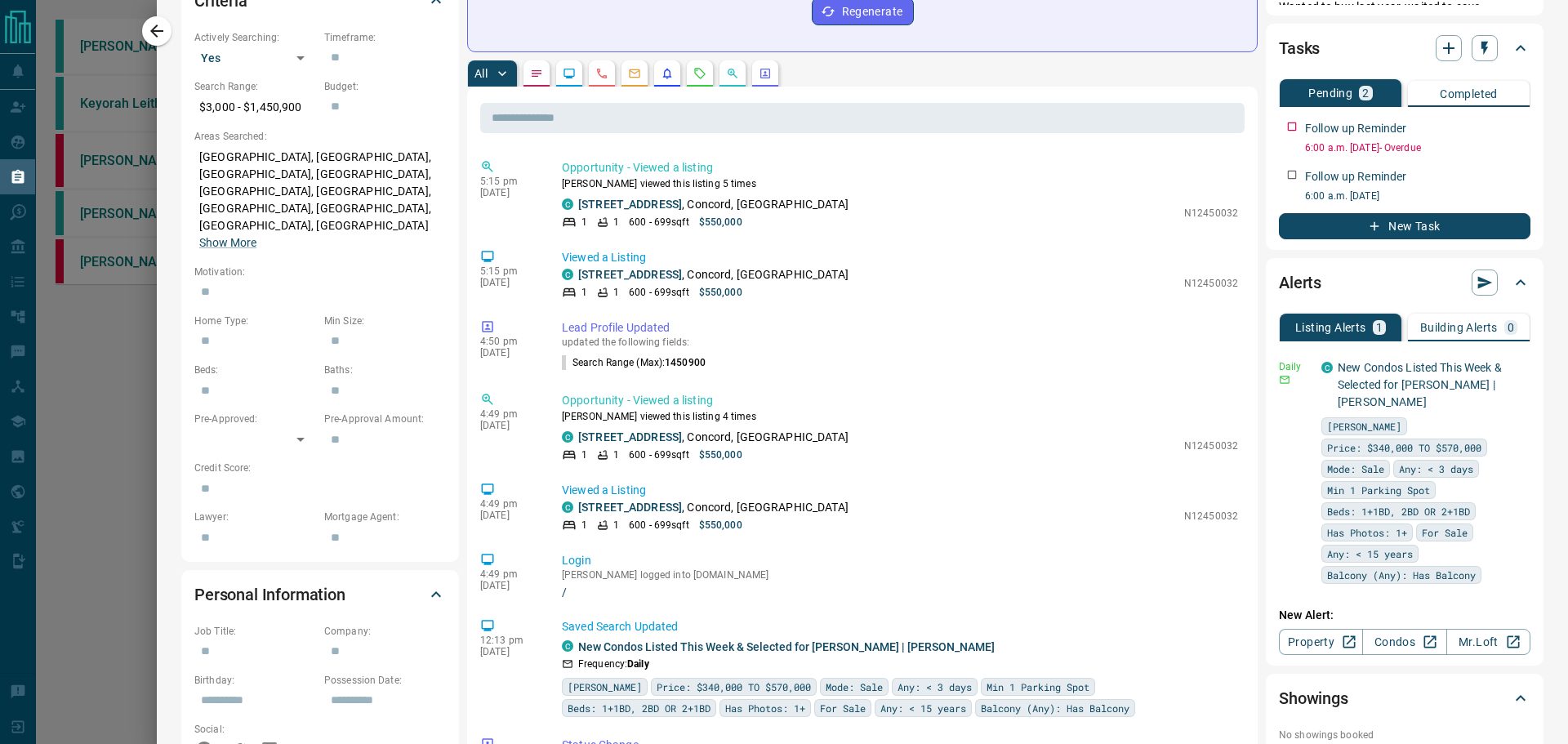
click at [672, 69] on icon "Listing Alerts" at bounding box center [667, 74] width 9 height 11
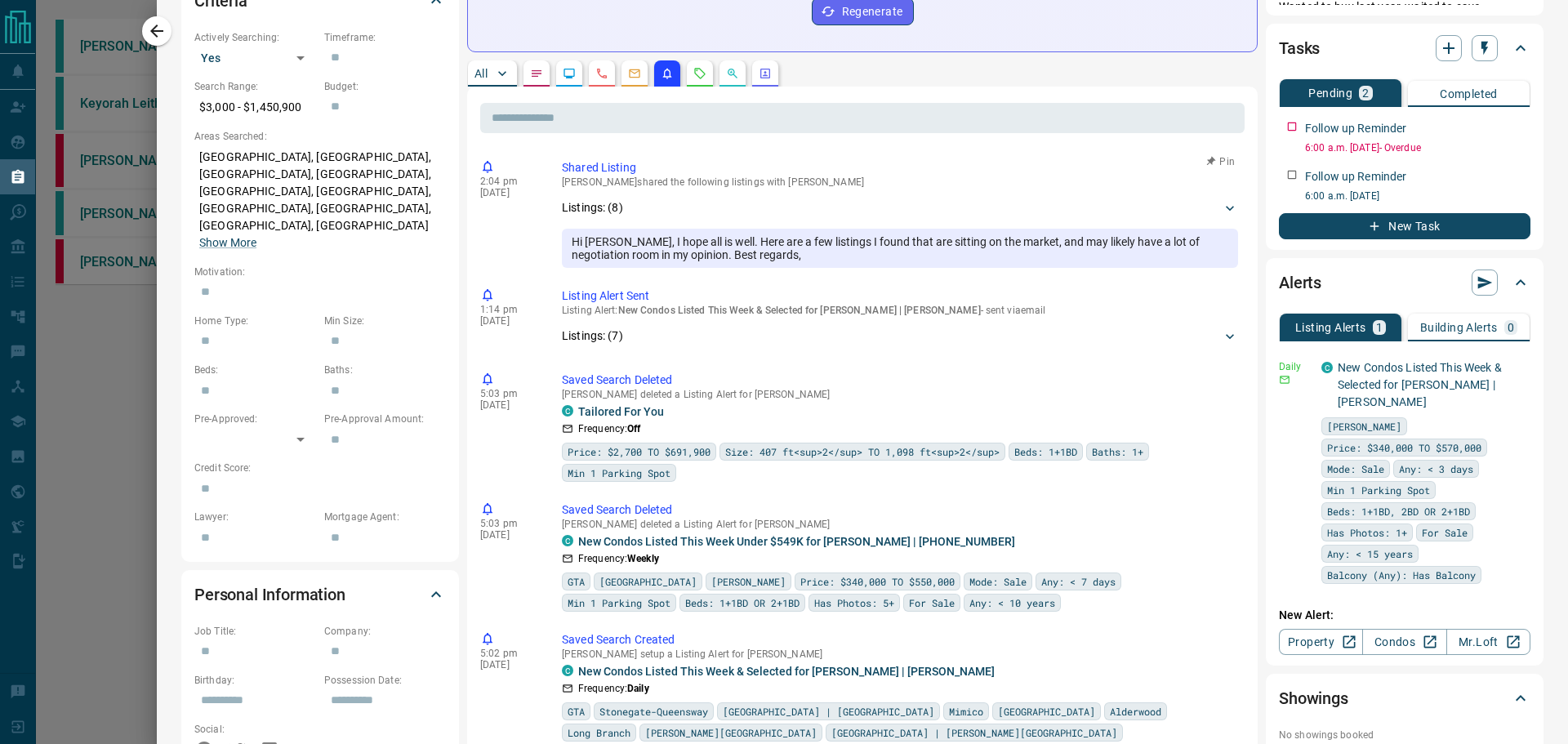
click at [609, 200] on p "Listings: ( 8 )" at bounding box center [593, 208] width 62 height 17
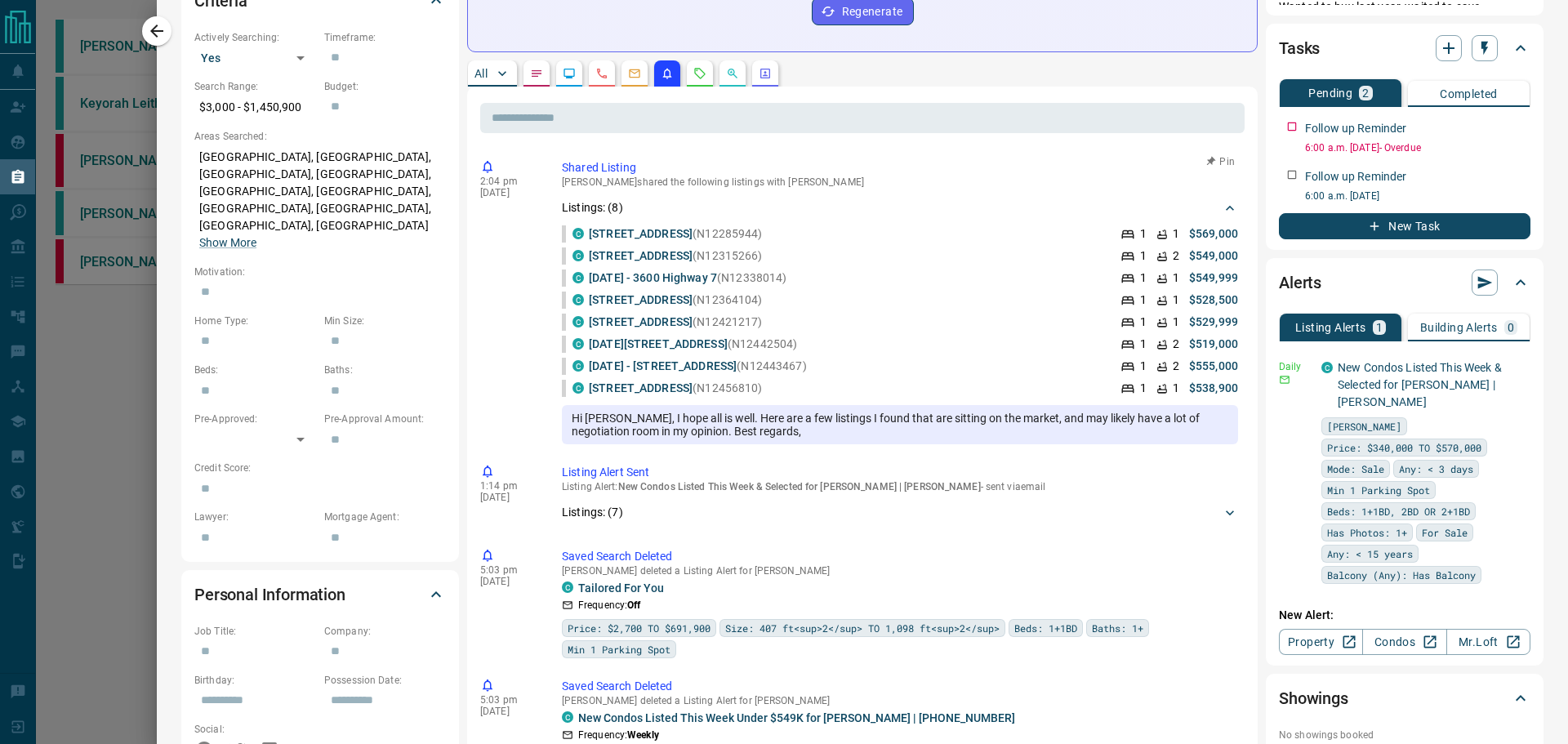
click at [609, 200] on p "Listings: ( 8 )" at bounding box center [593, 208] width 62 height 17
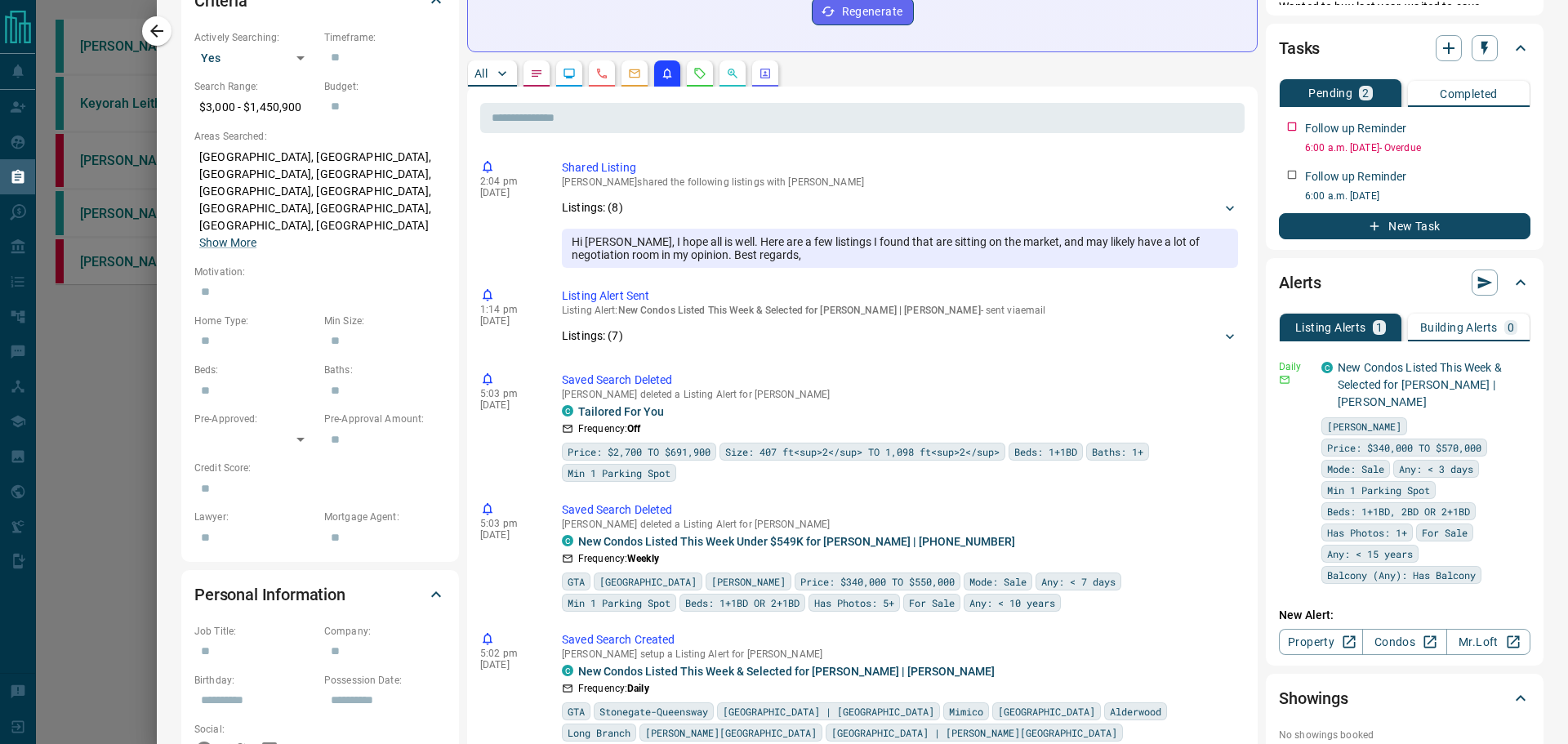
click at [470, 61] on button "All" at bounding box center [492, 74] width 49 height 26
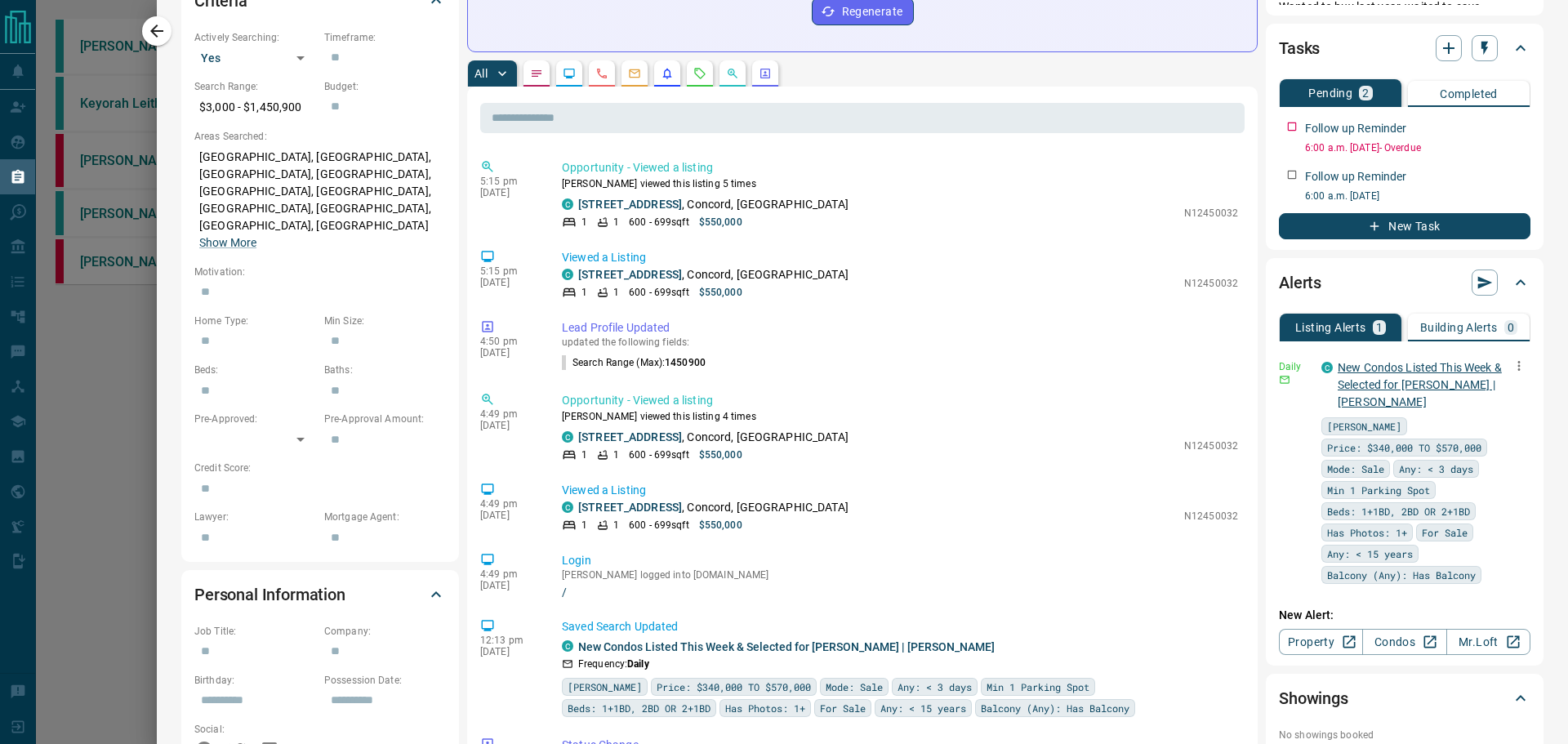
click at [1369, 383] on link "New Condos Listed This Week & Selected for [PERSON_NAME] | [PERSON_NAME]" at bounding box center [1419, 384] width 164 height 47
click at [157, 24] on icon "button" at bounding box center [157, 31] width 19 height 19
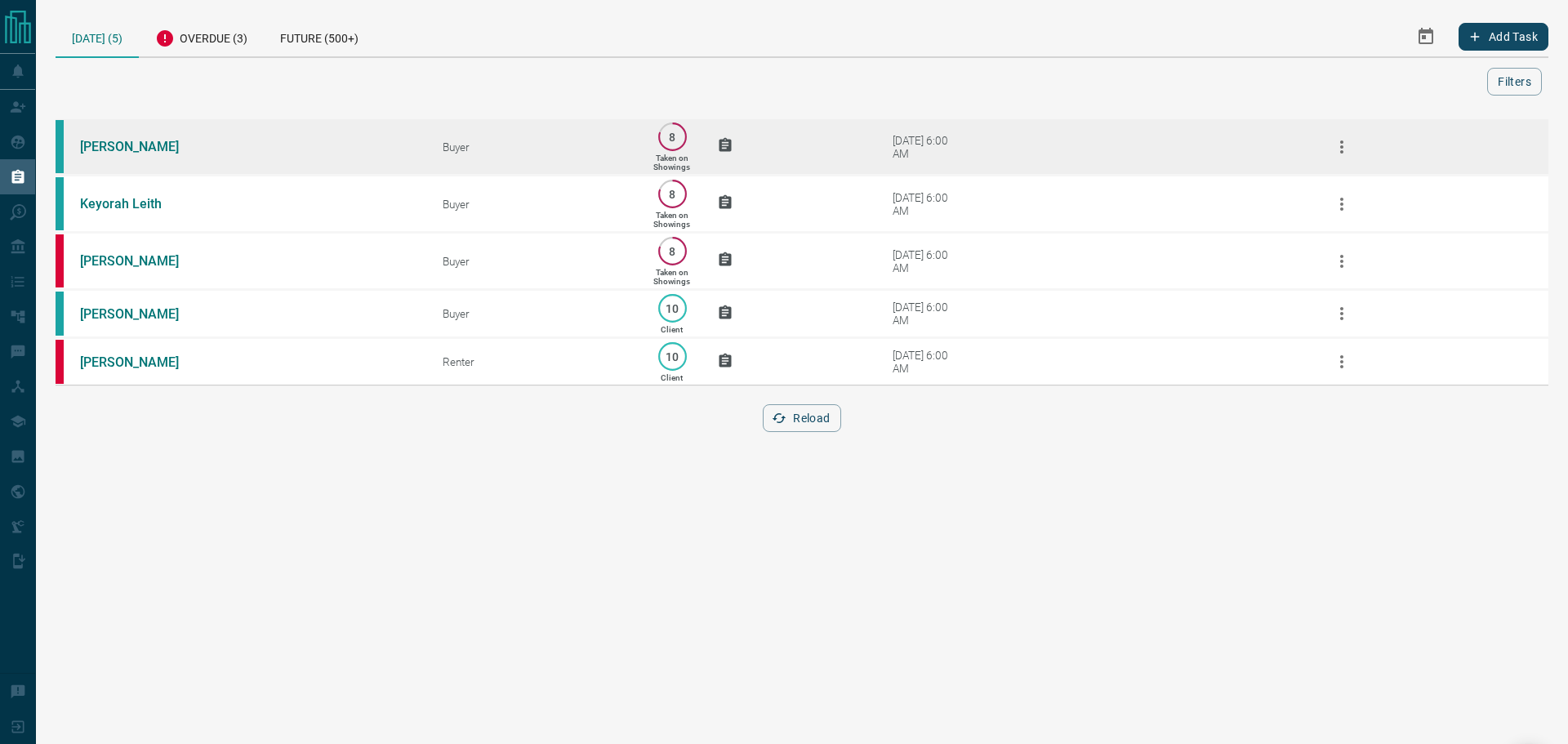
click at [311, 143] on td "[PERSON_NAME]" at bounding box center [237, 147] width 362 height 57
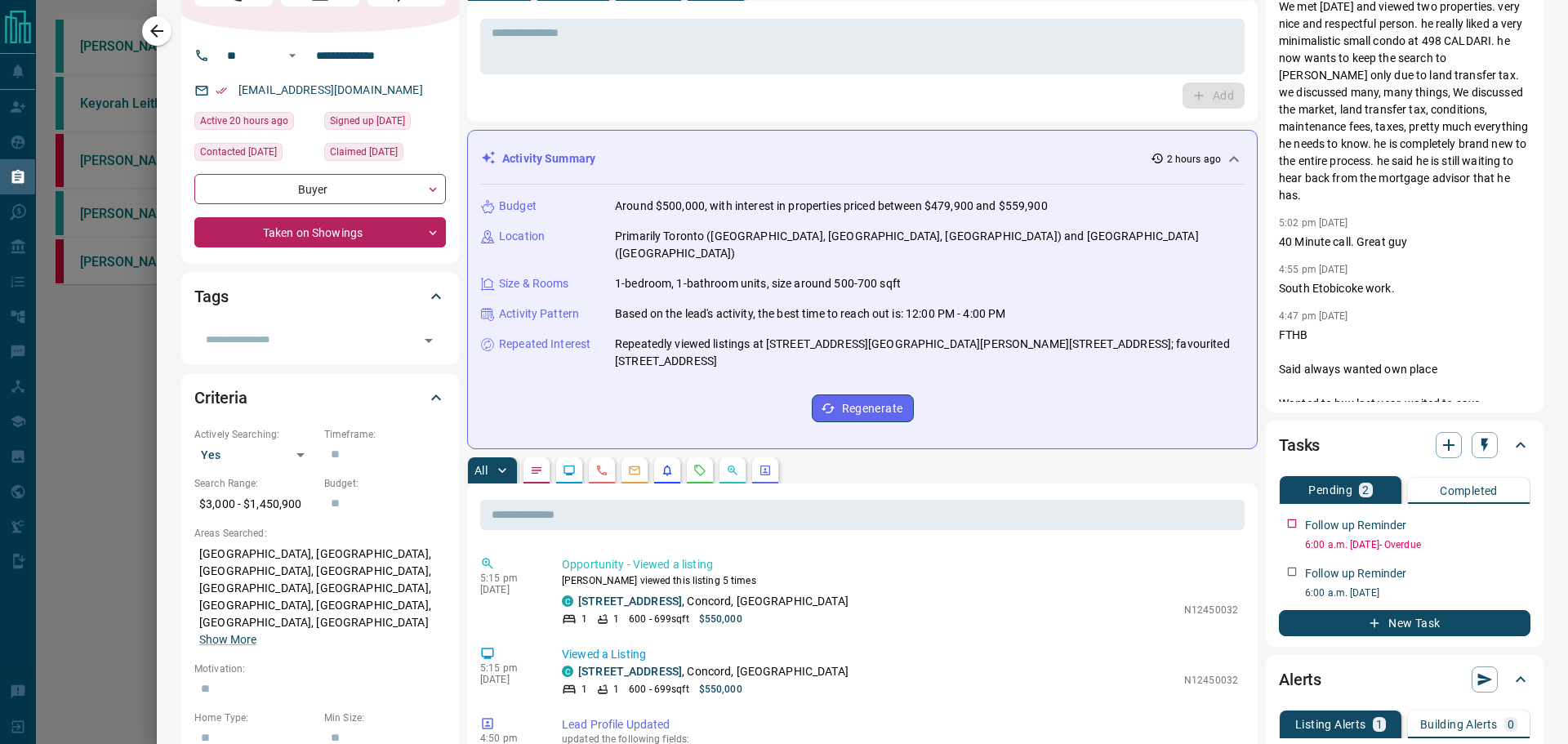
scroll to position [245, 0]
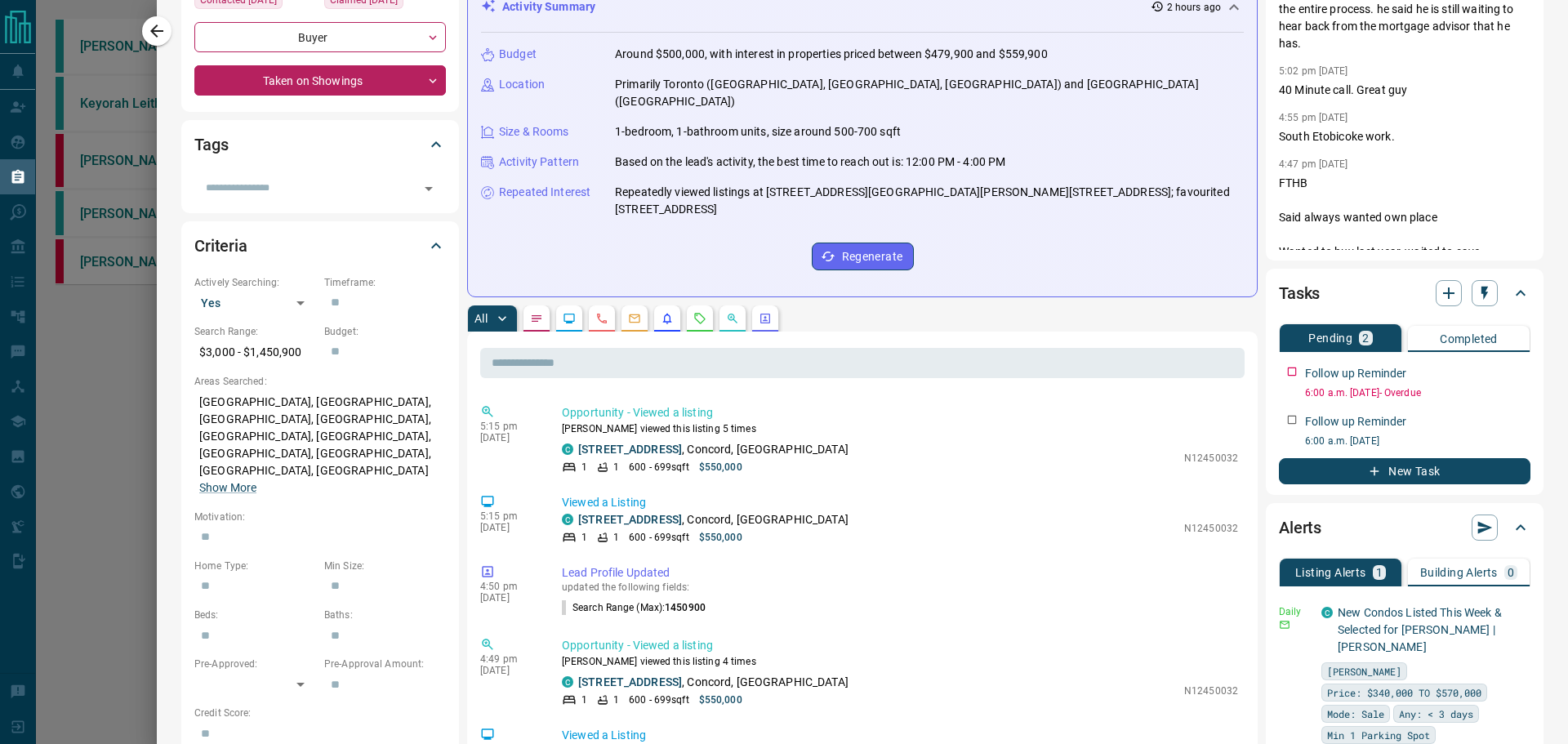
click at [668, 312] on icon "Listing Alerts" at bounding box center [667, 318] width 13 height 13
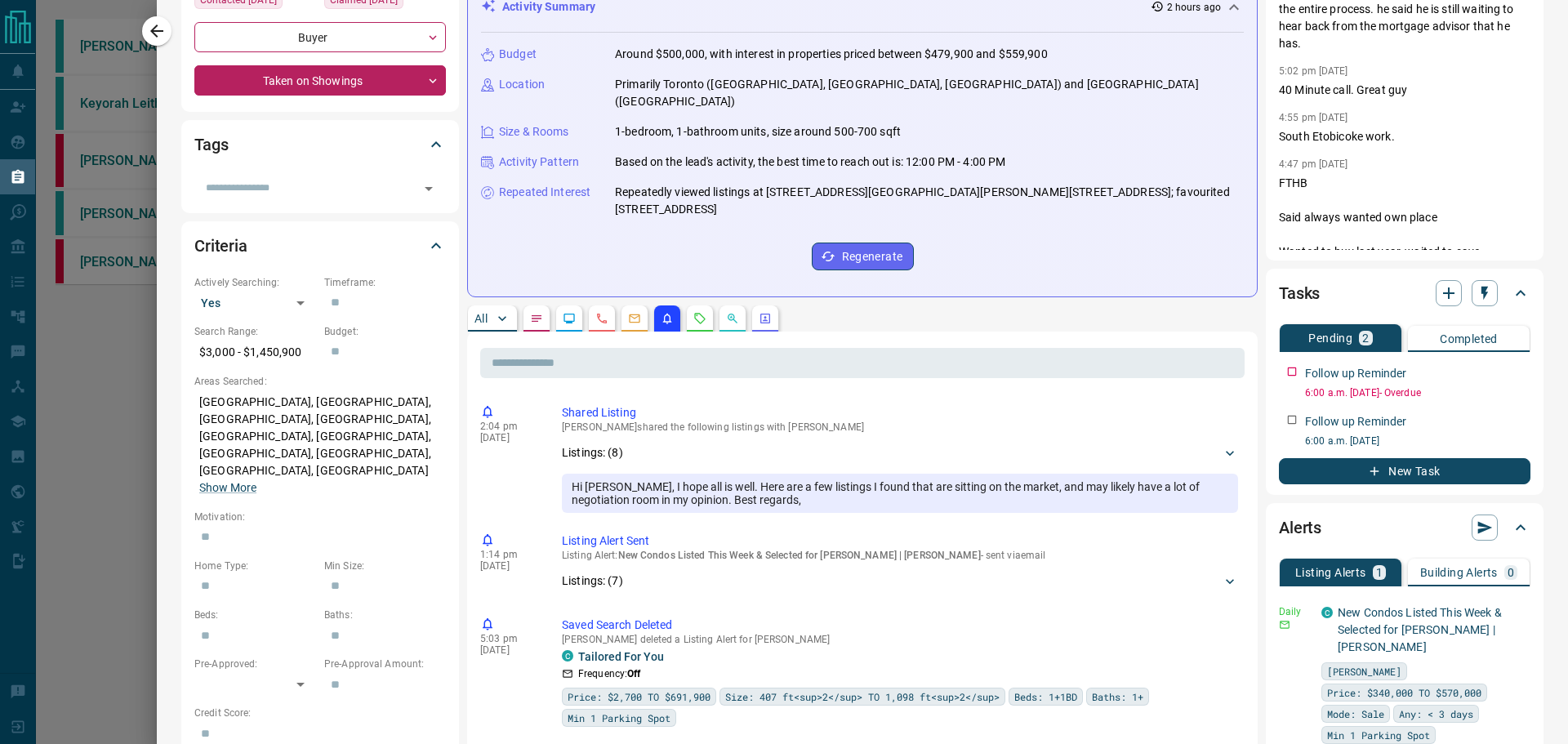
click at [477, 313] on p "All" at bounding box center [480, 318] width 13 height 11
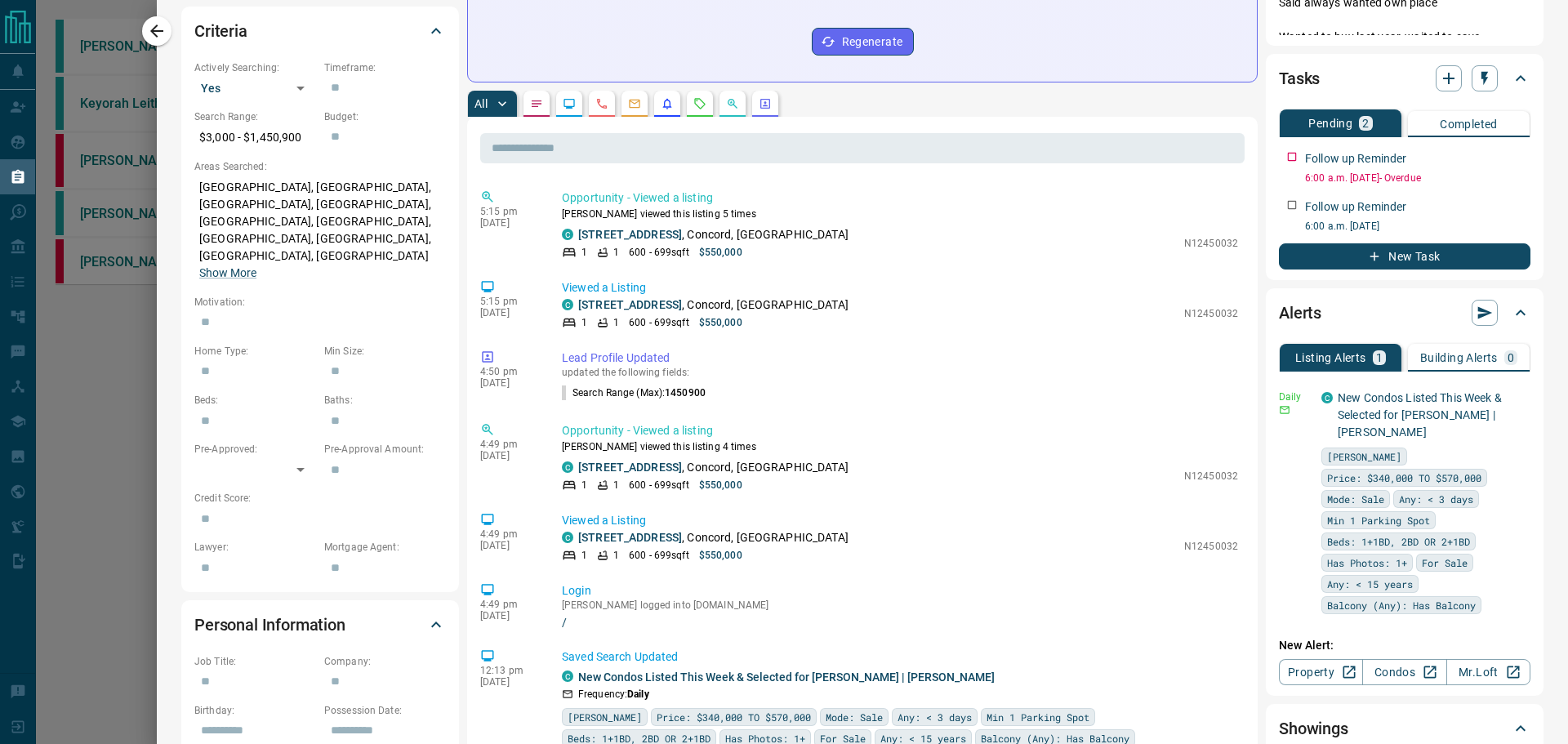
scroll to position [0, 0]
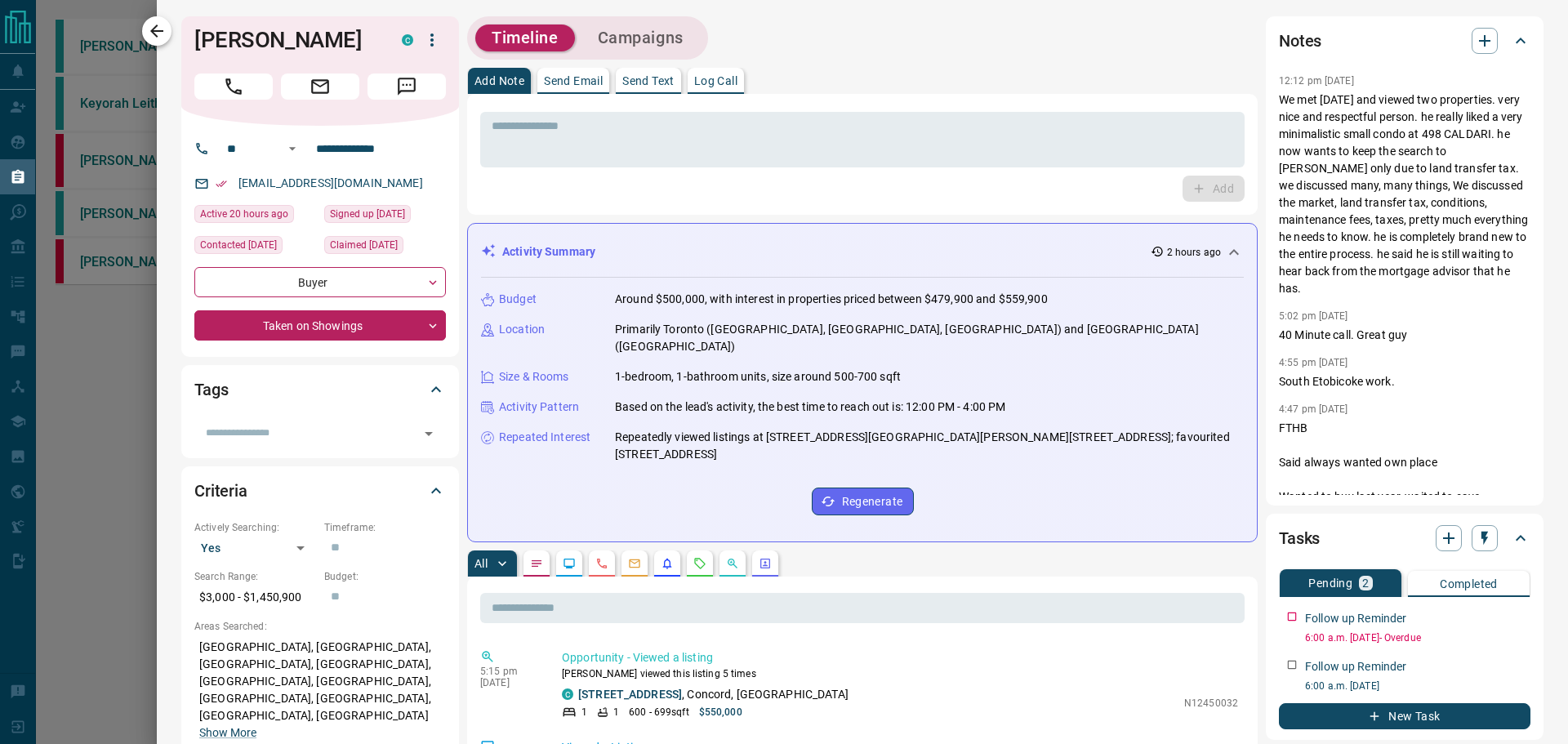
click at [165, 31] on icon "button" at bounding box center [157, 31] width 19 height 19
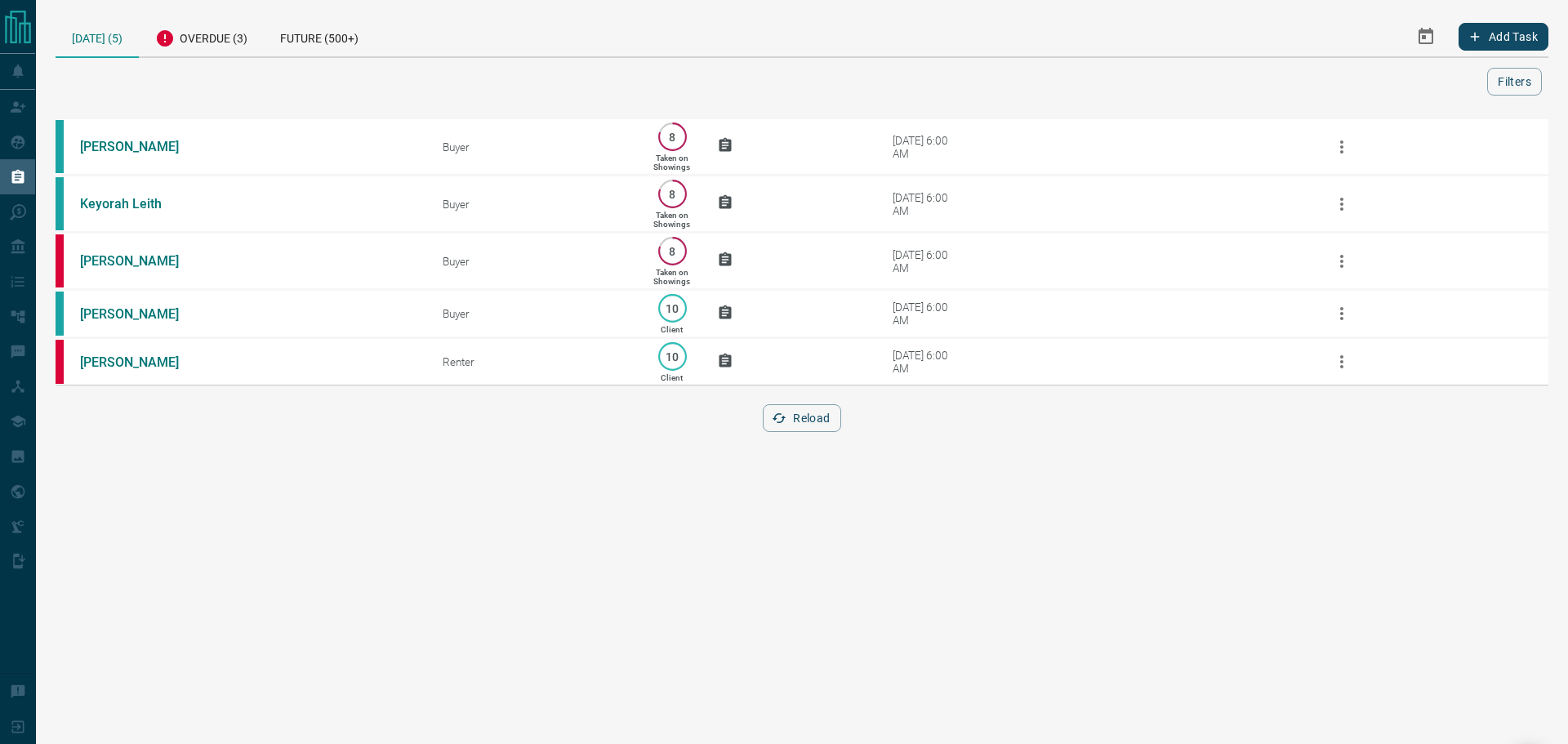
click at [810, 432] on button "Reload" at bounding box center [801, 419] width 77 height 28
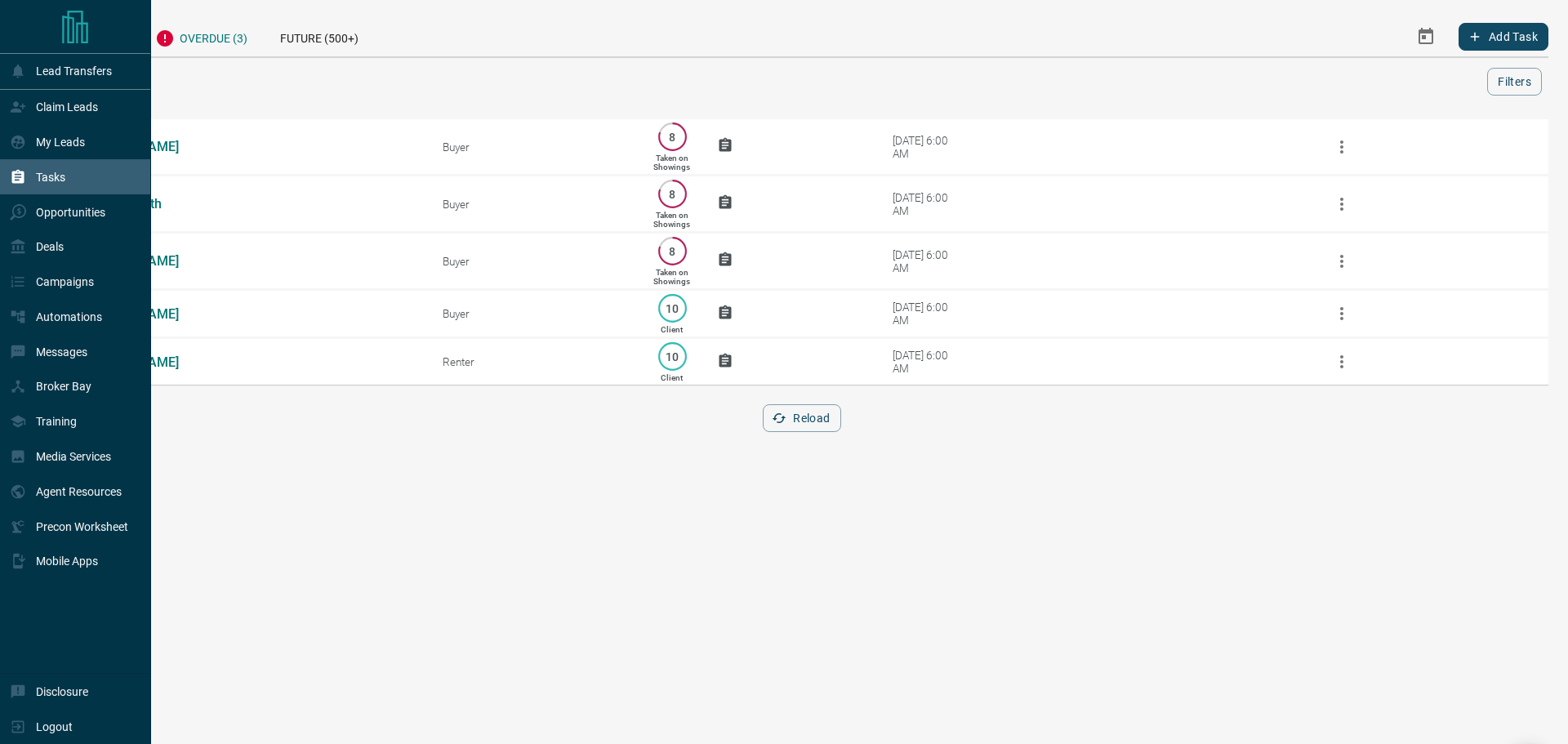
click at [186, 33] on div "Overdue (3)" at bounding box center [201, 36] width 125 height 40
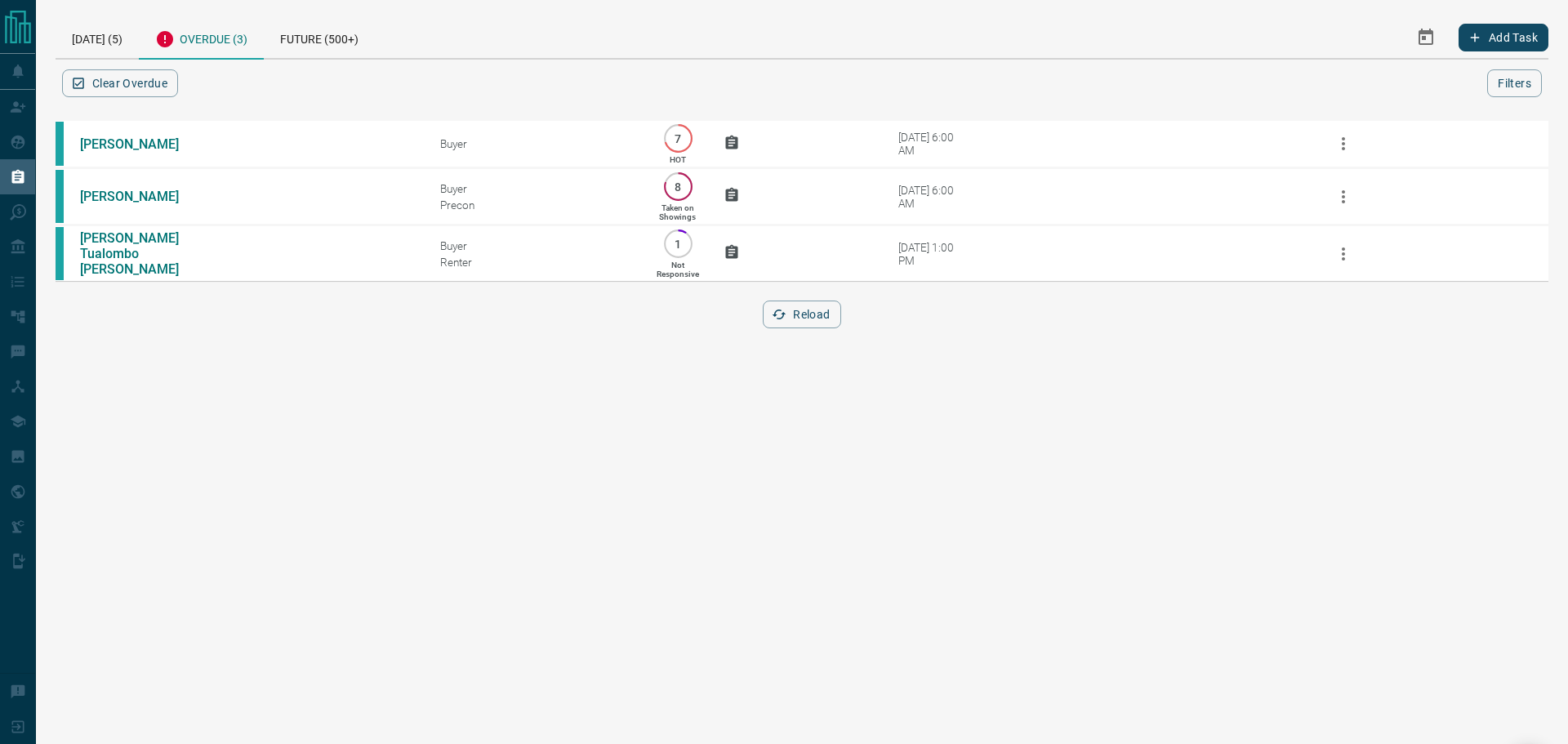
click at [106, 13] on div "[DATE] (5) Overdue (3) Future (500+) Add Task Clear Overdue Filters Scroll to T…" at bounding box center [802, 182] width 1532 height 364
click at [94, 40] on div "[DATE] (5)" at bounding box center [97, 37] width 84 height 41
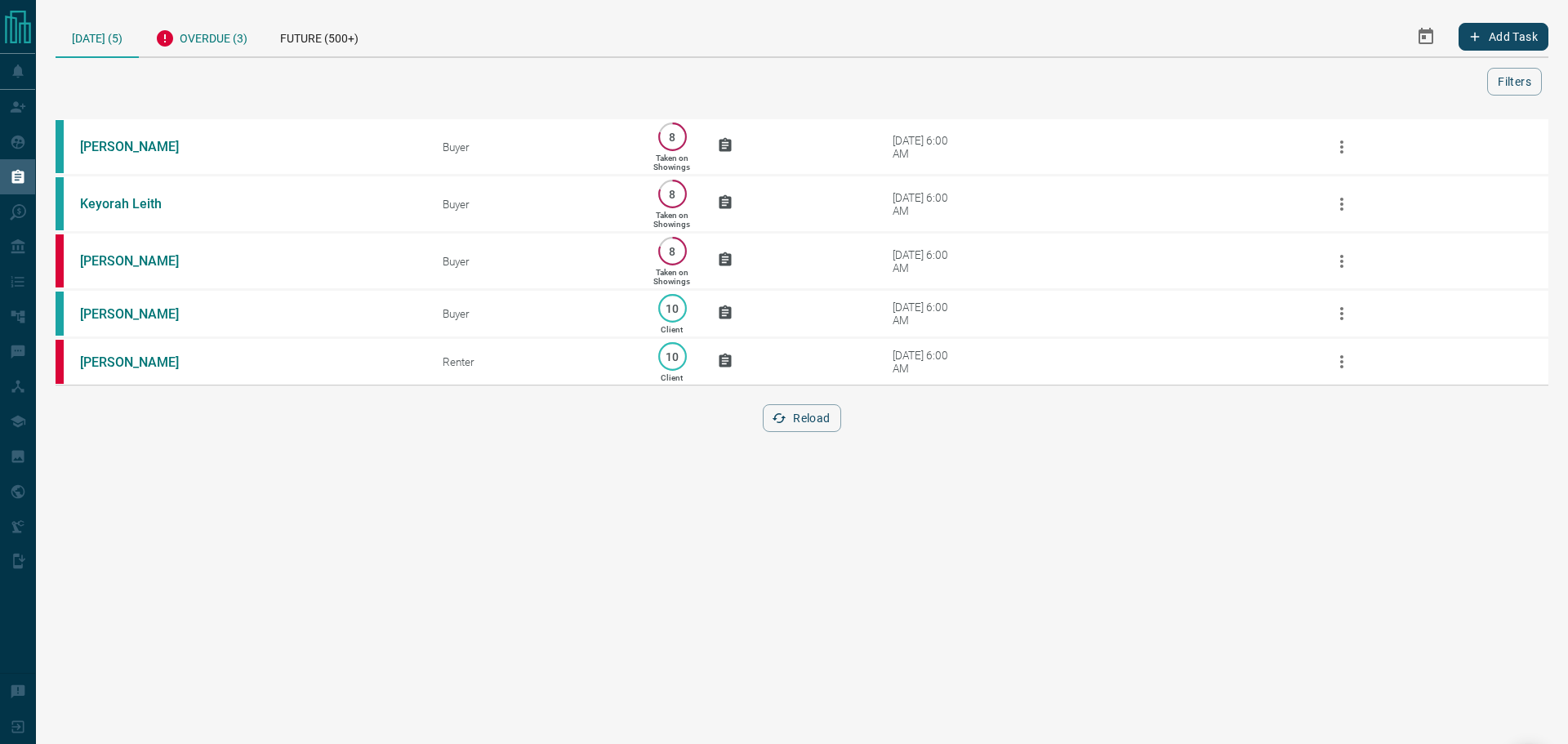
click at [206, 33] on div "Overdue (3)" at bounding box center [201, 36] width 125 height 40
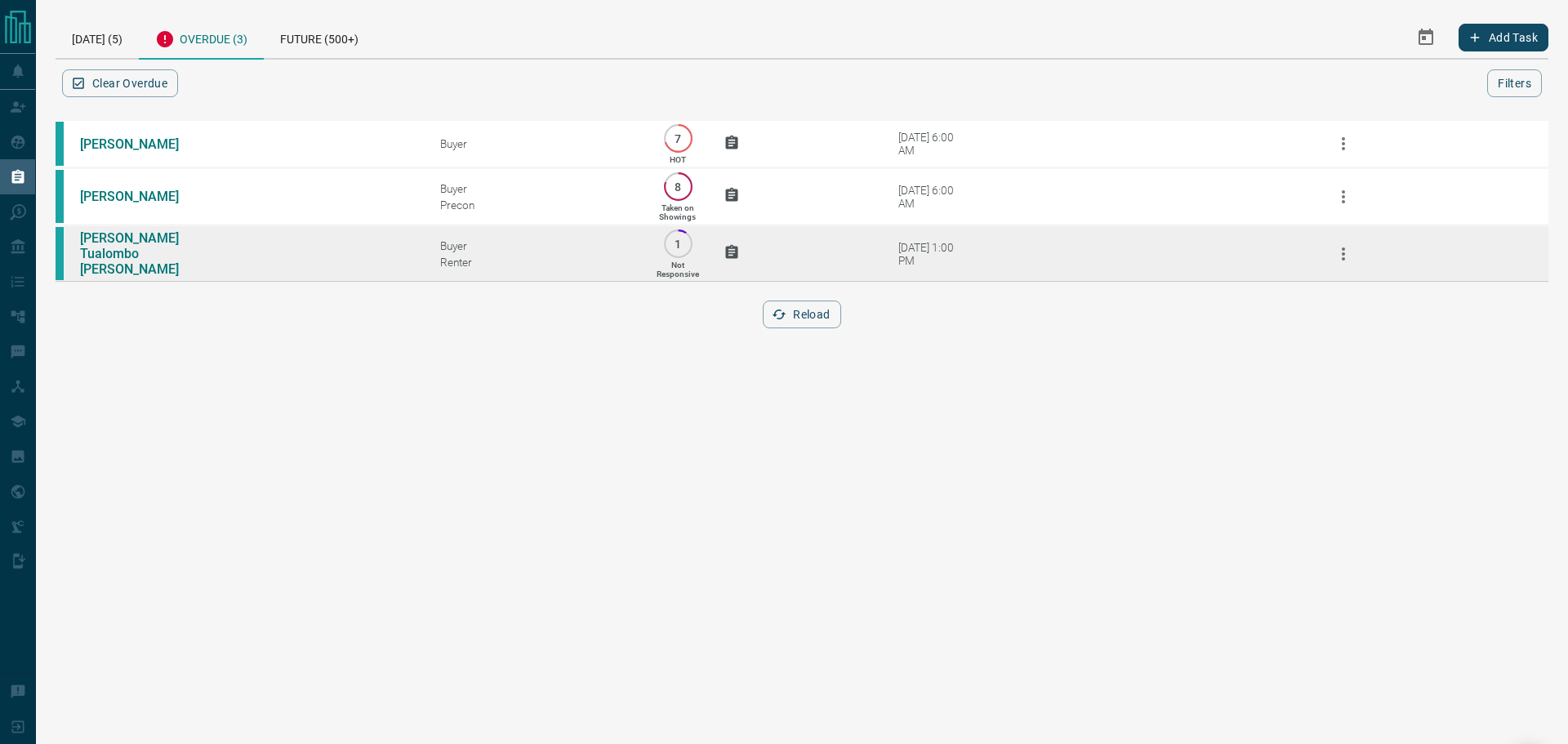
click at [516, 252] on div "Buyer" at bounding box center [536, 245] width 192 height 13
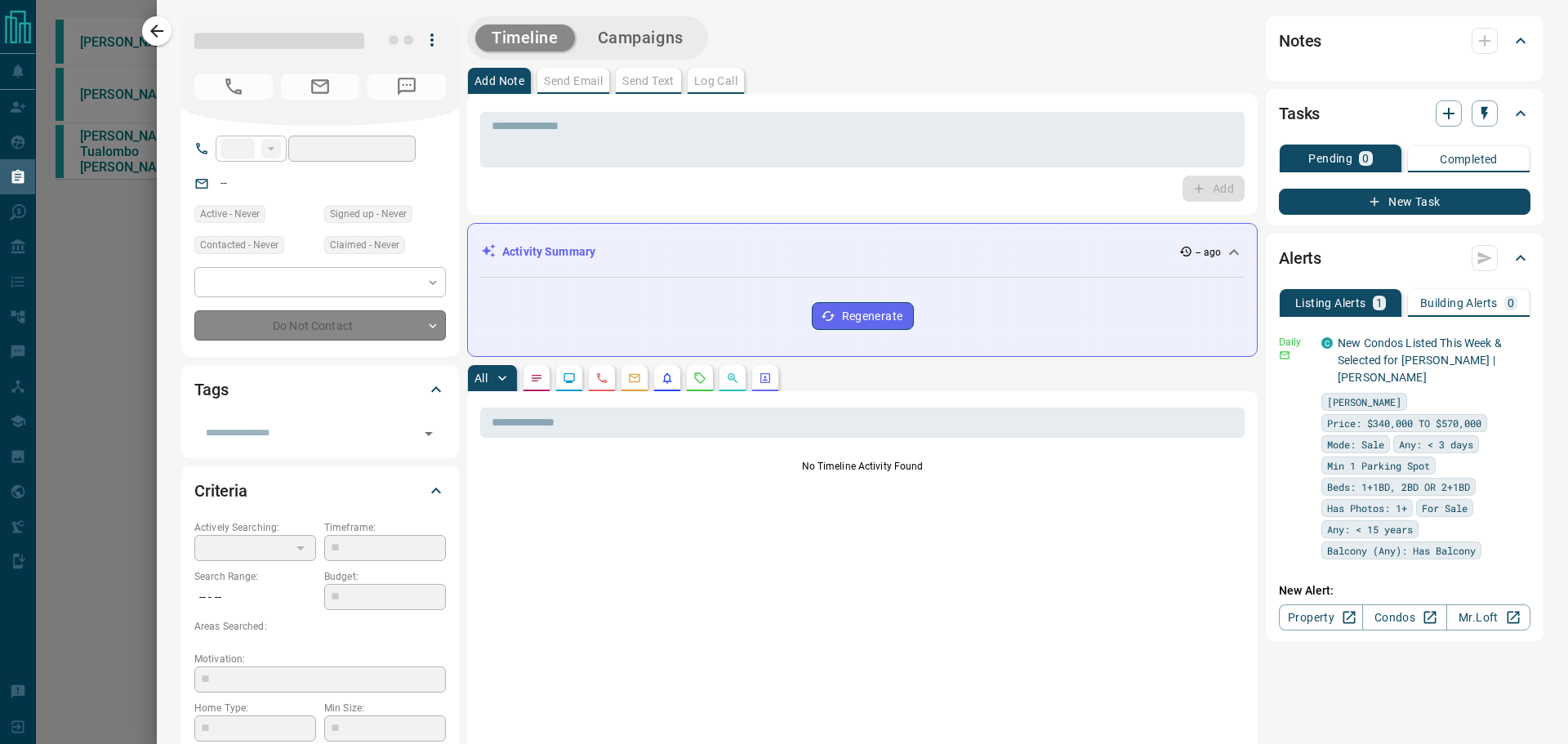
type input "**"
type input "**********"
type input "*"
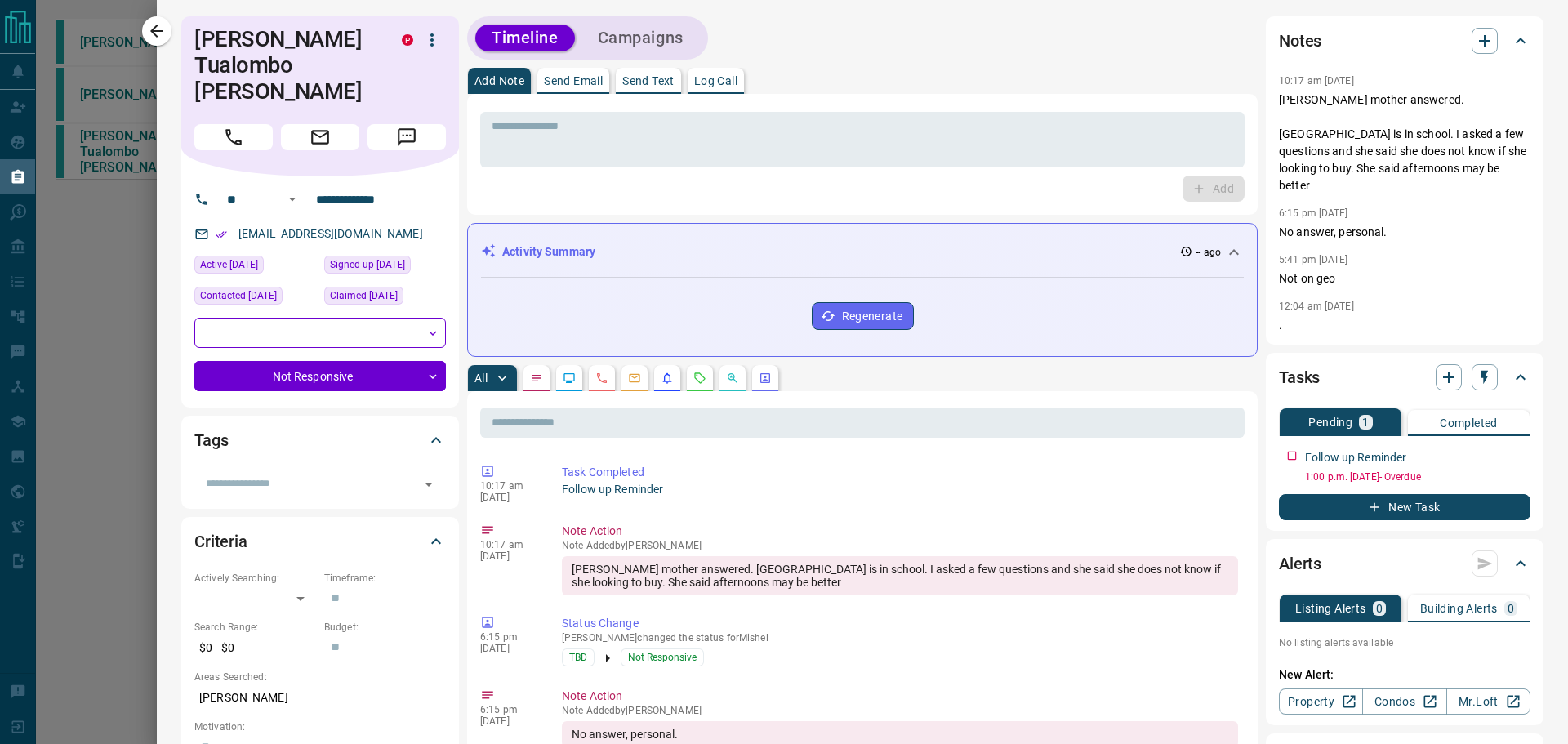
click at [852, 193] on div "Add" at bounding box center [862, 189] width 764 height 26
click at [833, 163] on div "* ​" at bounding box center [862, 139] width 764 height 55
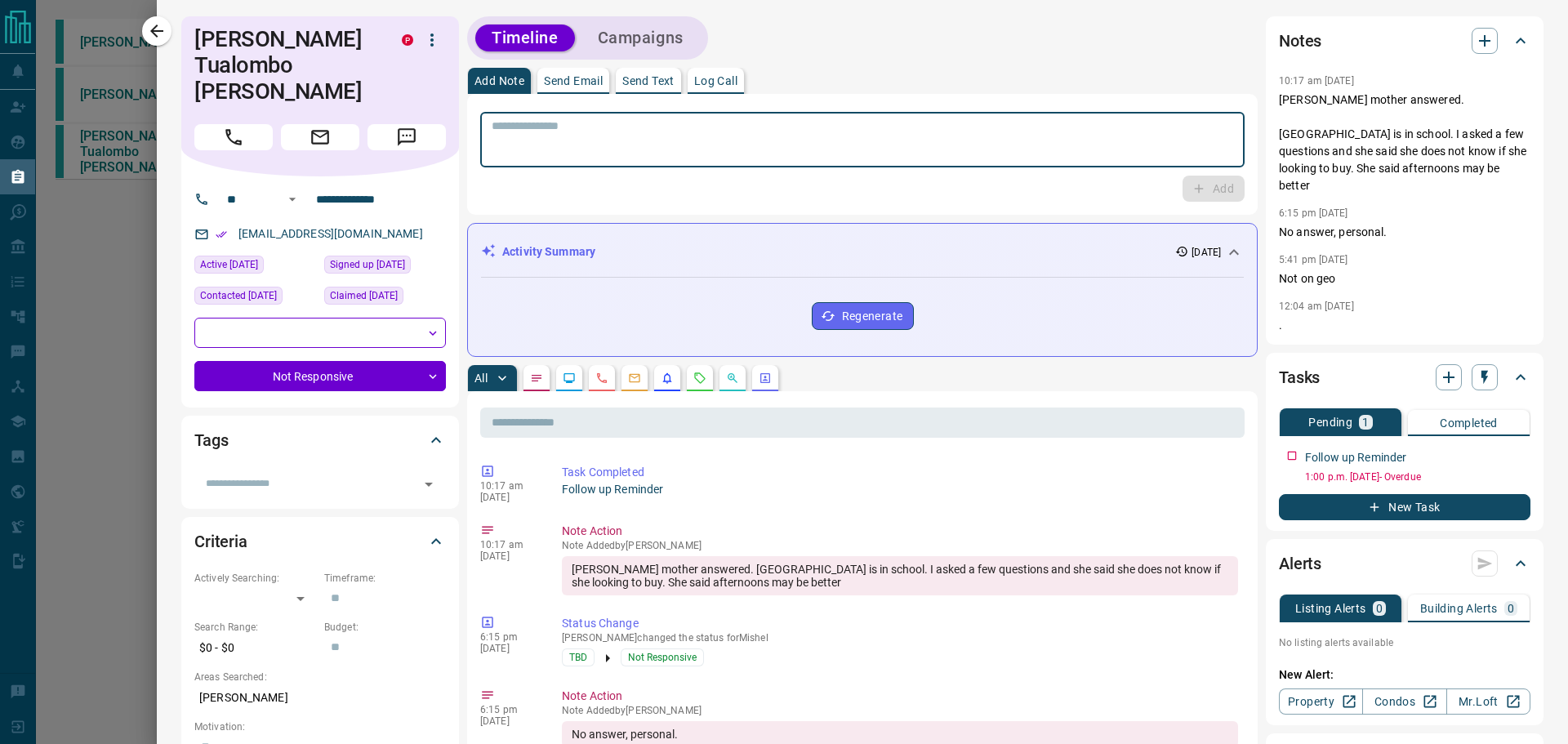
click at [845, 142] on textarea at bounding box center [862, 140] width 741 height 41
click at [687, 127] on textarea at bounding box center [862, 140] width 741 height 41
type textarea "**********"
click at [1220, 193] on button "Add" at bounding box center [1213, 189] width 62 height 26
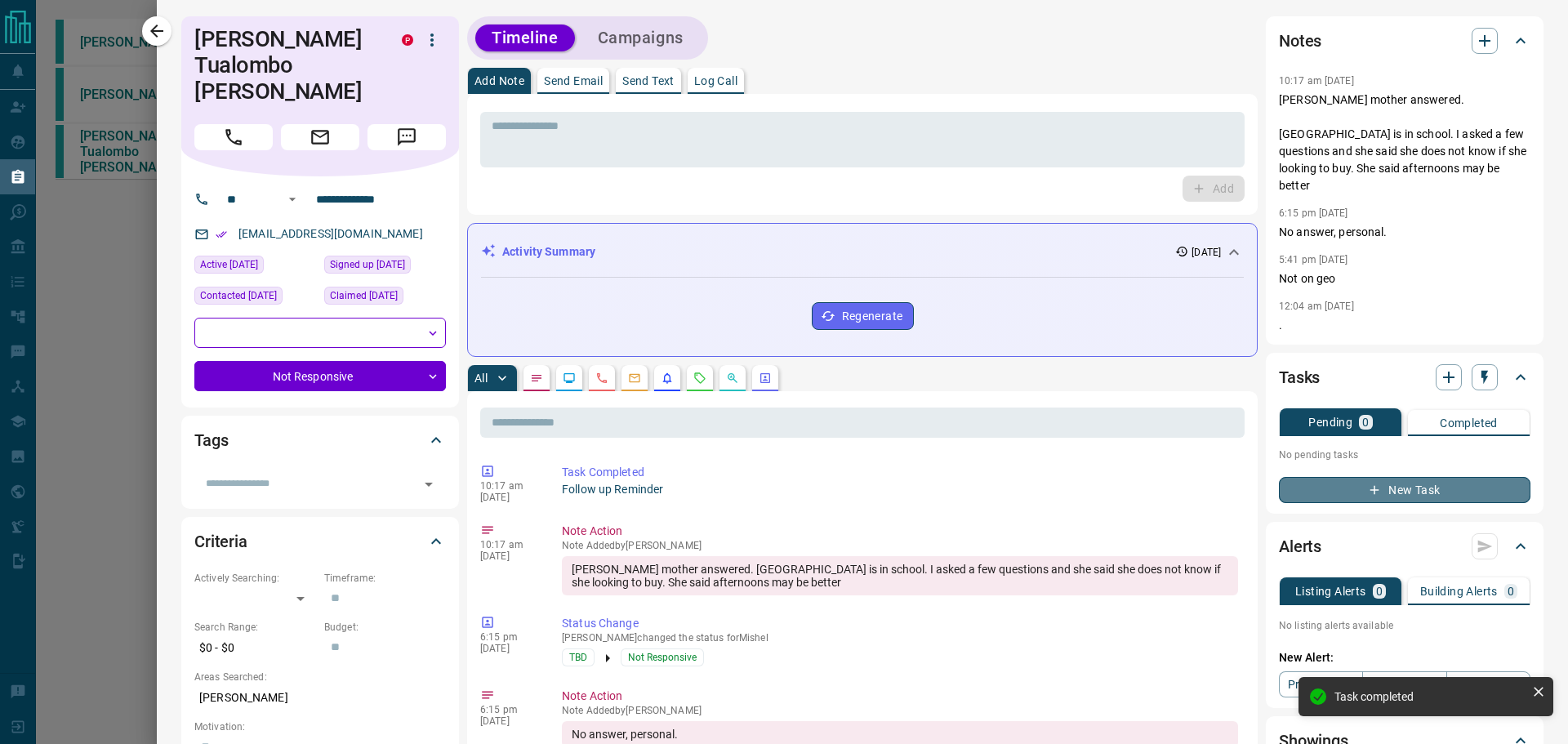
click at [1333, 479] on button "New Task" at bounding box center [1404, 490] width 252 height 26
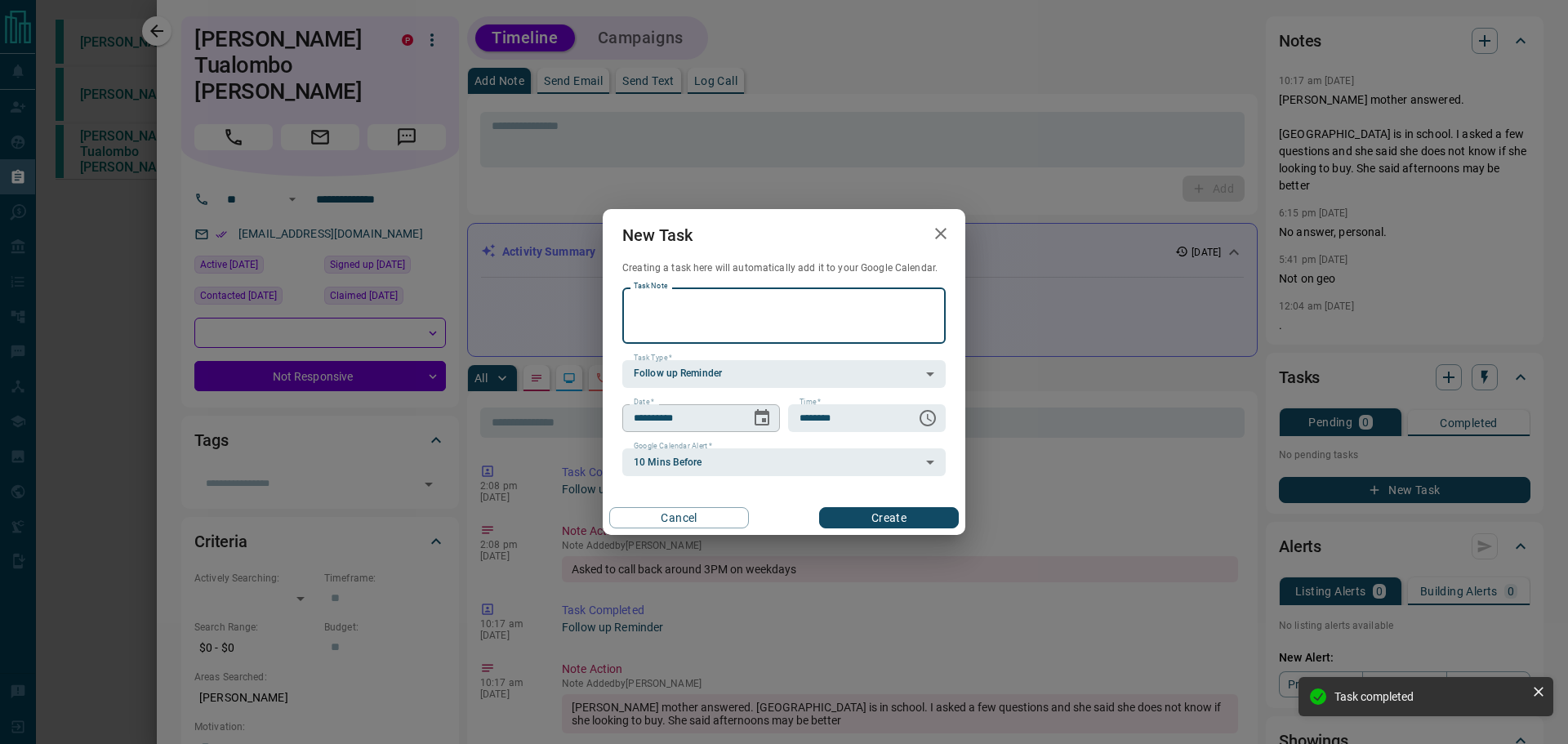
click at [763, 428] on button "Choose date, selected date is Oct 16, 2025" at bounding box center [762, 418] width 33 height 33
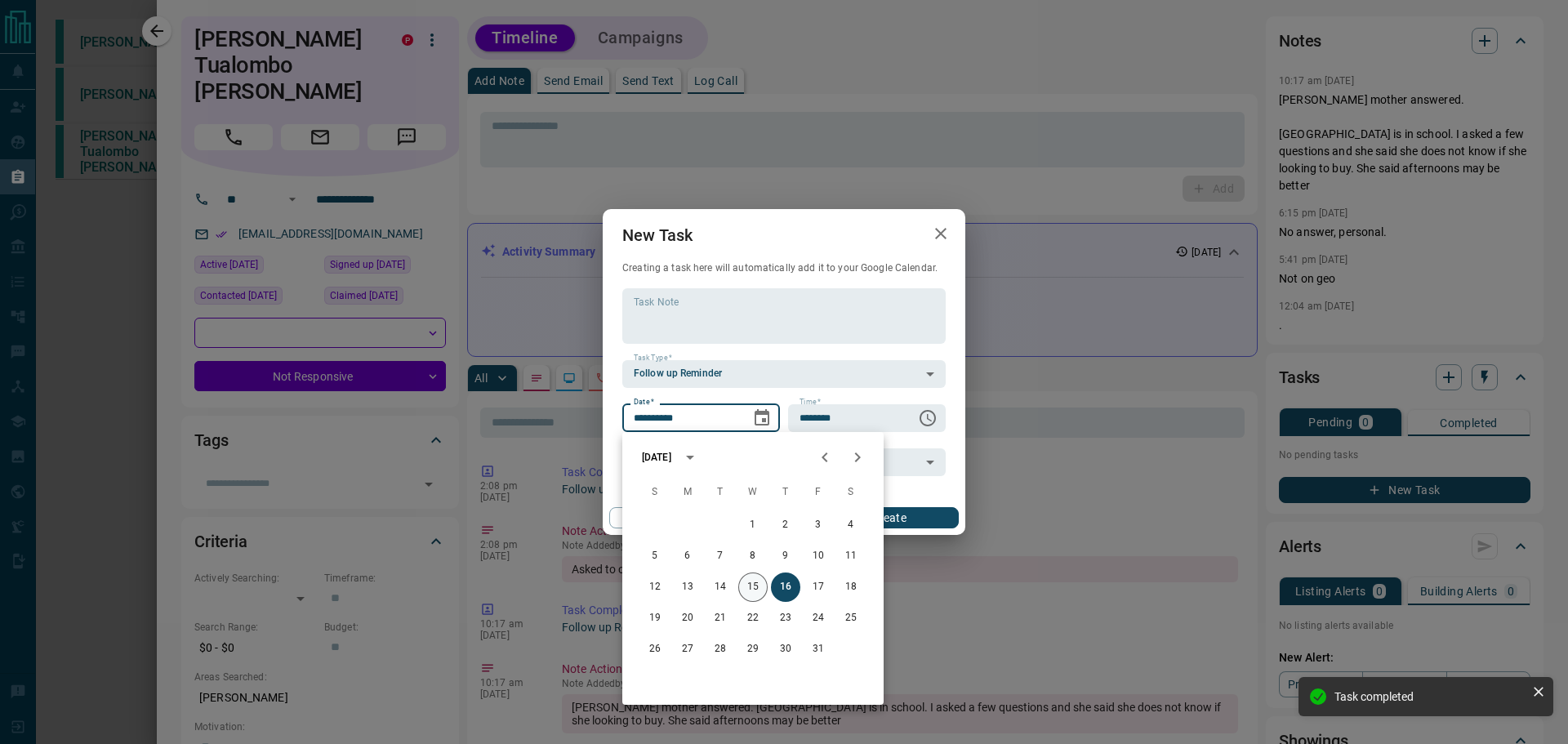
click at [744, 586] on button "15" at bounding box center [752, 587] width 29 height 29
type input "**********"
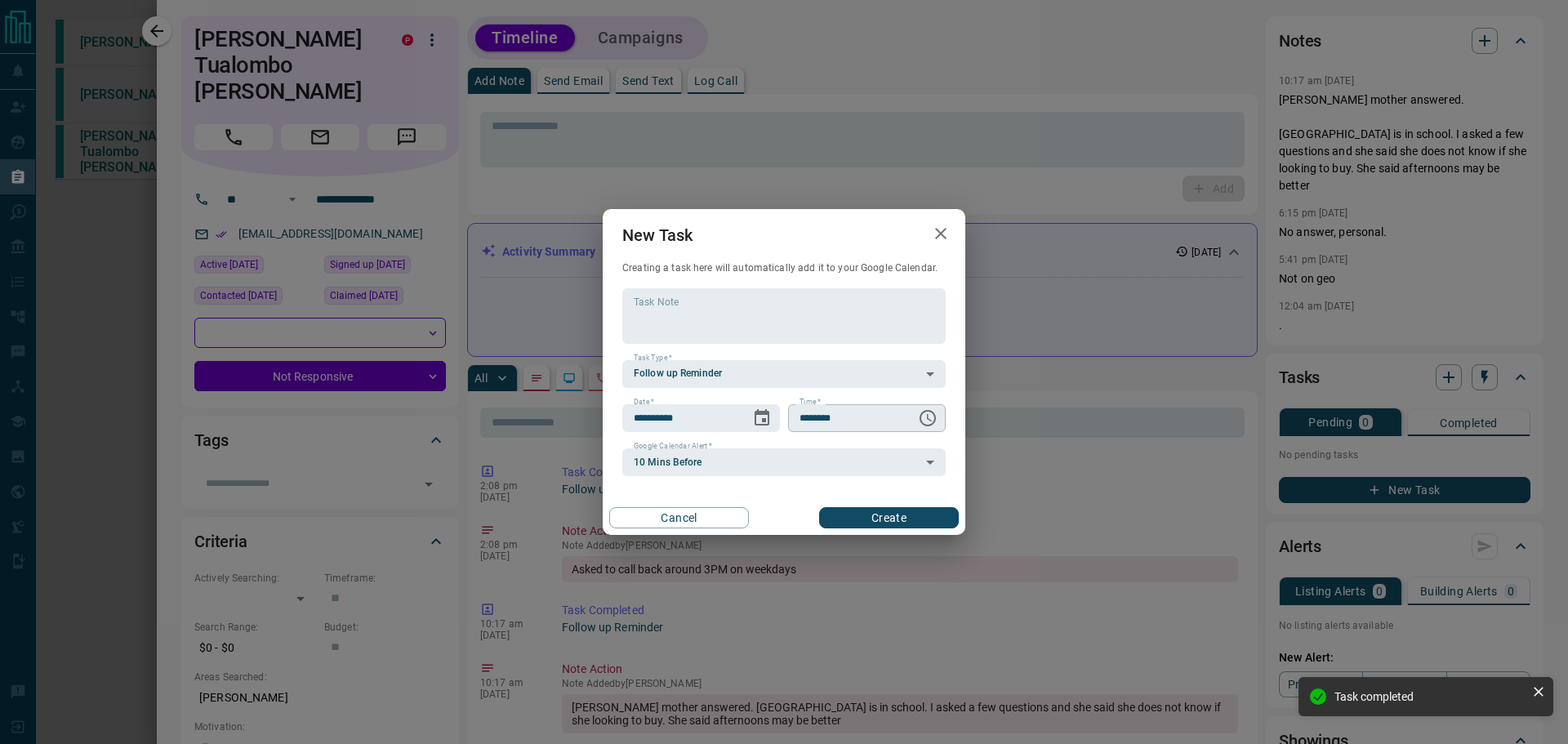
click at [930, 422] on icon "Choose time, selected time is 6:00 AM" at bounding box center [928, 418] width 19 height 19
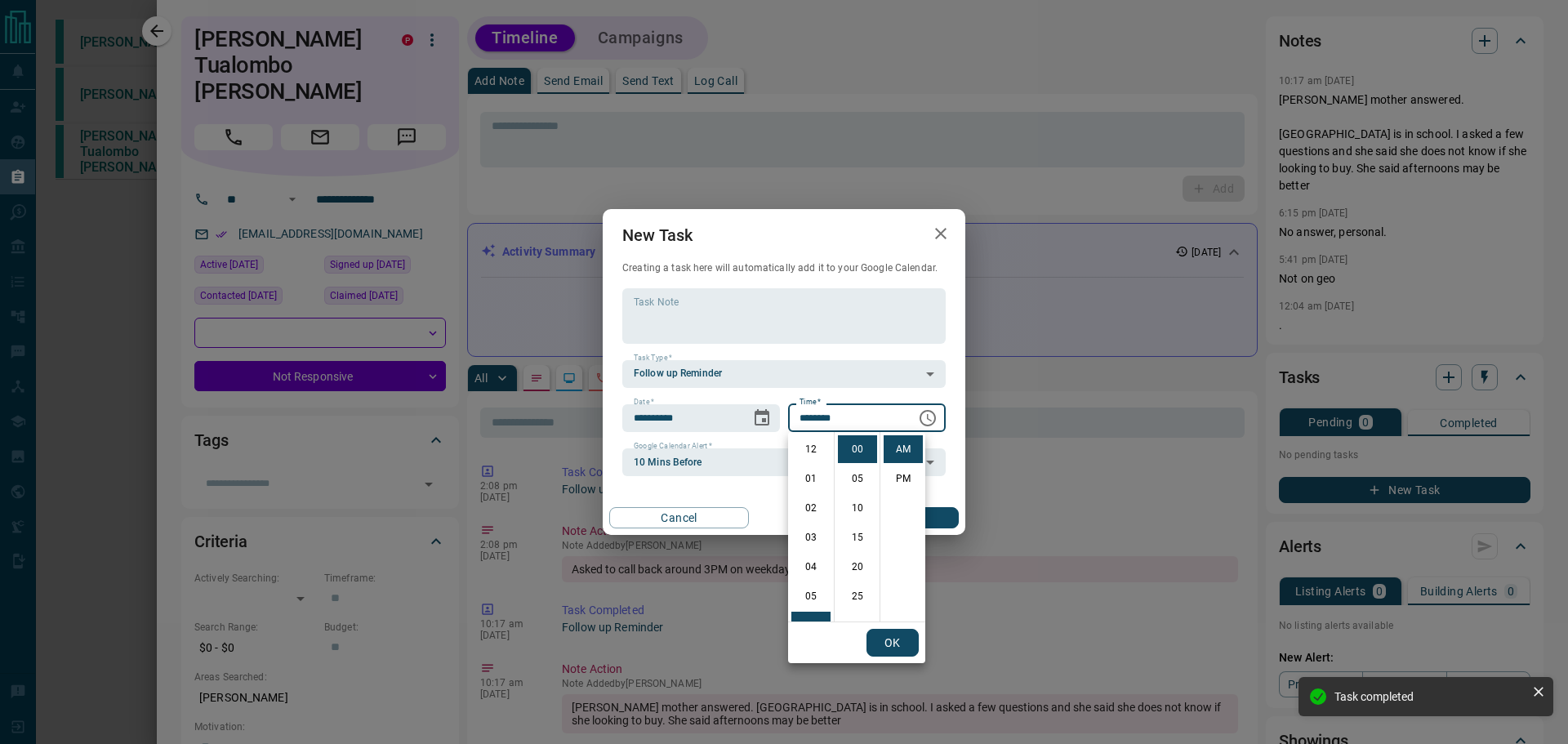
scroll to position [177, 0]
click at [901, 485] on li "PM" at bounding box center [903, 478] width 40 height 28
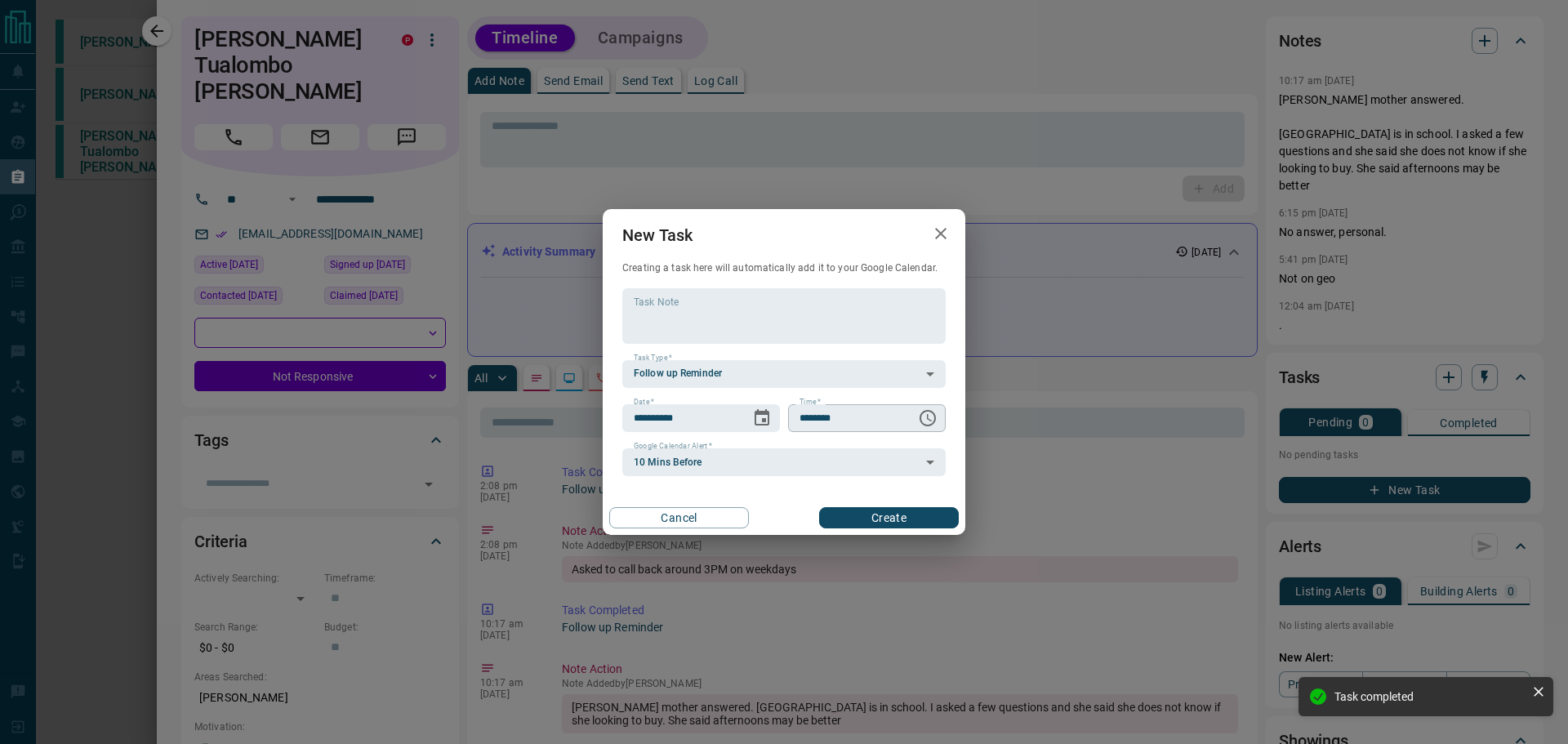
click at [930, 415] on icon "Choose time, selected time is 6:00 PM" at bounding box center [928, 418] width 19 height 19
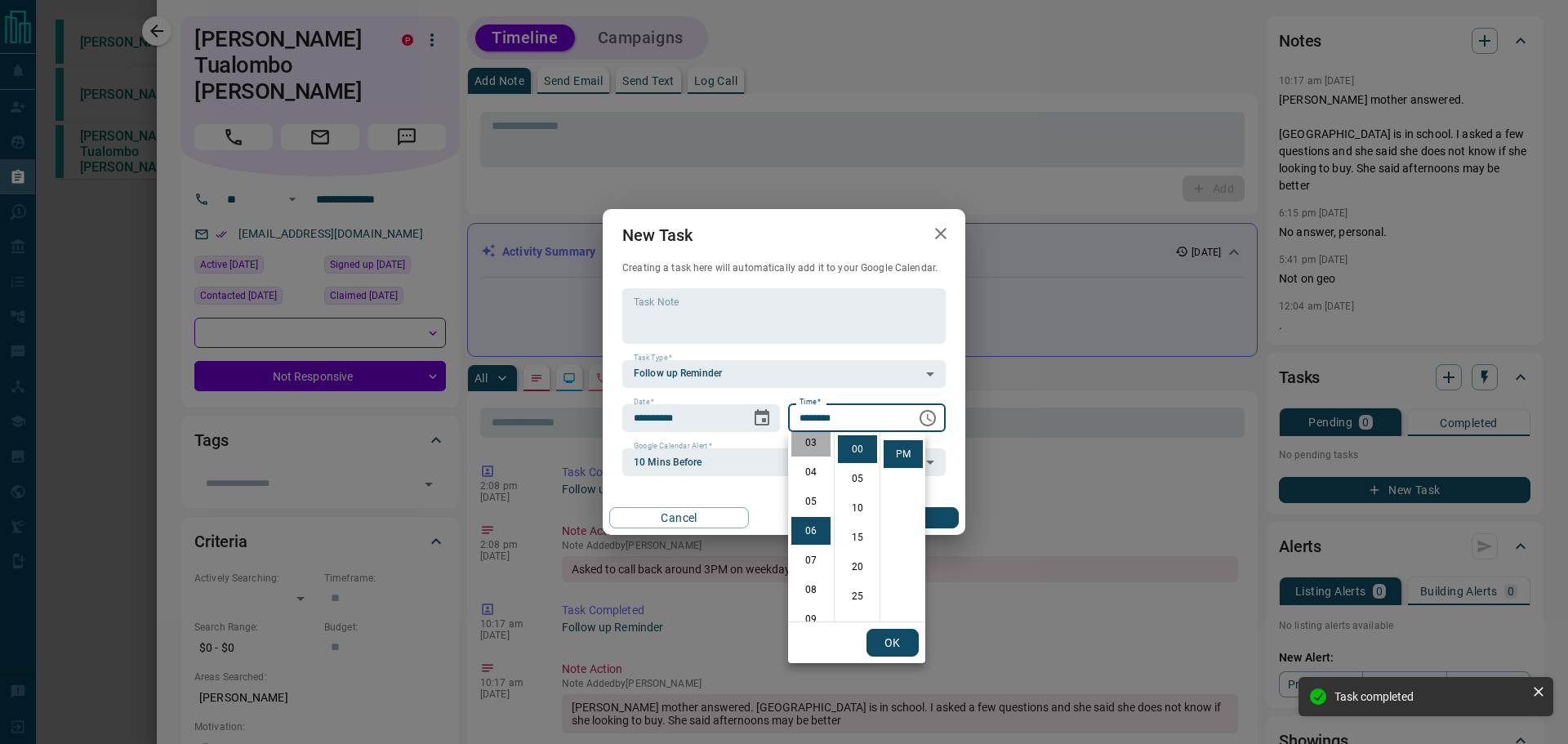
click at [808, 450] on li "03" at bounding box center [811, 442] width 40 height 28
type input "********"
click at [937, 515] on button "Create" at bounding box center [888, 518] width 140 height 21
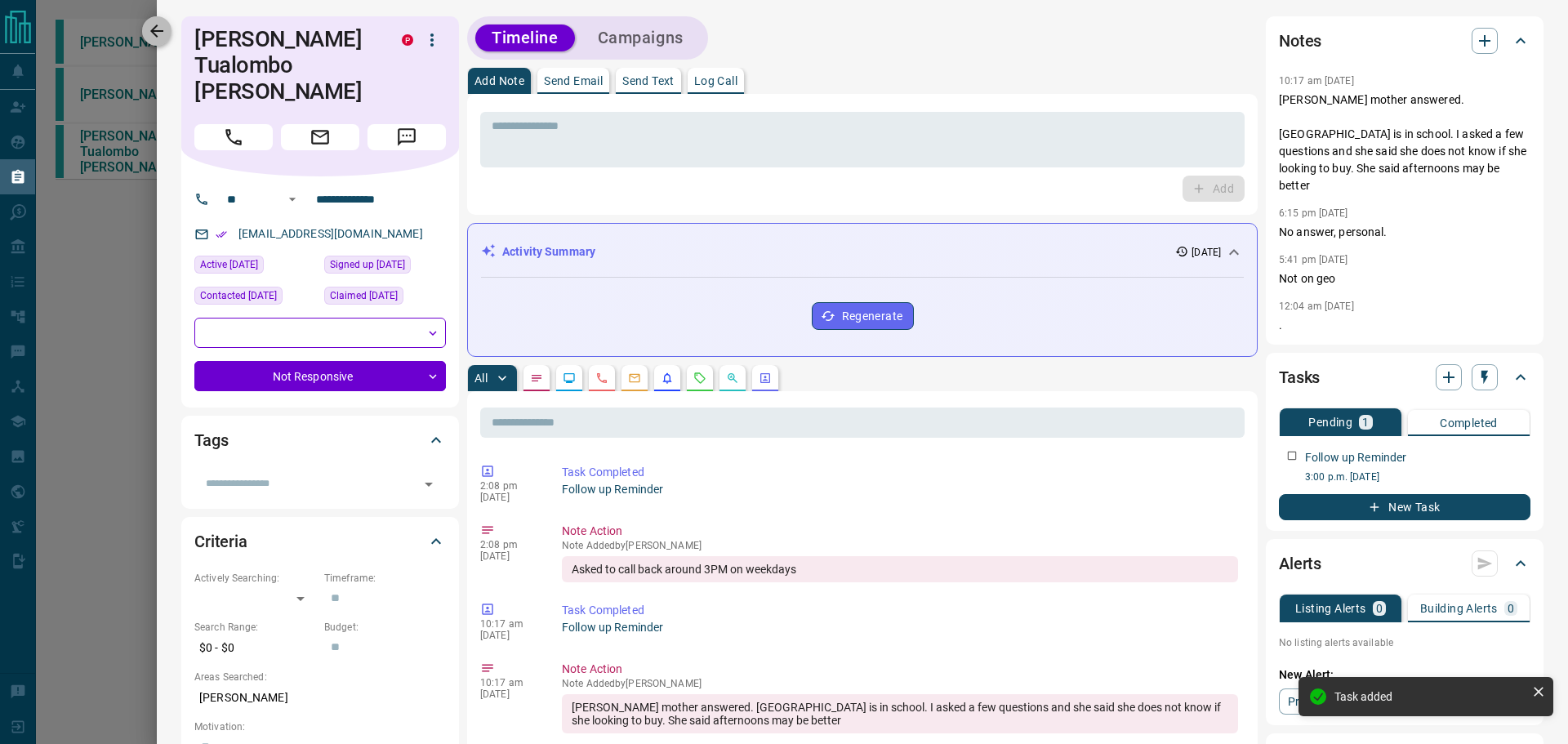
click at [165, 41] on button "button" at bounding box center [157, 31] width 29 height 29
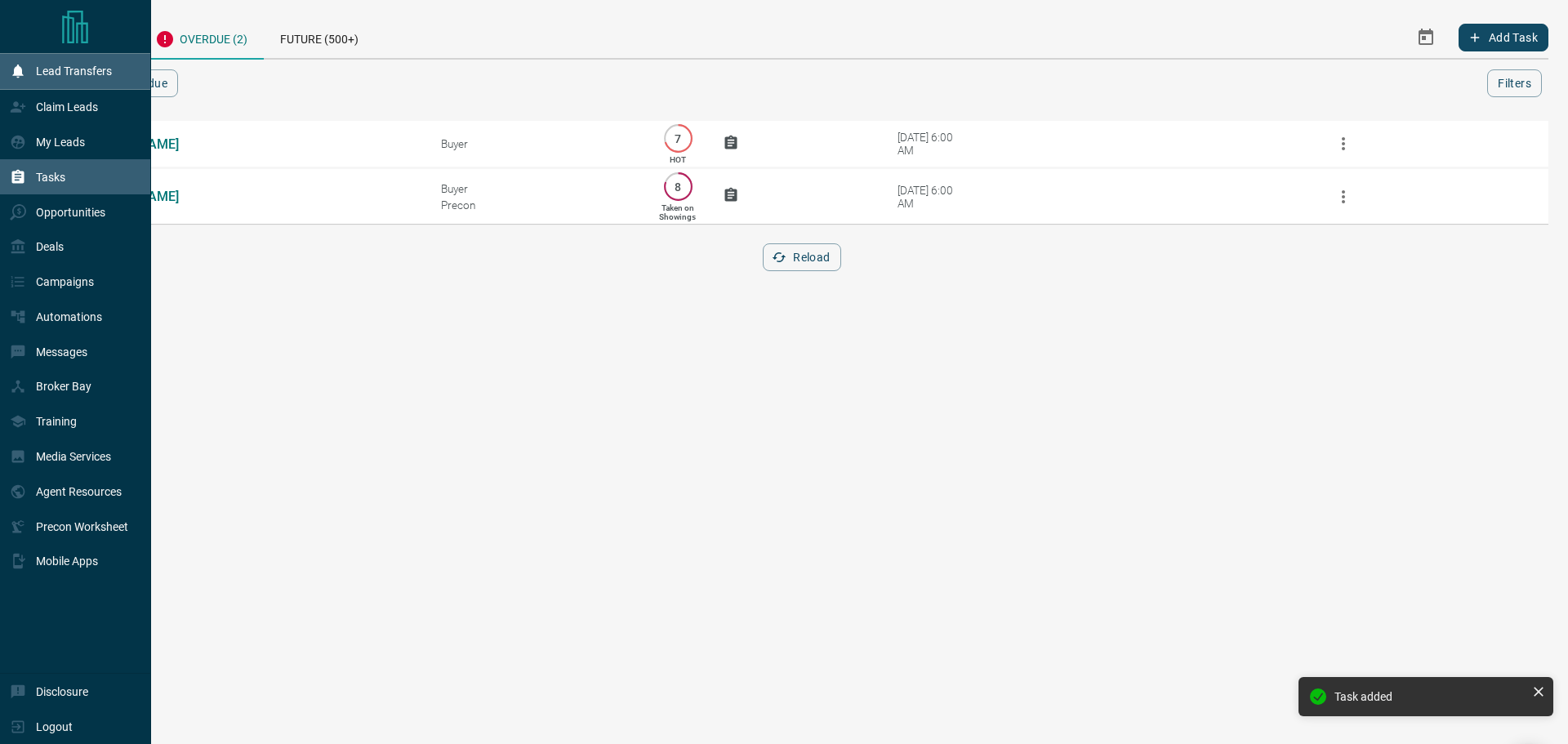
drag, startPoint x: 13, startPoint y: 156, endPoint x: 134, endPoint y: 63, distance: 152.6
click at [13, 156] on div "My Leads" at bounding box center [47, 142] width 75 height 27
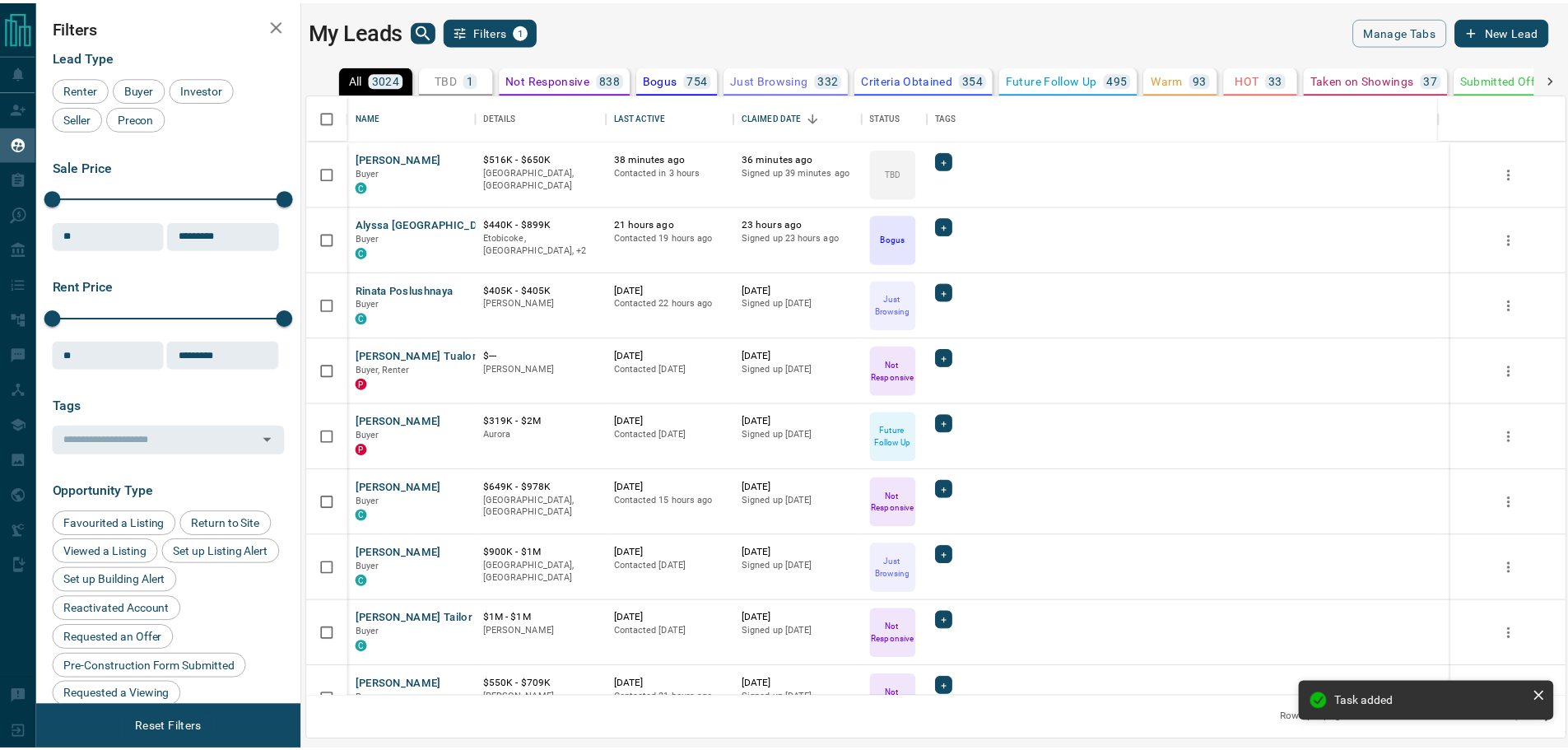
scroll to position [590, 1257]
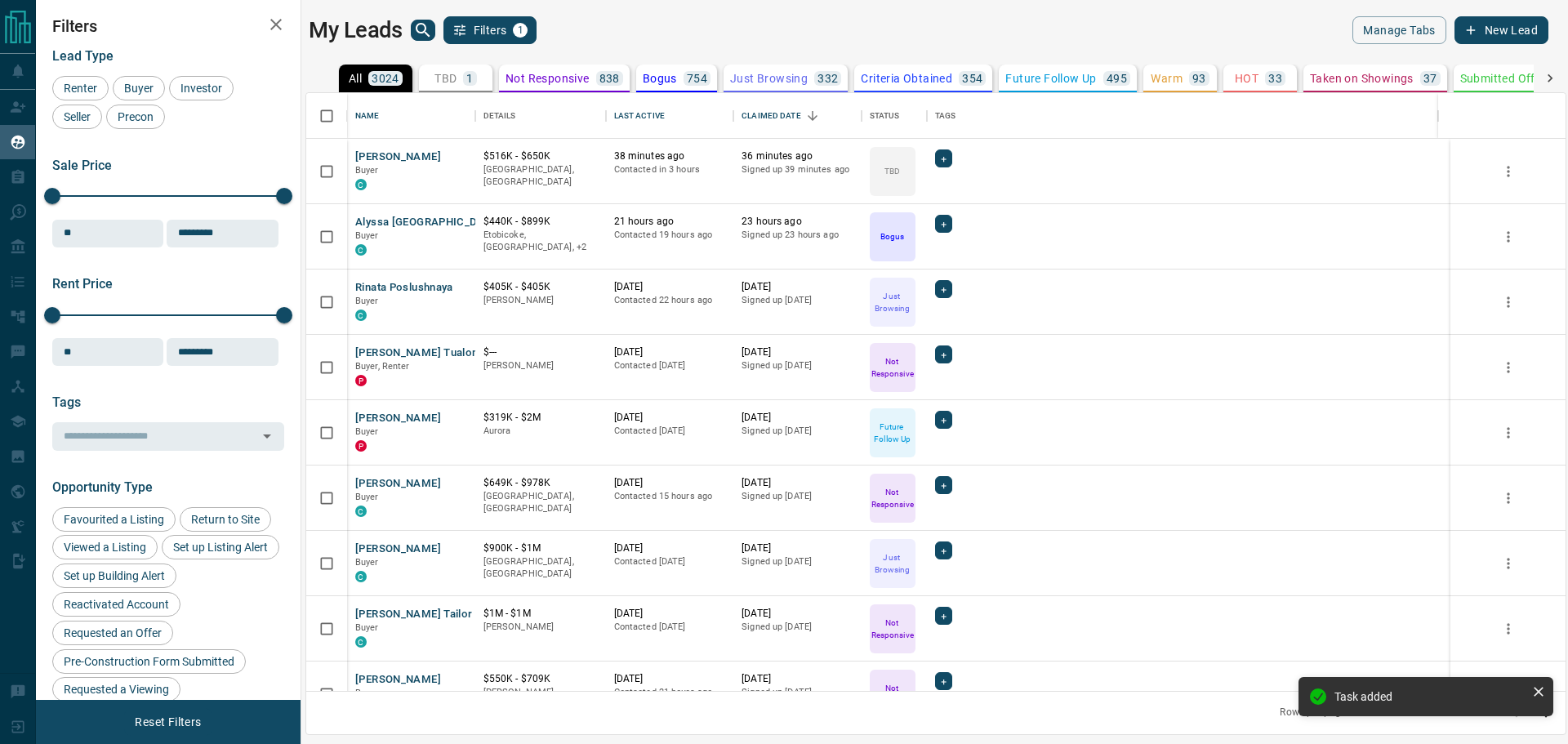
click at [417, 42] on div "My Leads Filters 1" at bounding box center [618, 31] width 620 height 28
click at [419, 35] on icon "search button" at bounding box center [423, 30] width 19 height 19
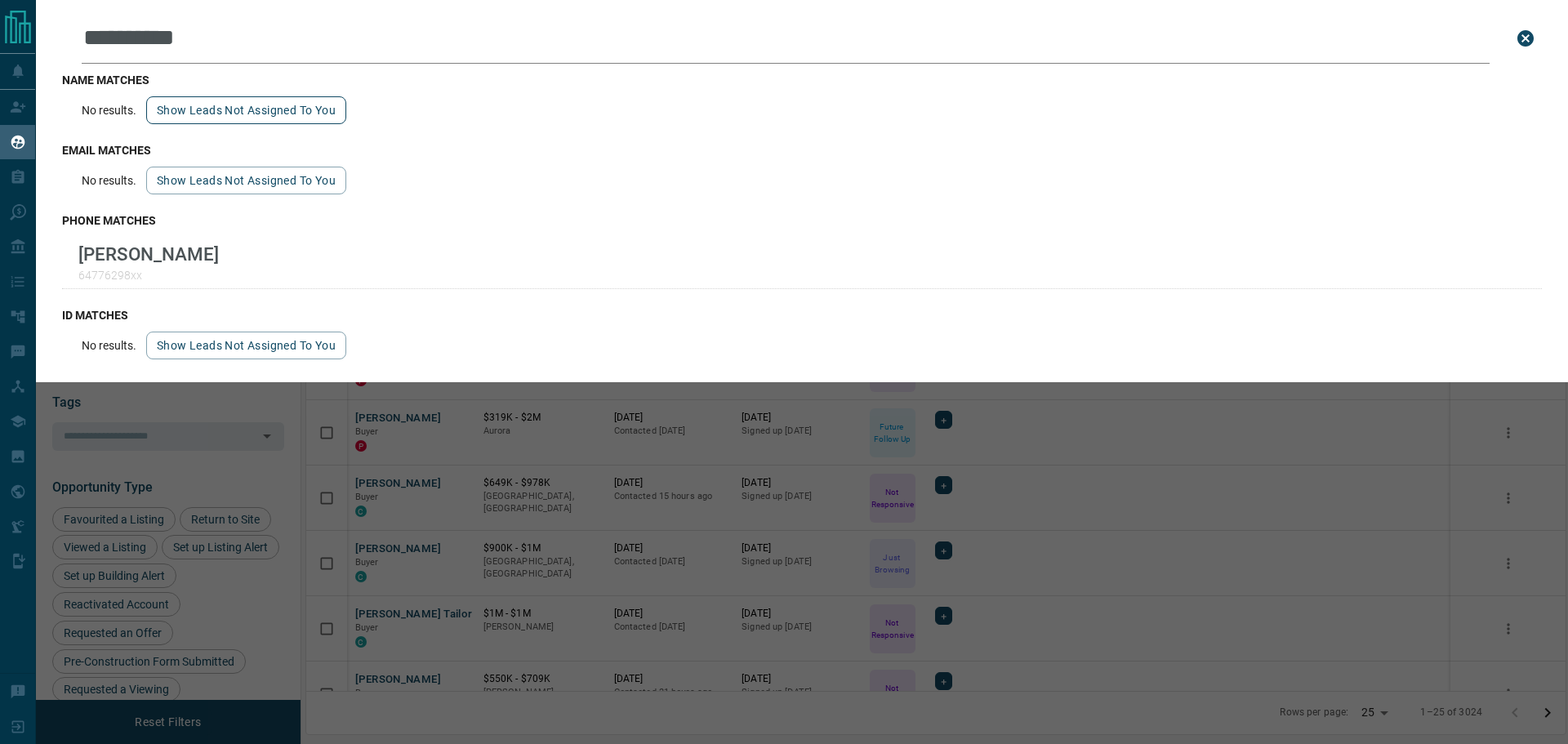
type input "**********"
click at [303, 113] on button "Show leads not assigned to you" at bounding box center [245, 111] width 200 height 28
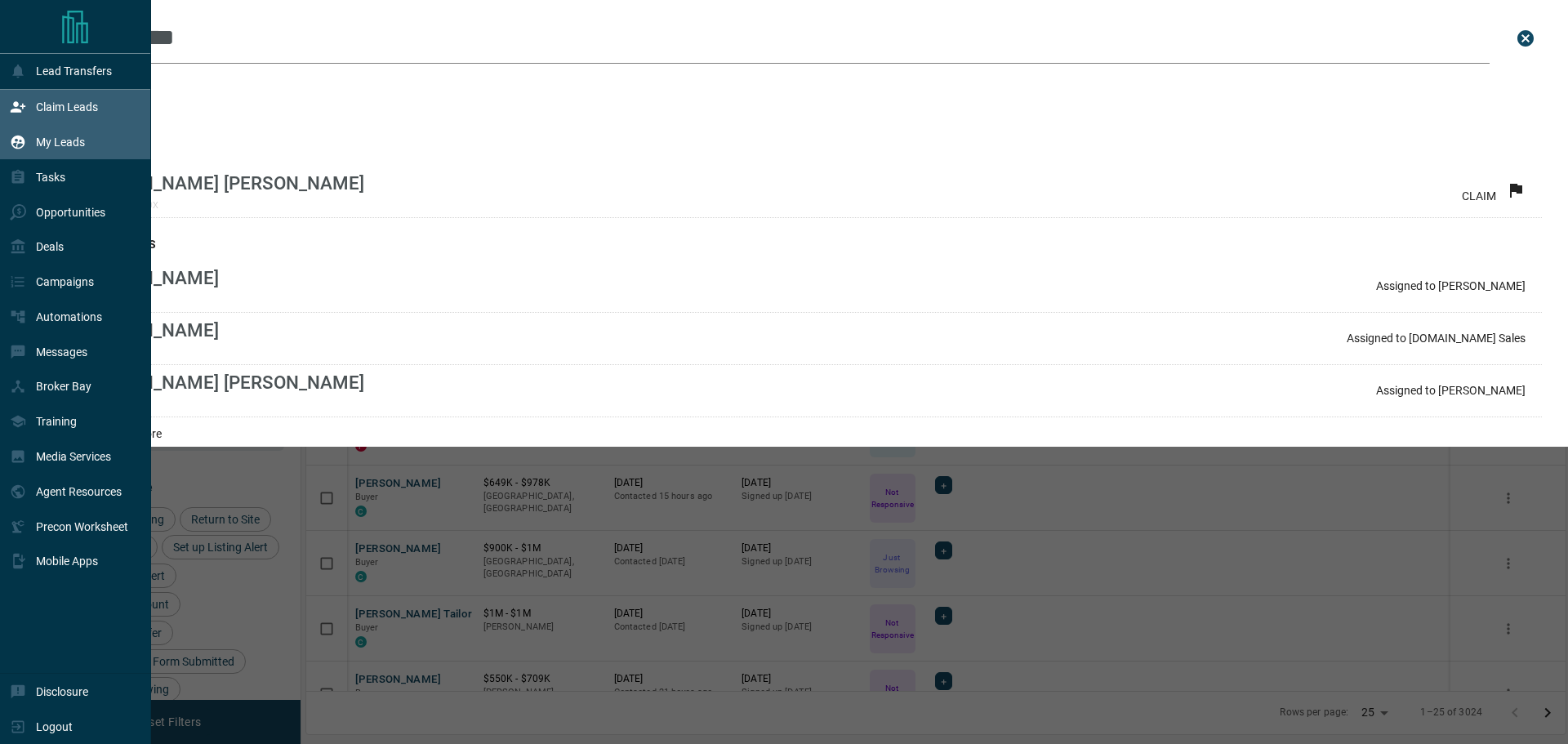
click at [0, 101] on div "Claim Leads" at bounding box center [76, 107] width 151 height 35
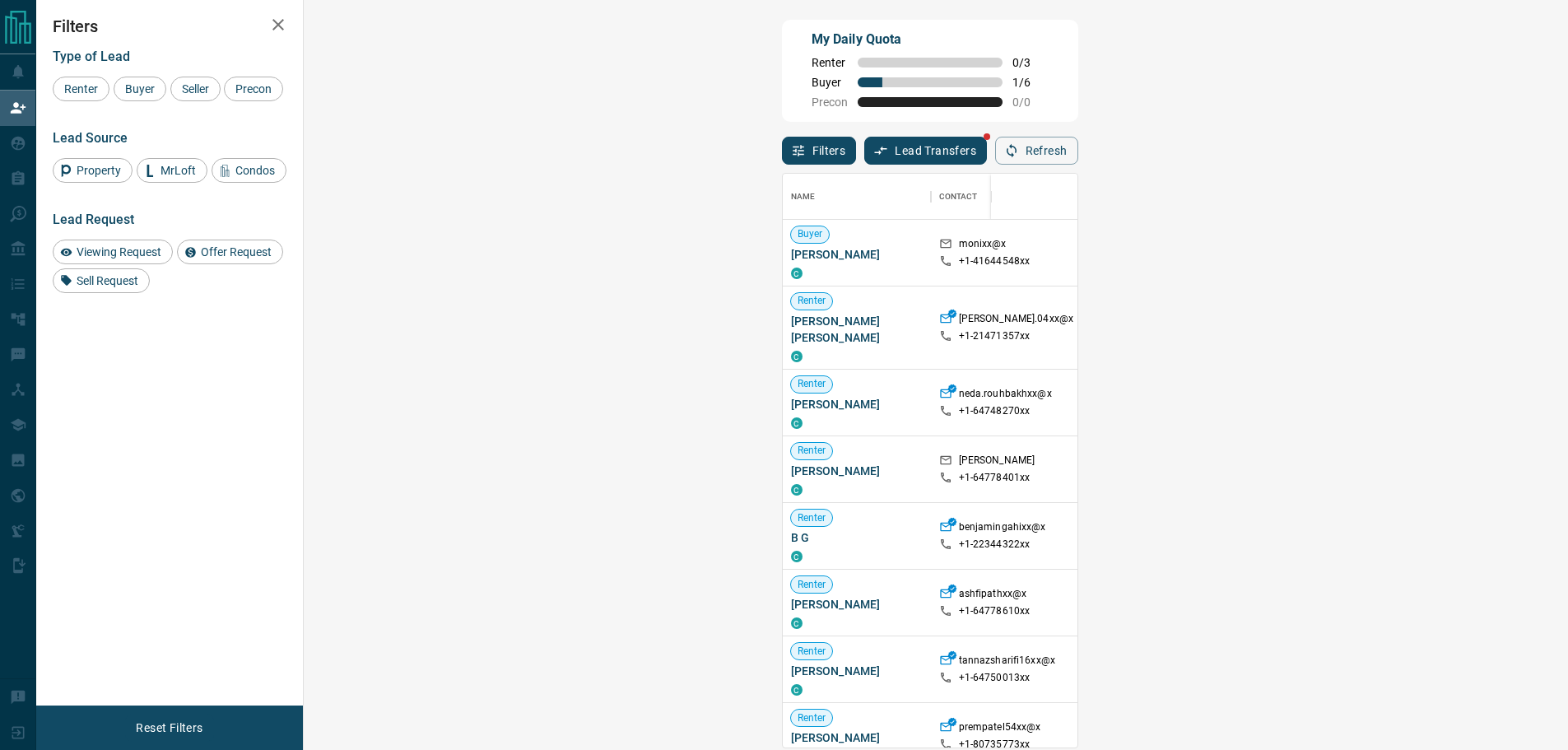
scroll to position [561, 1216]
drag, startPoint x: 405, startPoint y: 254, endPoint x: 324, endPoint y: 260, distance: 81.2
click at [791, 260] on span "[PERSON_NAME]" at bounding box center [856, 254] width 132 height 17
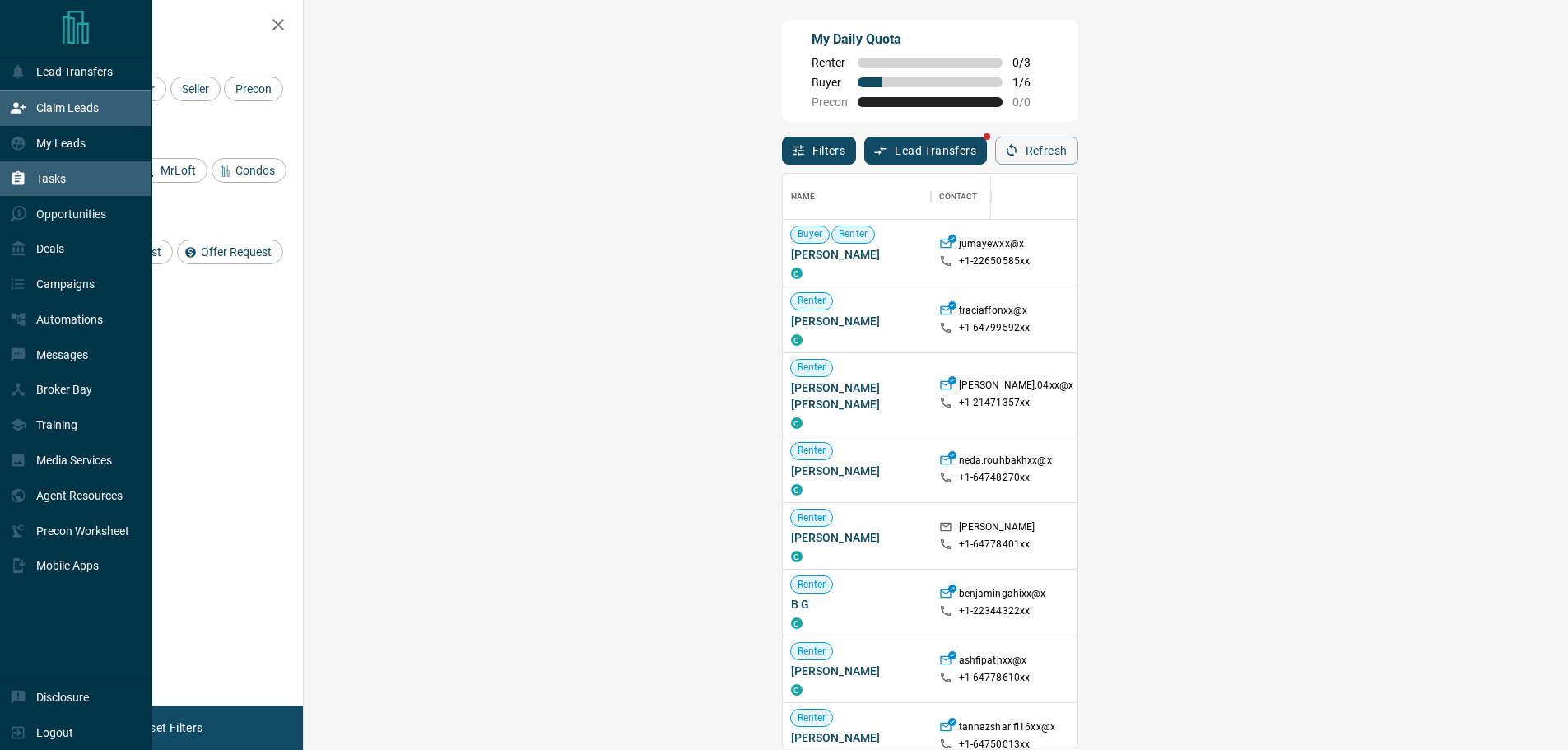
click at [40, 185] on p "Tasks" at bounding box center [51, 178] width 29 height 13
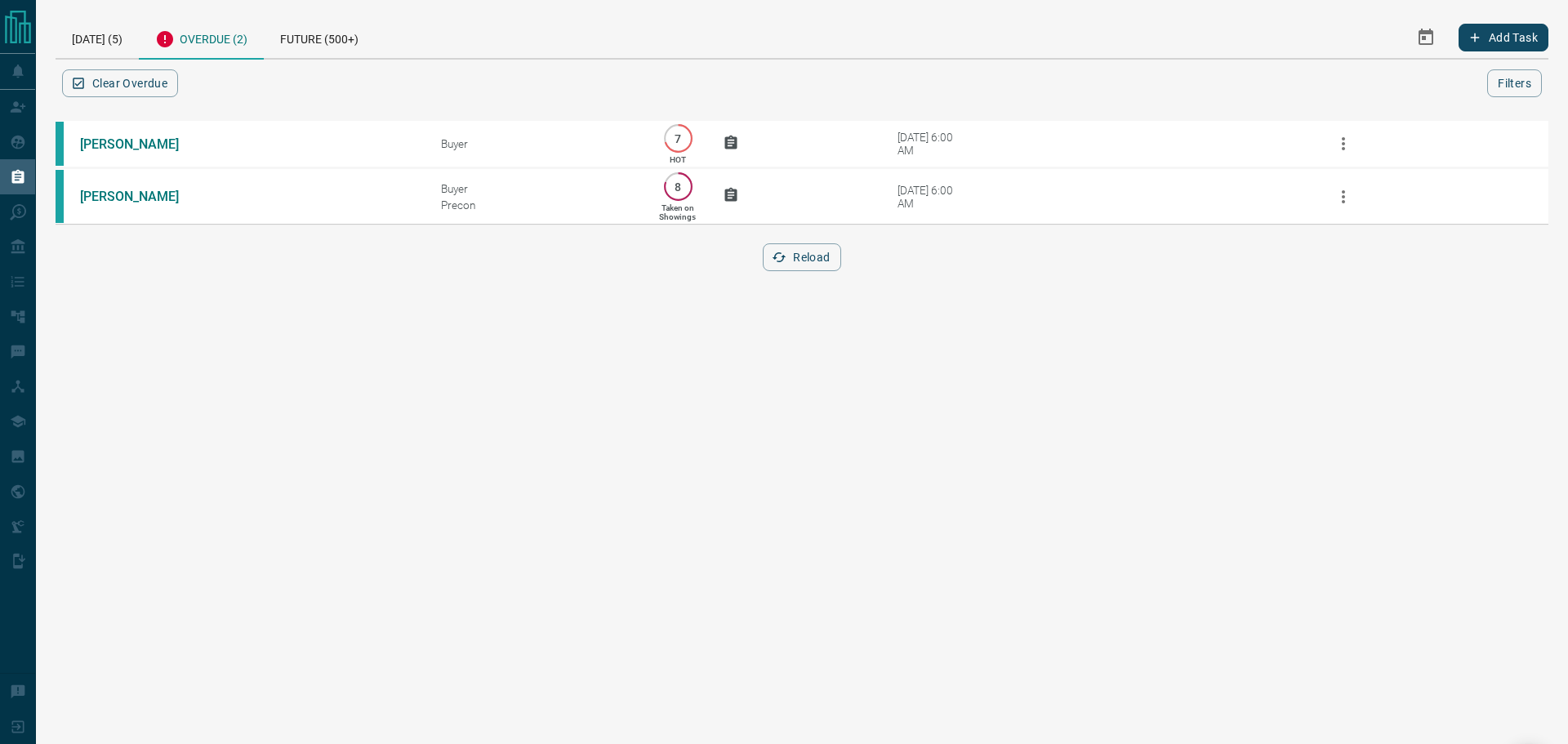
click at [776, 281] on div "[PERSON_NAME] Buyer 7 HOT [DATE] 6:00 AM [PERSON_NAME] Buyer Precon 8 Taken on …" at bounding box center [801, 205] width 1492 height 172
click at [803, 270] on button "Reload" at bounding box center [801, 258] width 77 height 28
click at [103, 34] on div "[DATE] (5)" at bounding box center [97, 37] width 84 height 41
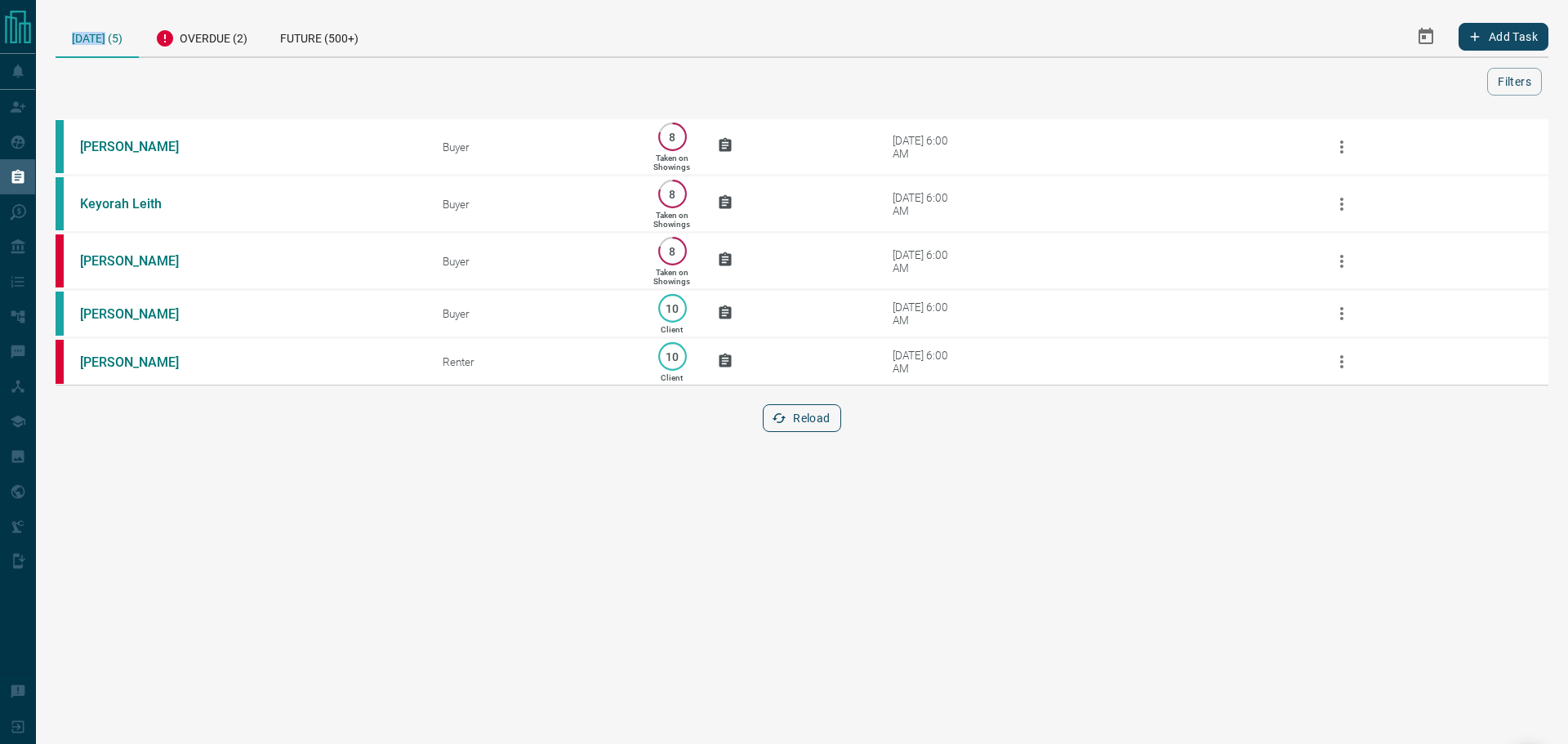
click at [811, 427] on button "Reload" at bounding box center [801, 419] width 77 height 28
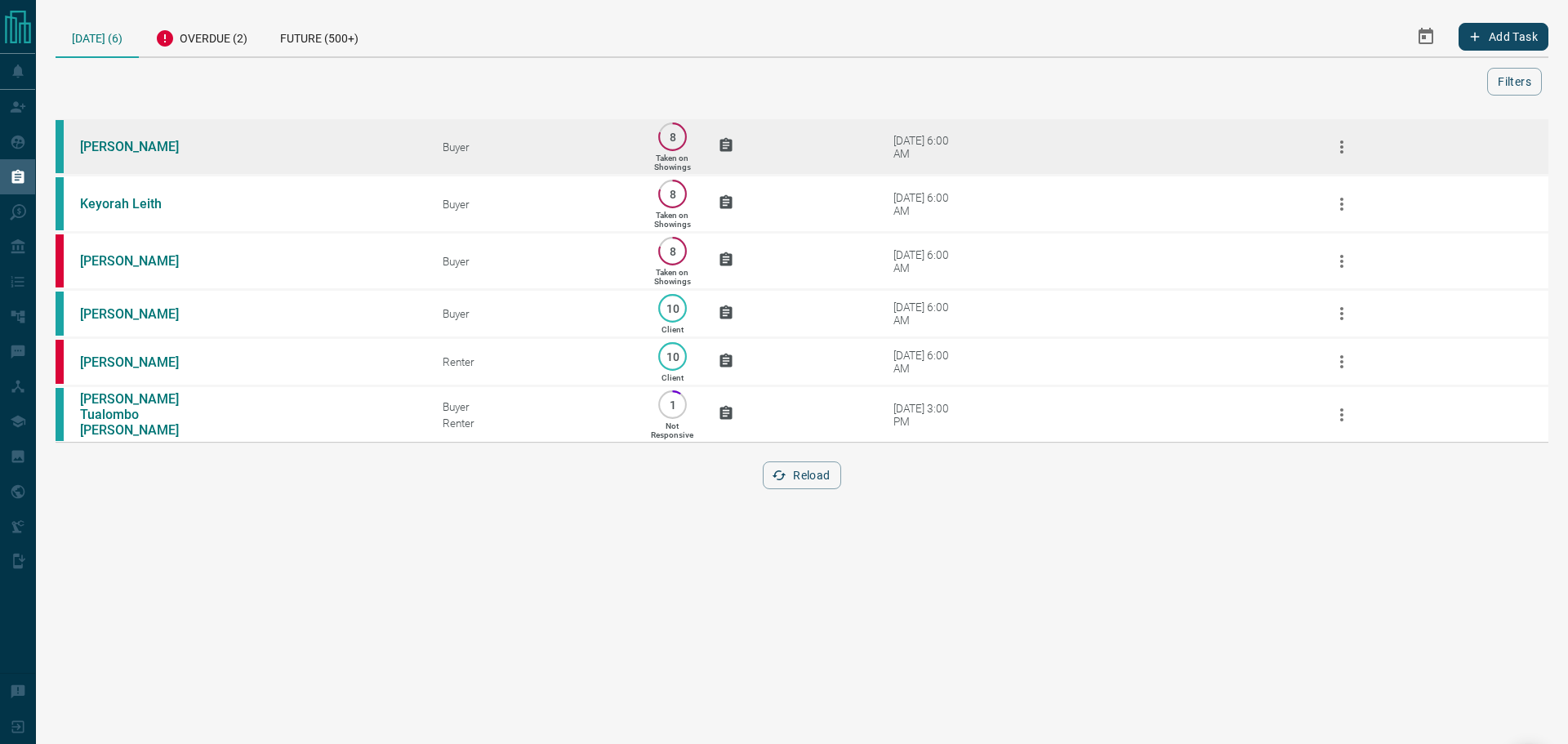
click at [890, 141] on td "[DATE] 6:00 AM" at bounding box center [917, 147] width 98 height 38
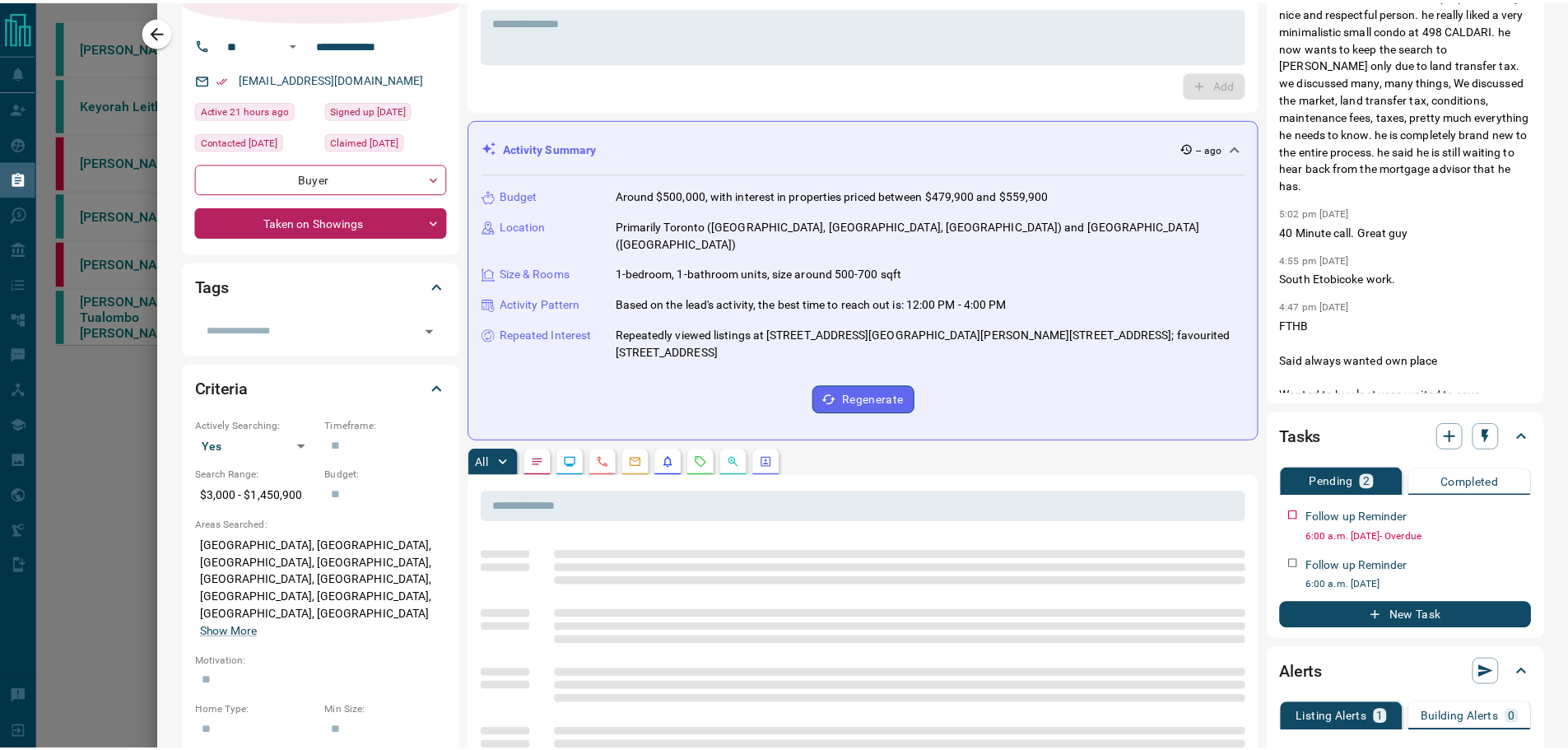
scroll to position [247, 0]
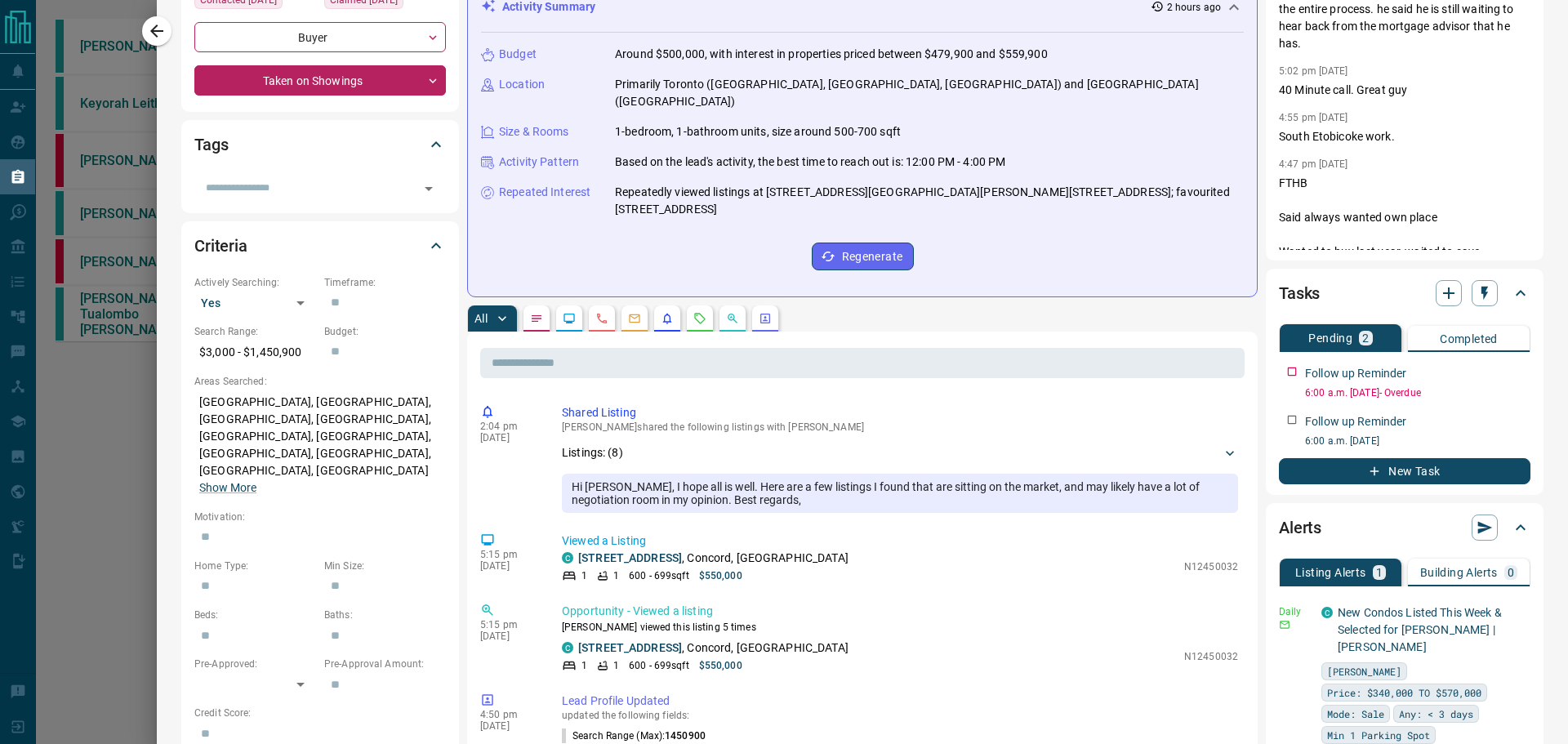
click at [178, 26] on div "**********" at bounding box center [862, 755] width 1411 height 2000
click at [163, 26] on icon "button" at bounding box center [157, 31] width 19 height 19
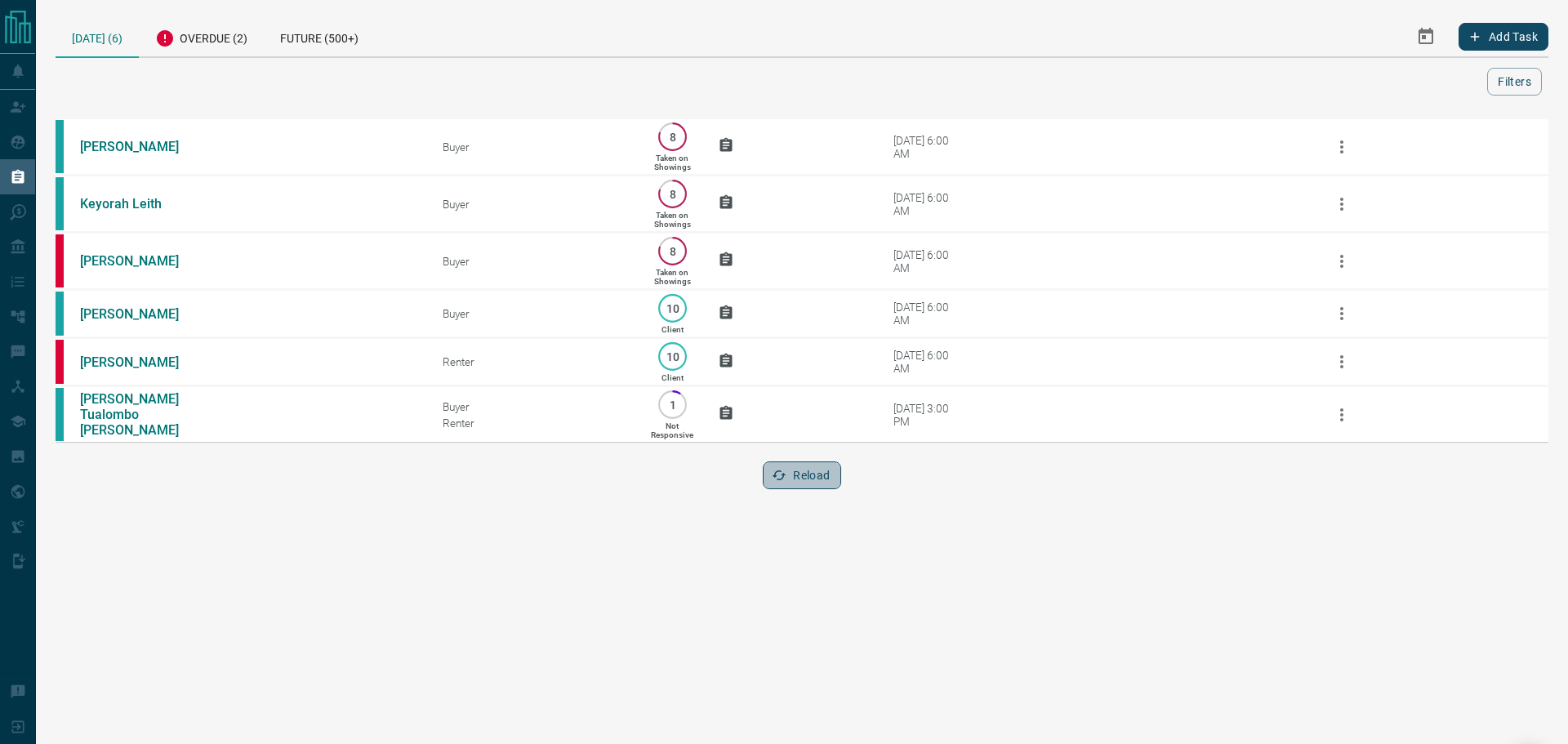
click at [806, 489] on button "Reload" at bounding box center [801, 476] width 77 height 28
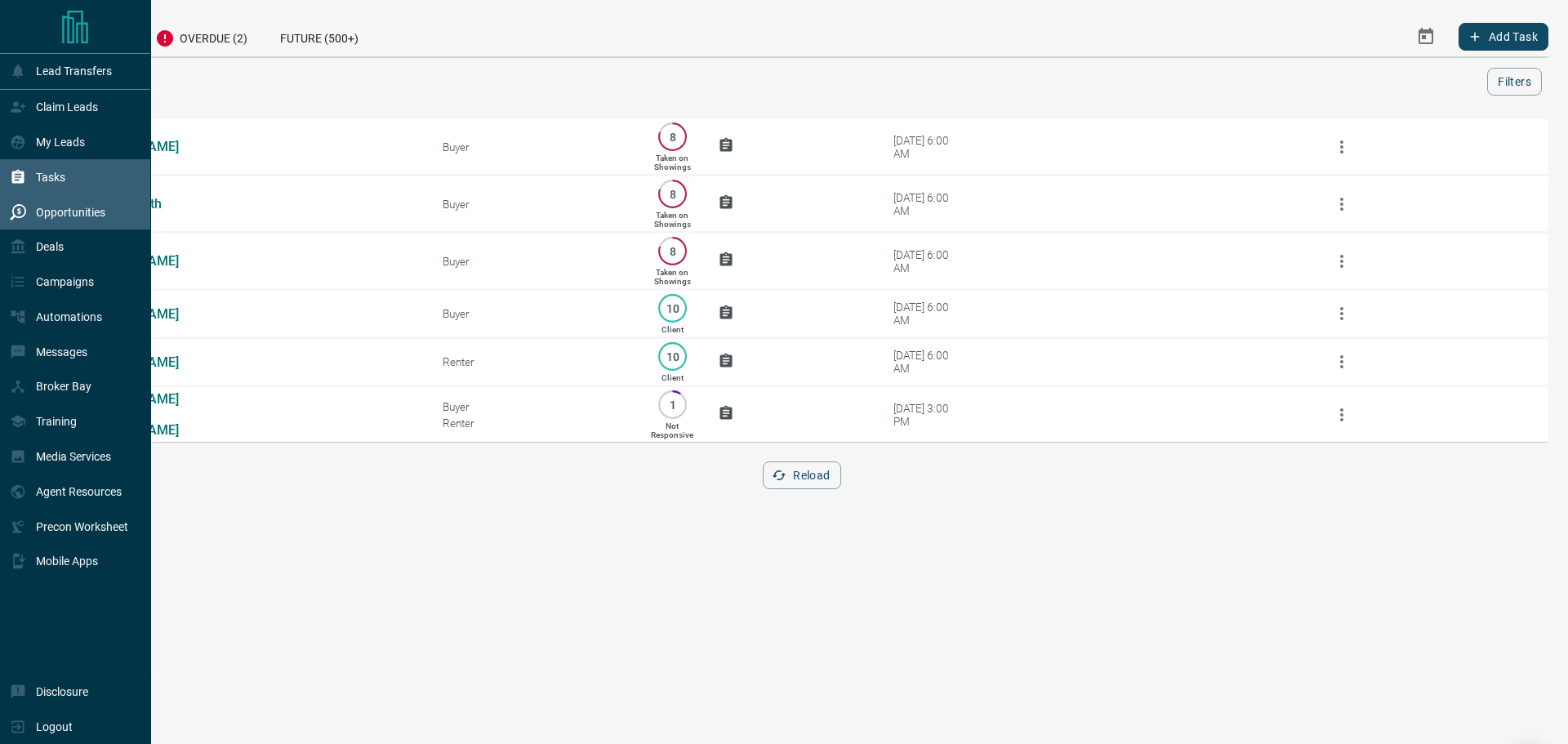
click at [47, 225] on div "Opportunities" at bounding box center [57, 212] width 96 height 27
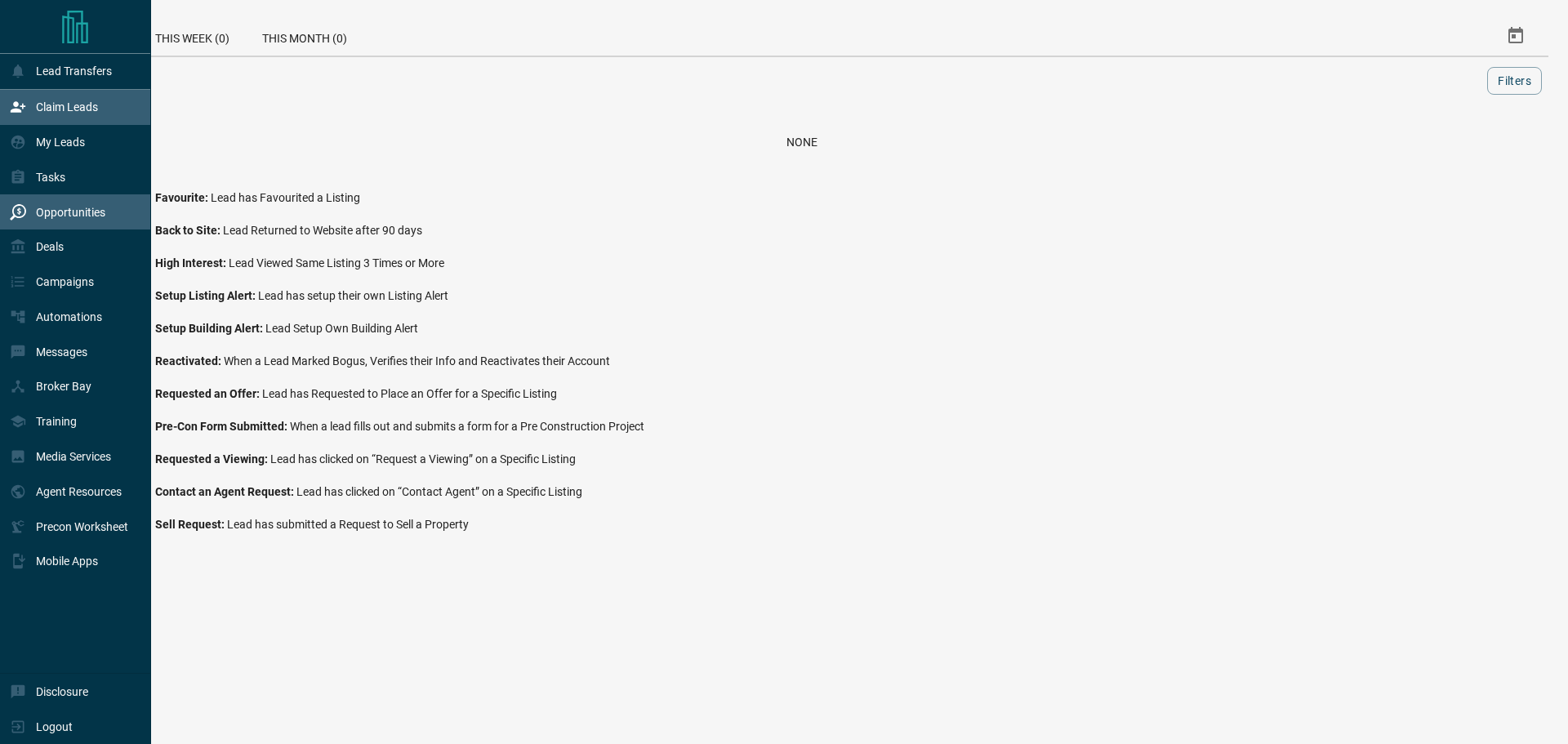
click at [94, 104] on p "Claim Leads" at bounding box center [67, 106] width 62 height 13
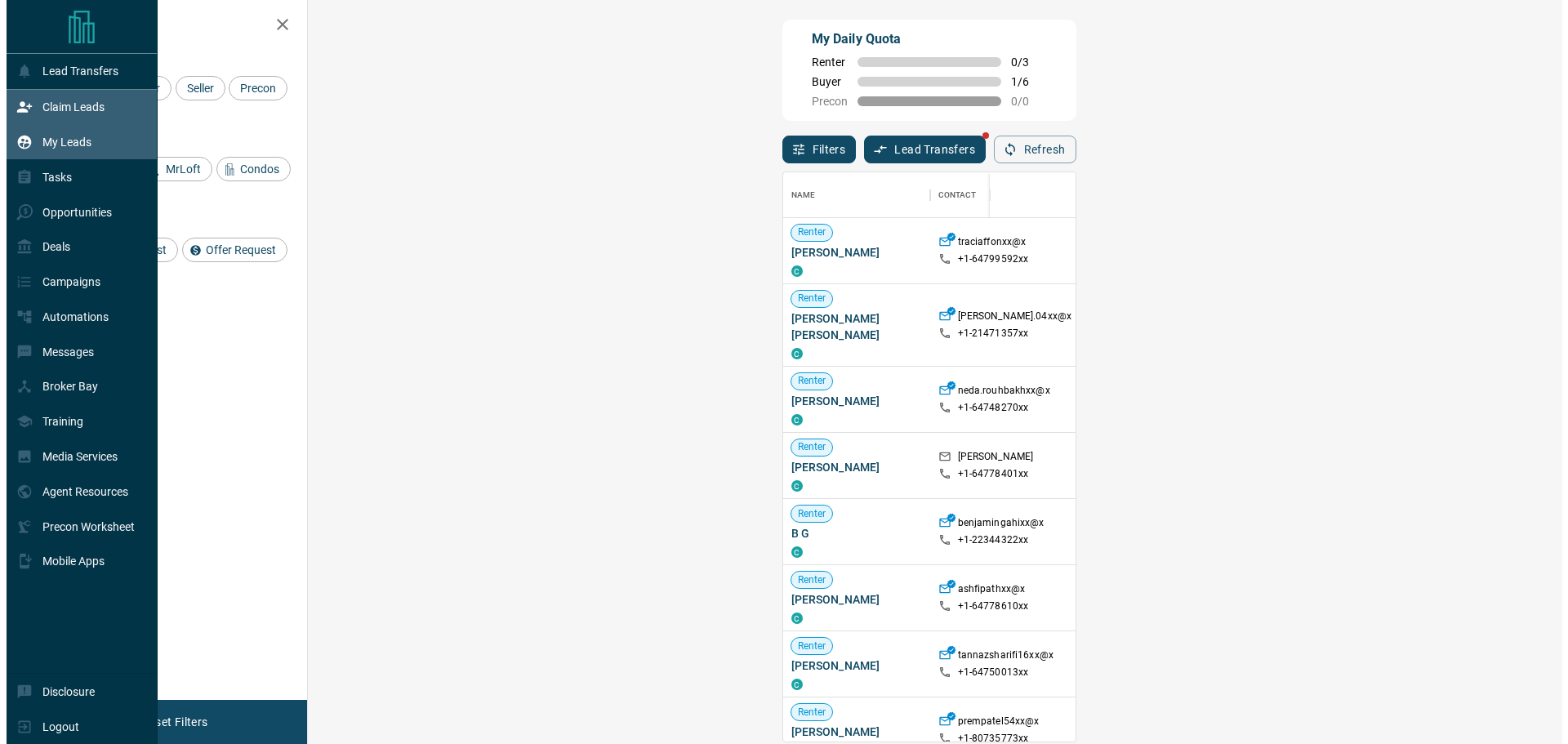
scroll to position [557, 1207]
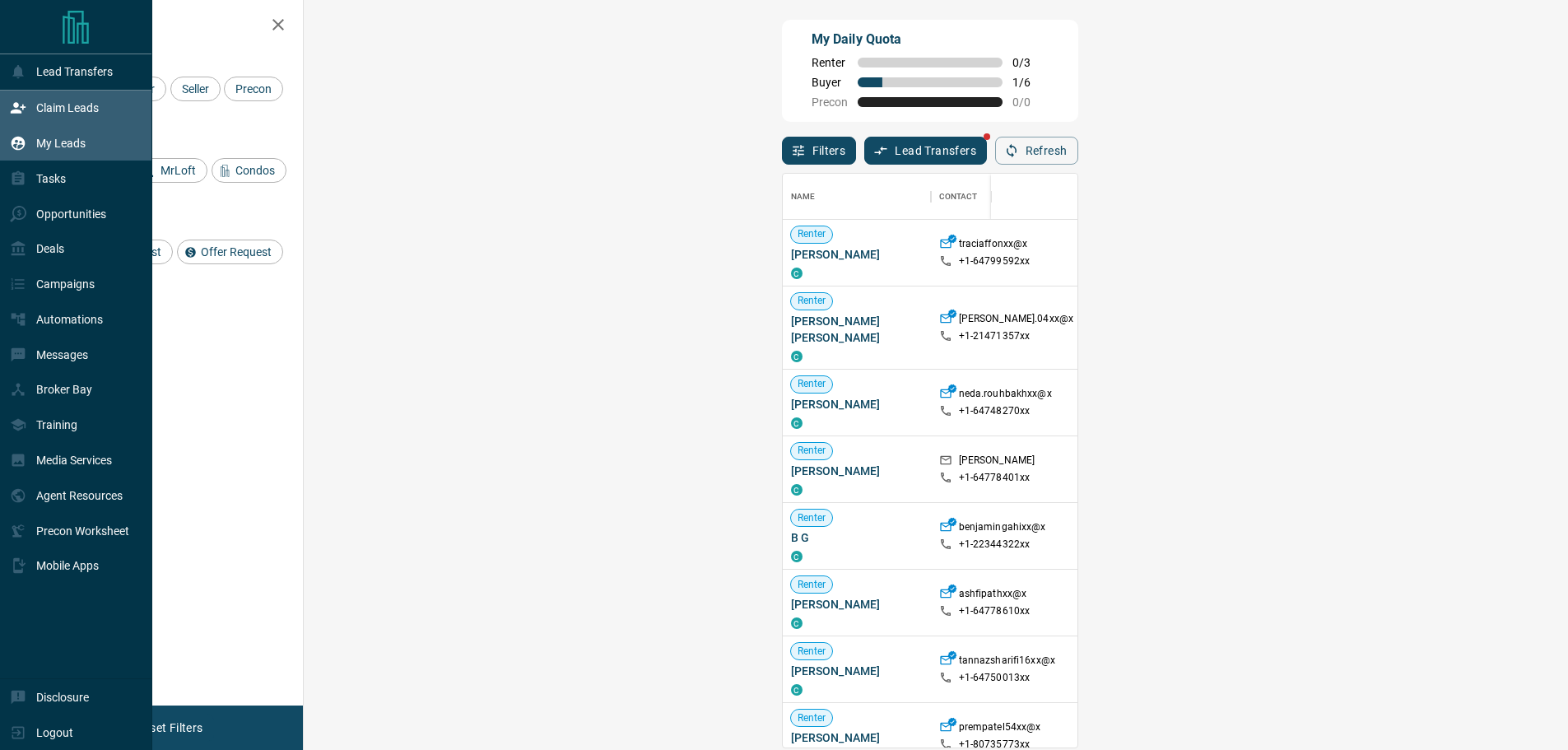
click at [79, 150] on p "My Leads" at bounding box center [61, 143] width 50 height 13
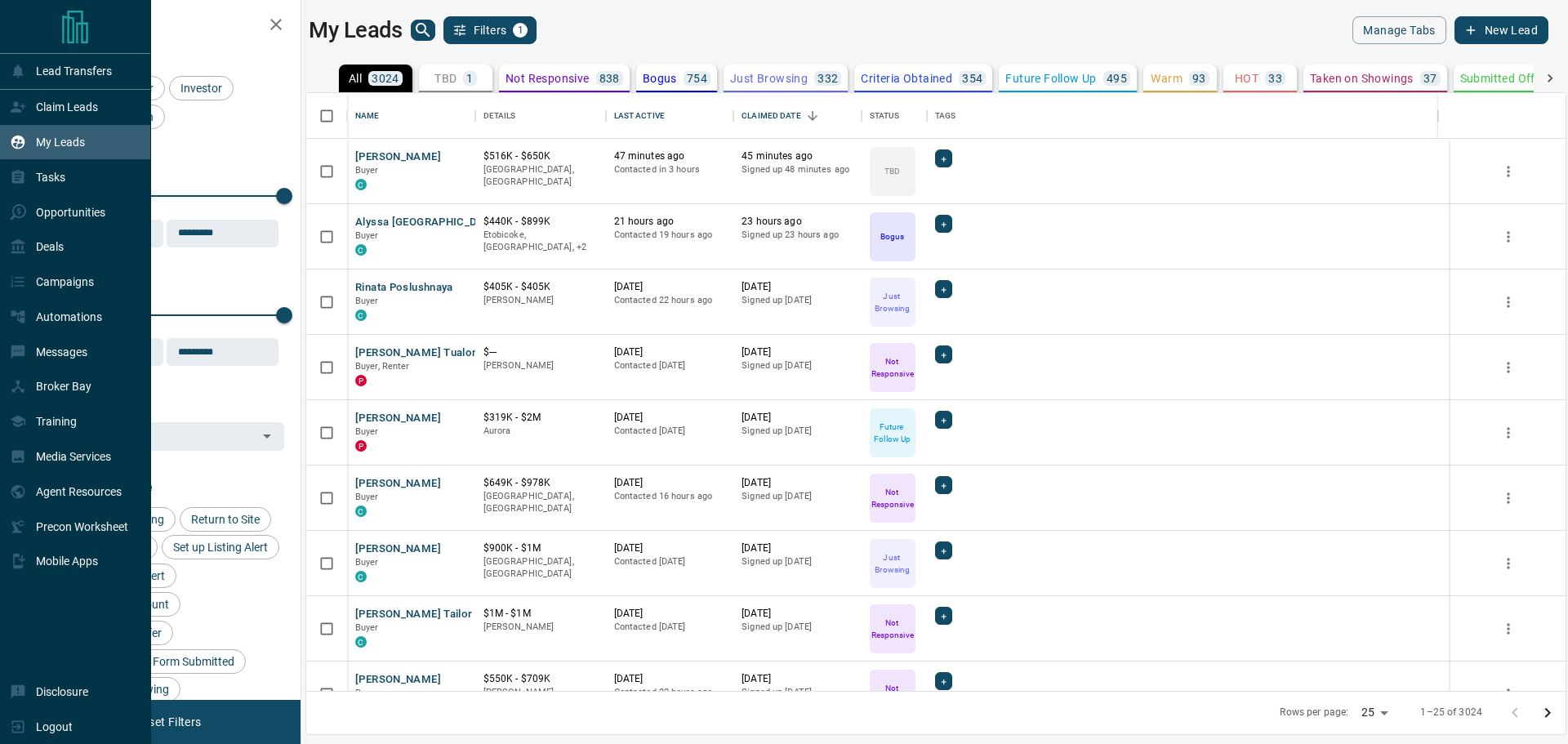
scroll to position [586, 1247]
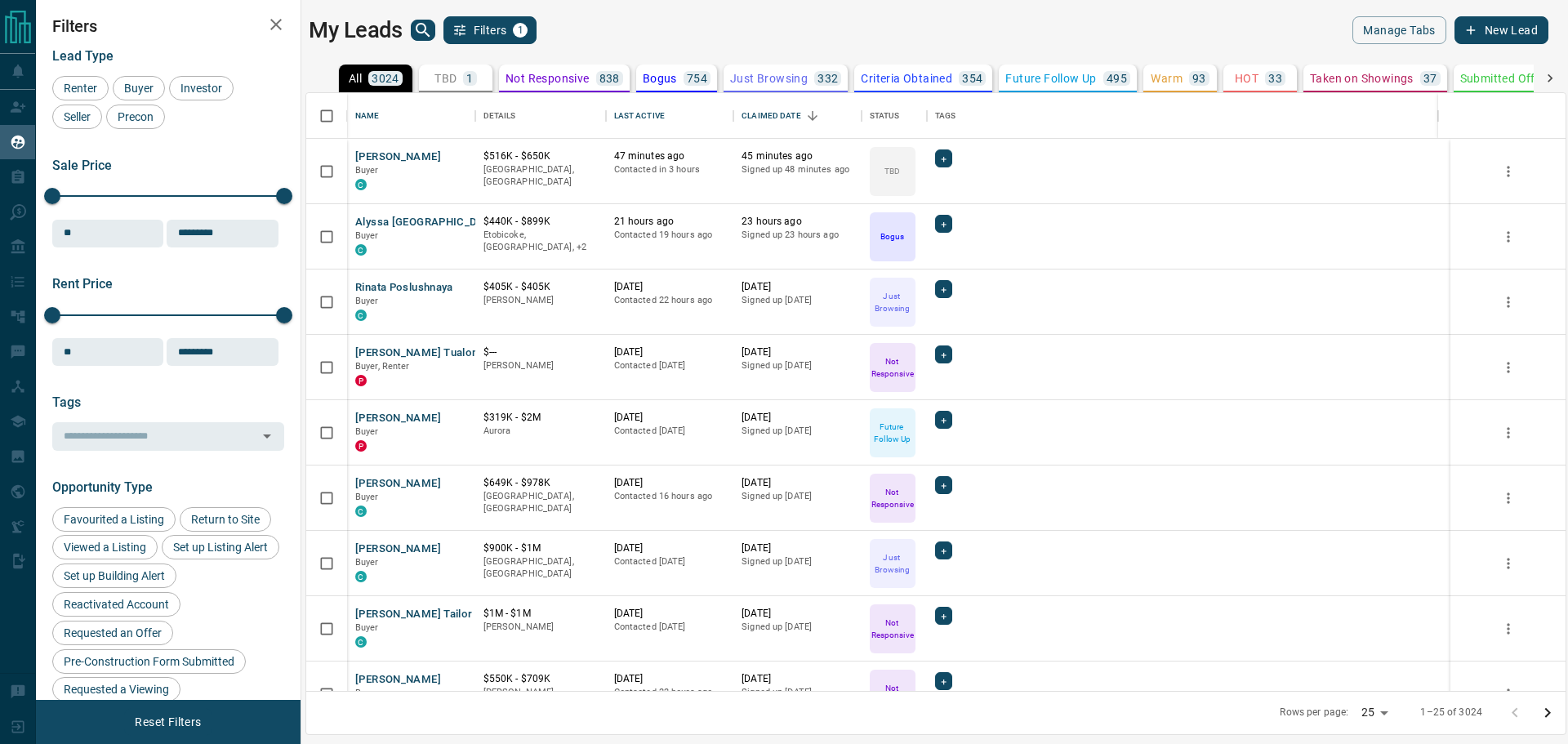
click at [423, 83] on button "TBD 1" at bounding box center [456, 78] width 74 height 28
